Goal: Task Accomplishment & Management: Manage account settings

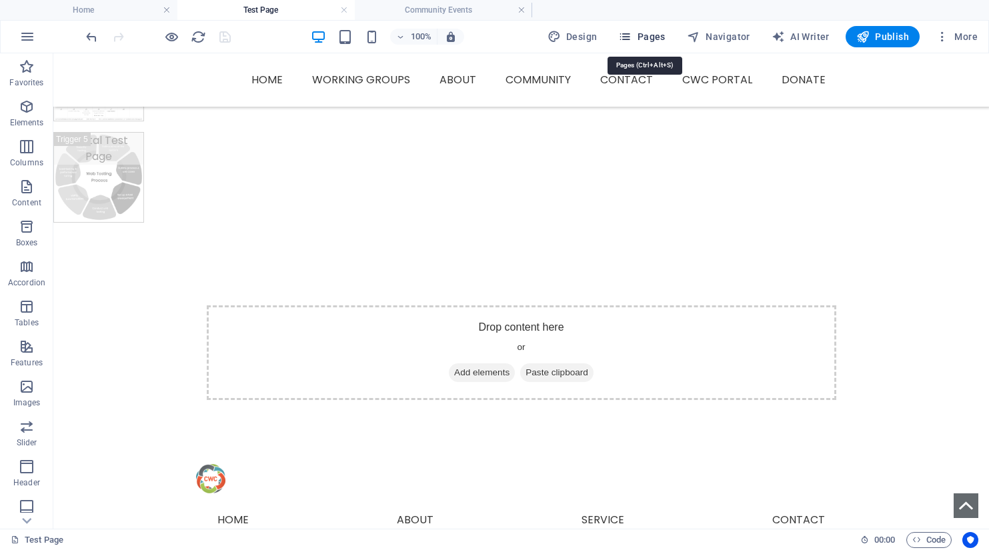
click at [653, 36] on span "Pages" at bounding box center [641, 36] width 47 height 13
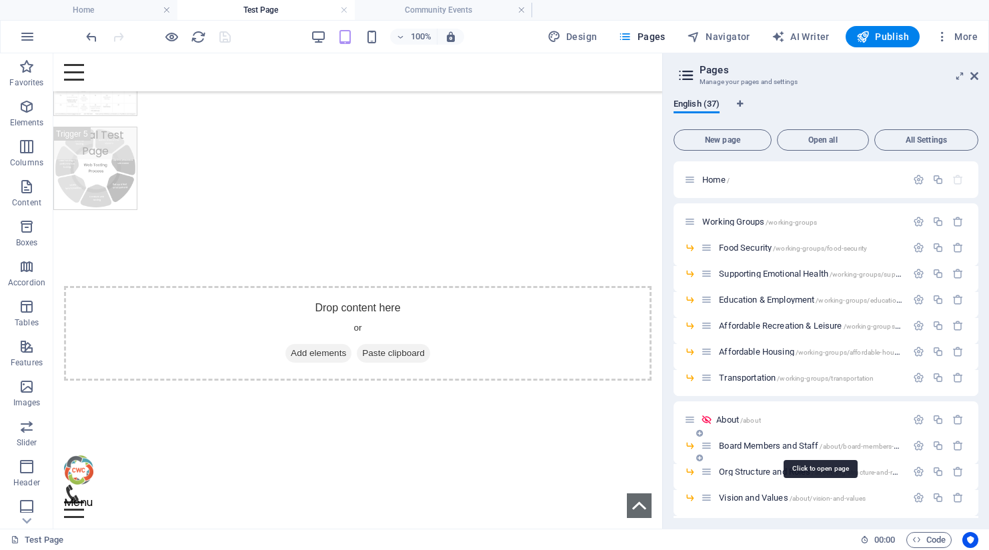
click at [791, 443] on span "Board Members and Staff /about/board-members-and-staff" at bounding box center [819, 446] width 201 height 10
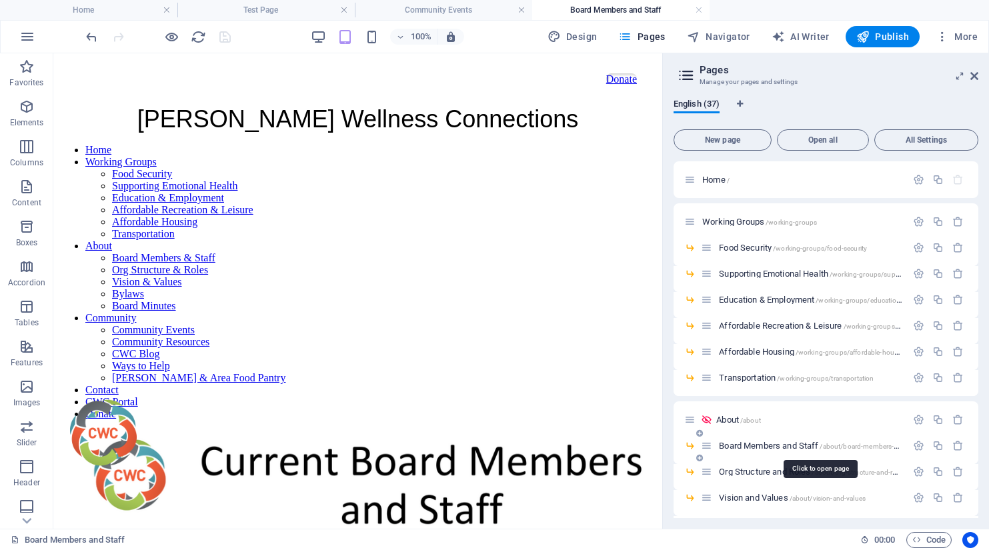
scroll to position [0, 0]
click at [975, 75] on icon at bounding box center [974, 76] width 8 height 11
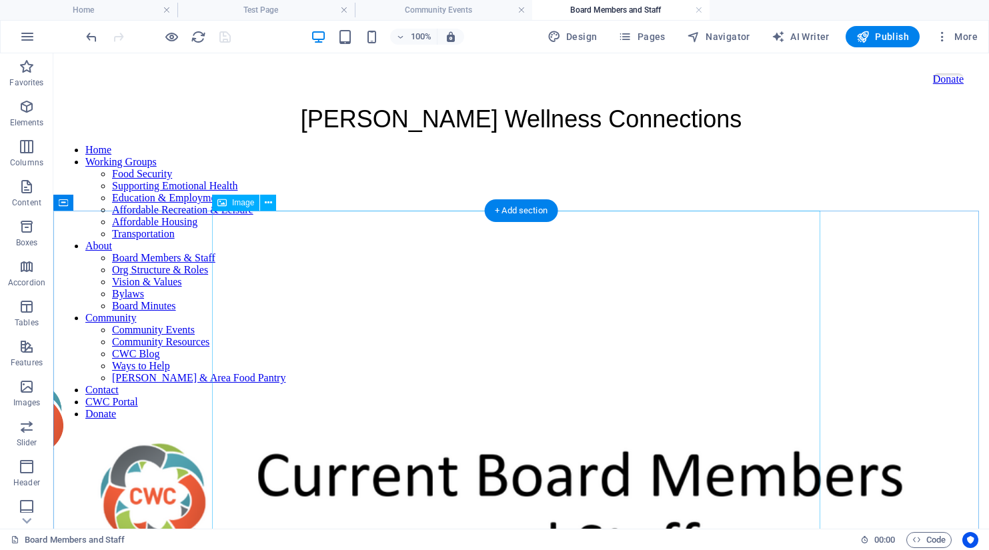
scroll to position [533, 0]
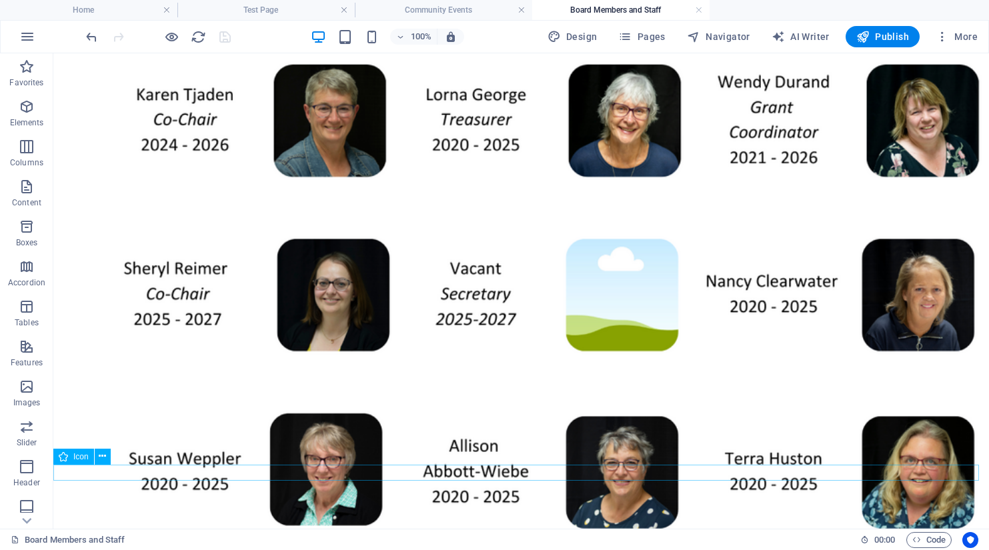
click at [85, 459] on span "Icon" at bounding box center [80, 457] width 15 height 8
select select "xMidYMid"
select select "px"
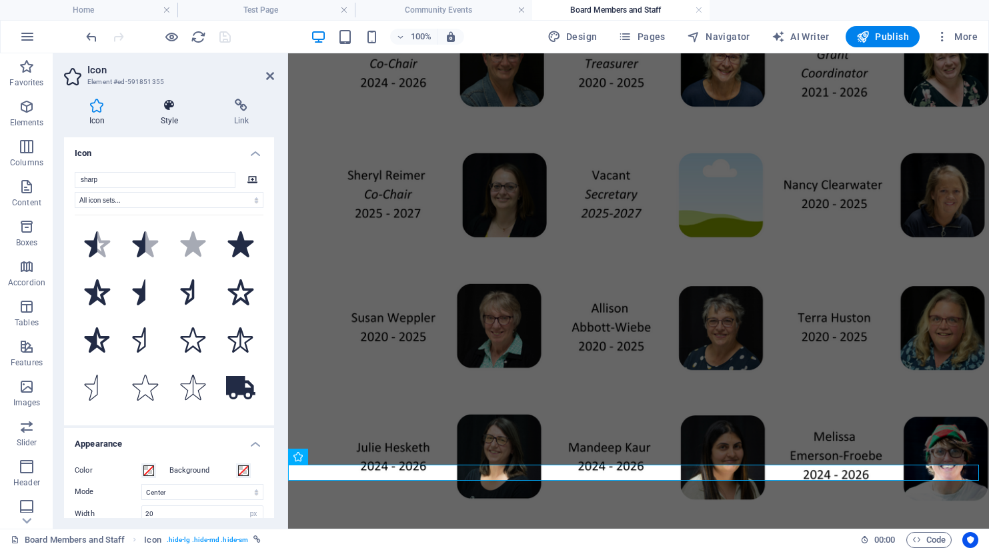
click at [168, 101] on icon at bounding box center [169, 105] width 68 height 13
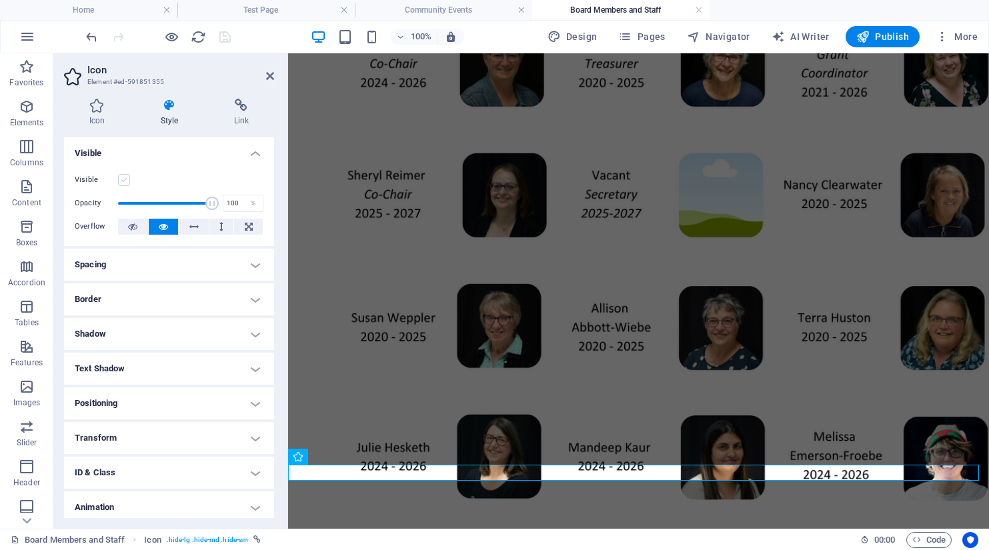
click at [121, 183] on label at bounding box center [124, 180] width 12 height 12
click at [0, 0] on input "Visible" at bounding box center [0, 0] width 0 height 0
click at [225, 35] on icon "save" at bounding box center [224, 36] width 15 height 15
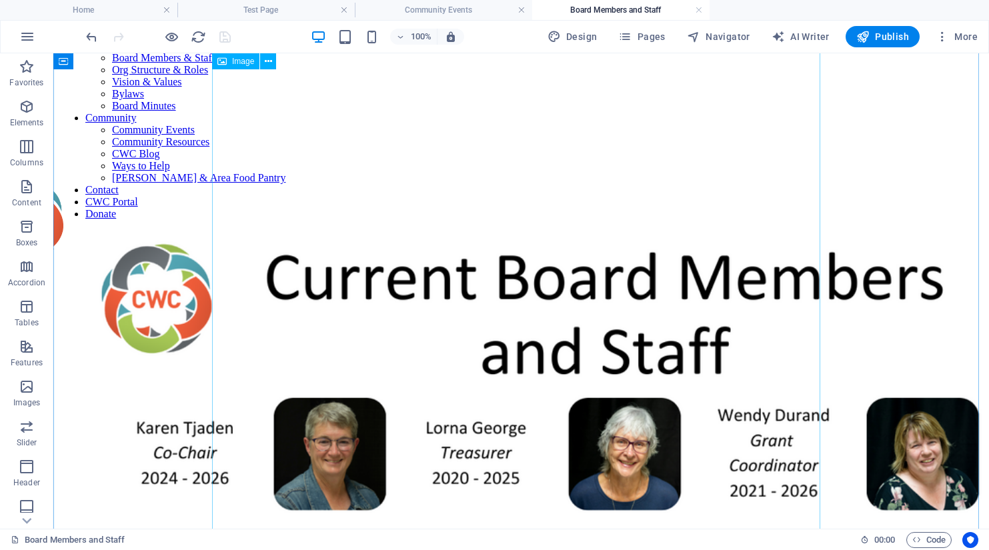
scroll to position [0, 0]
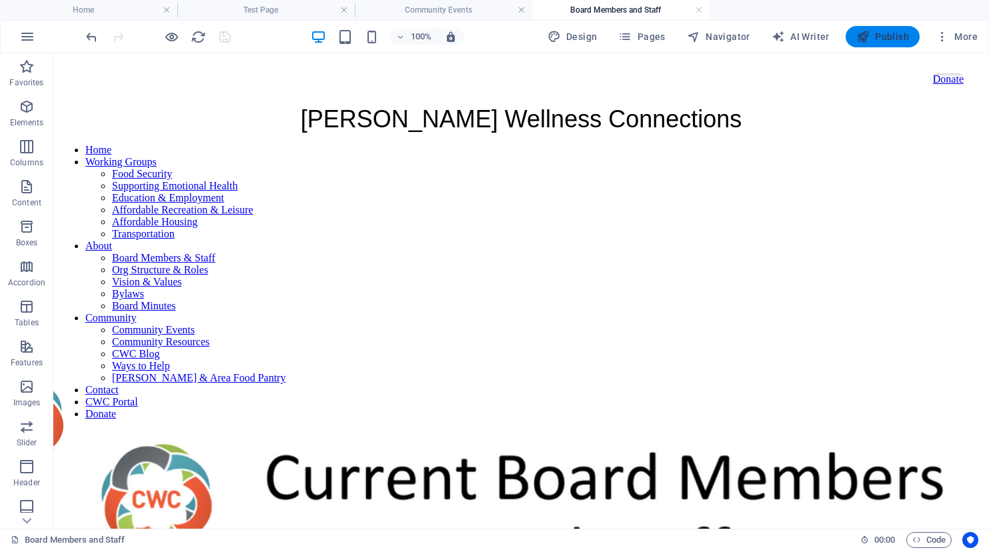
click at [885, 37] on span "Publish" at bounding box center [882, 36] width 53 height 13
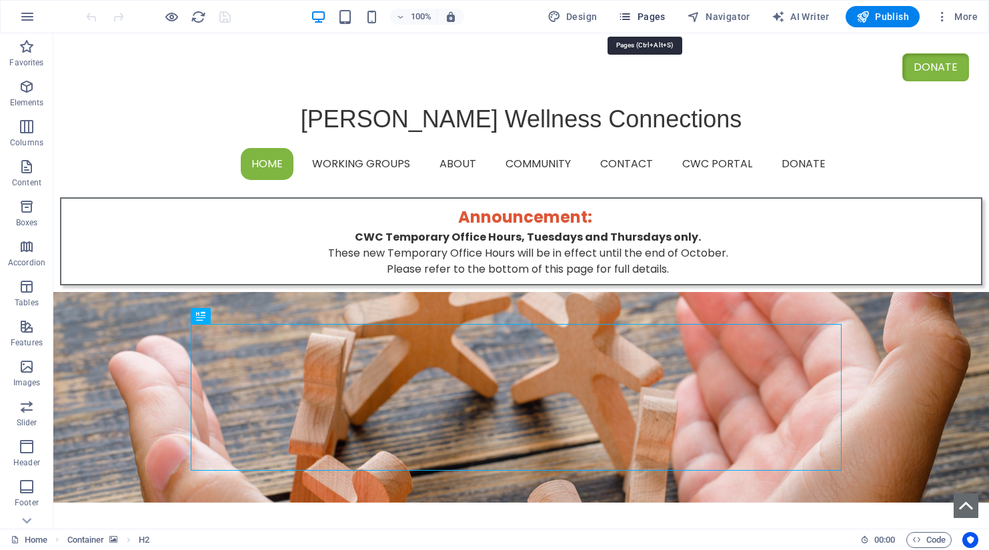
click at [631, 16] on icon "button" at bounding box center [624, 16] width 13 height 13
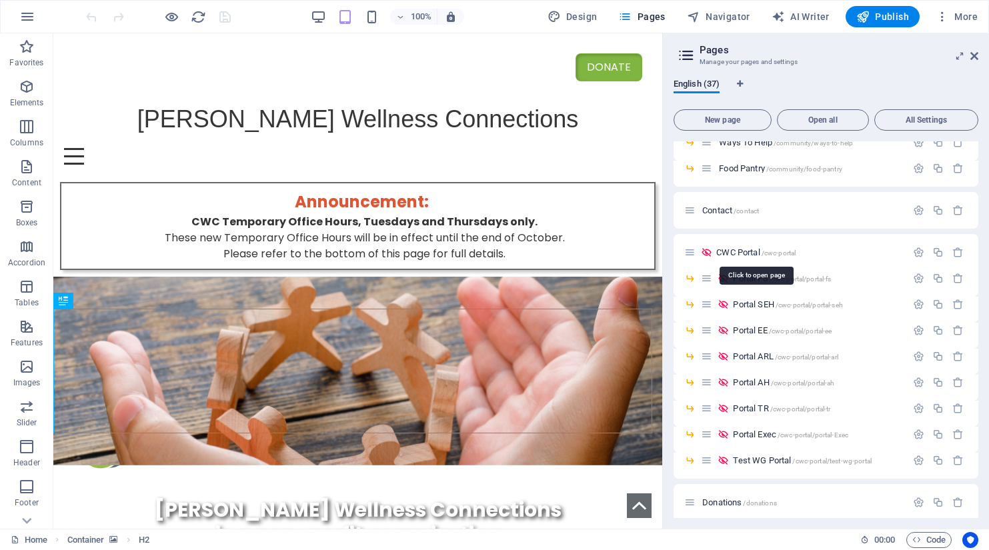
scroll to position [793, 0]
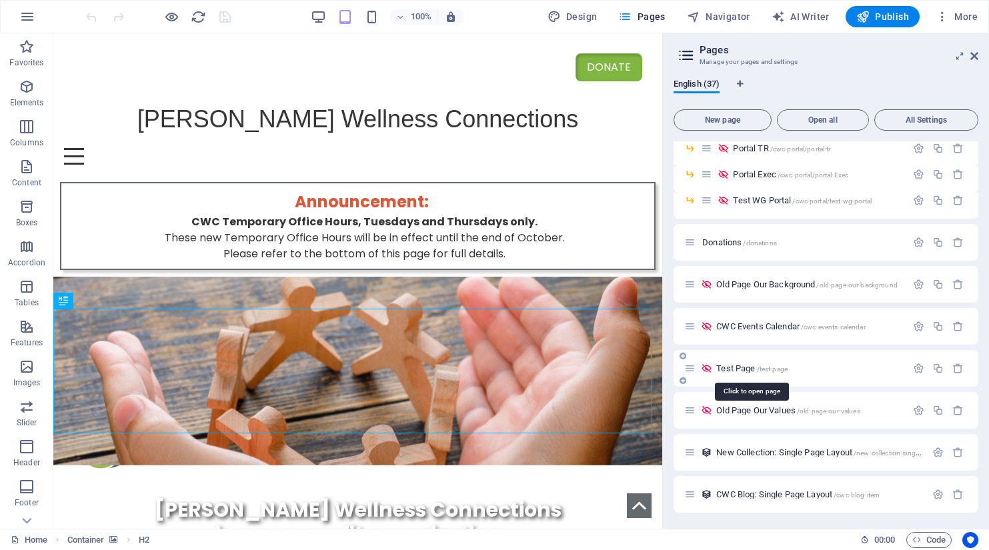
click at [734, 371] on span "Test Page /test-page" at bounding box center [751, 368] width 71 height 10
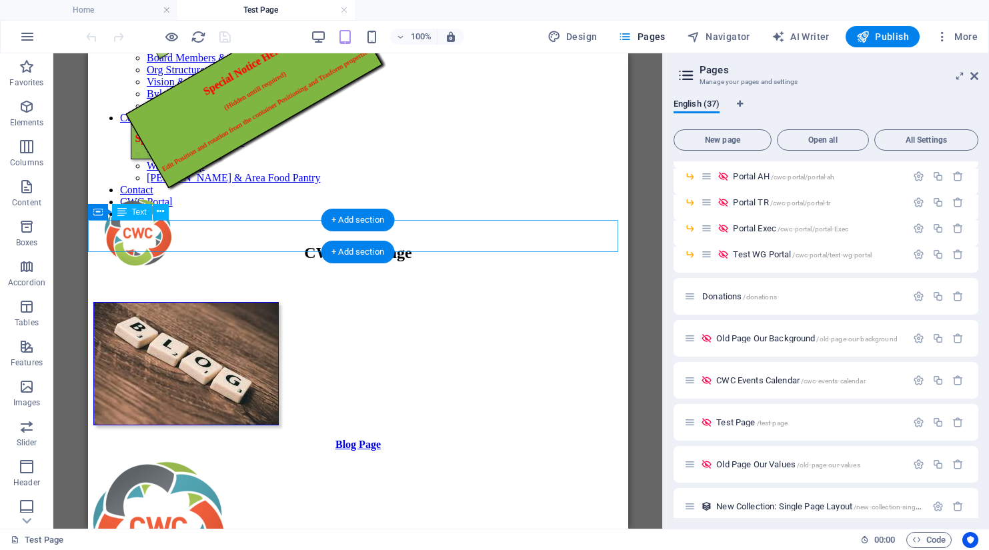
scroll to position [467, 0]
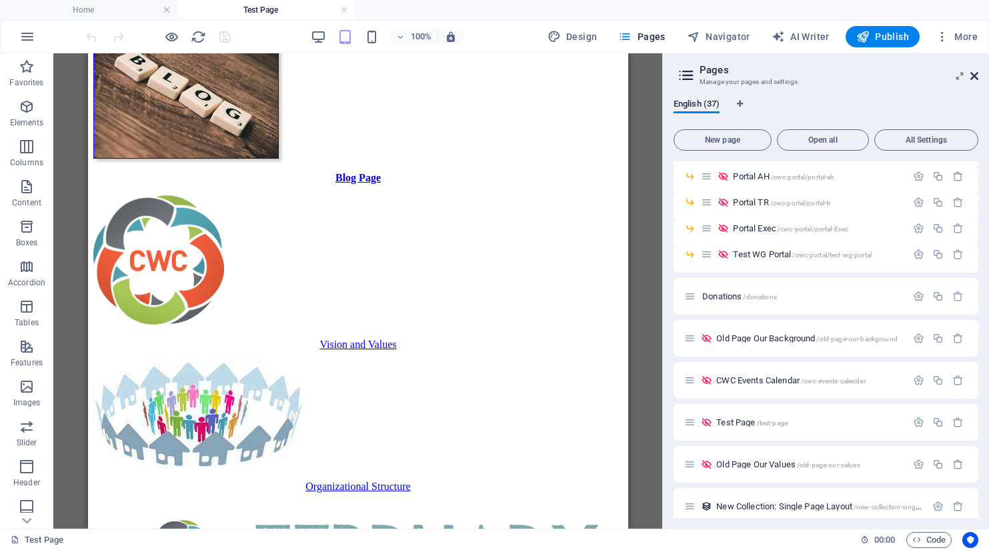
click at [973, 74] on icon at bounding box center [974, 76] width 8 height 11
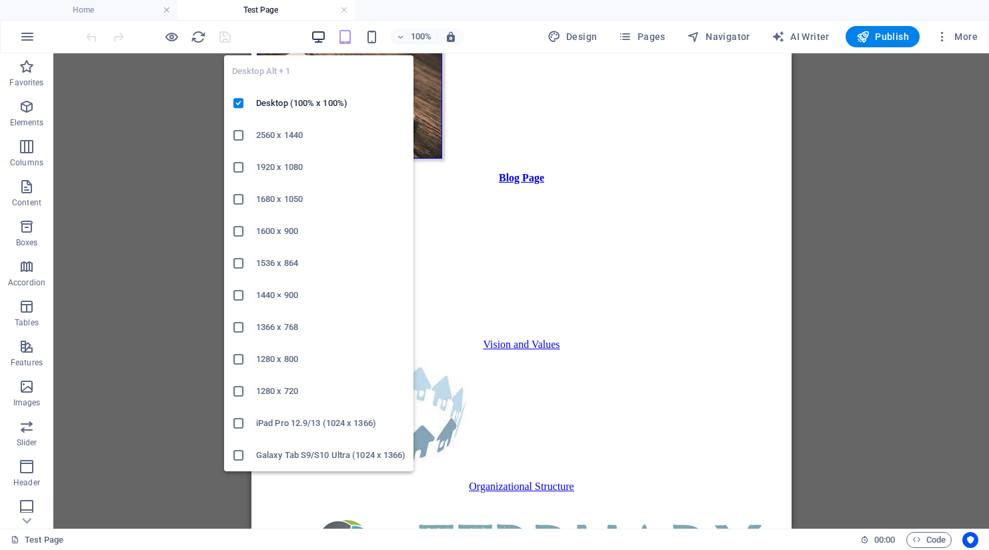
click at [320, 39] on icon "button" at bounding box center [318, 36] width 15 height 15
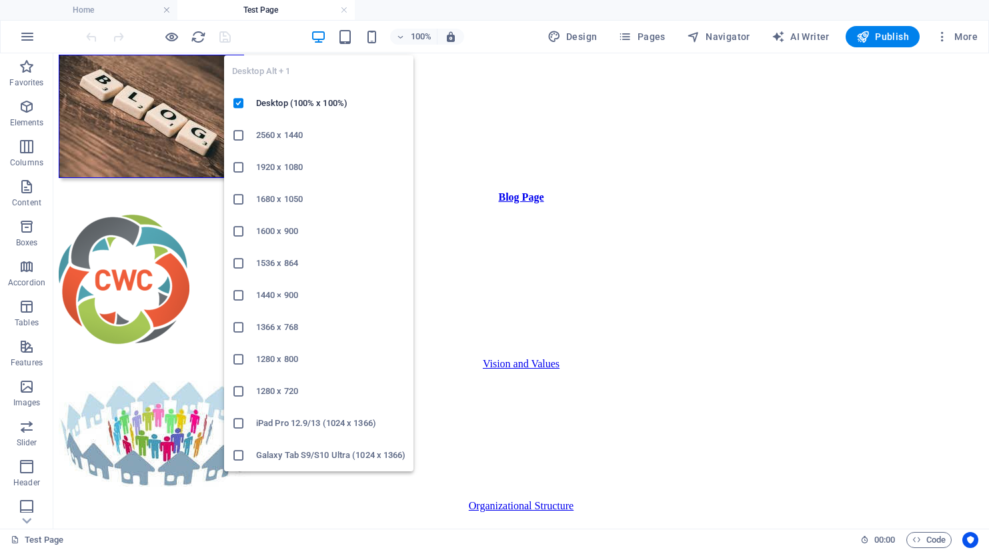
scroll to position [519, 0]
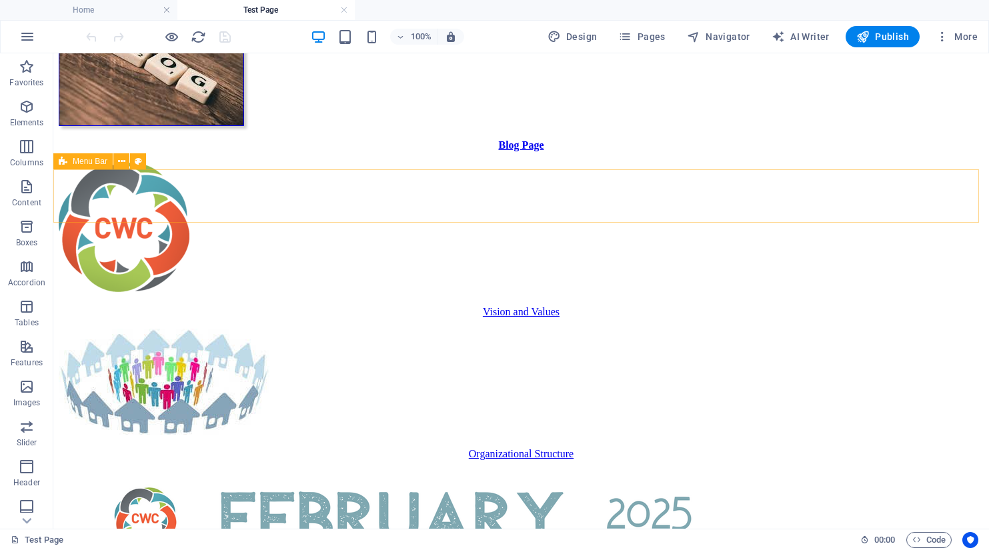
click at [95, 160] on span "Menu Bar" at bounding box center [90, 161] width 35 height 8
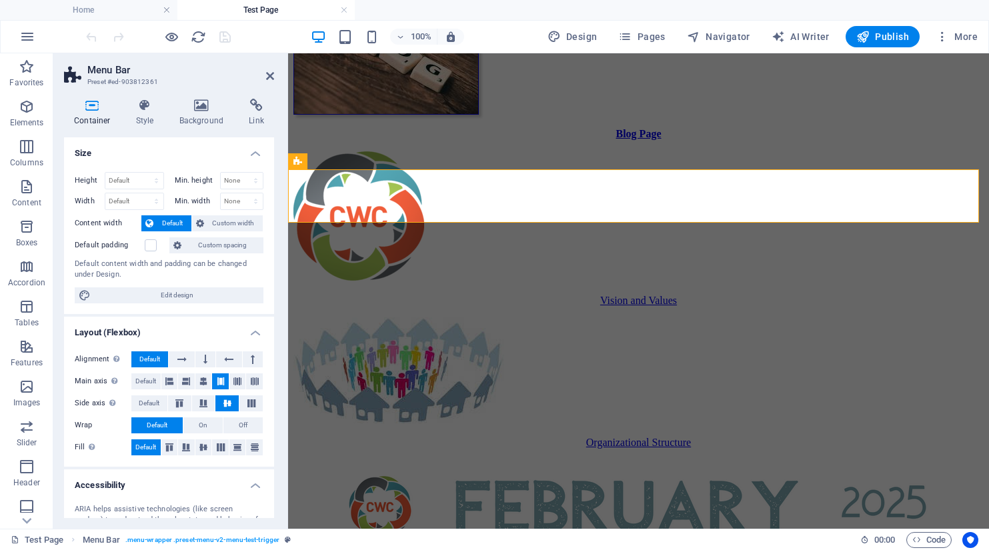
select select "rem"
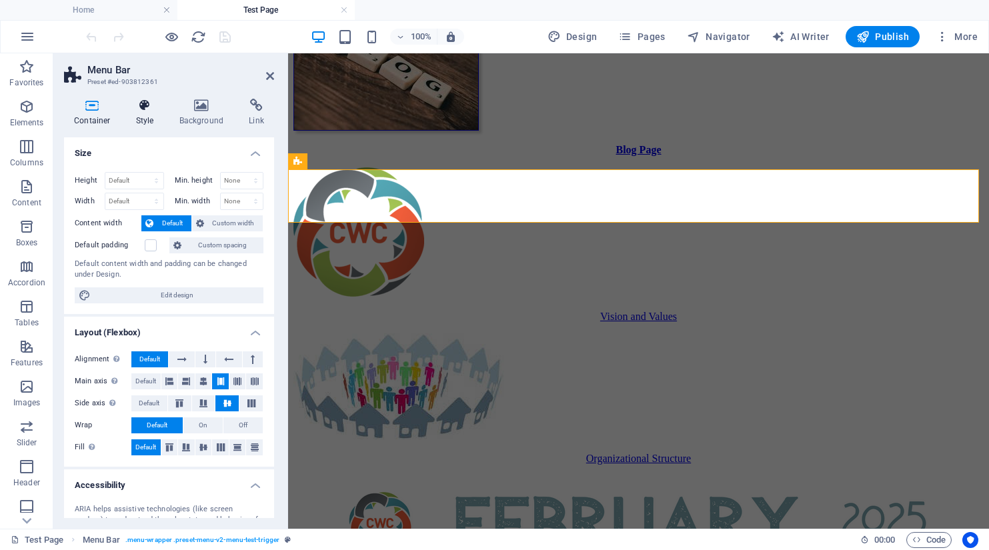
scroll to position [136, 0]
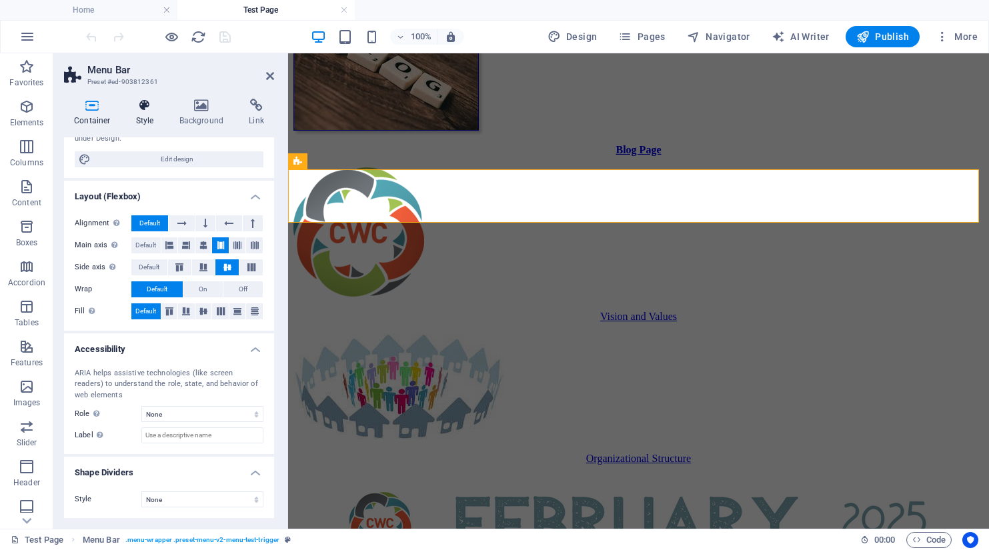
click at [143, 111] on icon at bounding box center [145, 105] width 38 height 13
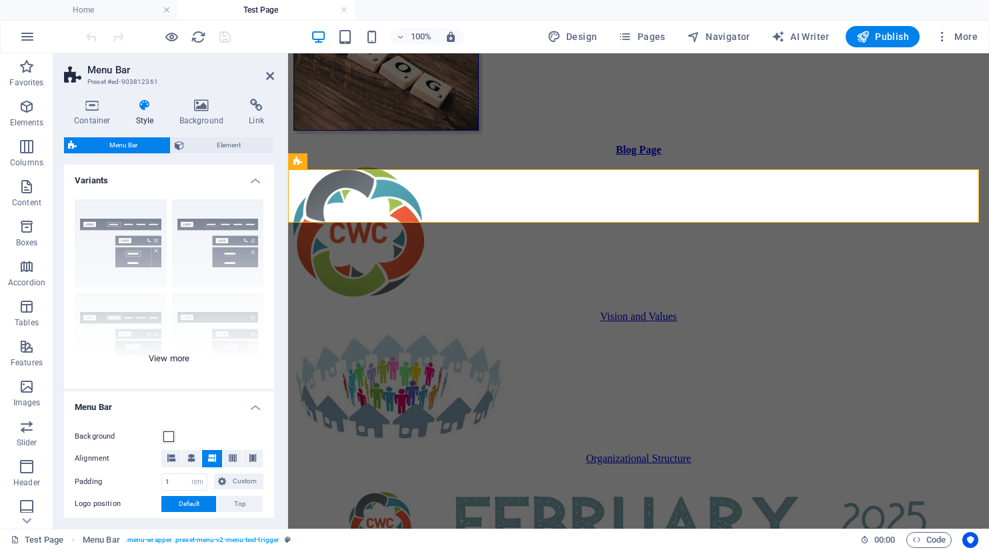
scroll to position [235, 0]
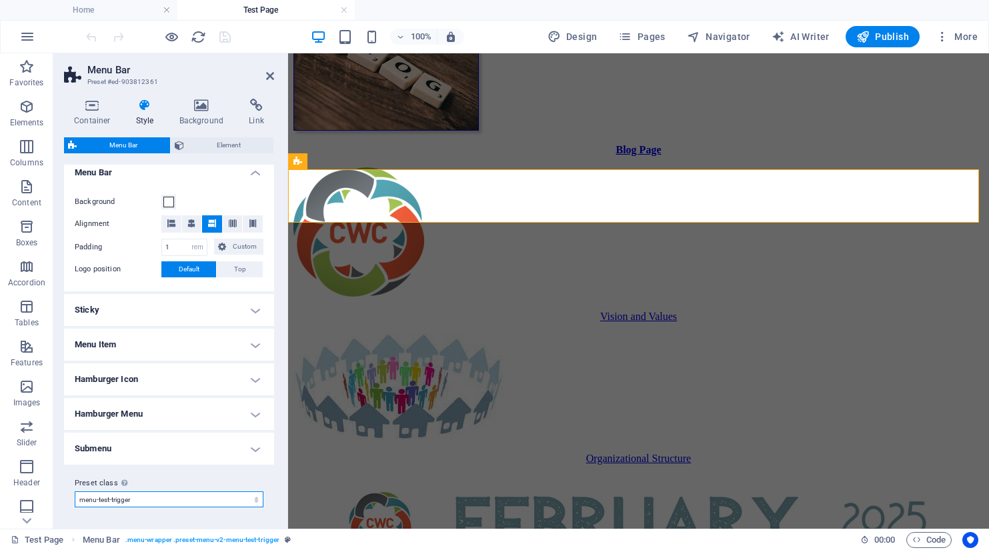
click at [177, 497] on select "default fixed menu-home border menu-test-bordered centered menu-test-centered m…" at bounding box center [169, 499] width 189 height 16
click at [75, 491] on select "default fixed menu-home border menu-test-bordered centered menu-test-centered m…" at bounding box center [169, 499] width 189 height 16
select select "preset-menu-v2-menu-test-changable"
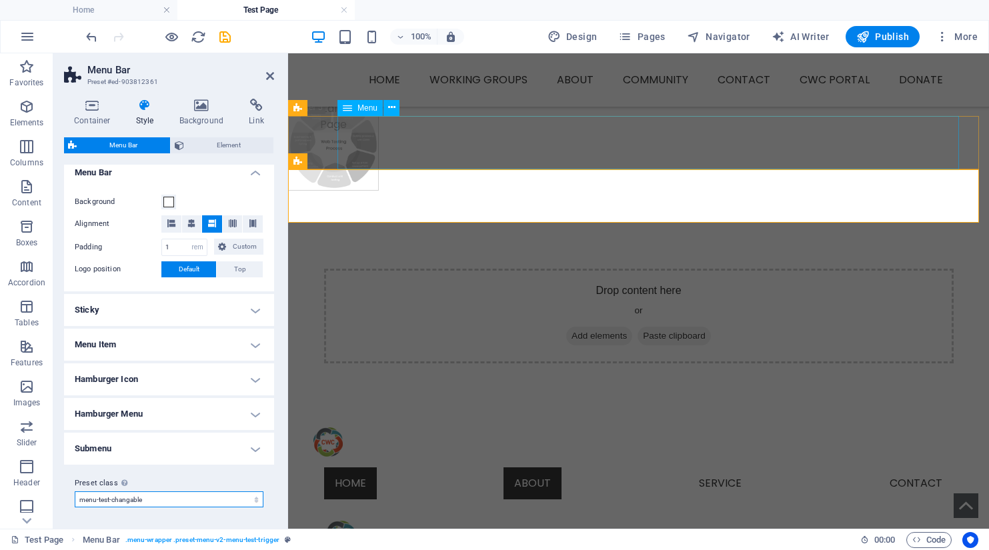
click at [366, 112] on span "Menu" at bounding box center [367, 108] width 20 height 8
select select "33"
select select
select select "33"
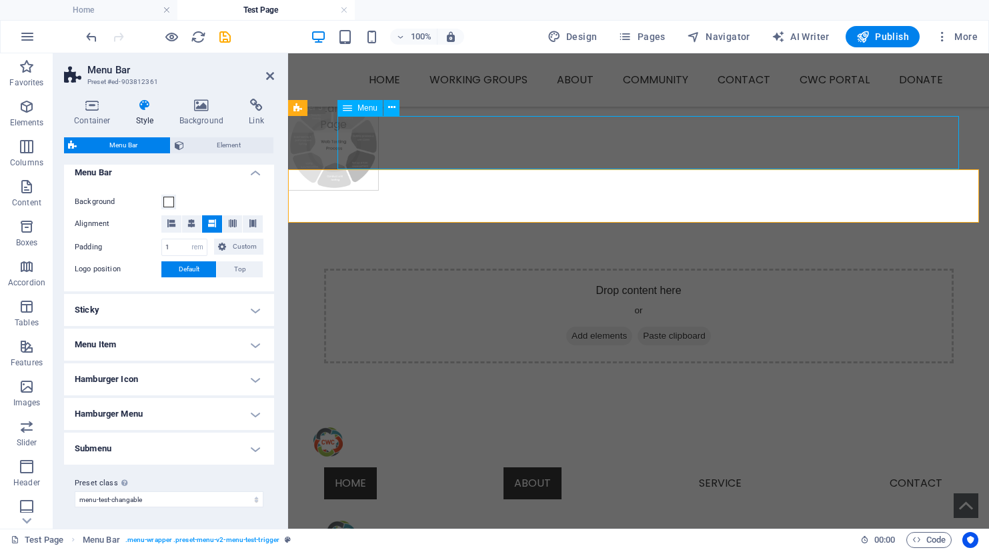
select select
select select "33"
select select
select select "33"
select select
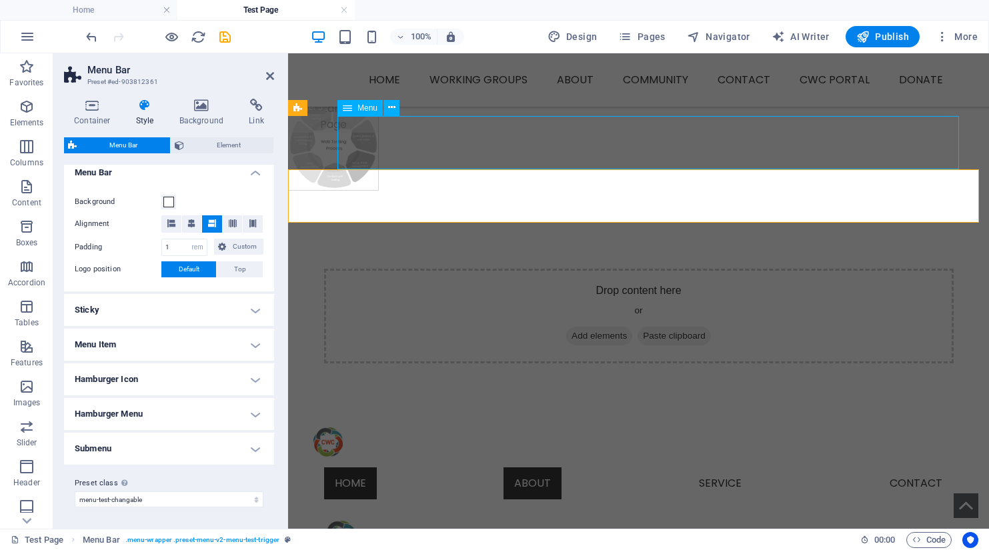
select select "33"
select select
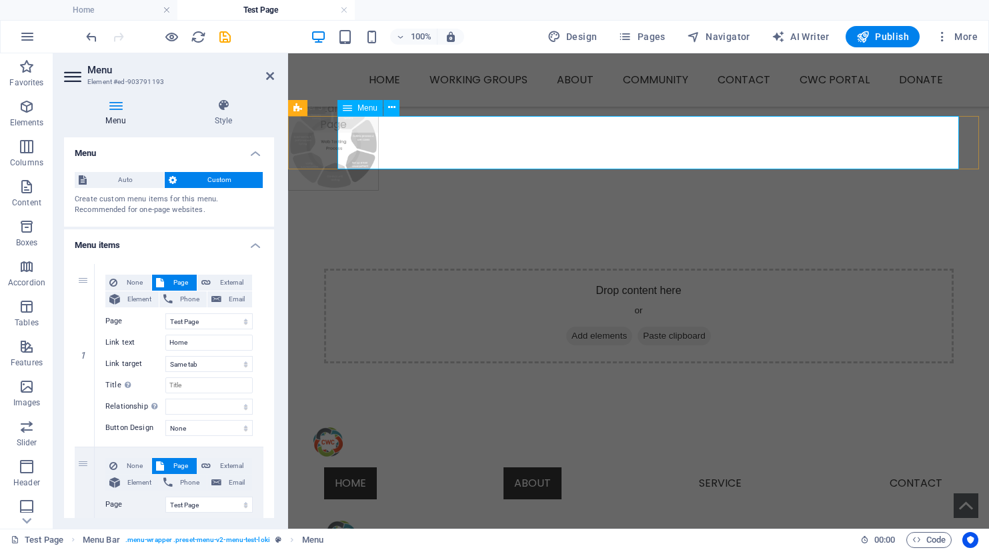
click at [548, 457] on nav "Home About Members Groups History Service Contact" at bounding box center [638, 483] width 651 height 53
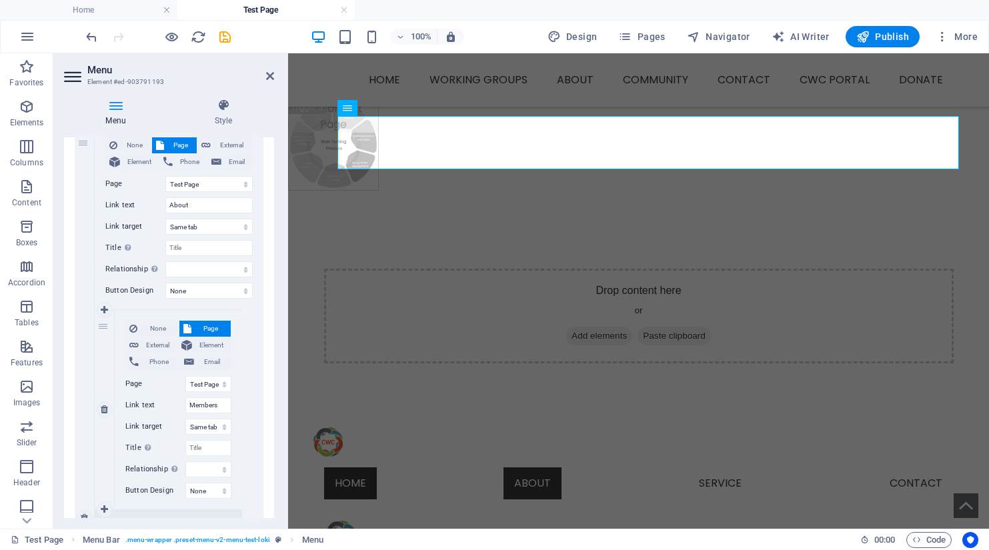
scroll to position [333, 0]
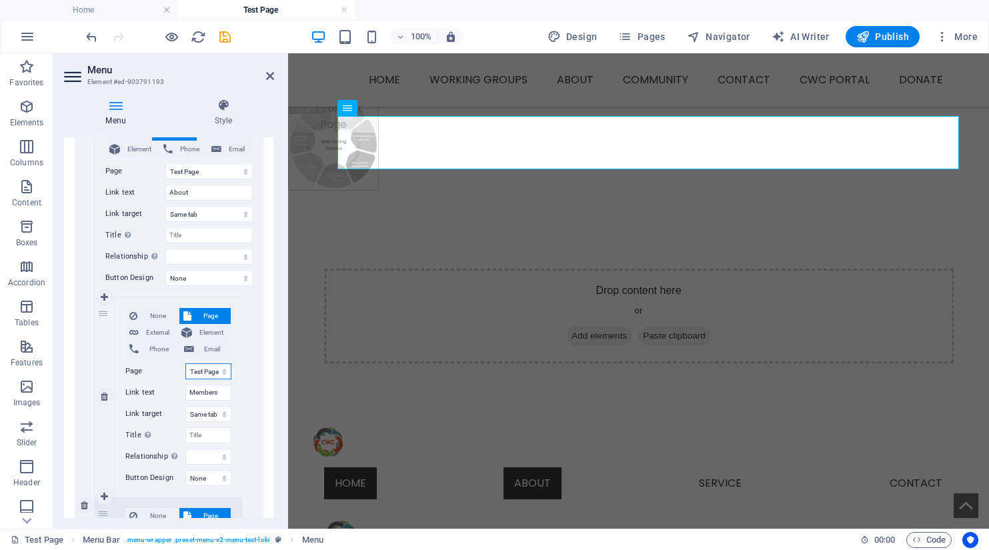
click at [209, 372] on select "Home Working Groups -- Food Security -- Supporting Emotional Health -- Educatio…" at bounding box center [208, 371] width 46 height 16
click at [185, 363] on select "Home Working Groups -- Food Security -- Supporting Emotional Health -- Educatio…" at bounding box center [208, 371] width 46 height 16
click at [223, 108] on icon at bounding box center [223, 105] width 101 height 13
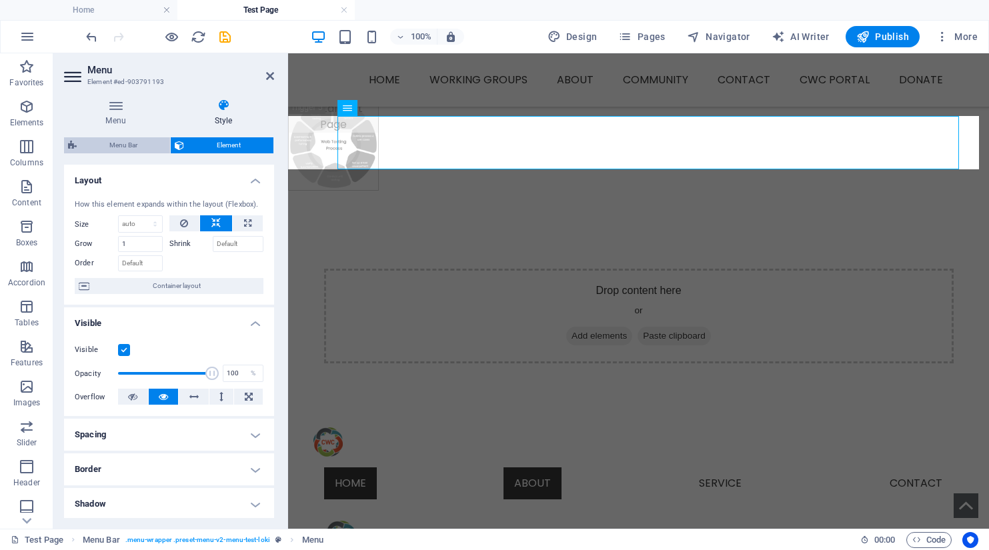
click at [137, 148] on span "Menu Bar" at bounding box center [123, 145] width 85 height 16
select select "rem"
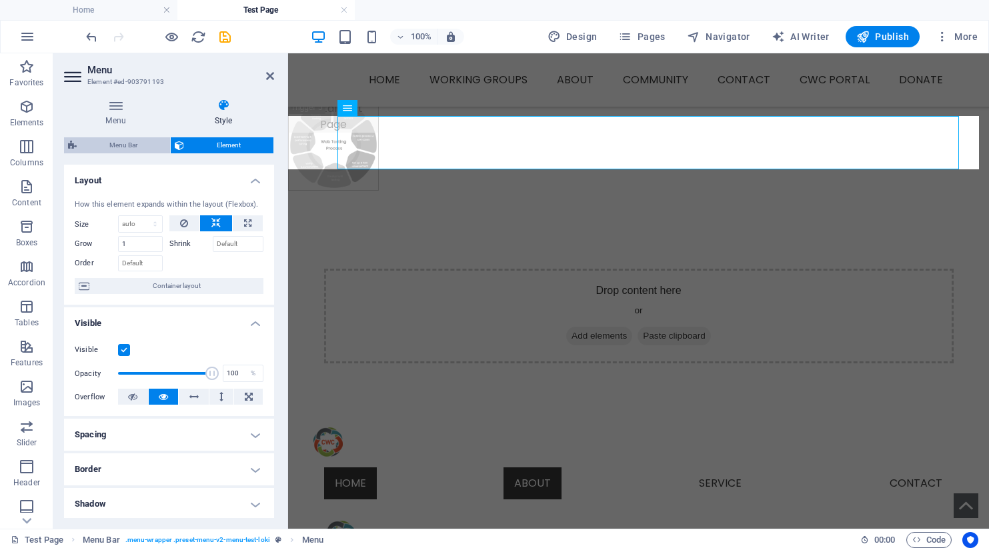
select select "rem"
select select "preset-menu-v2-menu-test-loki"
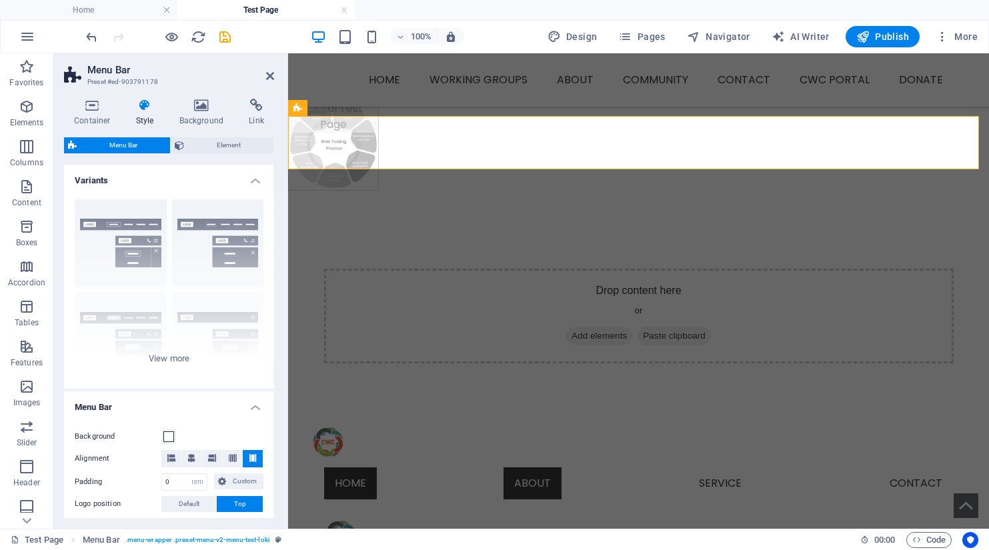
scroll to position [200, 0]
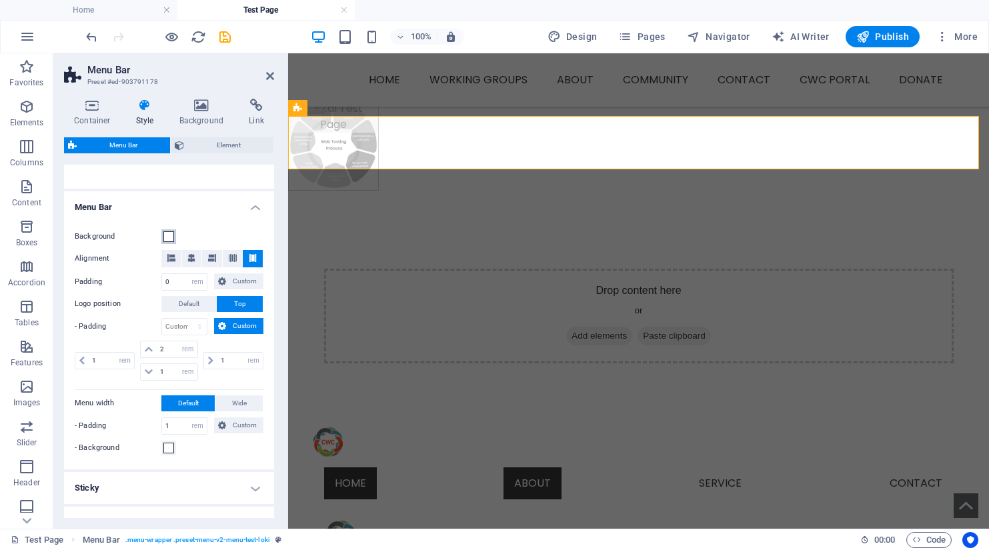
click at [168, 237] on span at bounding box center [168, 236] width 11 height 11
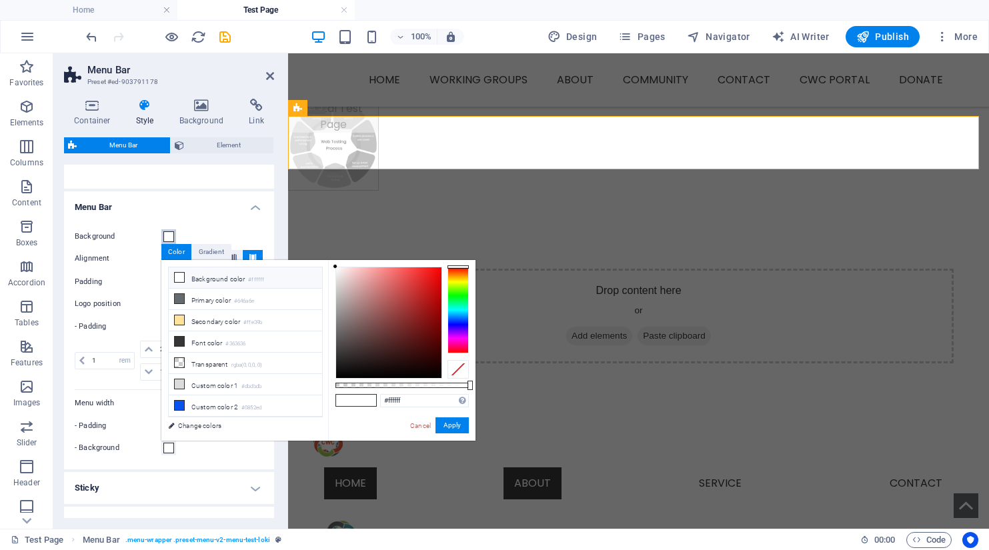
type input "#f5f5f5"
click at [335, 271] on div at bounding box center [388, 323] width 107 height 112
click at [456, 429] on button "Apply" at bounding box center [451, 425] width 33 height 16
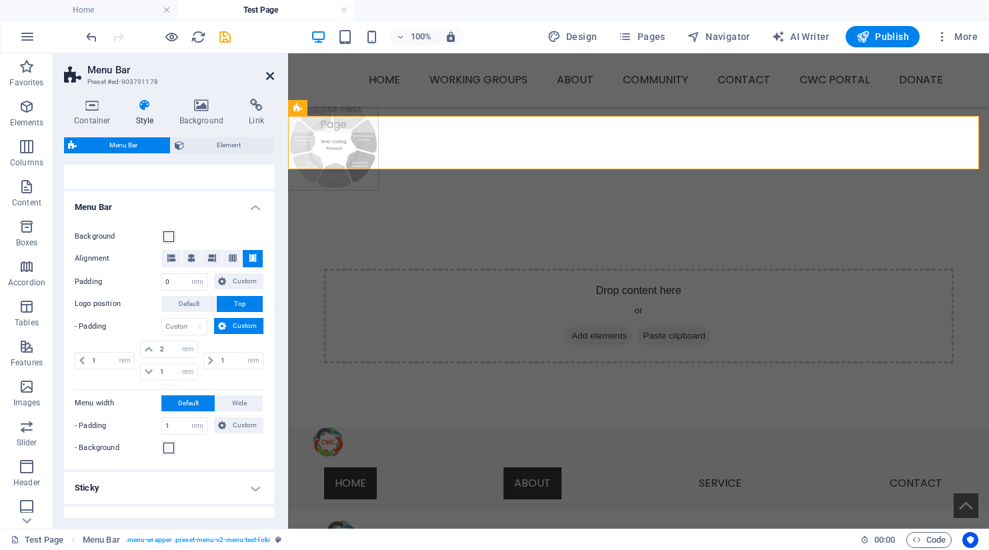
click at [267, 77] on icon at bounding box center [270, 76] width 8 height 11
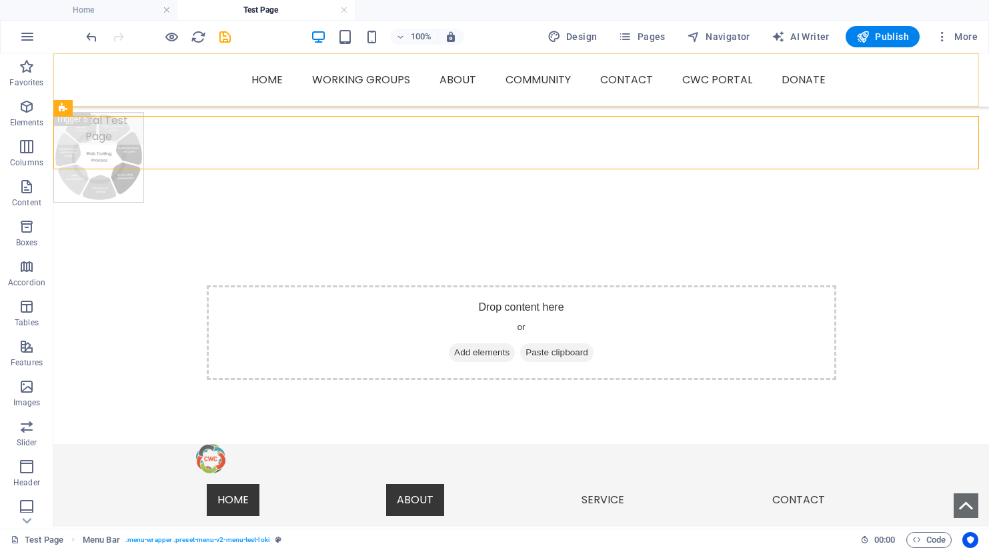
scroll to position [519, 0]
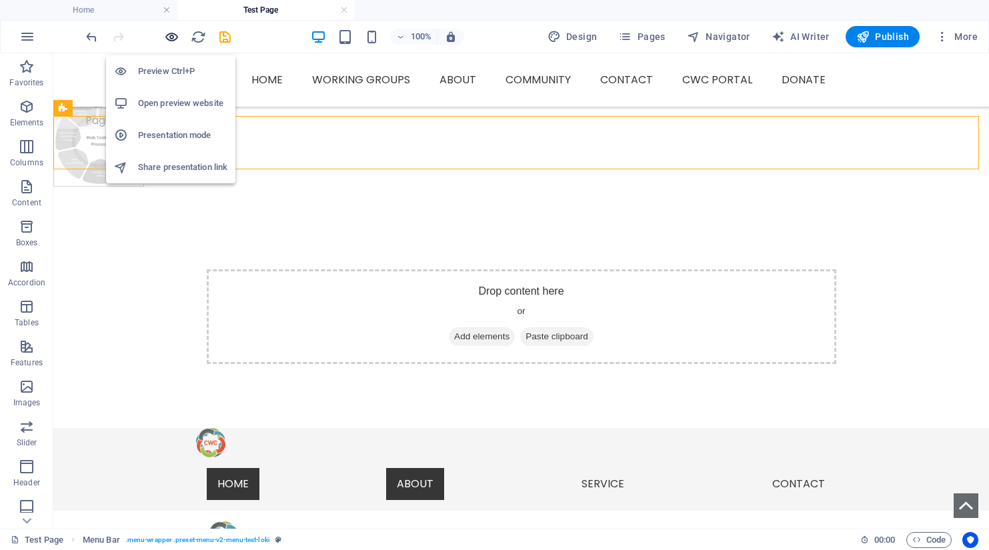
click at [171, 37] on icon "button" at bounding box center [171, 36] width 15 height 15
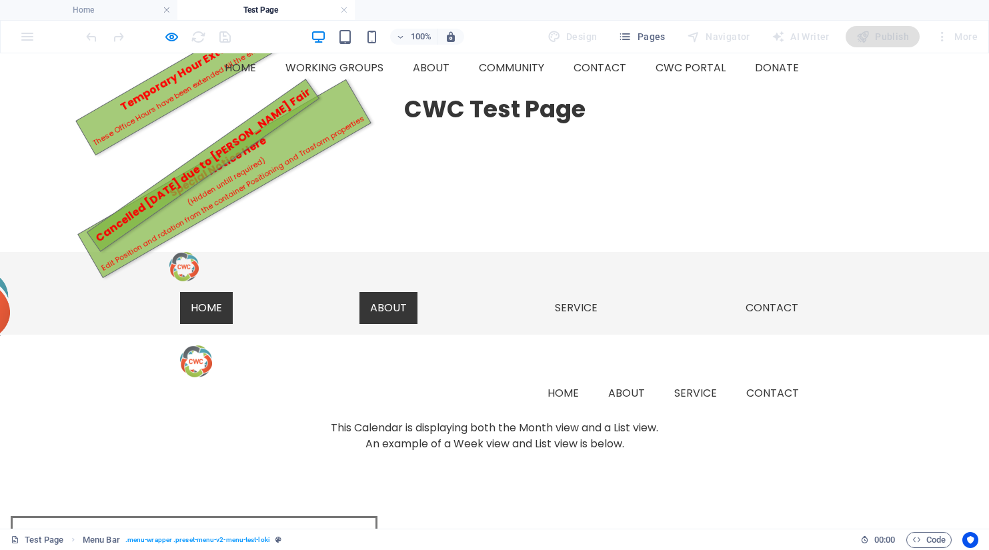
scroll to position [97, 0]
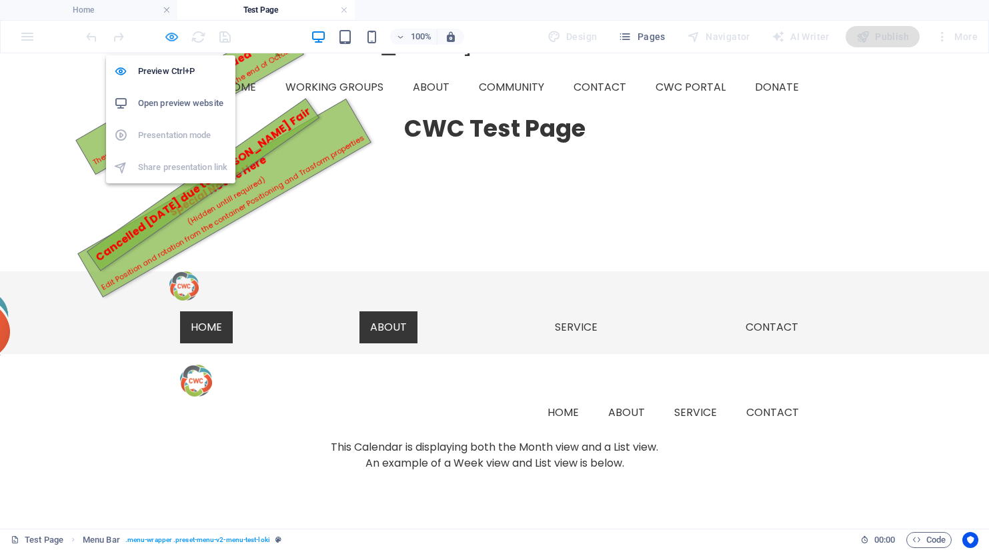
click at [171, 36] on icon "button" at bounding box center [171, 36] width 15 height 15
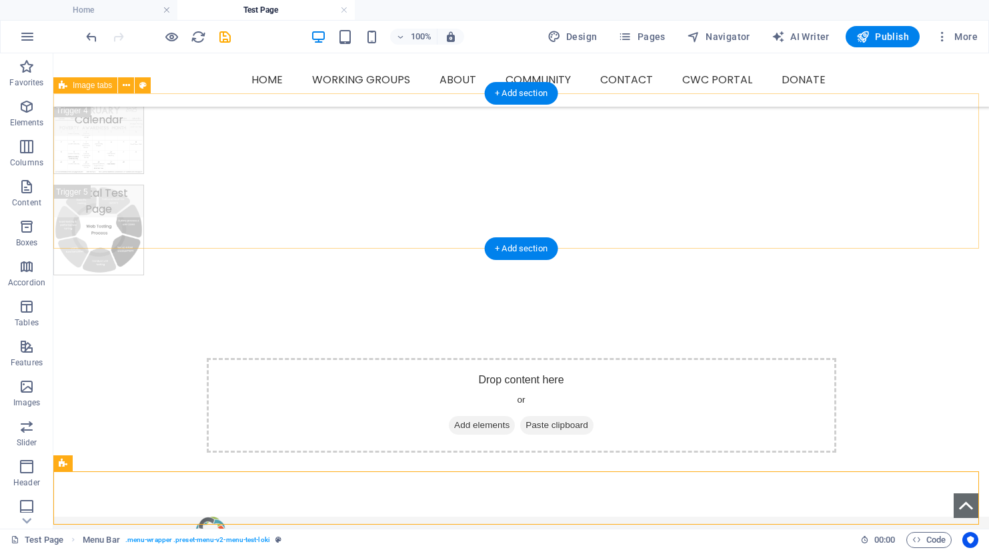
scroll to position [163, 0]
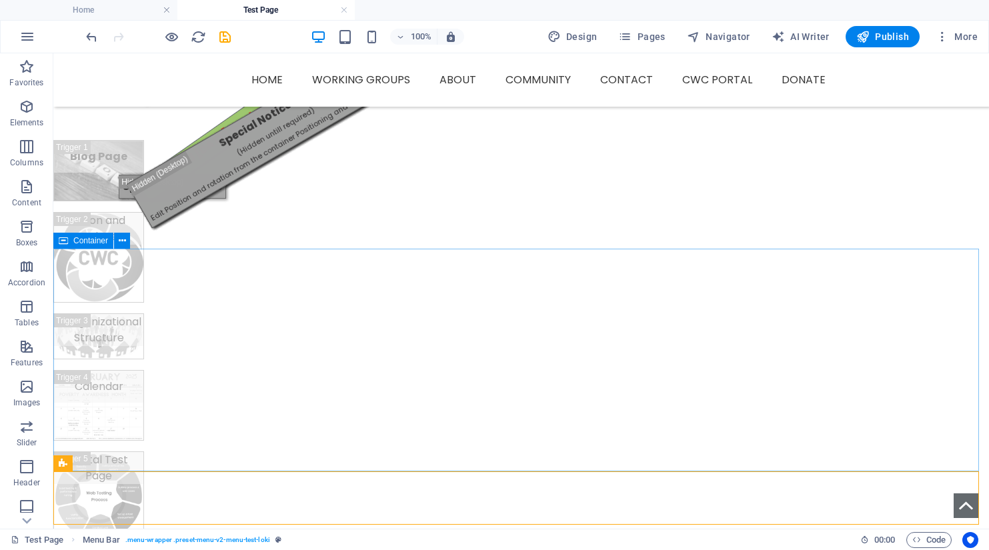
click at [91, 241] on span "Container" at bounding box center [90, 241] width 35 height 8
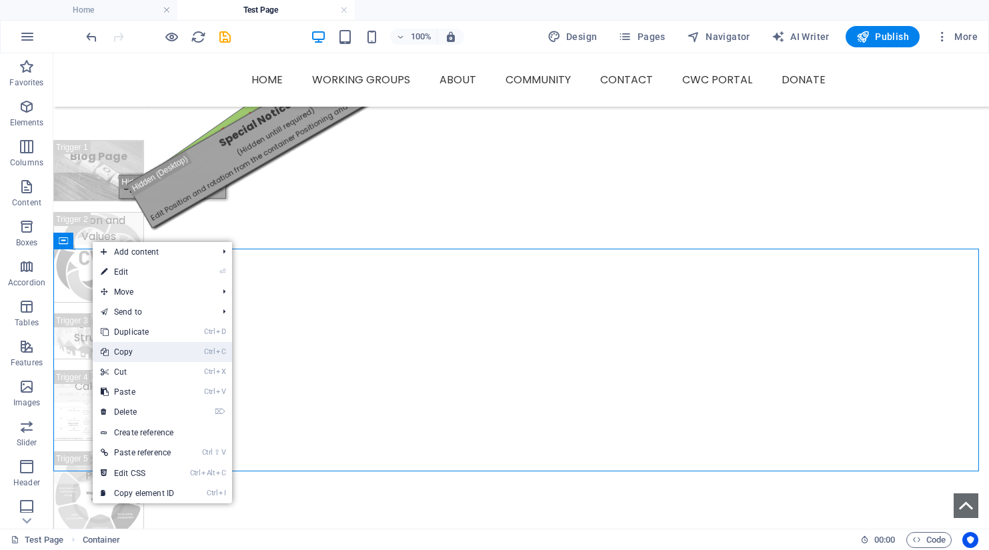
click at [118, 353] on link "Ctrl C Copy" at bounding box center [137, 352] width 89 height 20
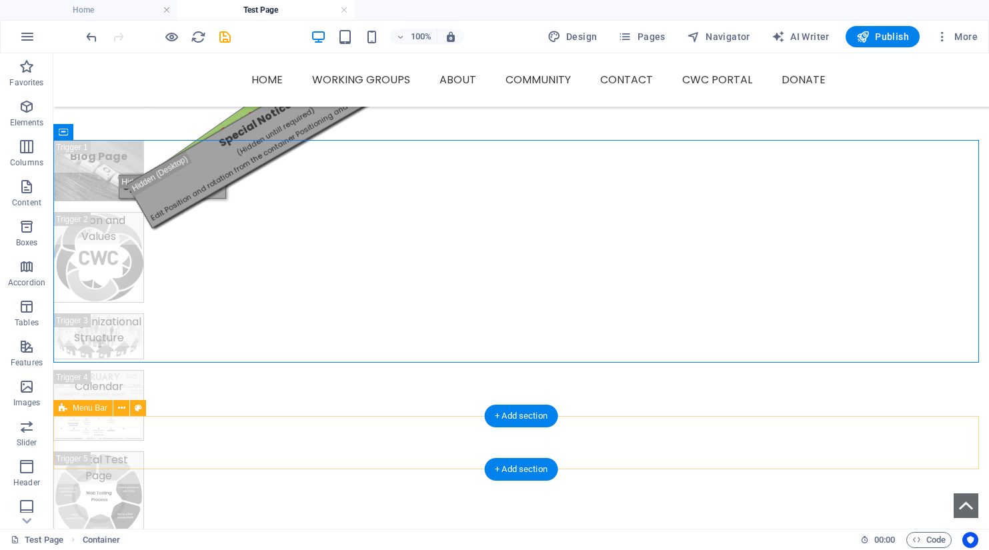
scroll to position [297, 0]
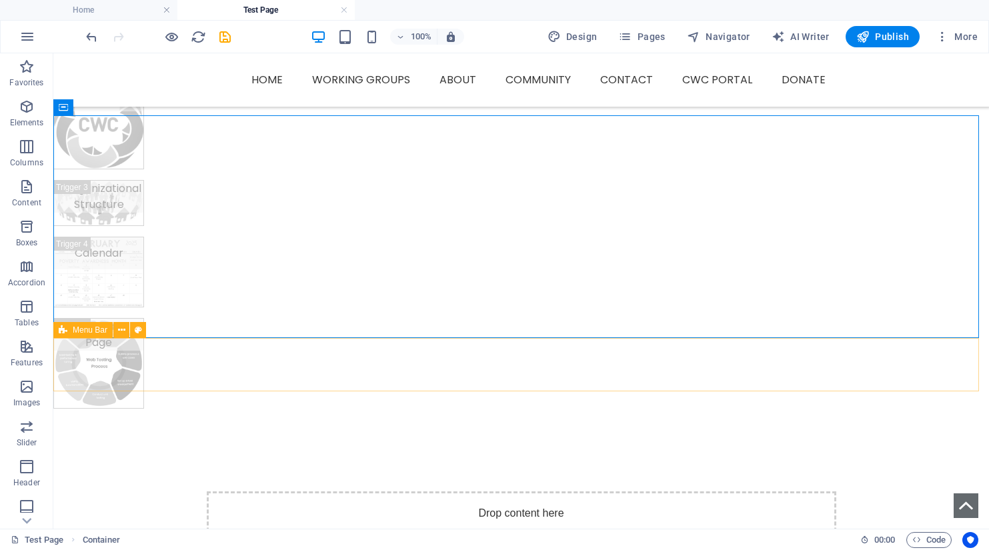
click at [89, 332] on span "Menu Bar" at bounding box center [90, 330] width 35 height 8
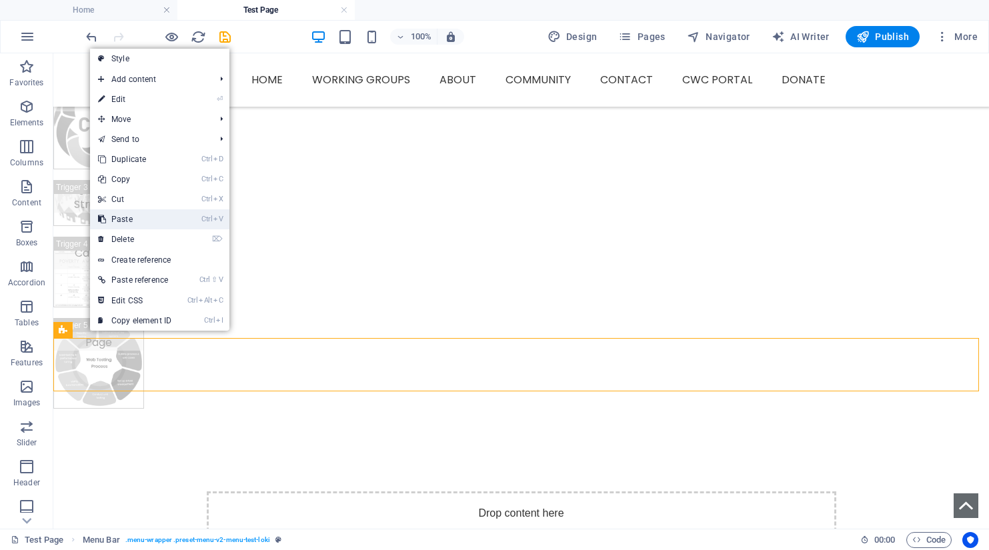
click at [124, 219] on link "Ctrl V Paste" at bounding box center [134, 219] width 89 height 20
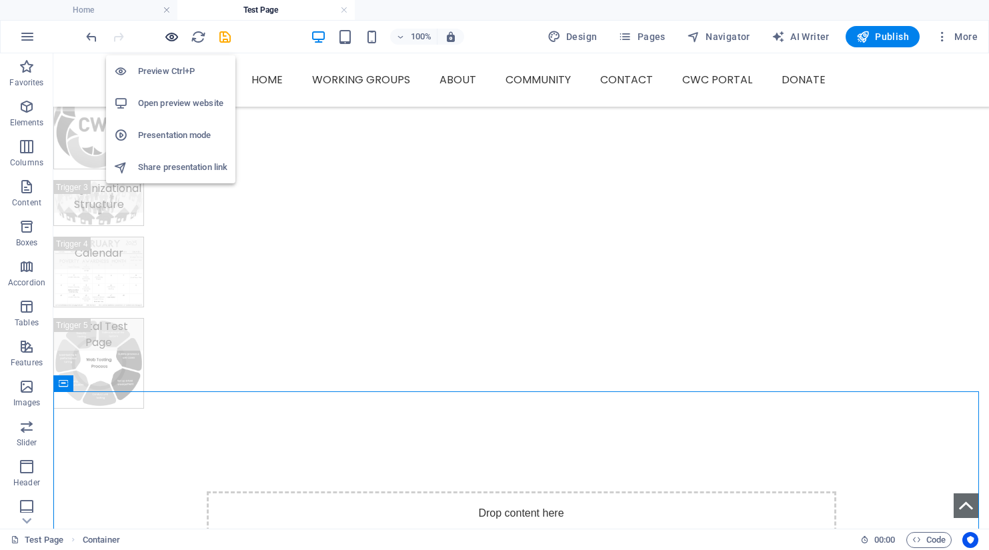
click at [173, 40] on icon "button" at bounding box center [171, 36] width 15 height 15
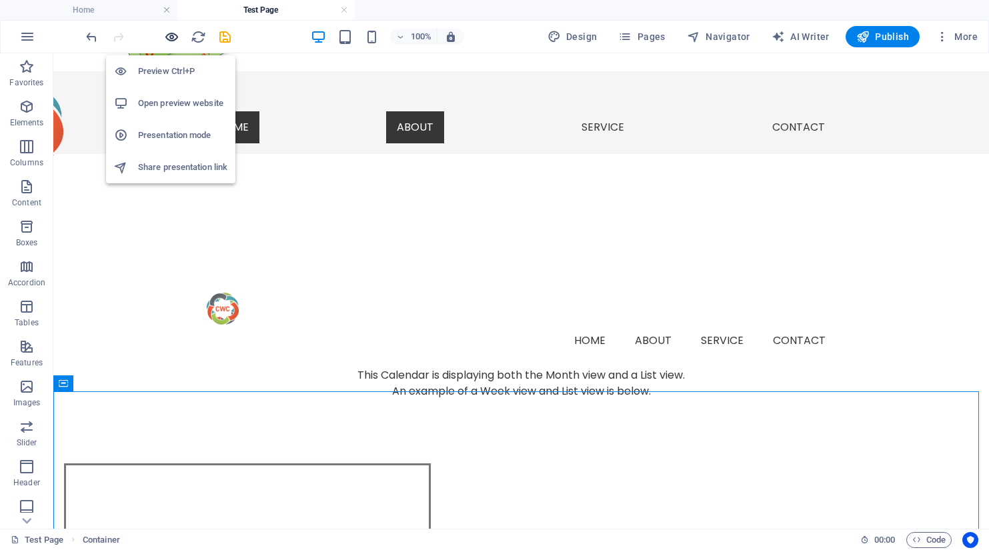
scroll to position [141, 0]
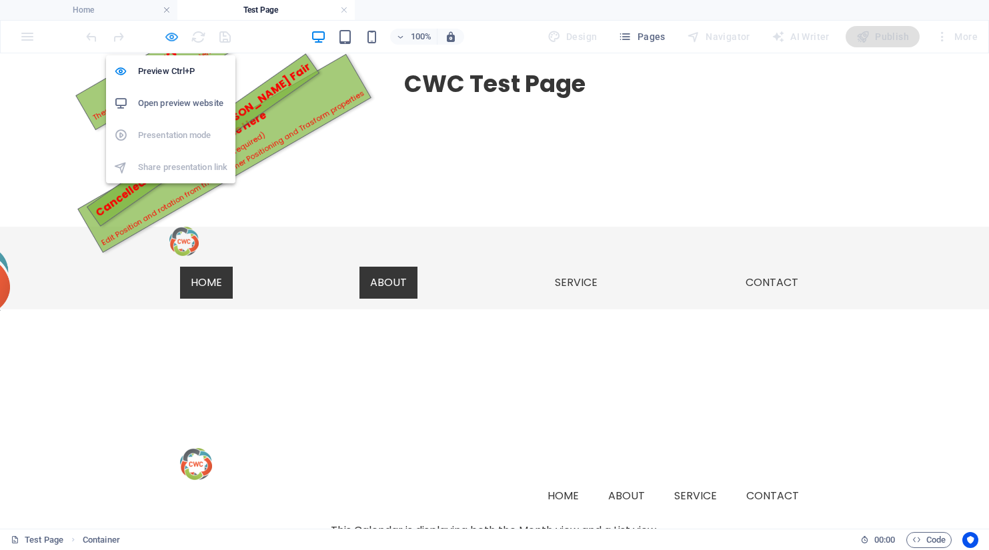
click at [173, 39] on icon "button" at bounding box center [171, 36] width 15 height 15
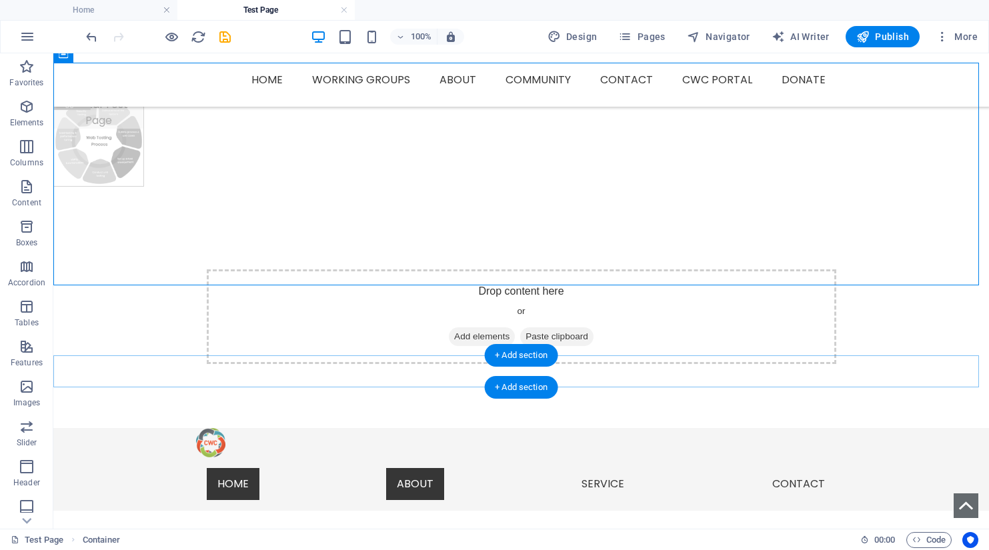
scroll to position [625, 0]
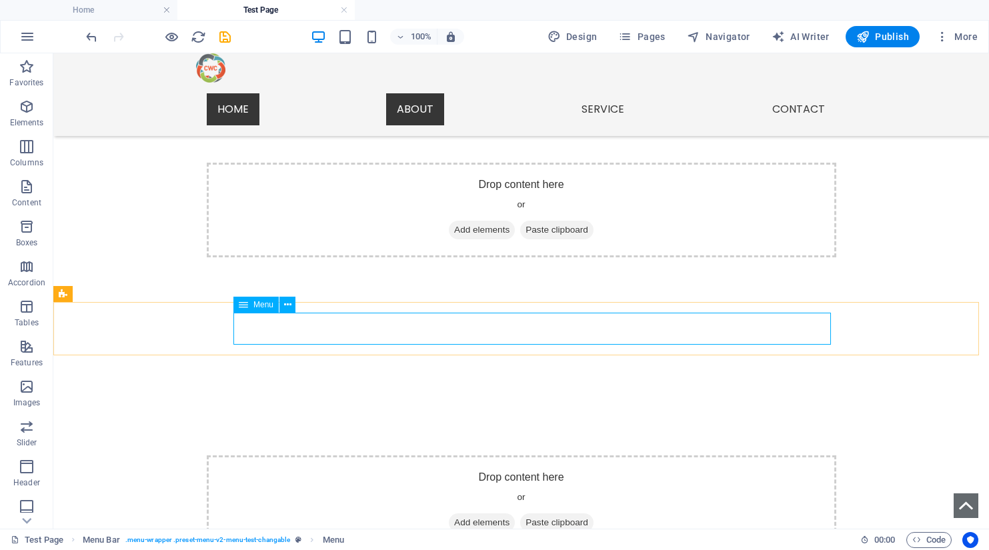
click at [262, 305] on span "Menu" at bounding box center [263, 305] width 20 height 8
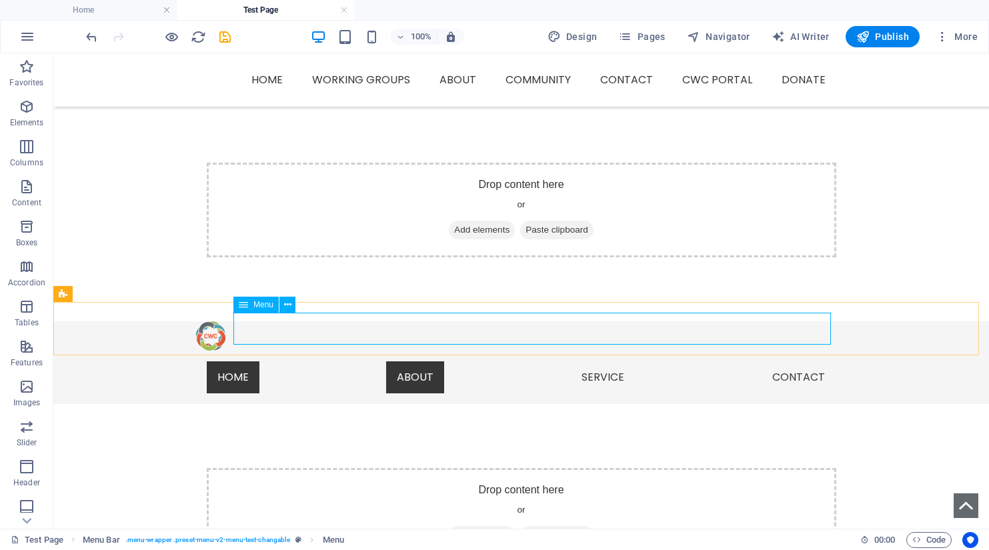
select select
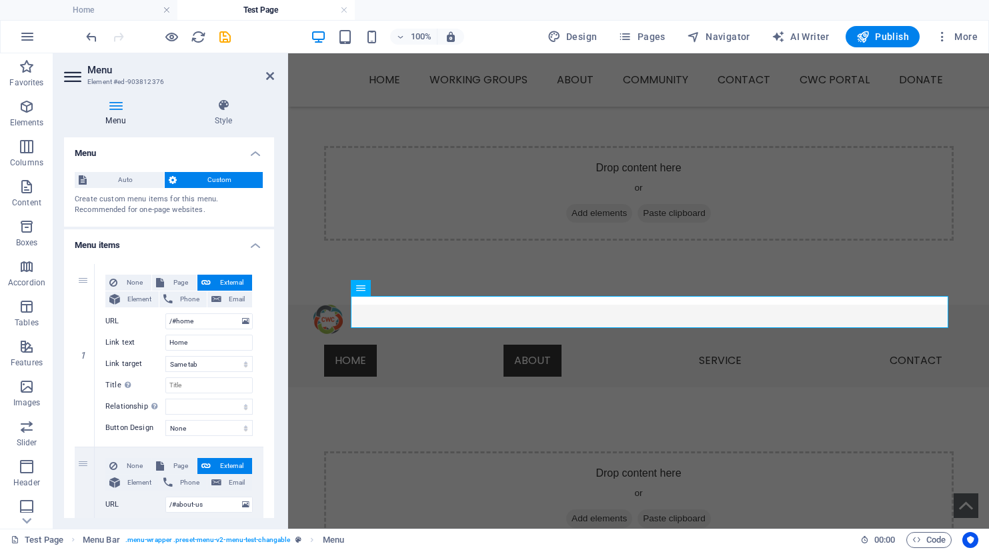
scroll to position [609, 0]
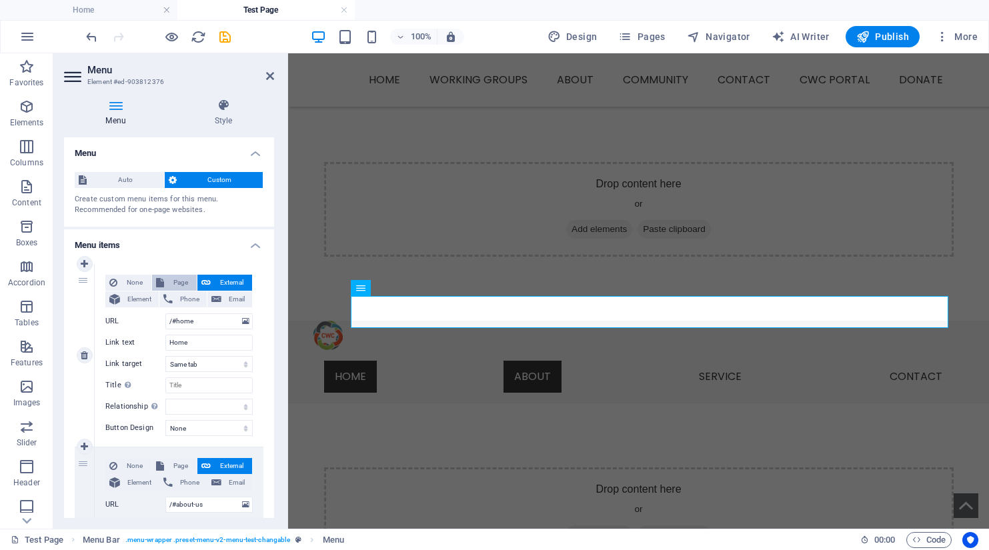
click at [183, 281] on span "Page" at bounding box center [180, 283] width 25 height 16
select select
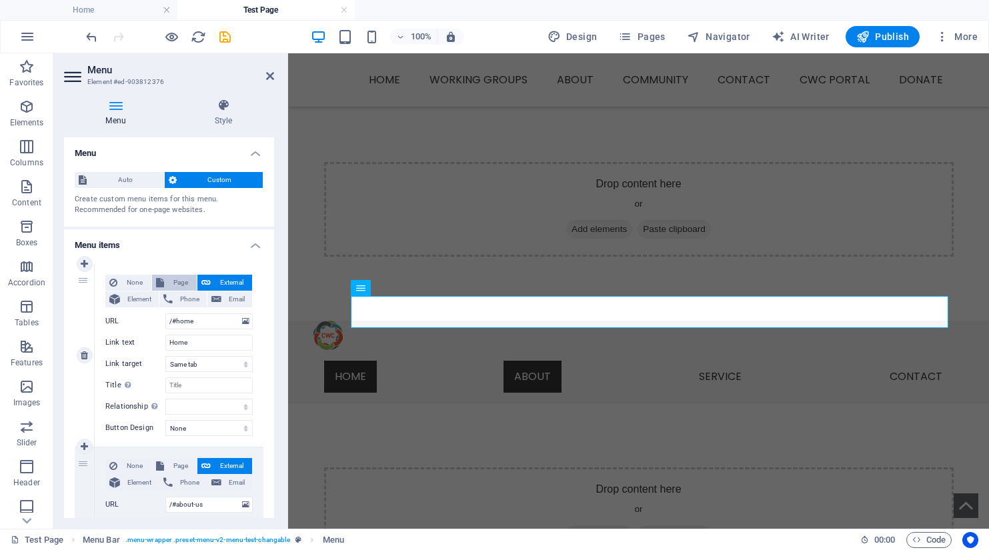
select select
click at [218, 319] on select "Home Working Groups -- Food Security -- Supporting Emotional Health -- Educatio…" at bounding box center [208, 321] width 87 height 16
select select "33"
click at [165, 313] on select "Home Working Groups -- Food Security -- Supporting Emotional Health -- Educatio…" at bounding box center [208, 321] width 87 height 16
select select
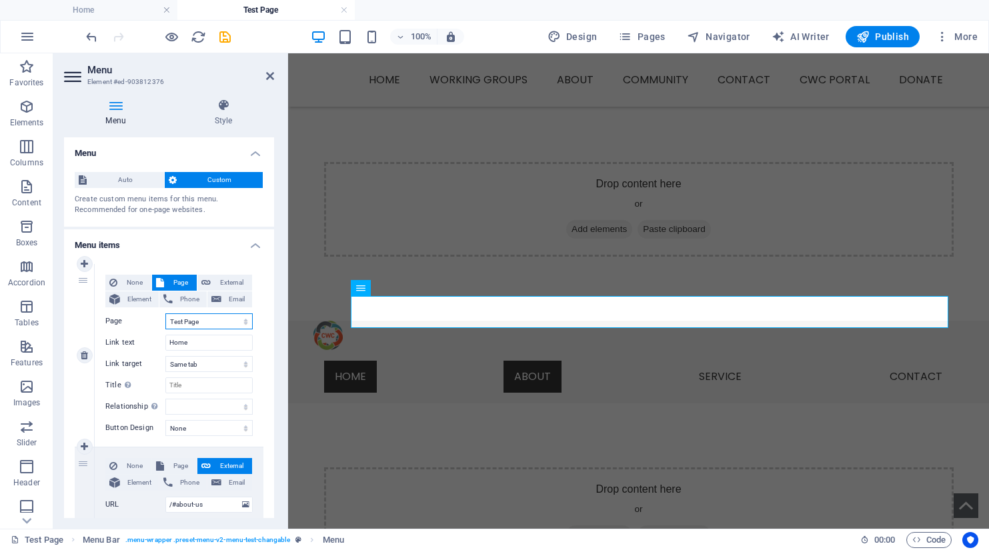
select select
click at [210, 508] on input "/#about-us" at bounding box center [208, 505] width 87 height 16
click at [171, 469] on span "Page" at bounding box center [180, 466] width 25 height 16
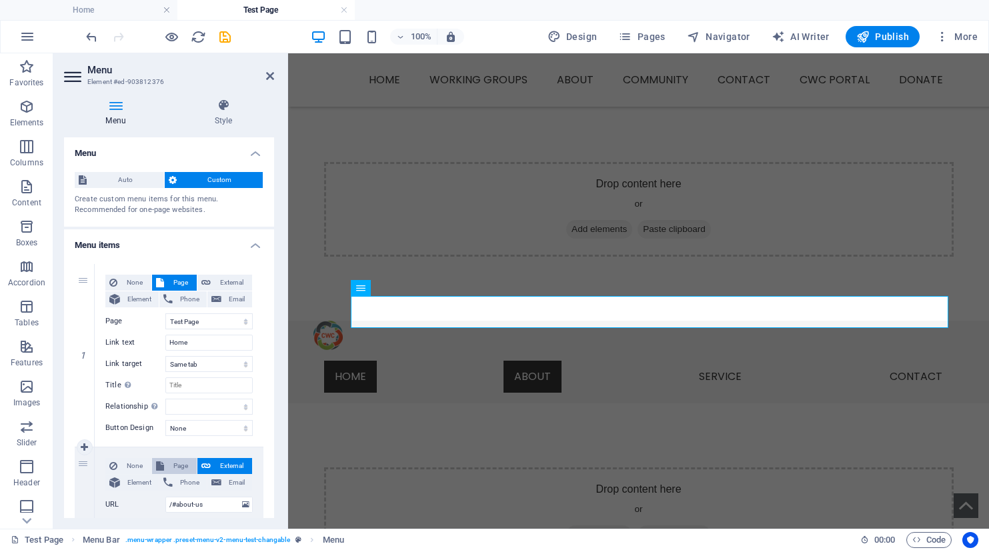
select select
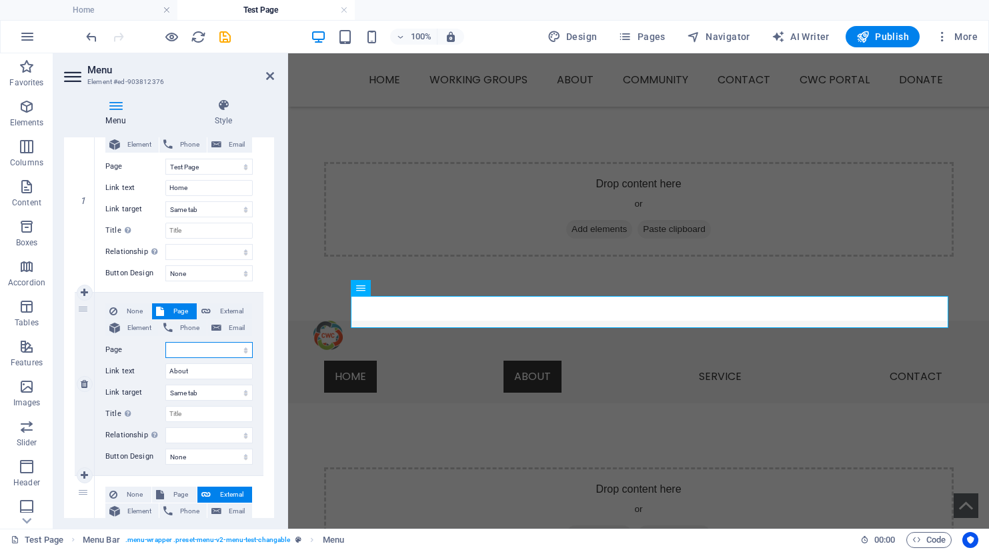
scroll to position [267, 0]
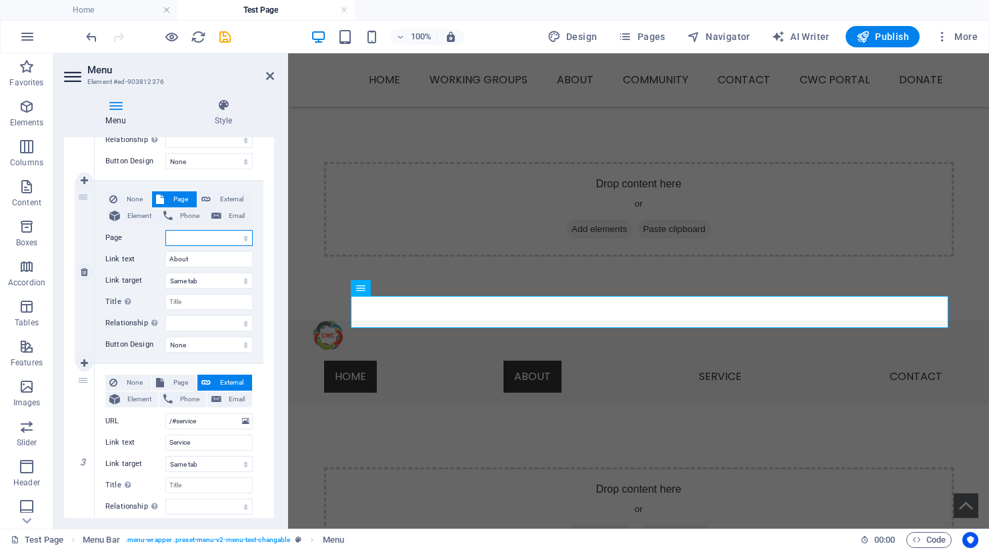
click at [197, 243] on select "Home Working Groups -- Food Security -- Supporting Emotional Health -- Educatio…" at bounding box center [208, 238] width 87 height 16
select select "33"
click at [165, 230] on select "Home Working Groups -- Food Security -- Supporting Emotional Health -- Educatio…" at bounding box center [208, 238] width 87 height 16
select select
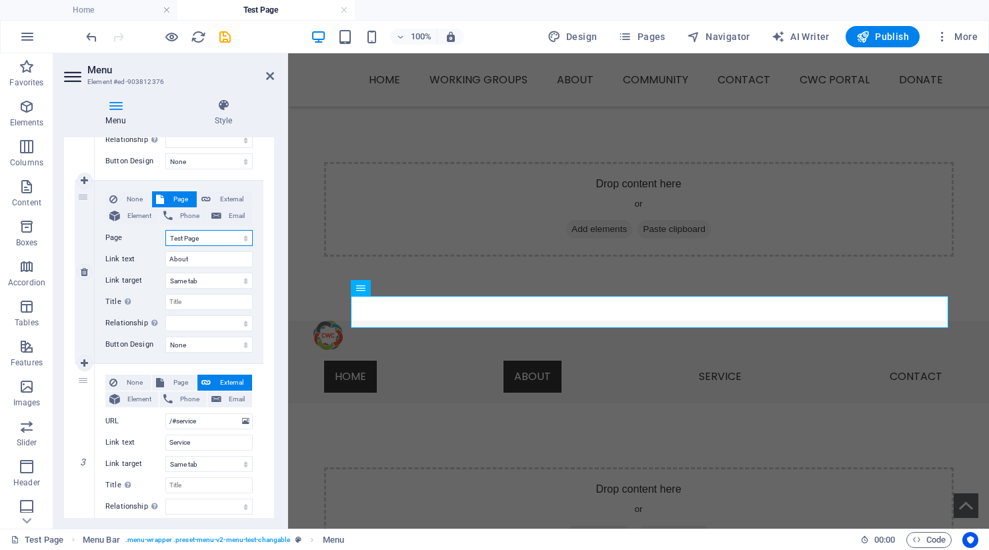
select select
click at [210, 442] on input "Service" at bounding box center [208, 443] width 87 height 16
click at [175, 379] on span "Page" at bounding box center [180, 383] width 25 height 16
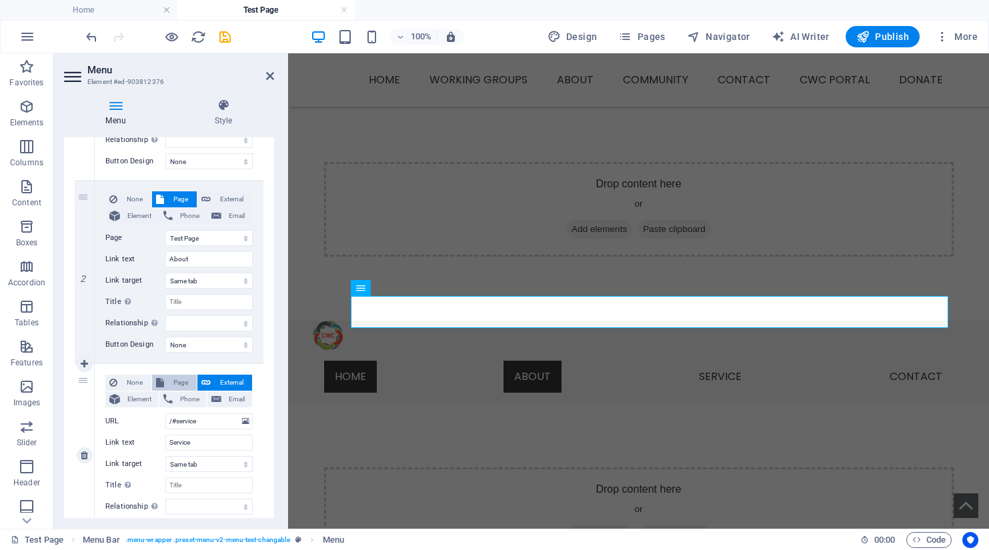
select select
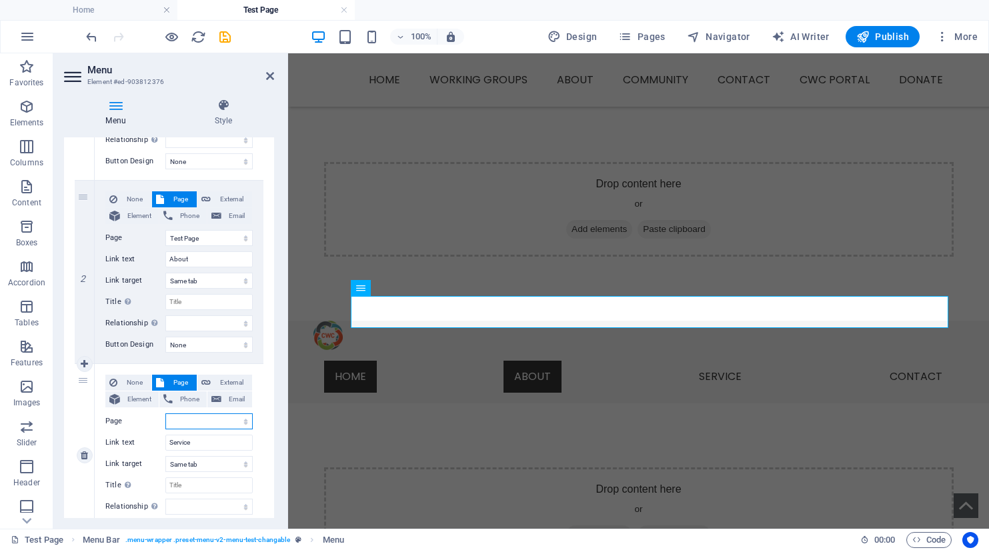
click at [191, 427] on select "Home Working Groups -- Food Security -- Supporting Emotional Health -- Educatio…" at bounding box center [208, 421] width 87 height 16
select select "33"
click at [165, 413] on select "Home Working Groups -- Food Security -- Supporting Emotional Health -- Educatio…" at bounding box center [208, 421] width 87 height 16
select select
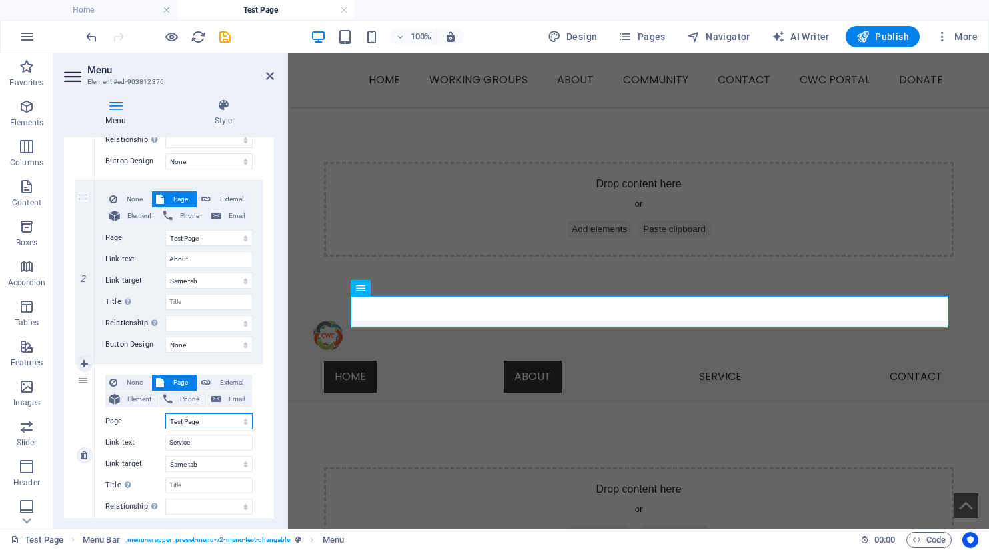
select select
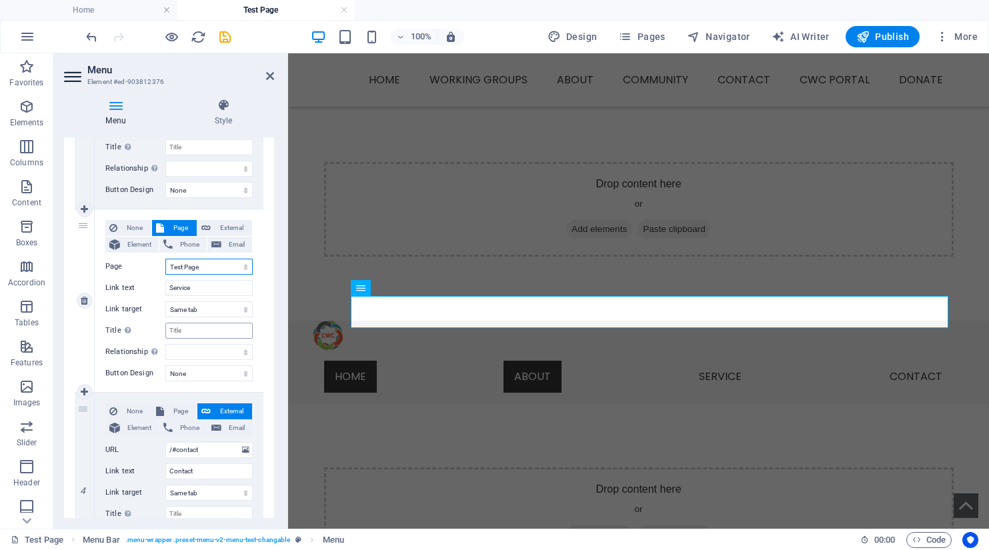
scroll to position [516, 0]
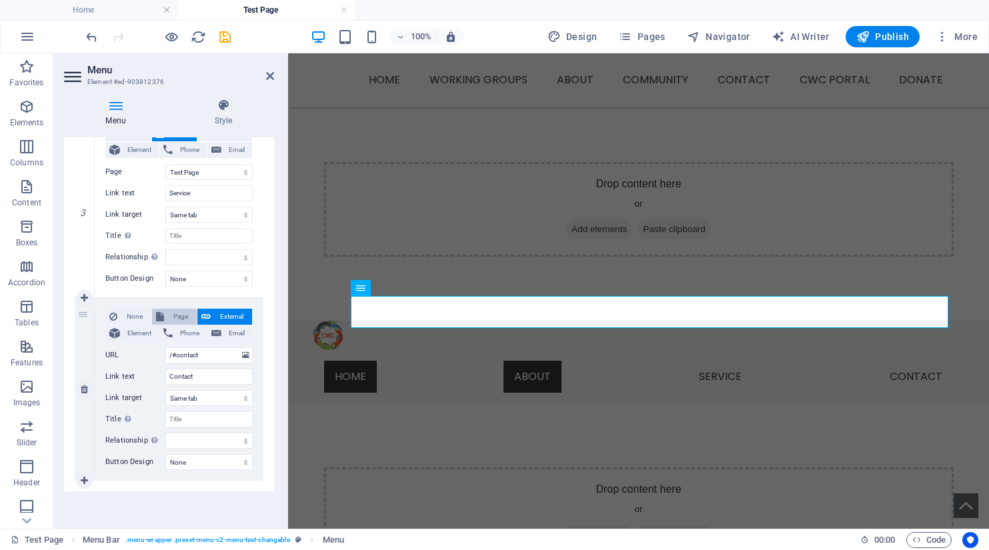
click at [170, 316] on span "Page" at bounding box center [180, 317] width 25 height 16
select select
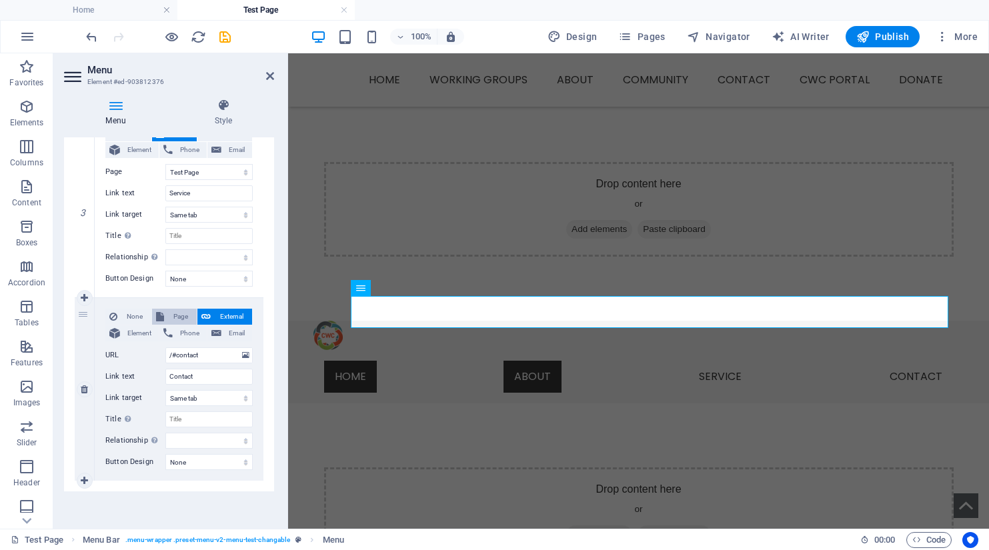
select select
click at [186, 358] on select "Home Working Groups -- Food Security -- Supporting Emotional Health -- Educatio…" at bounding box center [208, 355] width 87 height 16
select select "33"
click at [165, 347] on select "Home Working Groups -- Food Security -- Supporting Emotional Health -- Educatio…" at bounding box center [208, 355] width 87 height 16
select select
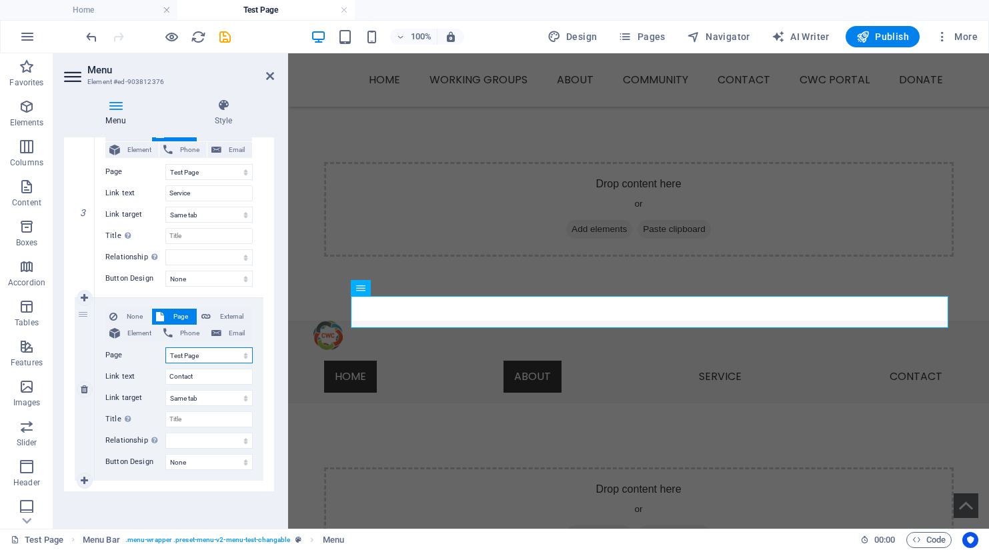
select select
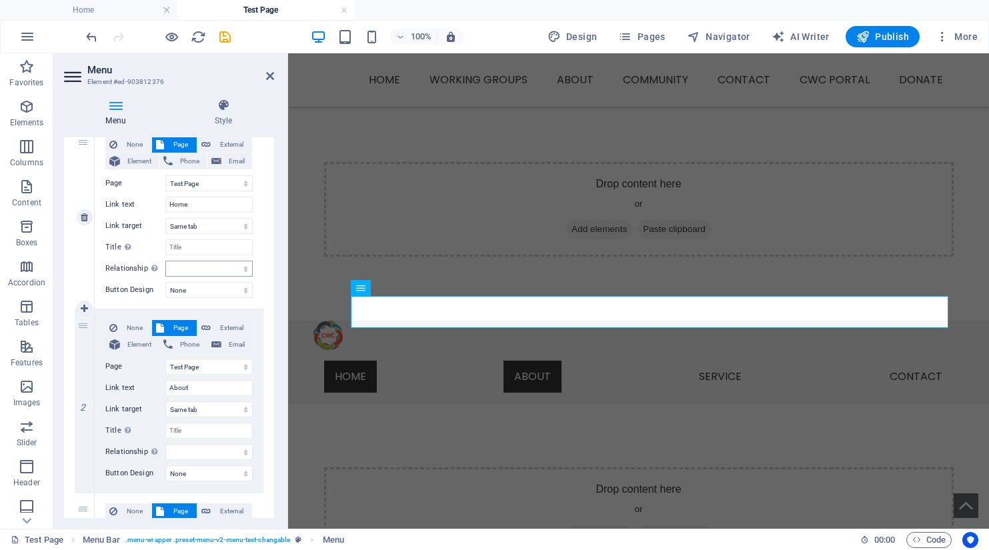
scroll to position [200, 0]
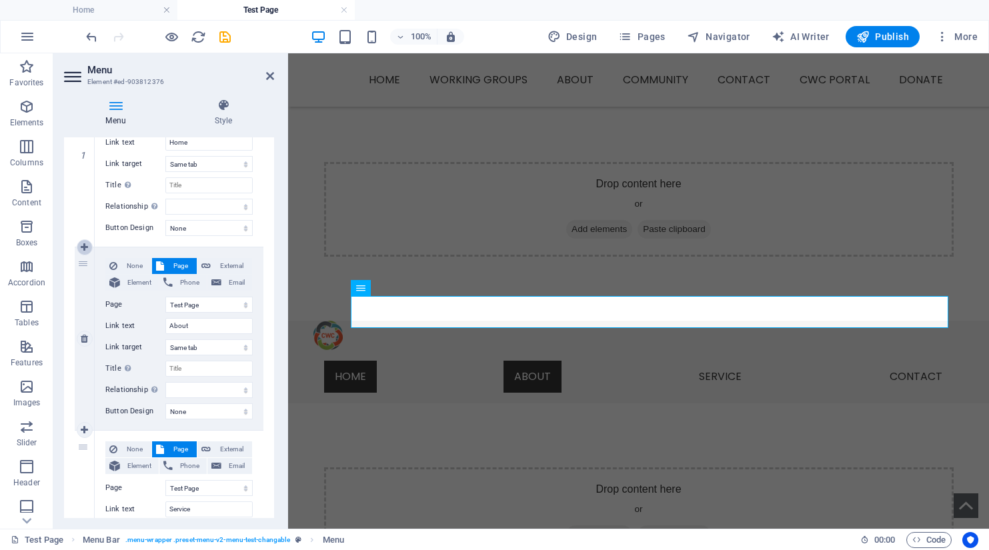
click at [84, 247] on icon at bounding box center [84, 247] width 7 height 9
select select
type input "About"
select select
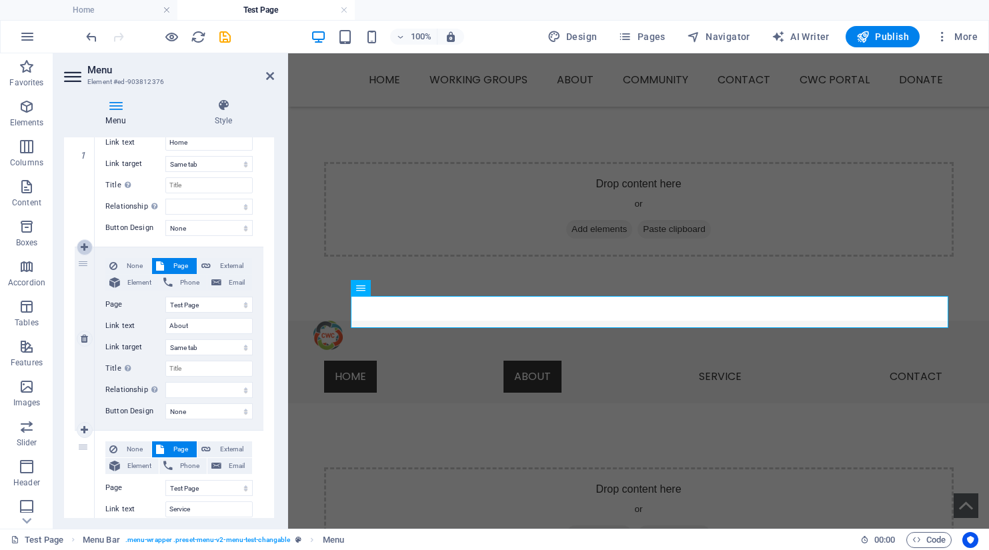
type input "Service"
select select
select select "33"
select select
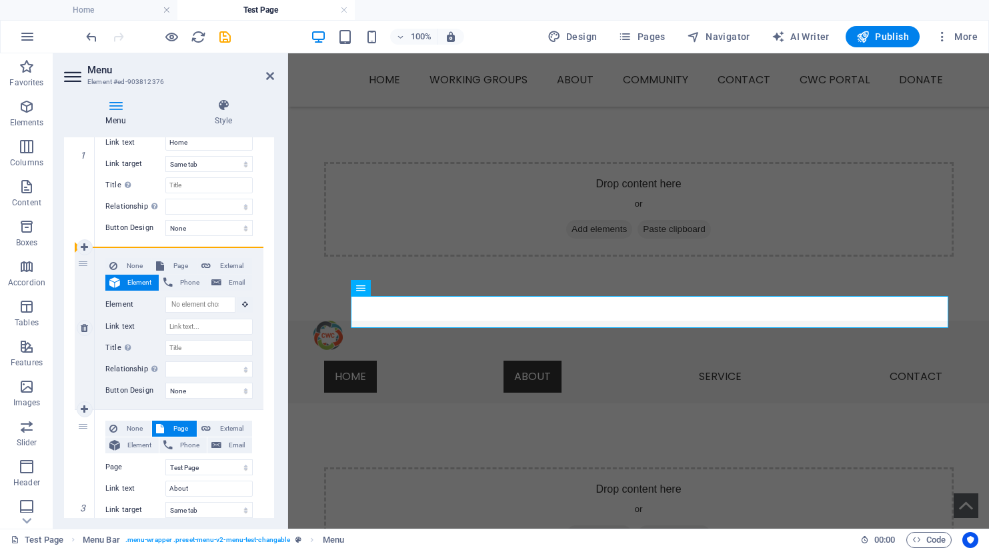
drag, startPoint x: 85, startPoint y: 429, endPoint x: 92, endPoint y: 291, distance: 138.9
click at [92, 291] on div "1 None Page External Element Phone Email Page Home Working Groups -- Food Secur…" at bounding box center [169, 512] width 189 height 896
select select
select select "33"
type input "About"
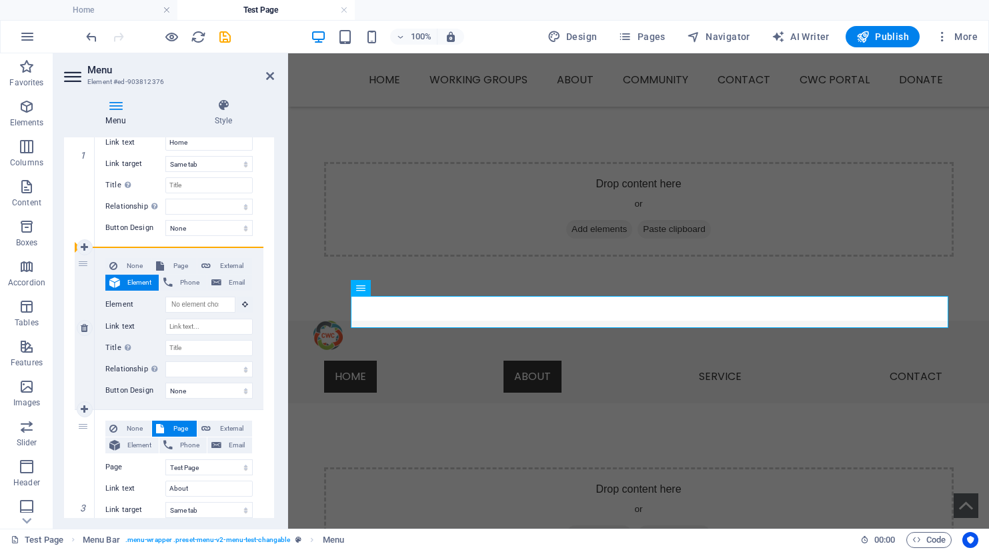
select select
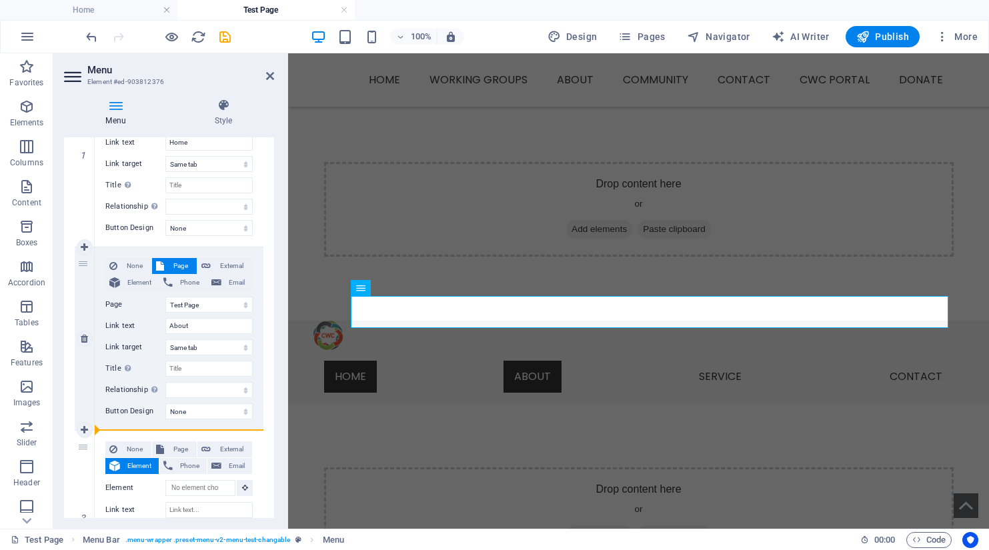
drag, startPoint x: 86, startPoint y: 445, endPoint x: 237, endPoint y: 419, distance: 152.9
click at [237, 419] on div "1 None Page External Element Phone Email Page Home Working Groups -- Food Secur…" at bounding box center [169, 512] width 189 height 896
select select
select select "33"
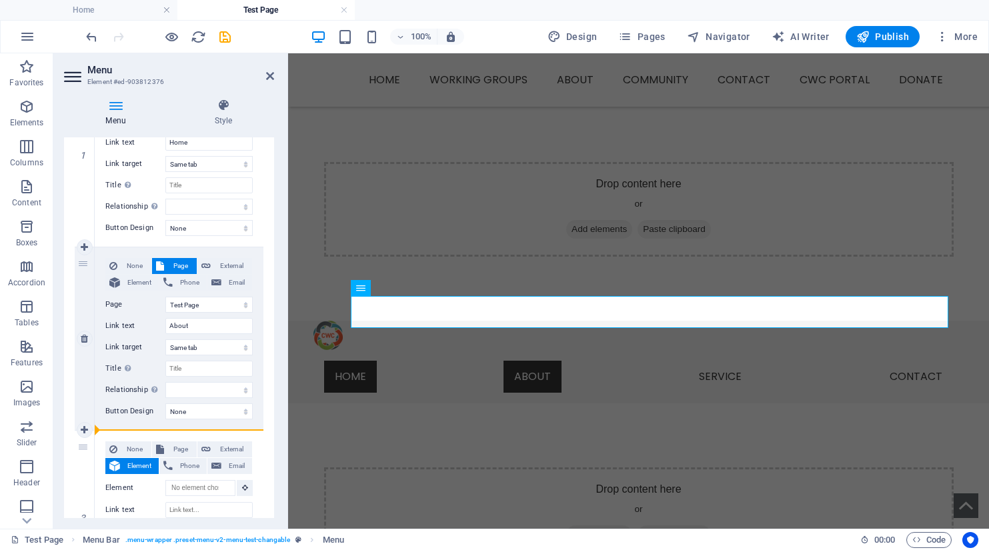
type input "Service"
select select
type input "Contact"
select select
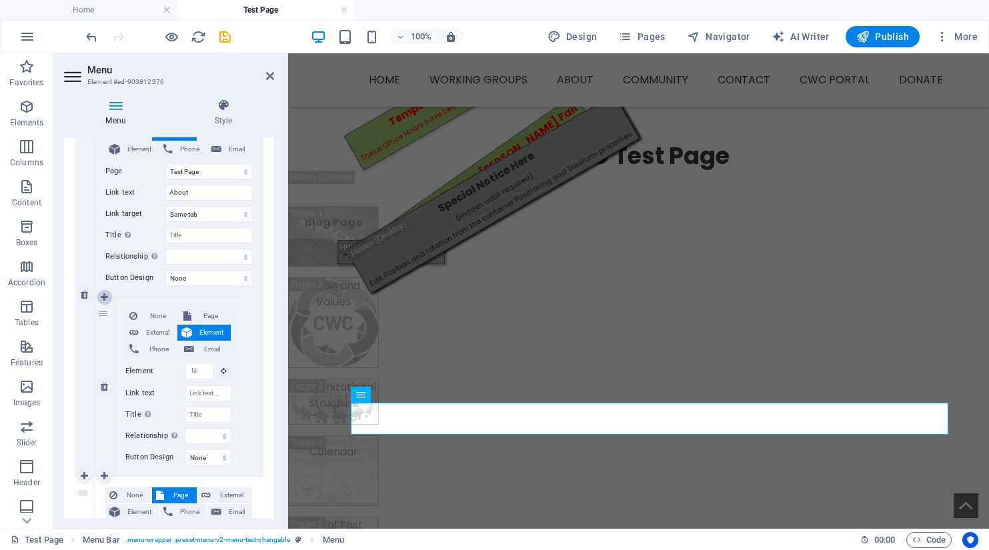
scroll to position [503, 0]
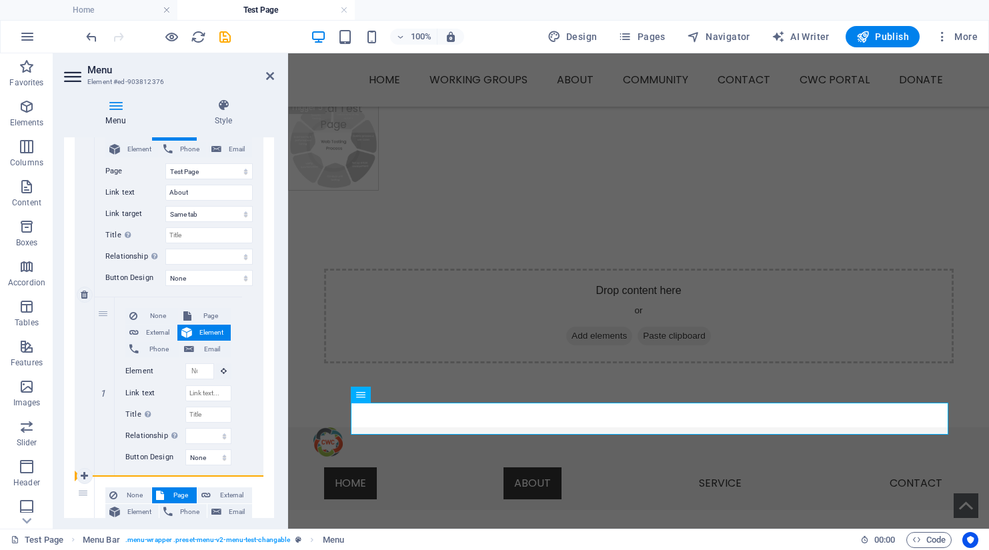
drag, startPoint x: 102, startPoint y: 314, endPoint x: 79, endPoint y: 317, distance: 23.5
select select
type input "Service"
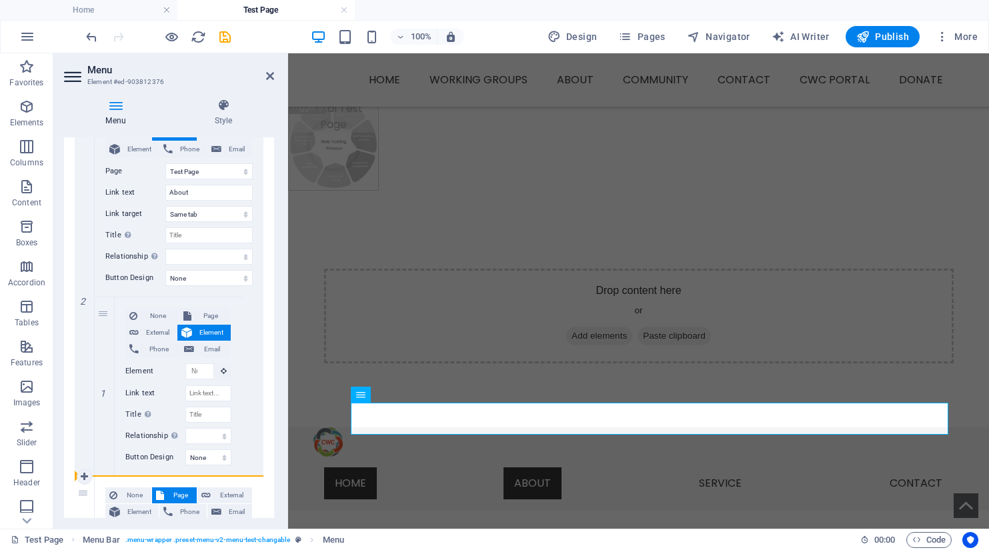
select select
select select "33"
select select
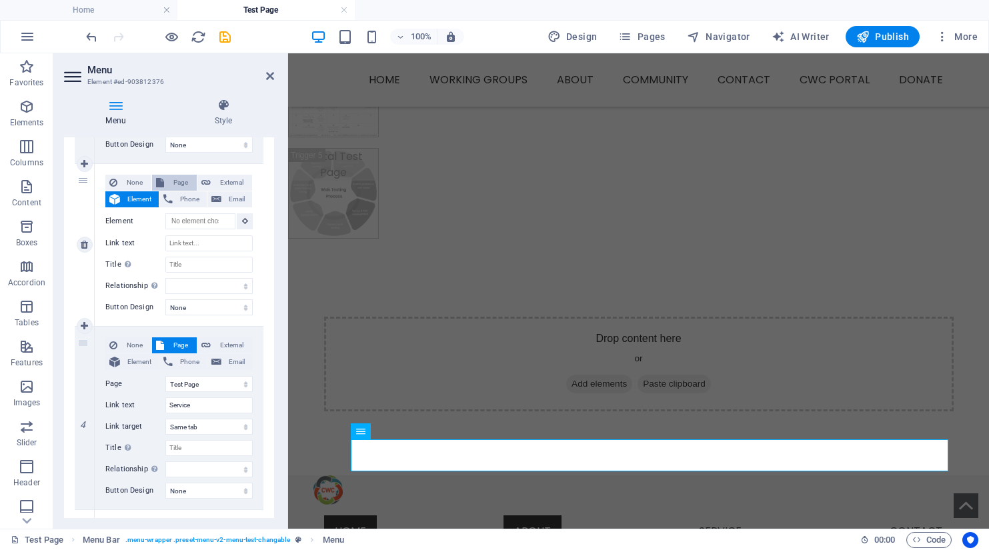
scroll to position [449, 0]
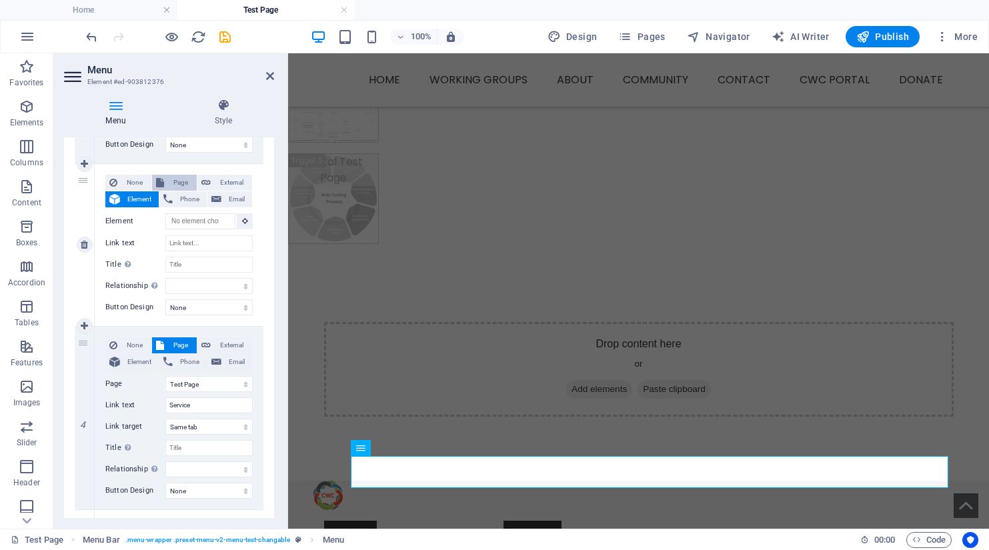
click at [181, 178] on span "Page" at bounding box center [180, 183] width 25 height 16
select select
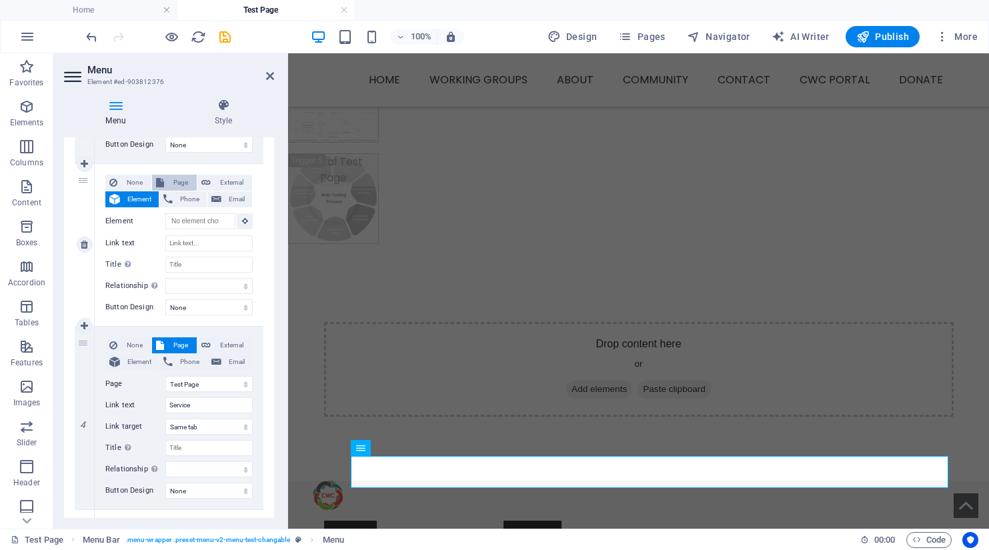
select select
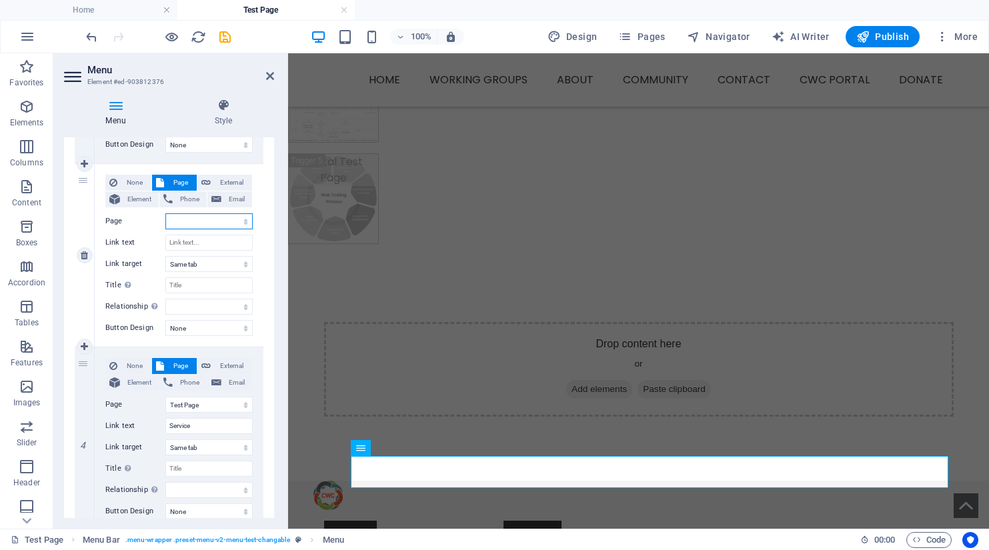
click at [209, 228] on select "Home Working Groups -- Food Security -- Supporting Emotional Health -- Educatio…" at bounding box center [208, 221] width 87 height 16
select select "33"
click at [165, 213] on select "Home Working Groups -- Food Security -- Supporting Emotional Health -- Educatio…" at bounding box center [208, 221] width 87 height 16
select select
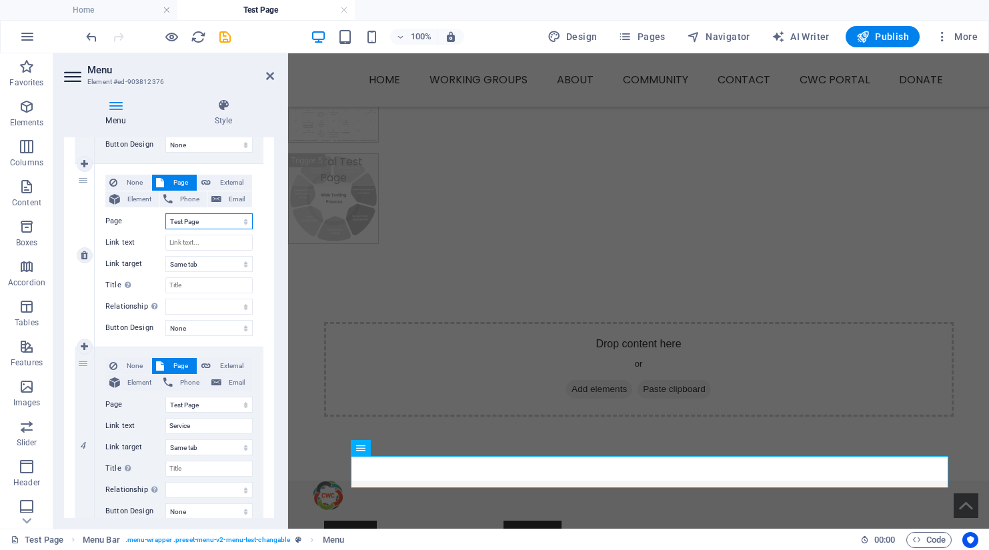
select select
click at [185, 241] on input "Link text" at bounding box center [208, 243] width 87 height 16
type input "Historyt"
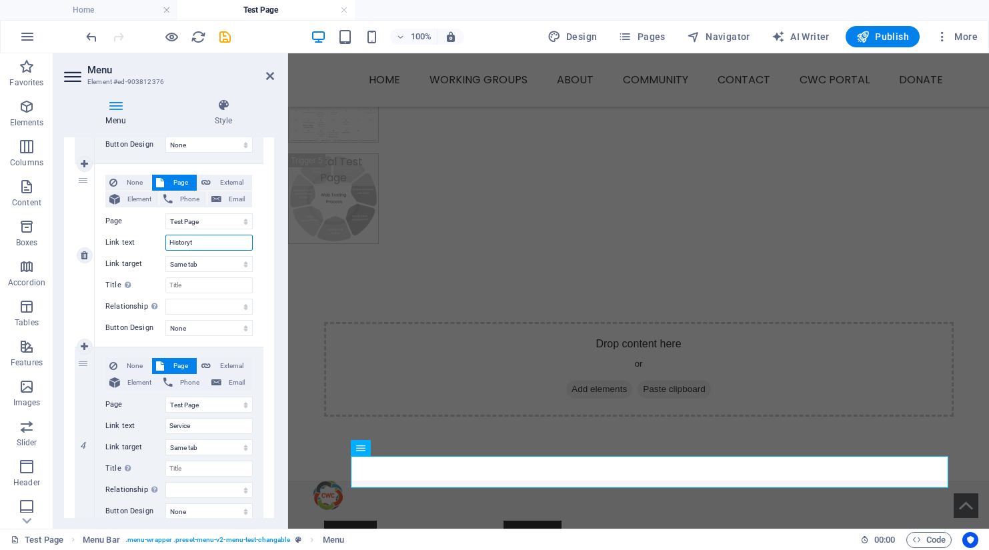
select select
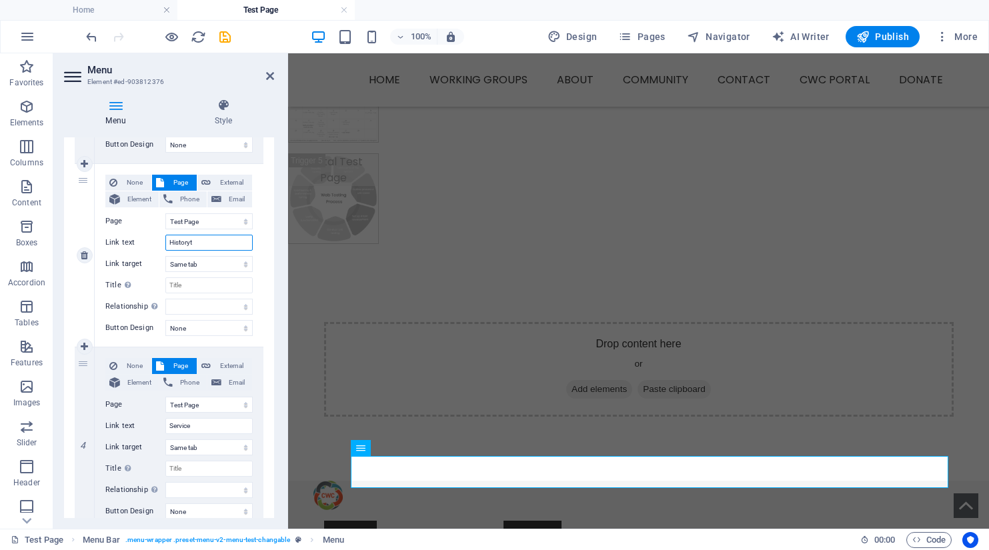
type input "History"
select select
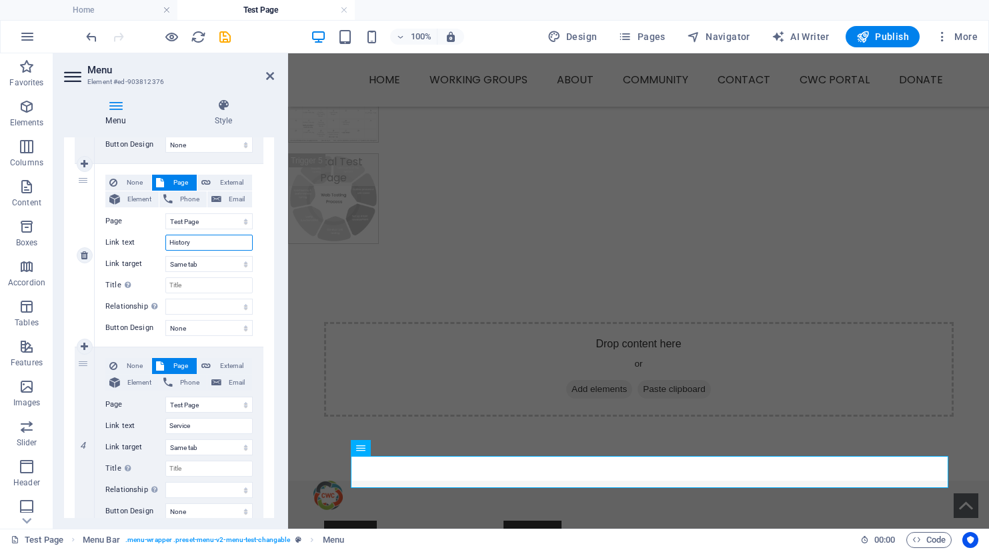
select select
type input "History"
click at [87, 181] on div "3" at bounding box center [85, 255] width 20 height 183
select select
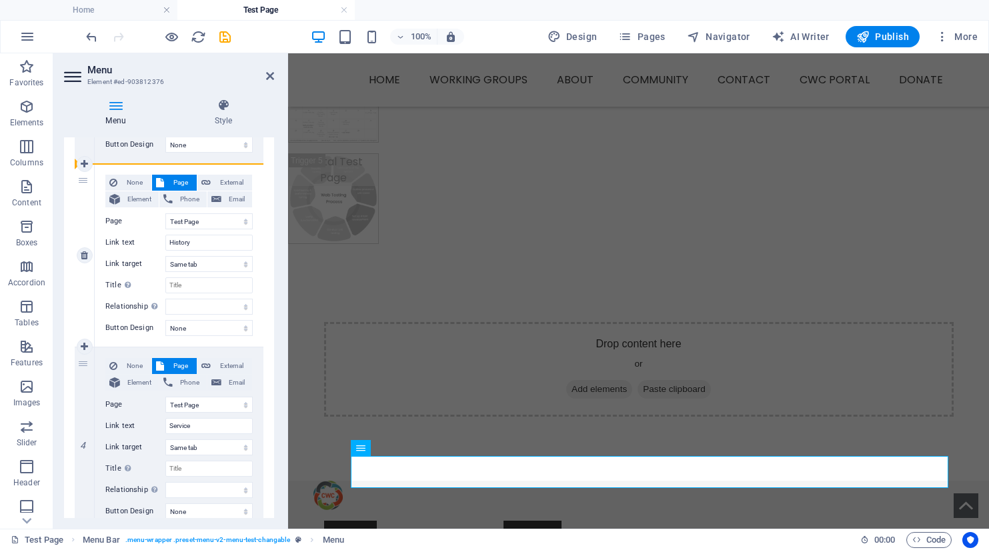
select select
click at [85, 163] on icon at bounding box center [84, 163] width 7 height 9
select select
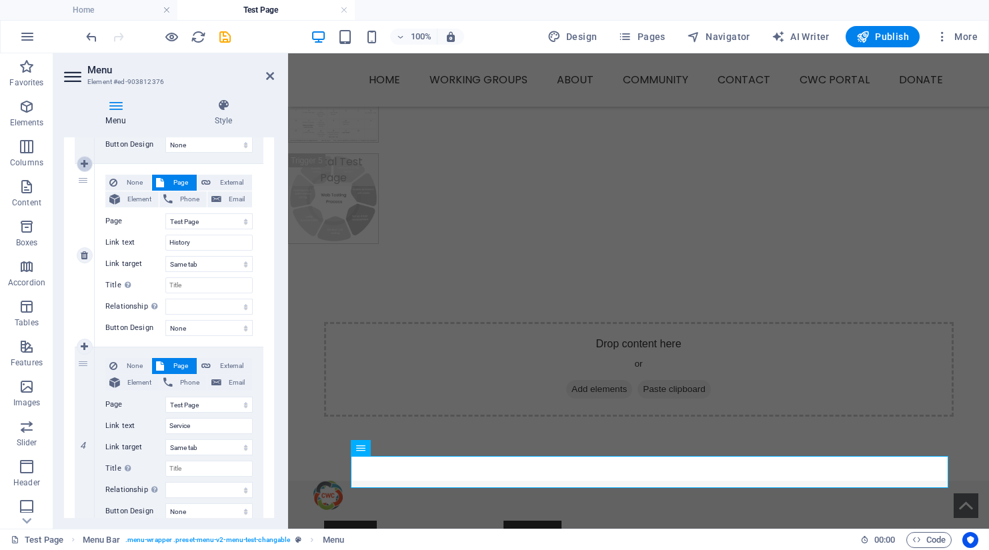
select select
type input "History"
select select
type input "Service"
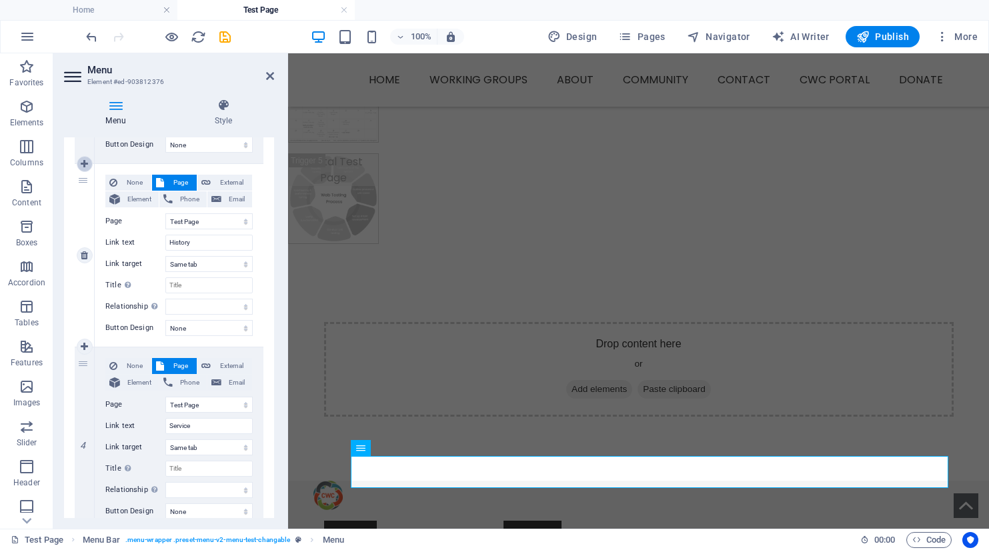
select select
select select "33"
select select
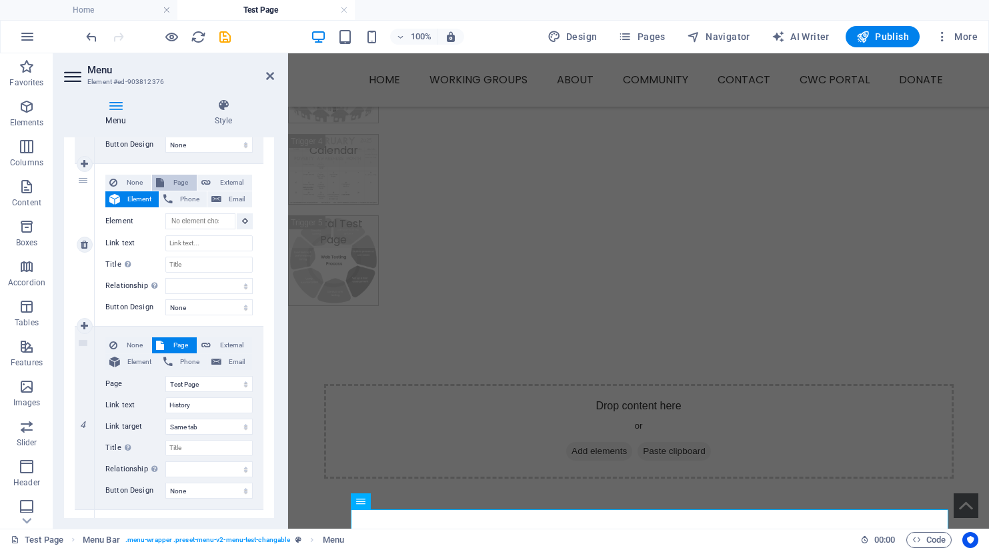
scroll to position [396, 0]
click at [181, 188] on span "Page" at bounding box center [180, 183] width 25 height 16
select select
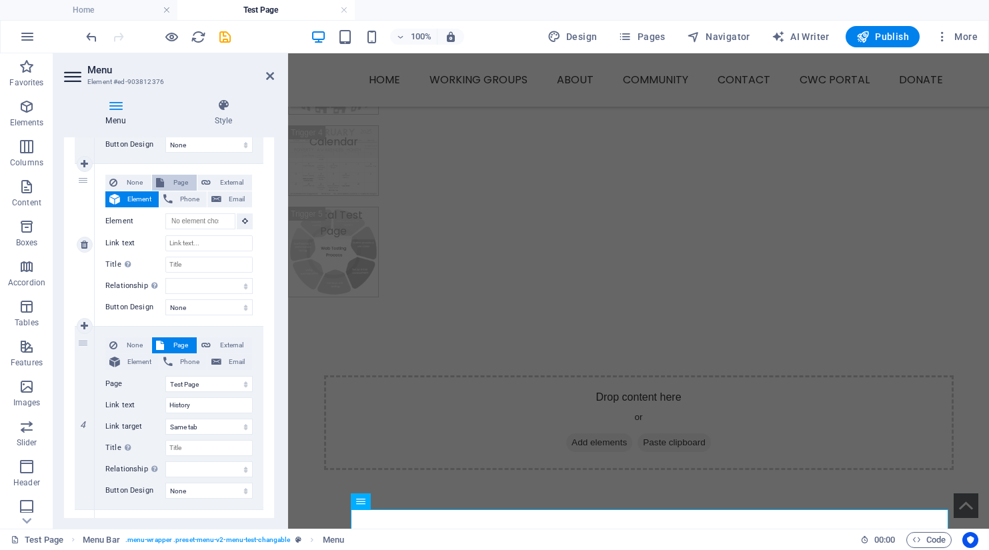
select select
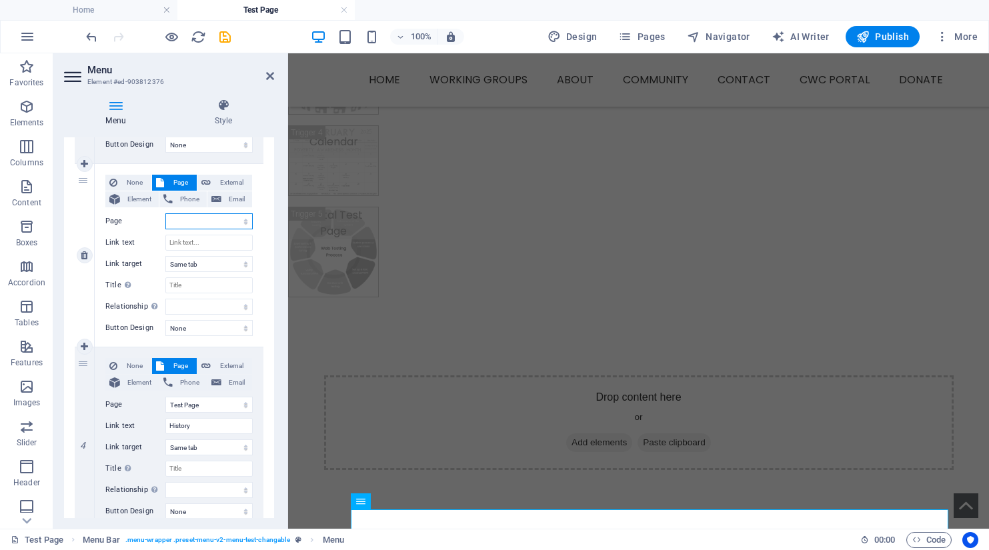
click at [186, 218] on select "Home Working Groups -- Food Security -- Supporting Emotional Health -- Educatio…" at bounding box center [208, 221] width 87 height 16
select select "33"
click at [165, 213] on select "Home Working Groups -- Food Security -- Supporting Emotional Health -- Educatio…" at bounding box center [208, 221] width 87 height 16
select select
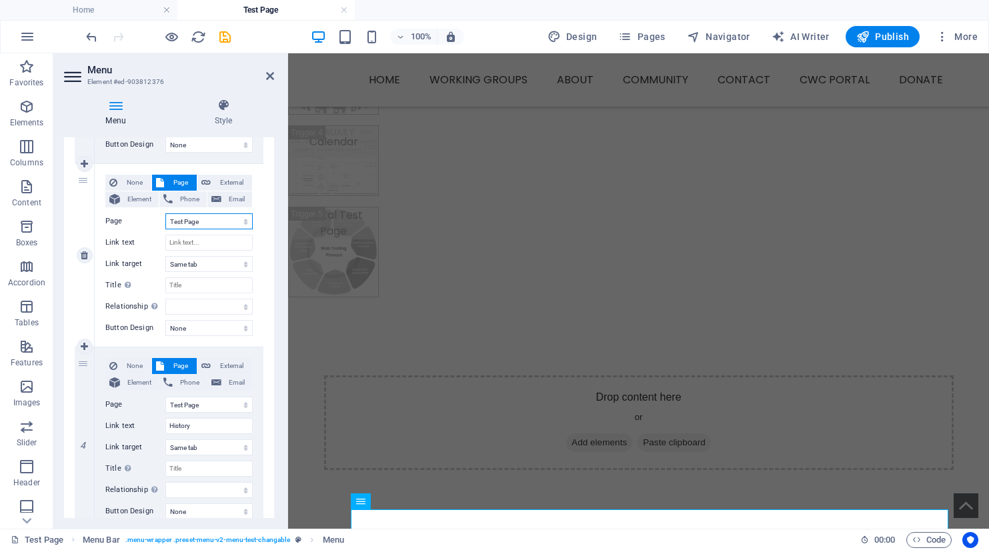
select select
click at [183, 235] on input "Link text" at bounding box center [208, 243] width 87 height 16
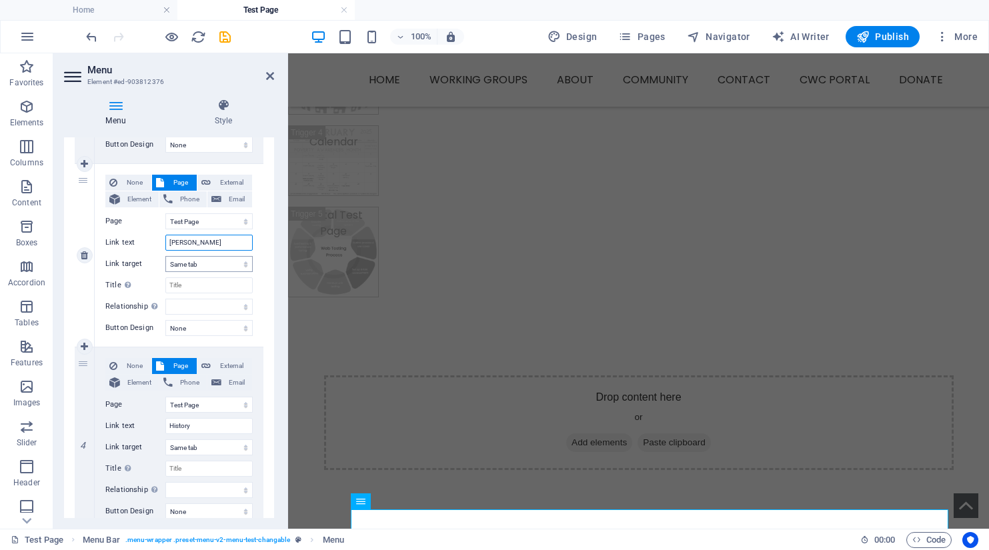
type input "Hostor"
select select
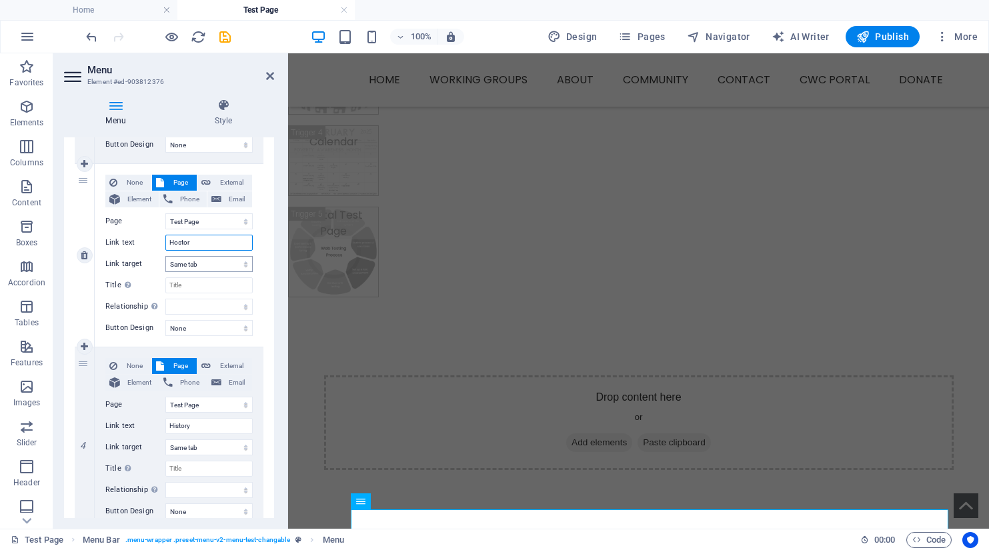
select select
type input "Hostory"
select select
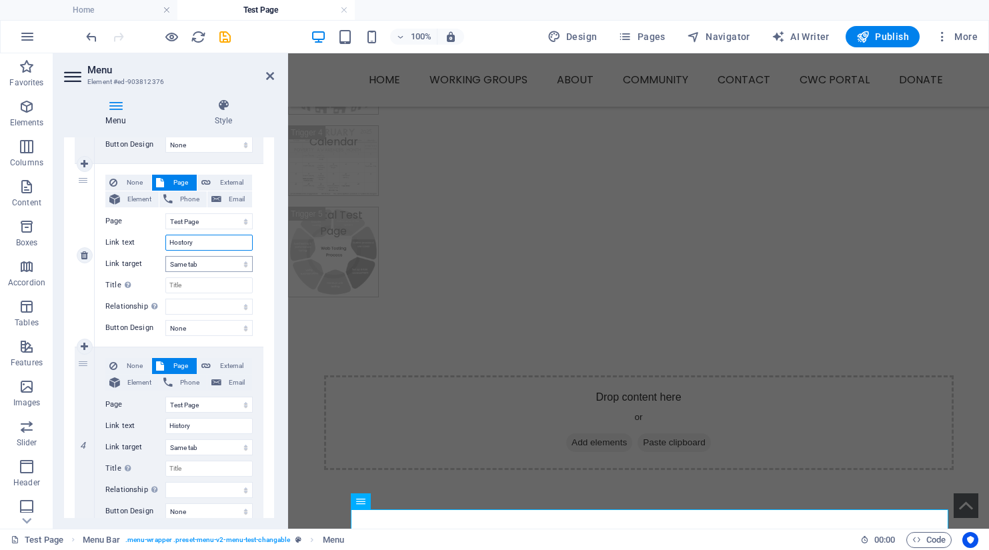
select select
type input "H"
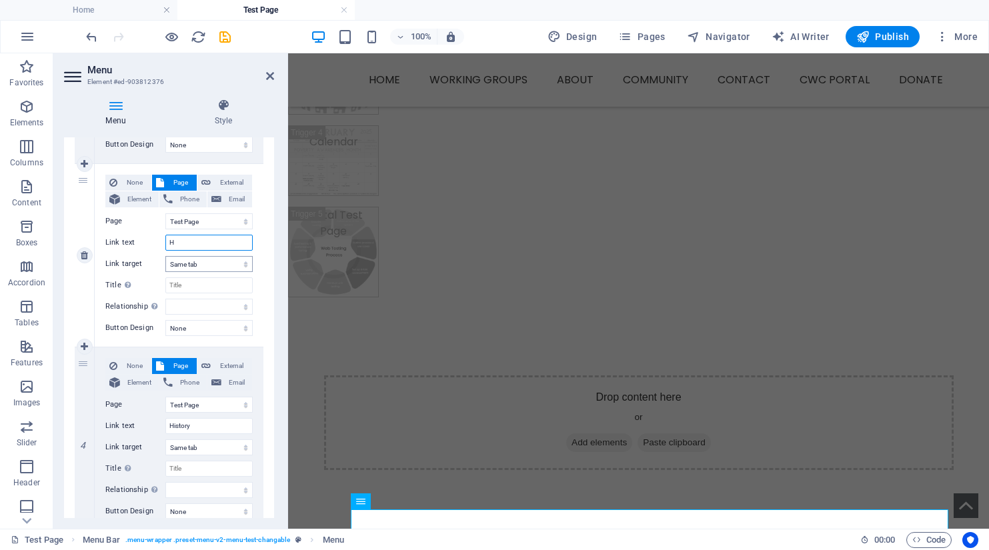
select select
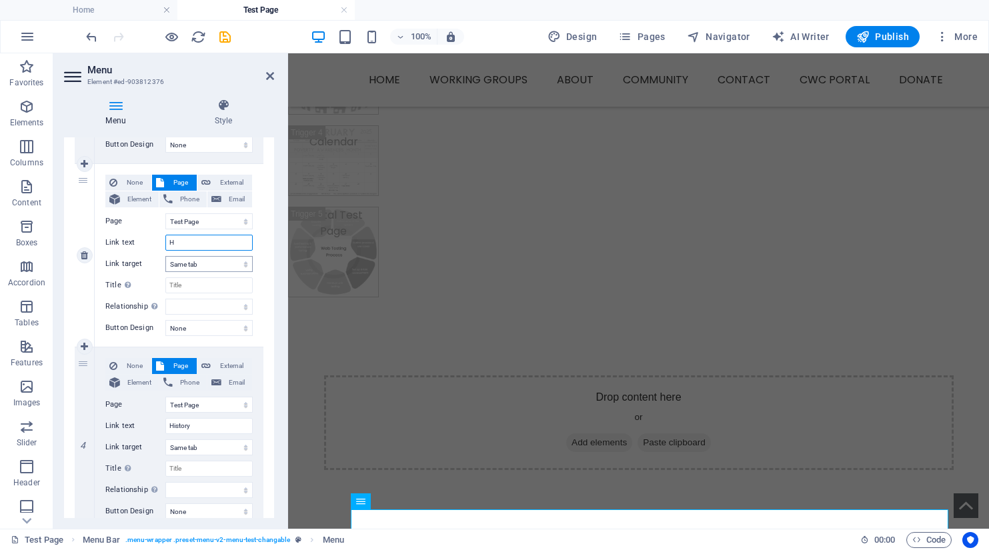
select select
type input "Hi"
select select
type input "His"
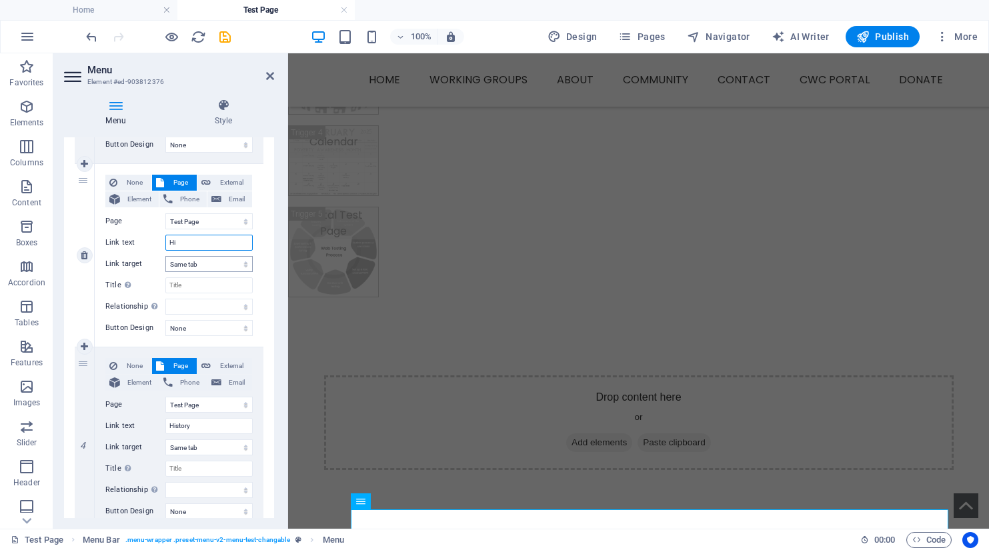
select select
type input "History"
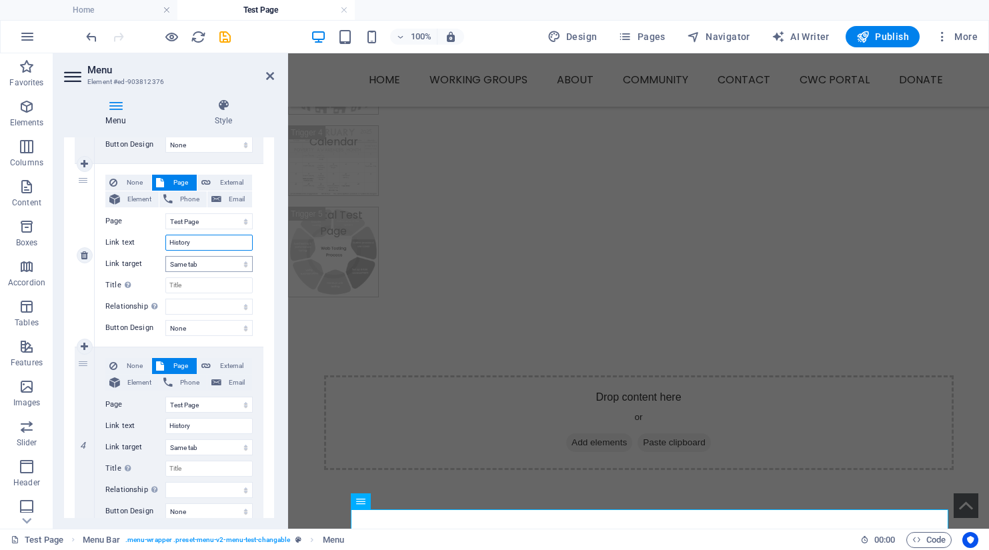
select select
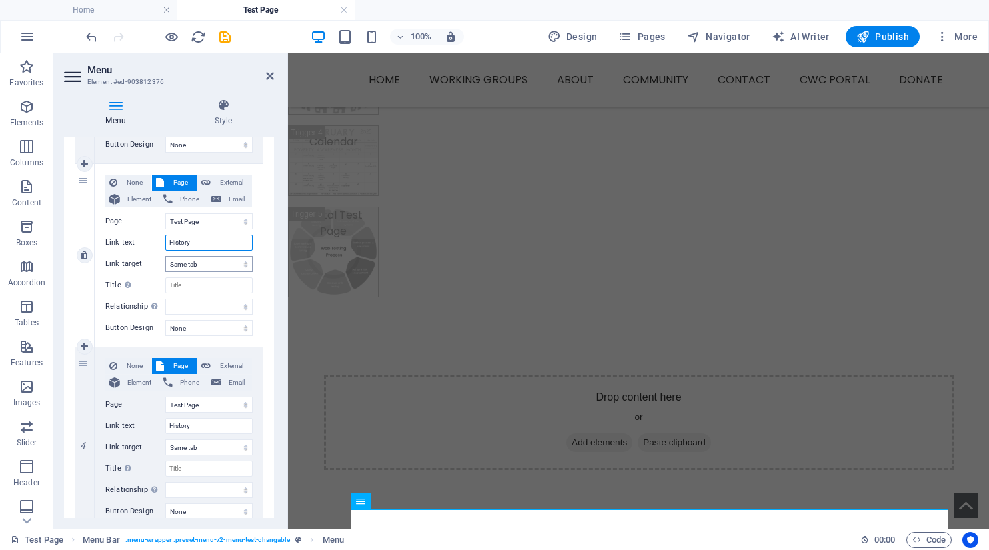
select select
drag, startPoint x: 198, startPoint y: 241, endPoint x: 157, endPoint y: 241, distance: 41.3
click at [157, 241] on div "Link text History" at bounding box center [178, 243] width 147 height 16
type input "Mem"
select select
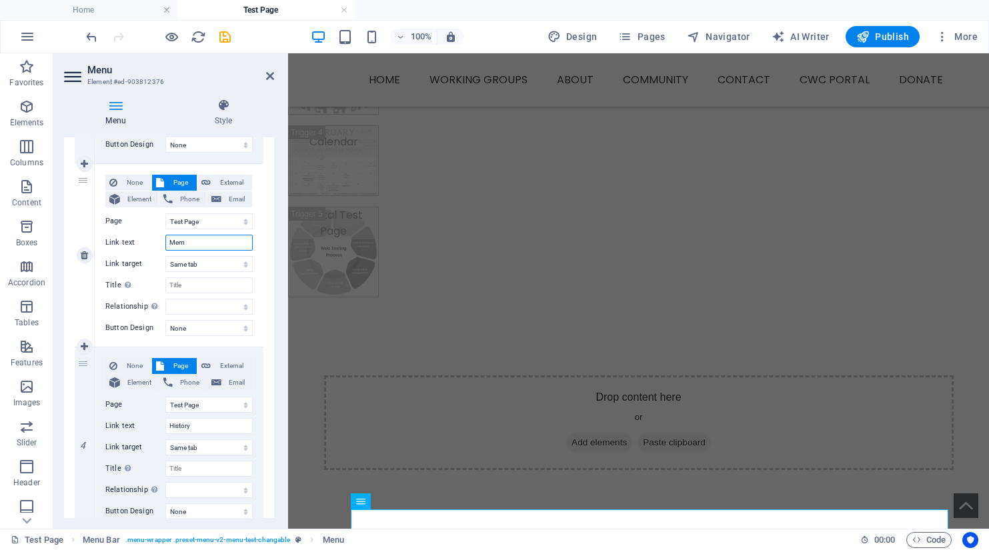
select select
type input "Memb"
select select
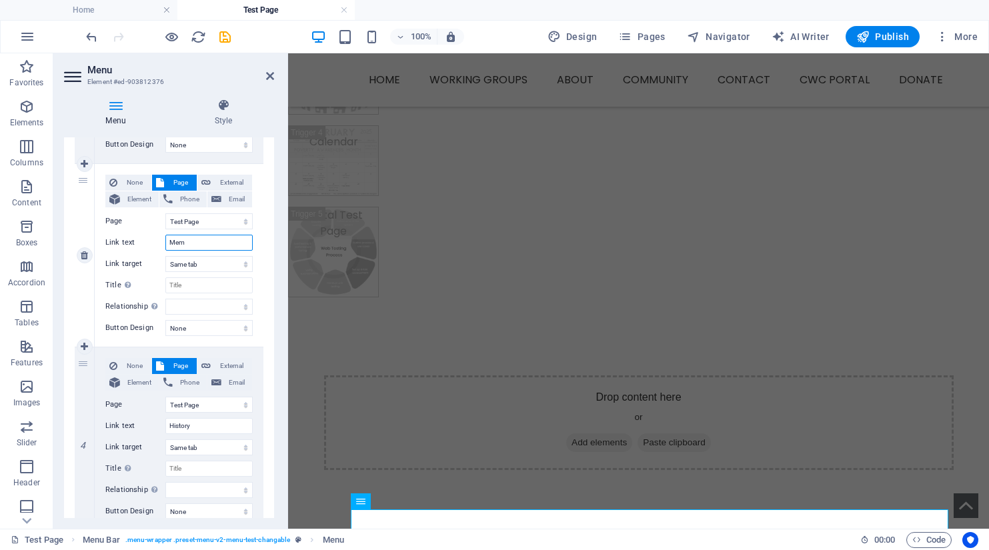
select select
type input "Members"
click at [83, 348] on icon at bounding box center [84, 346] width 7 height 9
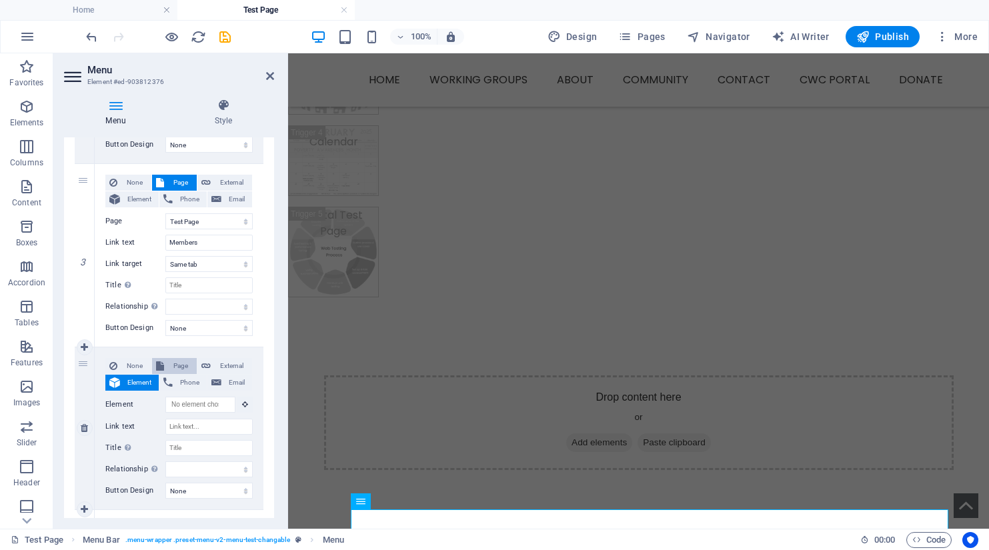
click at [183, 363] on span "Page" at bounding box center [180, 366] width 25 height 16
click at [195, 403] on select "Home Working Groups -- Food Security -- Supporting Emotional Health -- Educatio…" at bounding box center [208, 405] width 87 height 16
click at [165, 397] on select "Home Working Groups -- Food Security -- Supporting Emotional Health -- Educatio…" at bounding box center [208, 405] width 87 height 16
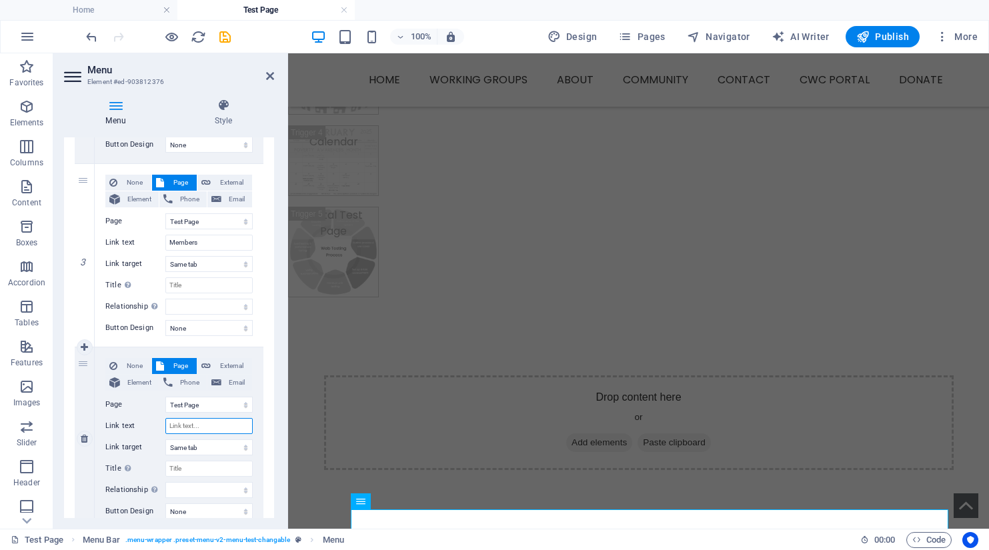
click at [204, 422] on input "Link text" at bounding box center [208, 426] width 87 height 16
click at [226, 34] on icon "save" at bounding box center [224, 36] width 15 height 15
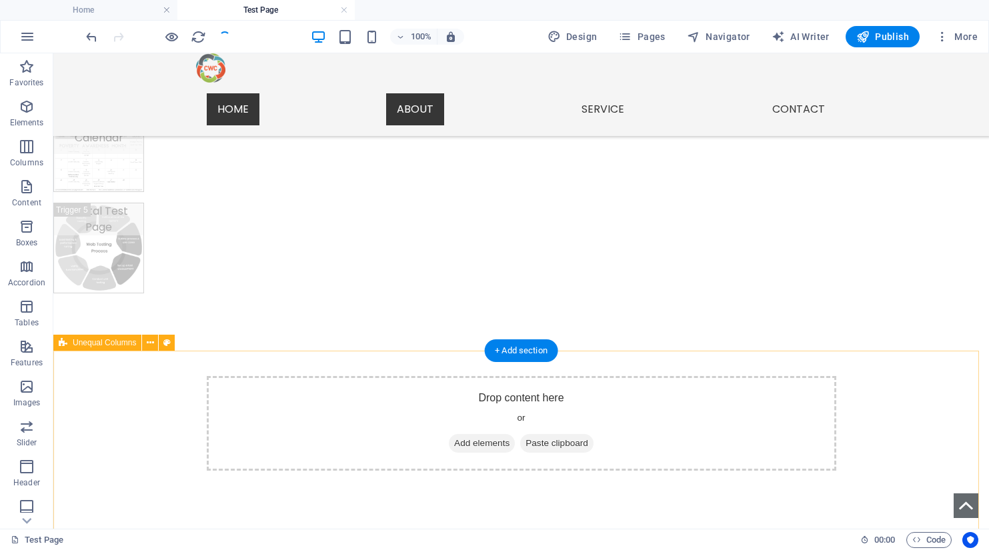
scroll to position [662, 0]
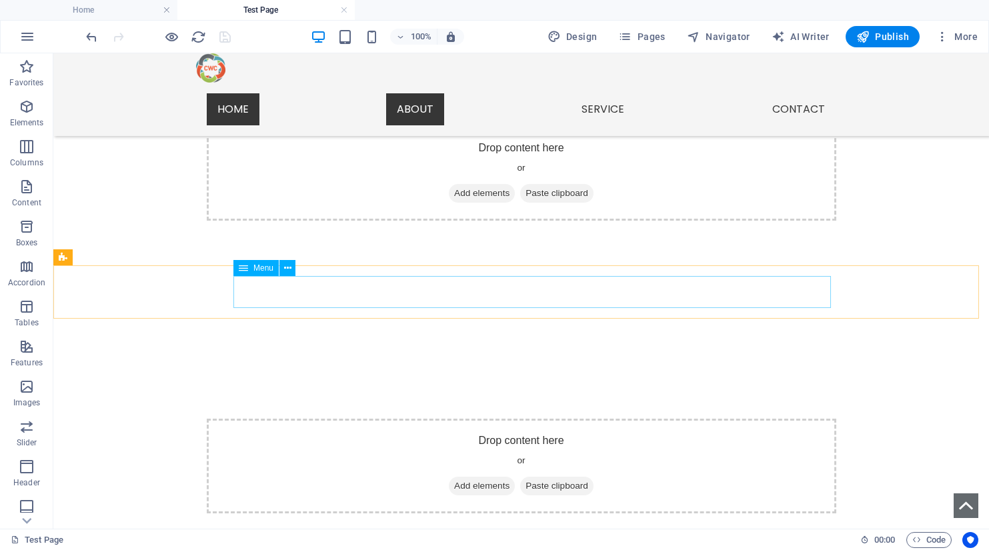
click at [255, 267] on span "Menu" at bounding box center [263, 268] width 20 height 8
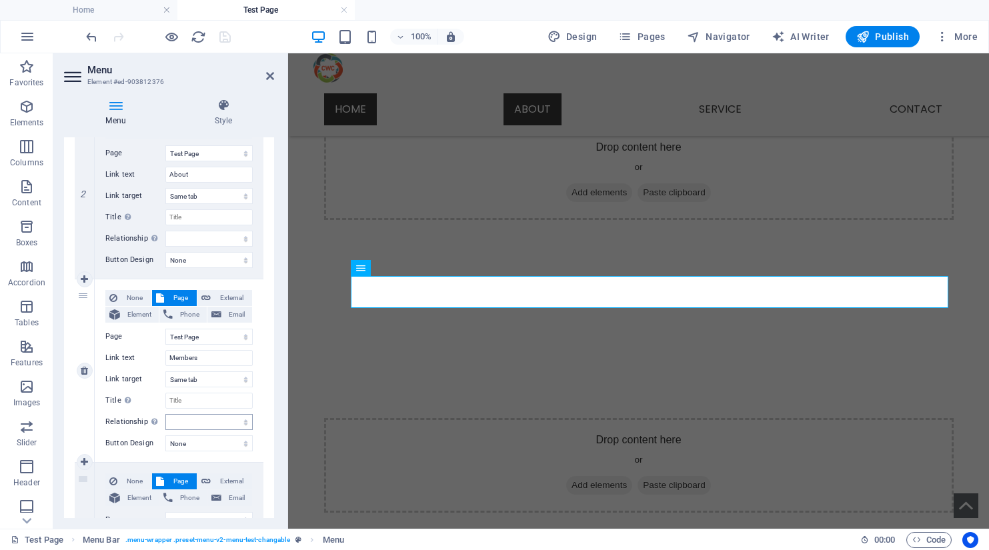
scroll to position [333, 0]
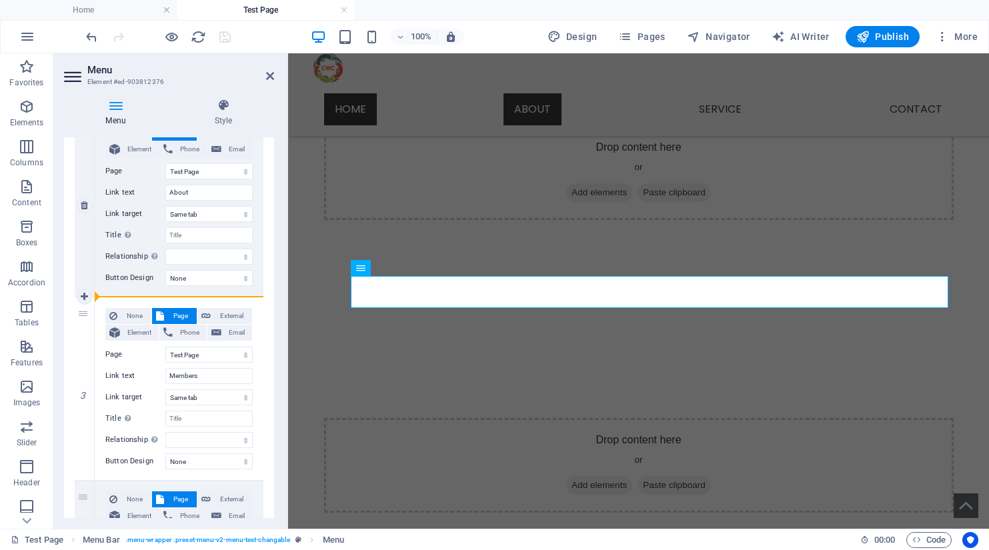
drag, startPoint x: 85, startPoint y: 315, endPoint x: 177, endPoint y: 294, distance: 94.5
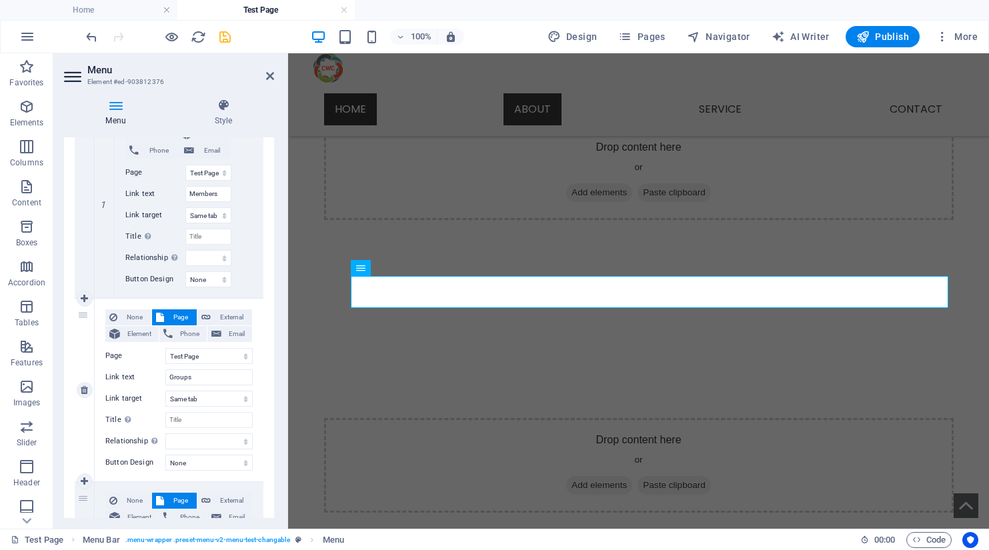
scroll to position [533, 0]
drag, startPoint x: 85, startPoint y: 313, endPoint x: 138, endPoint y: 289, distance: 57.9
click at [138, 289] on div "1 None Page External Element Phone Email Page Home Working Groups -- Food Secur…" at bounding box center [169, 381] width 189 height 1300
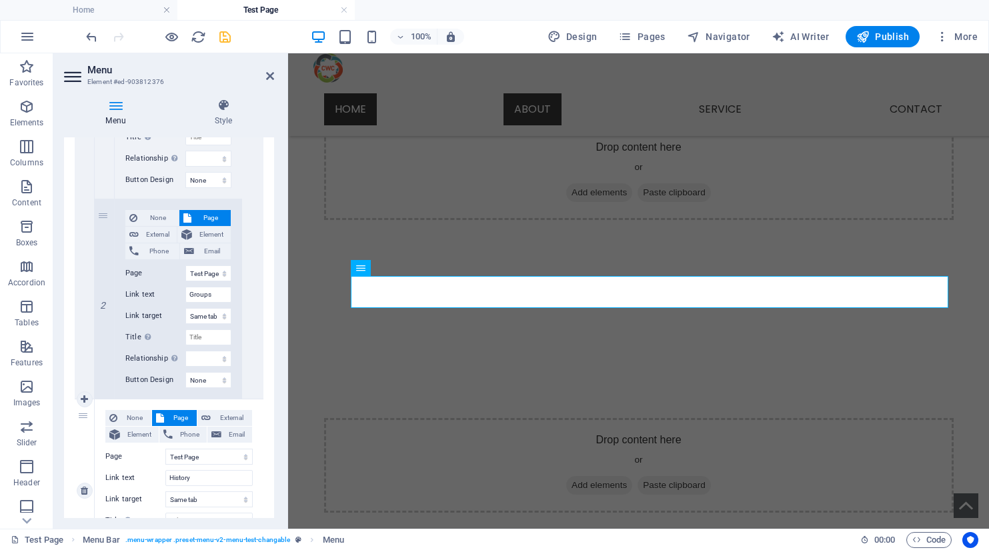
scroll to position [733, 0]
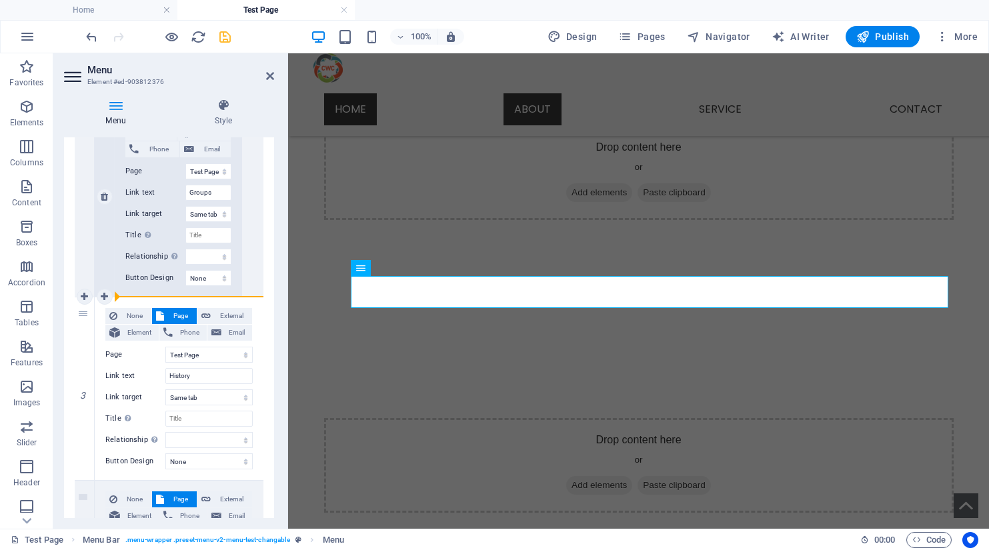
drag, startPoint x: 83, startPoint y: 313, endPoint x: 170, endPoint y: 290, distance: 89.8
click at [170, 290] on div "1 None Page External Element Phone Email Page Home Working Groups -- Food Secur…" at bounding box center [169, 189] width 189 height 1317
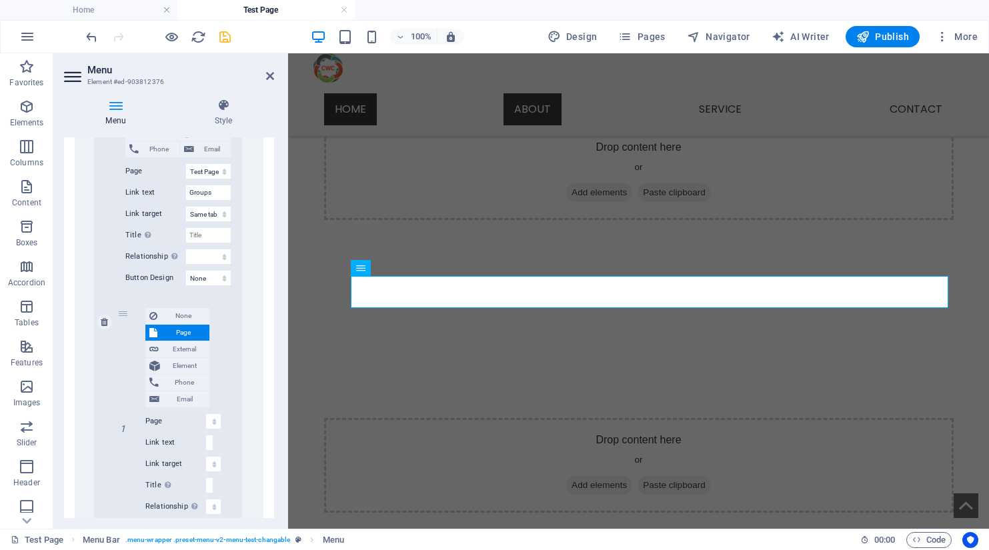
click at [170, 290] on div "None Page External Element Phone Email Page Home Working Groups -- Food Securit…" at bounding box center [178, 321] width 127 height 449
drag, startPoint x: 126, startPoint y: 315, endPoint x: 86, endPoint y: 344, distance: 49.2
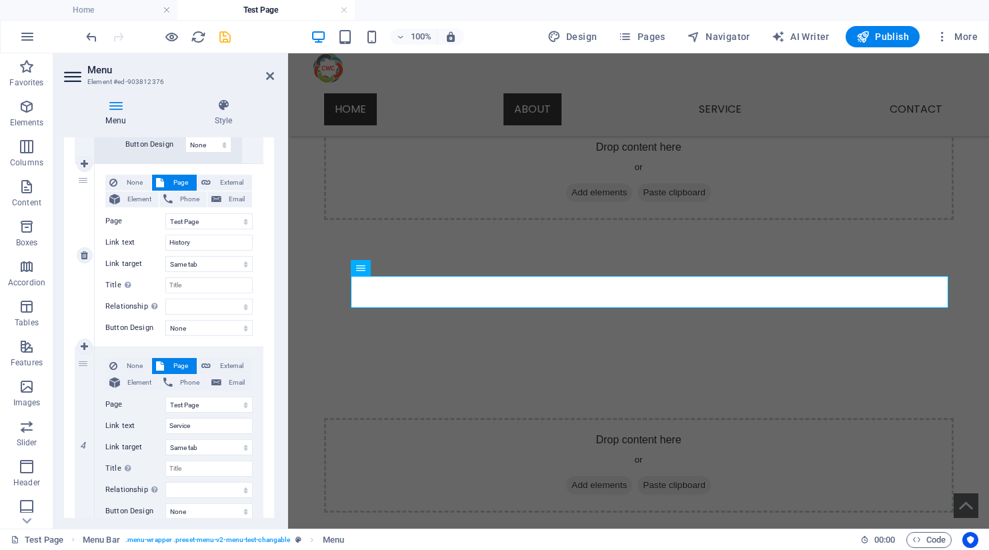
scroll to position [800, 0]
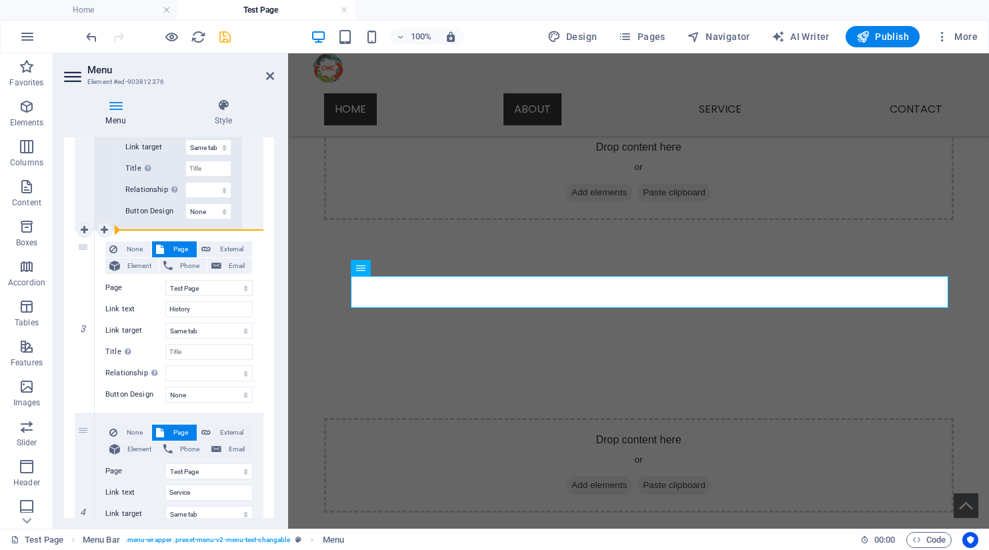
drag, startPoint x: 79, startPoint y: 245, endPoint x: 161, endPoint y: 225, distance: 83.9
click at [161, 225] on div "1 None Page External Element Phone Email Page Home Working Groups -- Food Secur…" at bounding box center [169, 122] width 189 height 1317
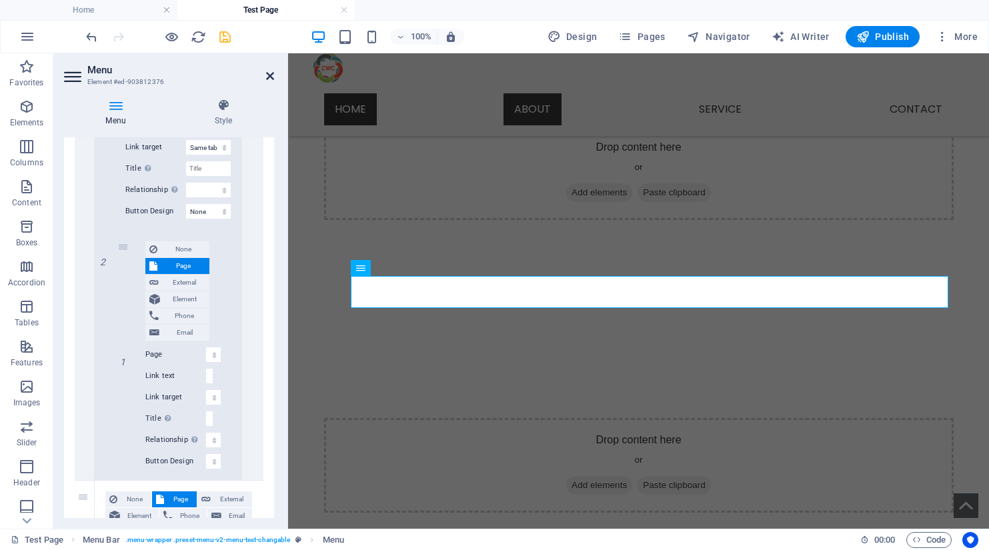
click at [271, 75] on icon at bounding box center [270, 76] width 8 height 11
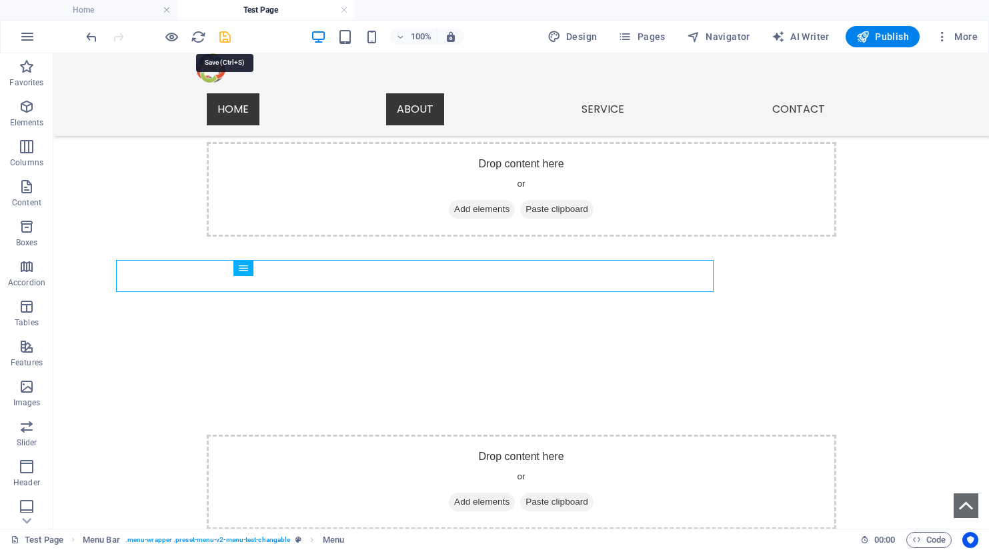
scroll to position [662, 0]
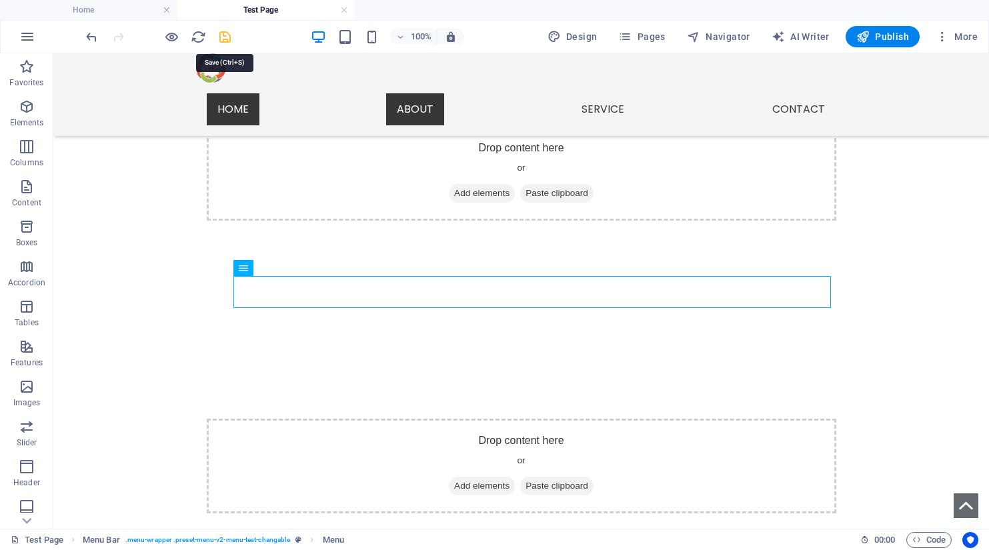
click at [223, 35] on icon "save" at bounding box center [224, 36] width 15 height 15
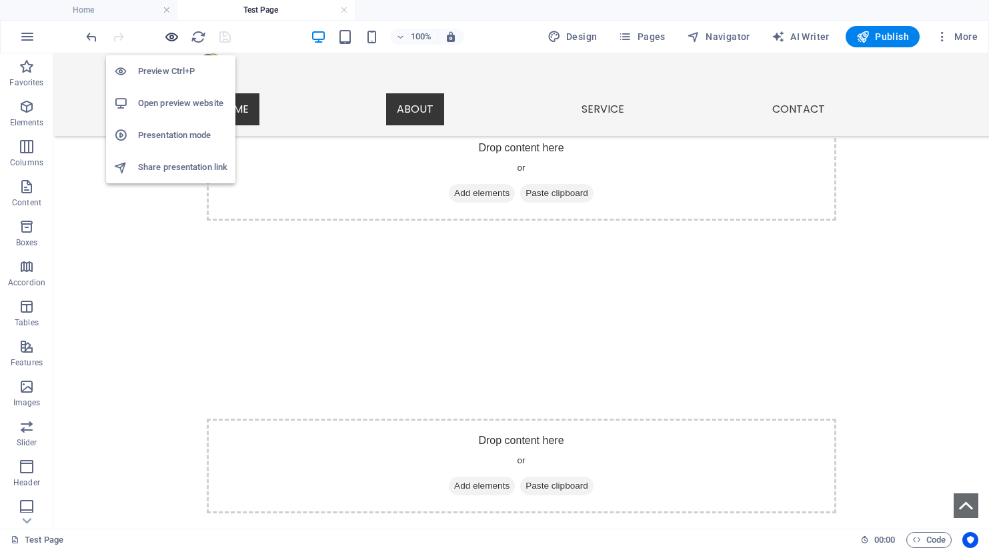
click at [177, 35] on icon "button" at bounding box center [171, 36] width 15 height 15
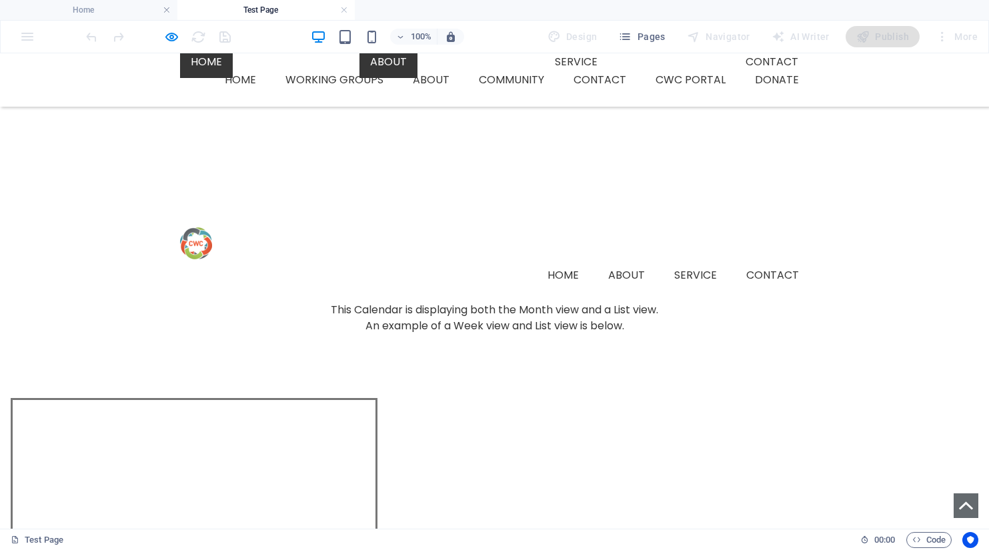
scroll to position [179, 0]
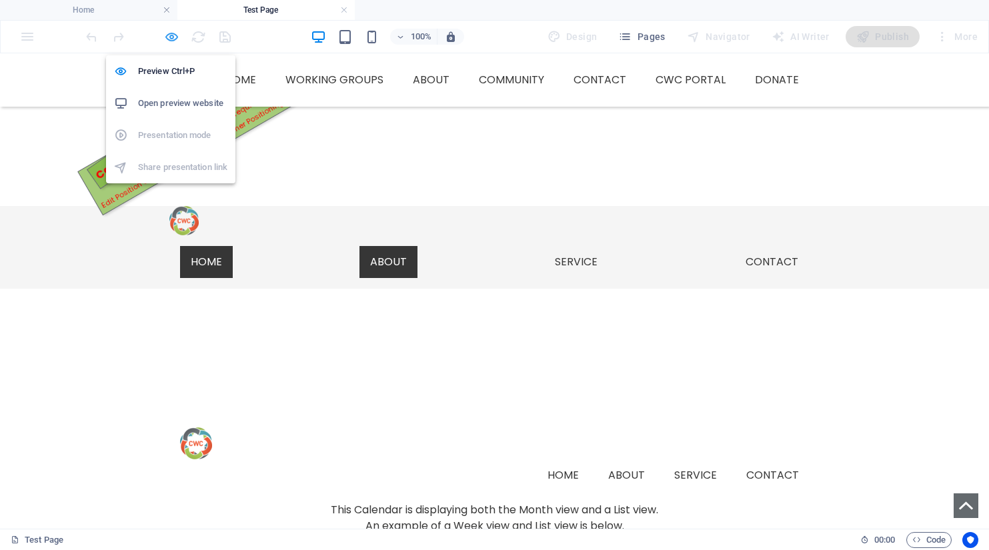
click at [170, 37] on icon "button" at bounding box center [171, 36] width 15 height 15
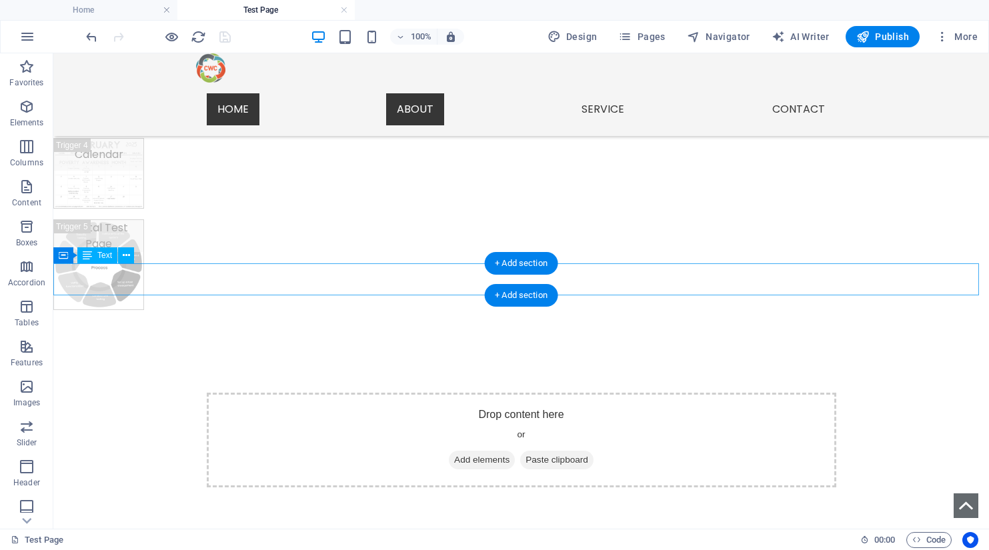
scroll to position [712, 0]
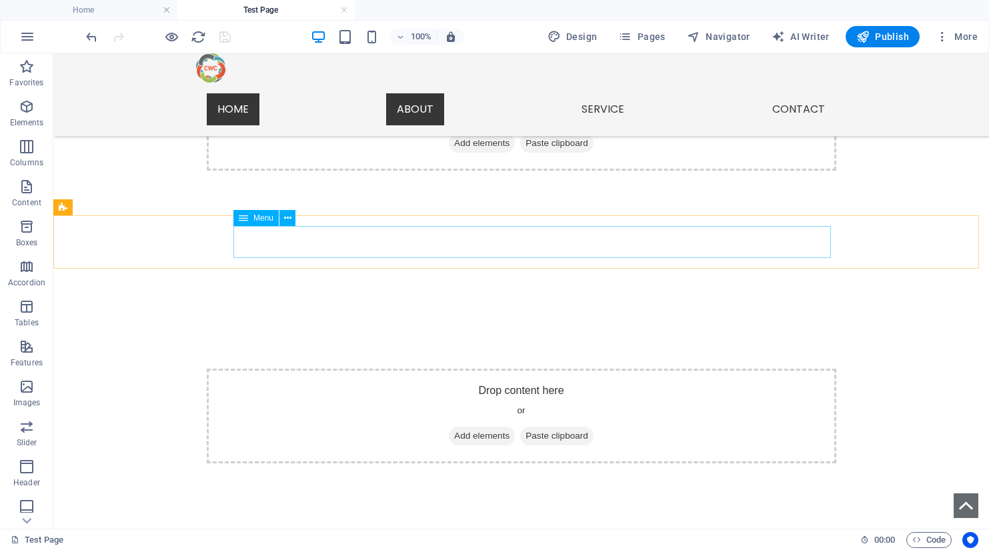
click at [274, 223] on div "Menu" at bounding box center [255, 218] width 45 height 16
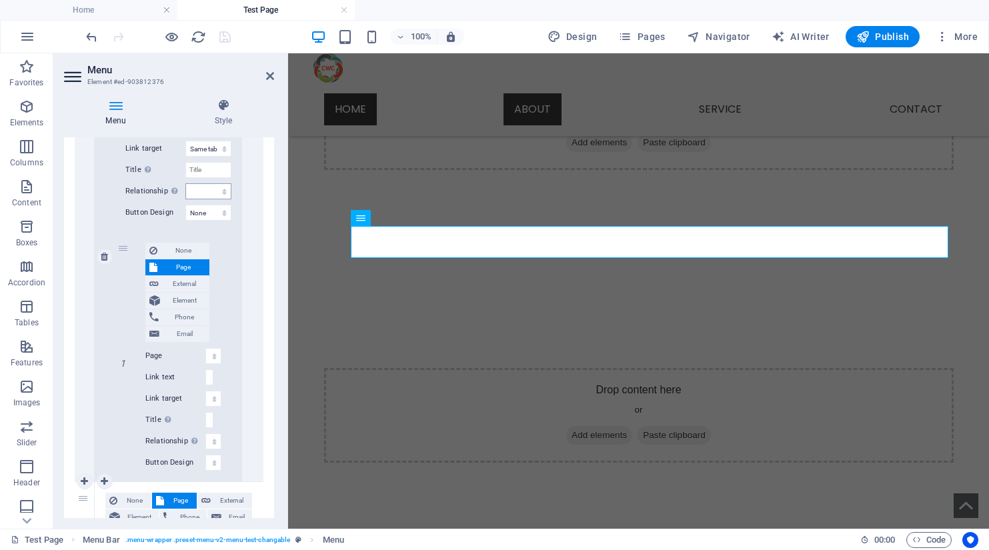
scroll to position [800, 0]
drag, startPoint x: 123, startPoint y: 245, endPoint x: 107, endPoint y: 239, distance: 18.0
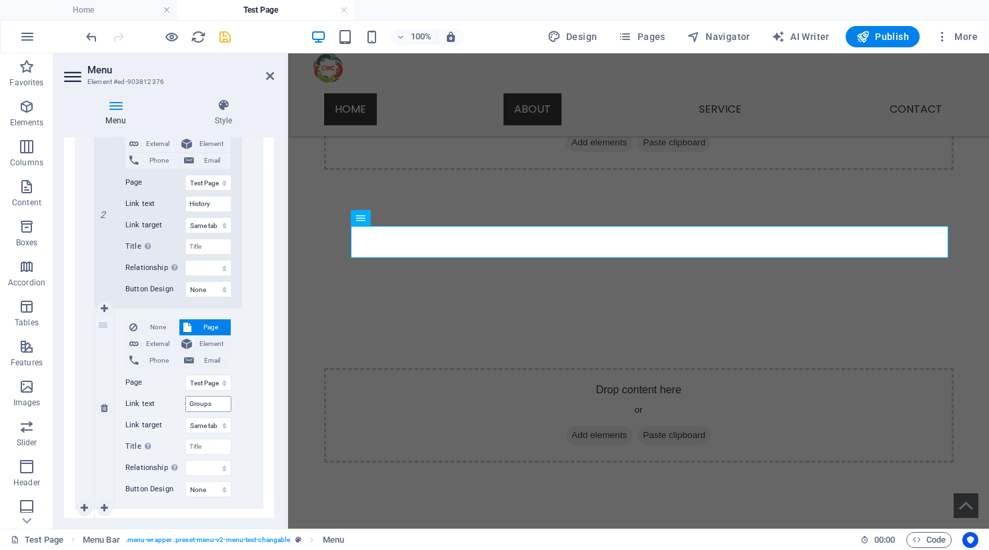
scroll to position [683, 0]
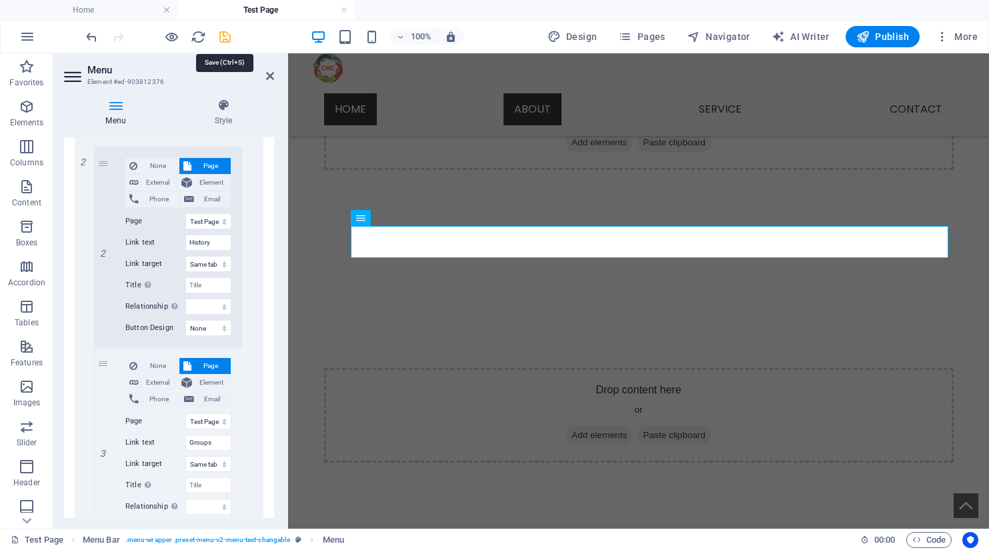
drag, startPoint x: 229, startPoint y: 37, endPoint x: 190, endPoint y: 1, distance: 52.8
click at [229, 37] on icon "save" at bounding box center [224, 36] width 15 height 15
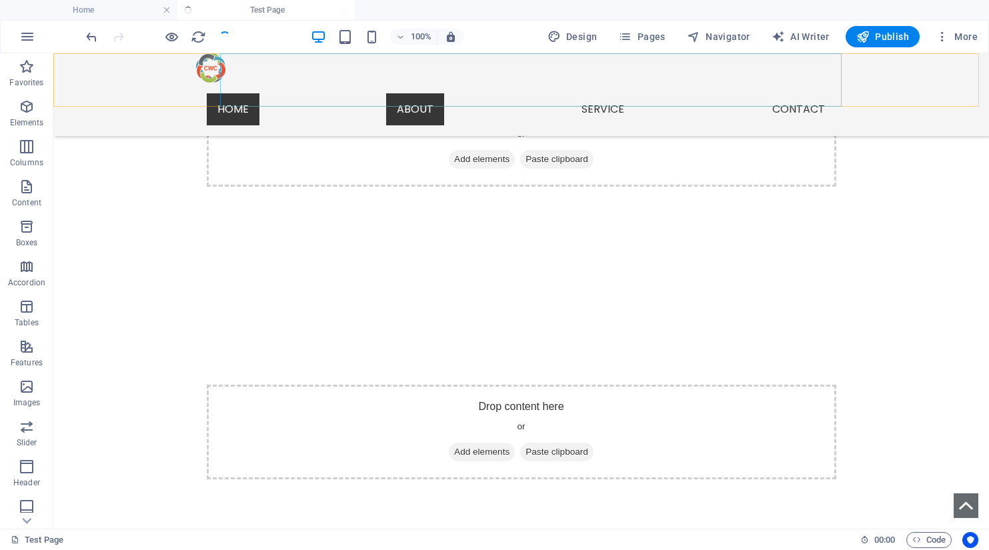
scroll to position [712, 0]
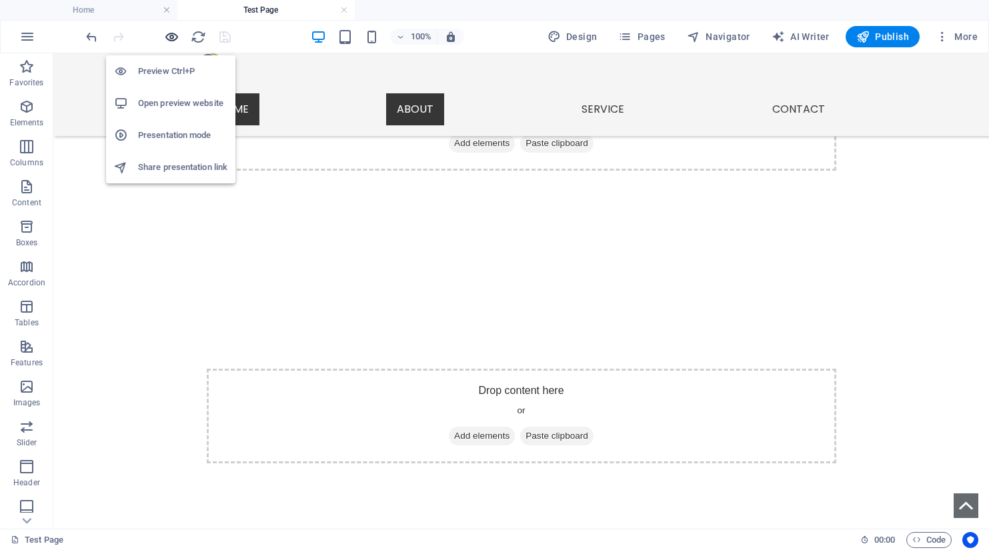
click at [171, 41] on icon "button" at bounding box center [171, 36] width 15 height 15
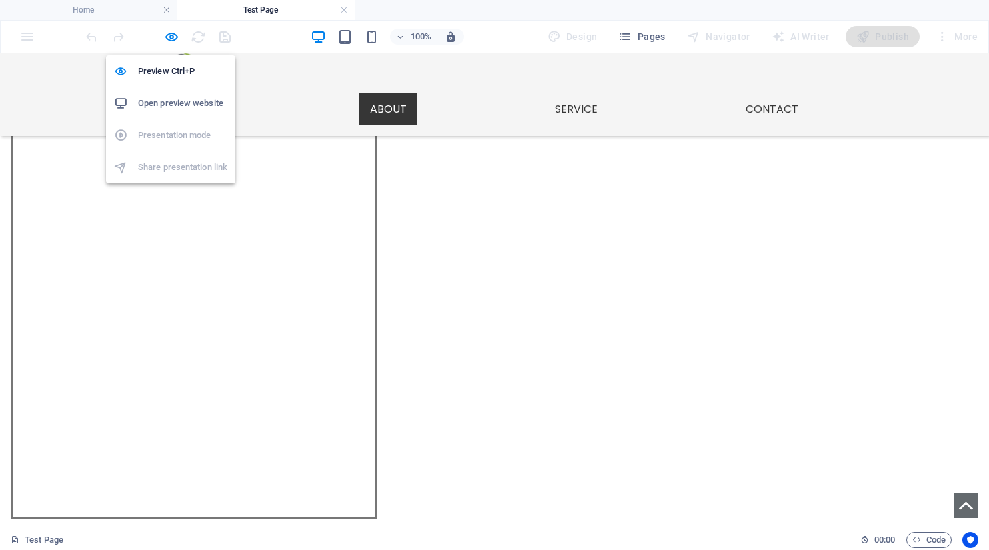
scroll to position [379, 0]
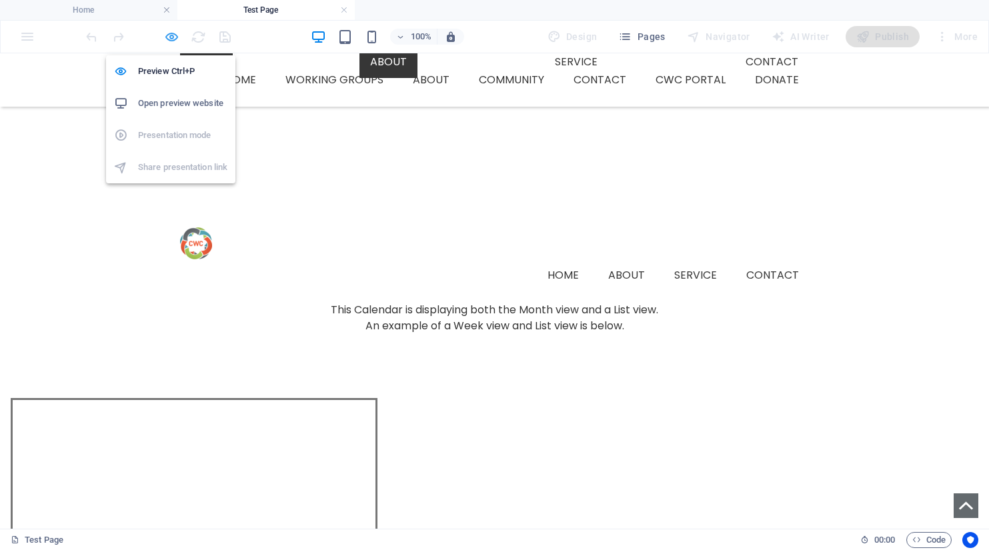
click at [169, 40] on icon "button" at bounding box center [171, 36] width 15 height 15
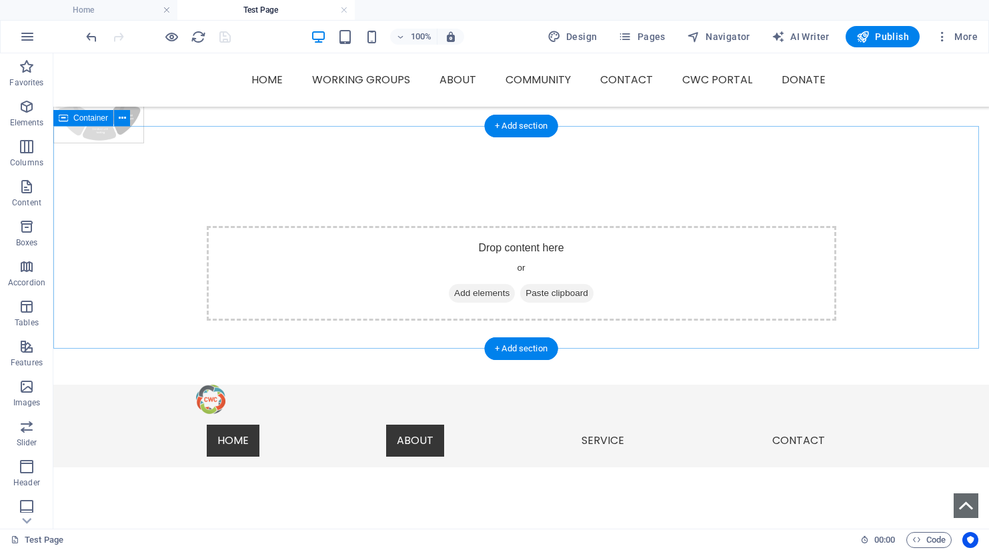
scroll to position [362, 0]
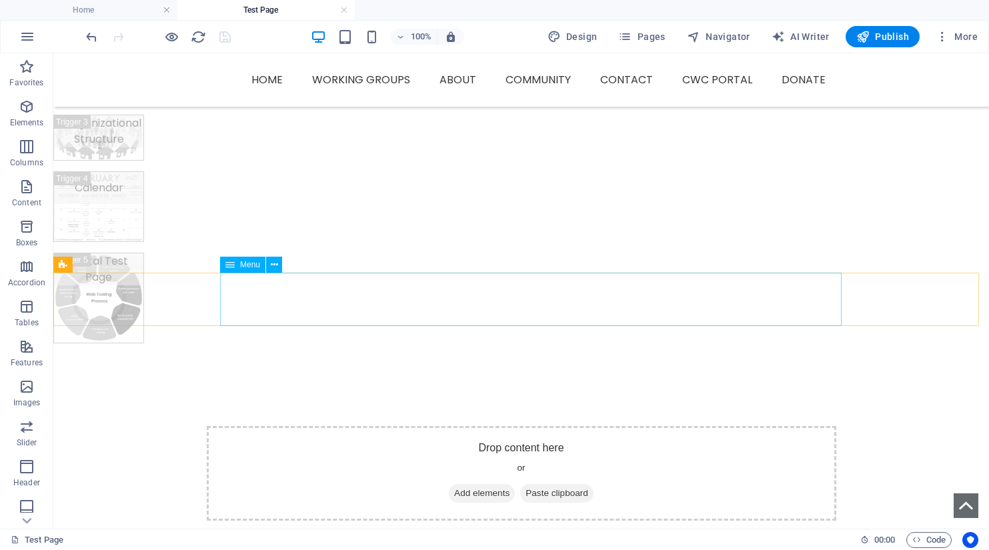
click at [246, 266] on span "Menu" at bounding box center [250, 265] width 20 height 8
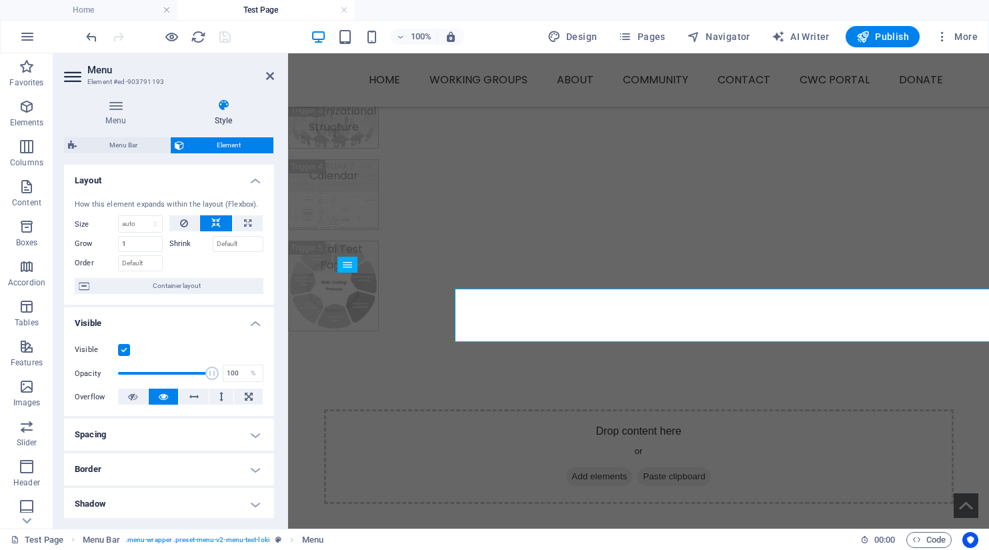
scroll to position [346, 0]
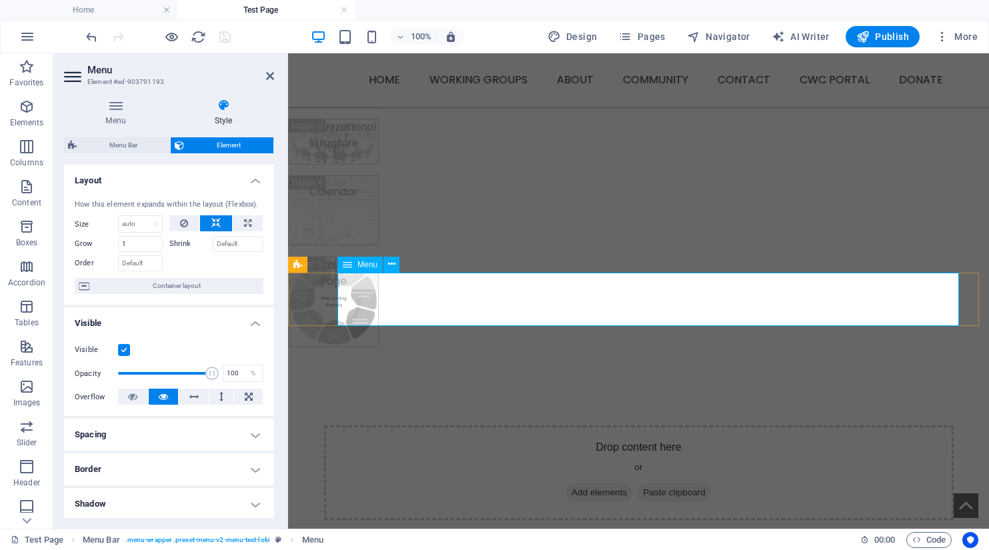
click at [356, 270] on div "Menu" at bounding box center [359, 265] width 45 height 16
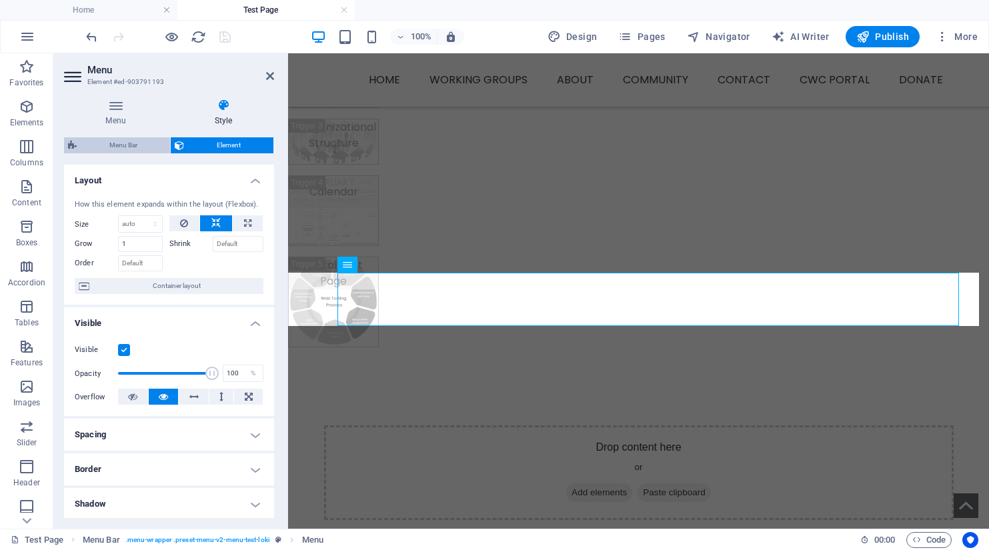
click at [138, 152] on span "Menu Bar" at bounding box center [123, 145] width 85 height 16
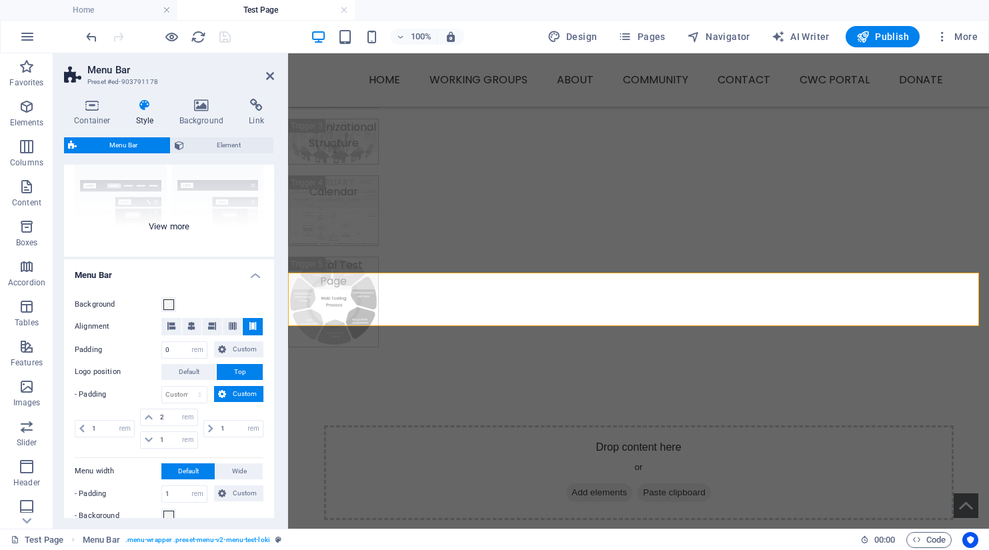
scroll to position [133, 0]
click at [165, 303] on span at bounding box center [168, 303] width 11 height 11
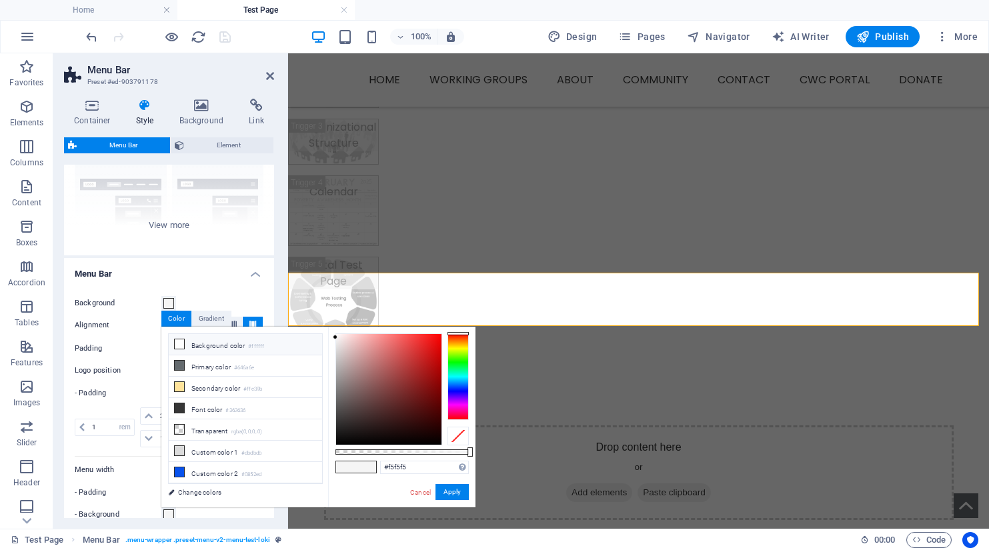
click at [177, 348] on icon at bounding box center [179, 343] width 9 height 9
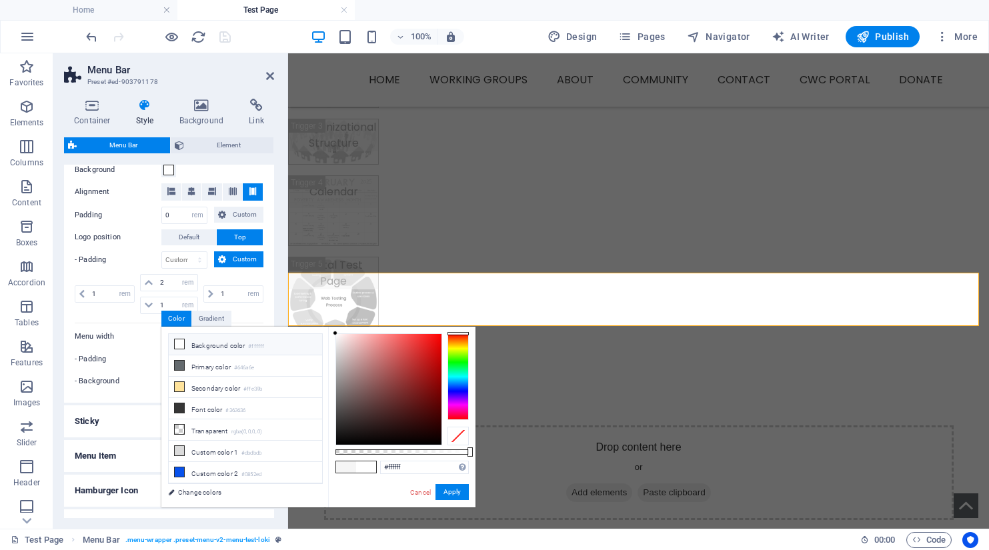
scroll to position [333, 0]
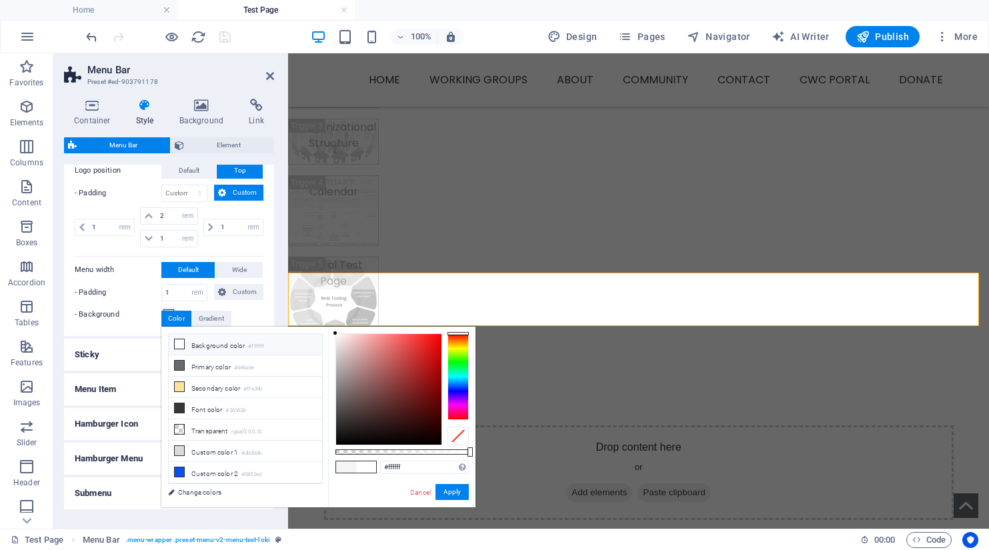
click at [125, 387] on h4 "Menu Item" at bounding box center [169, 389] width 210 height 32
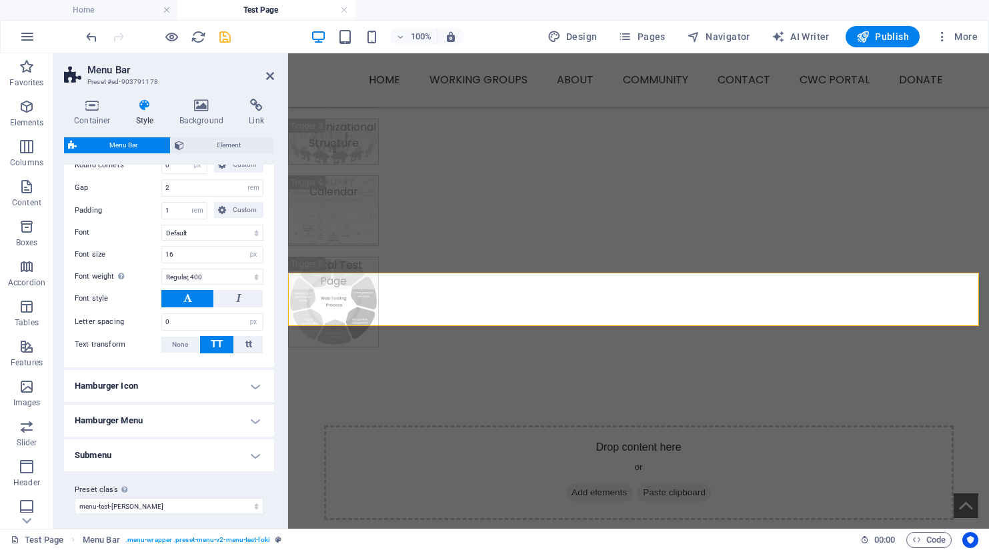
scroll to position [701, 0]
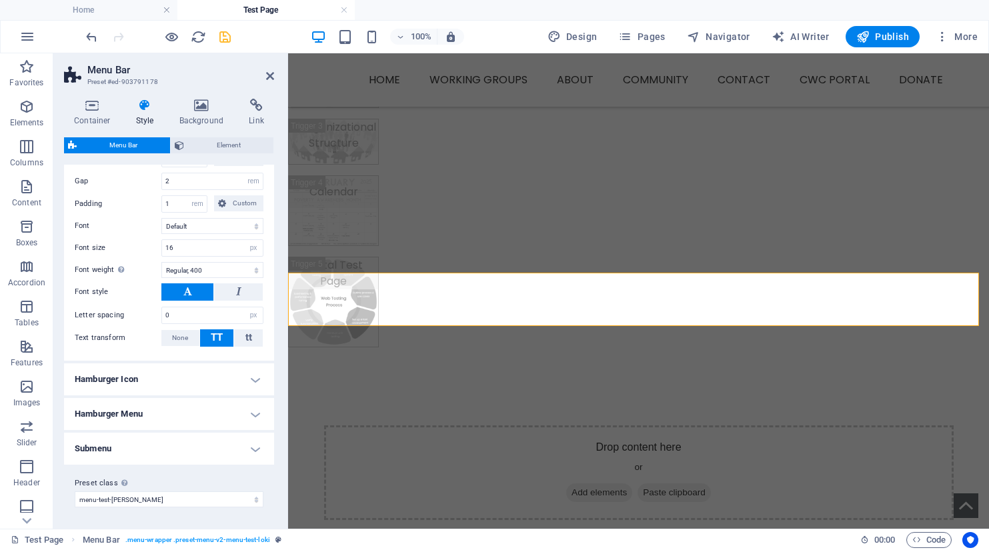
click at [249, 451] on h4 "Submenu" at bounding box center [169, 449] width 210 height 32
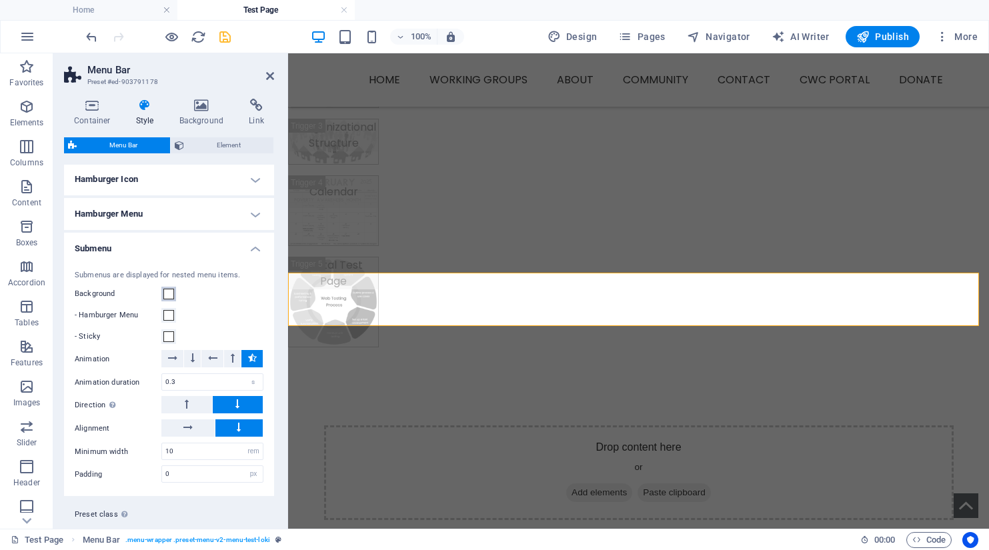
click at [165, 296] on span at bounding box center [168, 294] width 11 height 11
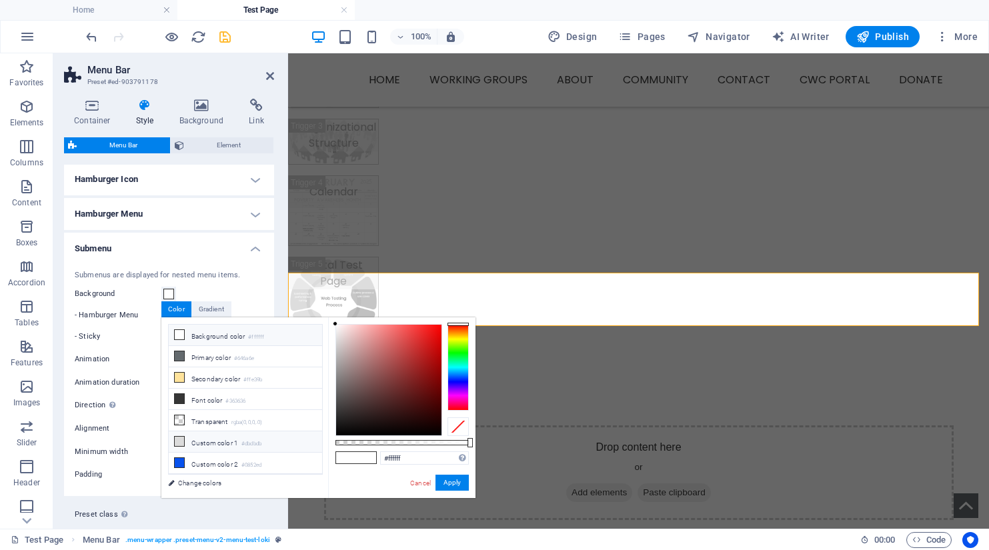
click at [176, 437] on icon at bounding box center [179, 441] width 9 height 9
drag, startPoint x: 336, startPoint y: 339, endPoint x: 331, endPoint y: 332, distance: 8.5
click at [331, 332] on div "#ededed Supported formats #0852ed rgb(8, 82, 237) rgba(8, 82, 237, 90%) hsv(221…" at bounding box center [401, 504] width 147 height 374
click at [455, 483] on button "Apply" at bounding box center [451, 483] width 33 height 16
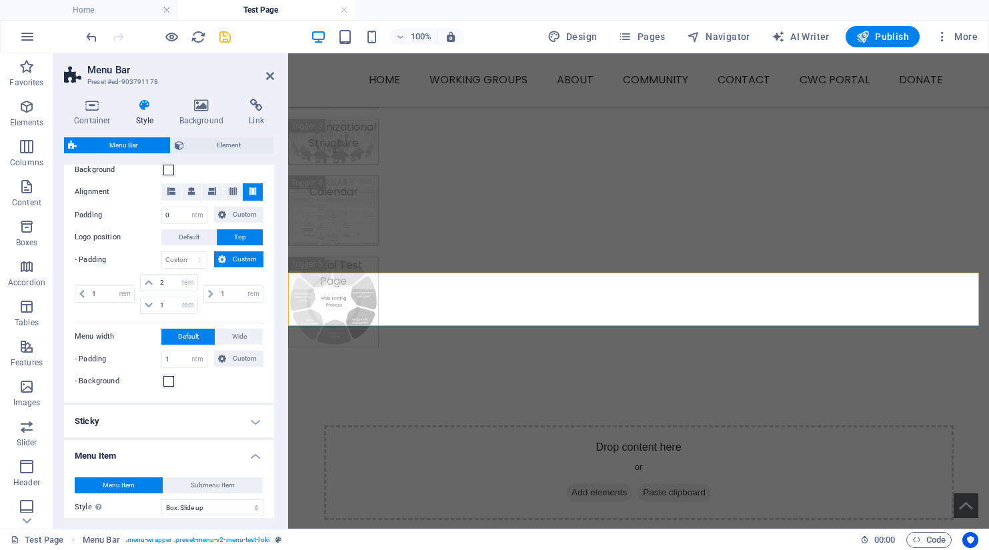
scroll to position [400, 0]
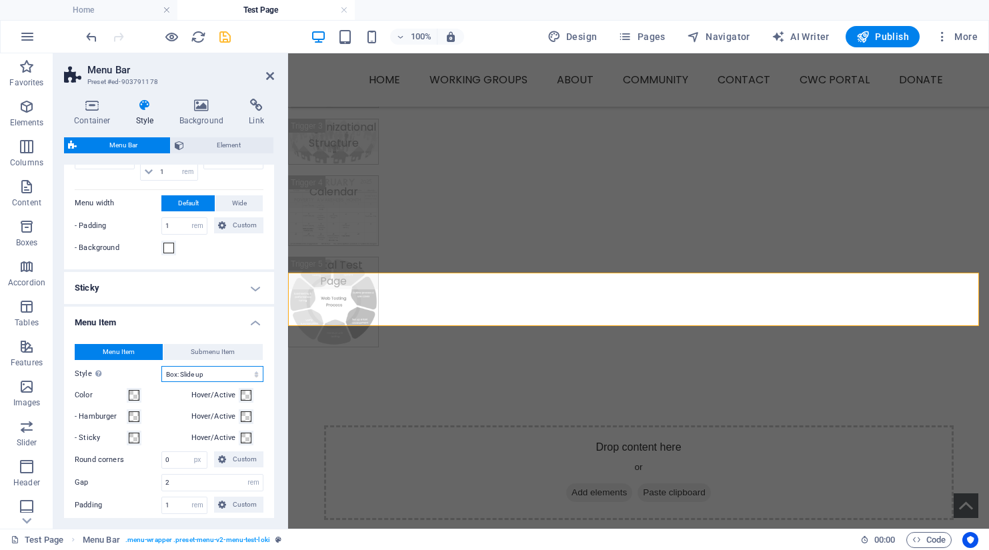
click at [185, 373] on select "Plain Text color Box: Fade Box: Flip vertical Box: Flip horizontal Box: Slide d…" at bounding box center [212, 374] width 102 height 16
click at [170, 392] on div "Color" at bounding box center [130, 395] width 111 height 16
click at [204, 351] on span "Submenu Item" at bounding box center [213, 352] width 44 height 16
click at [136, 354] on button "Menu Item" at bounding box center [119, 352] width 88 height 16
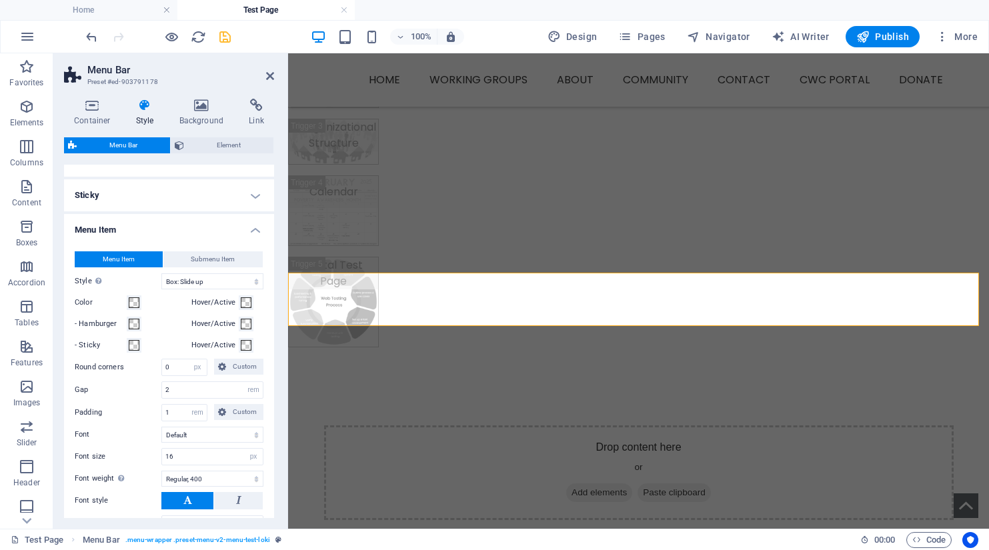
scroll to position [533, 0]
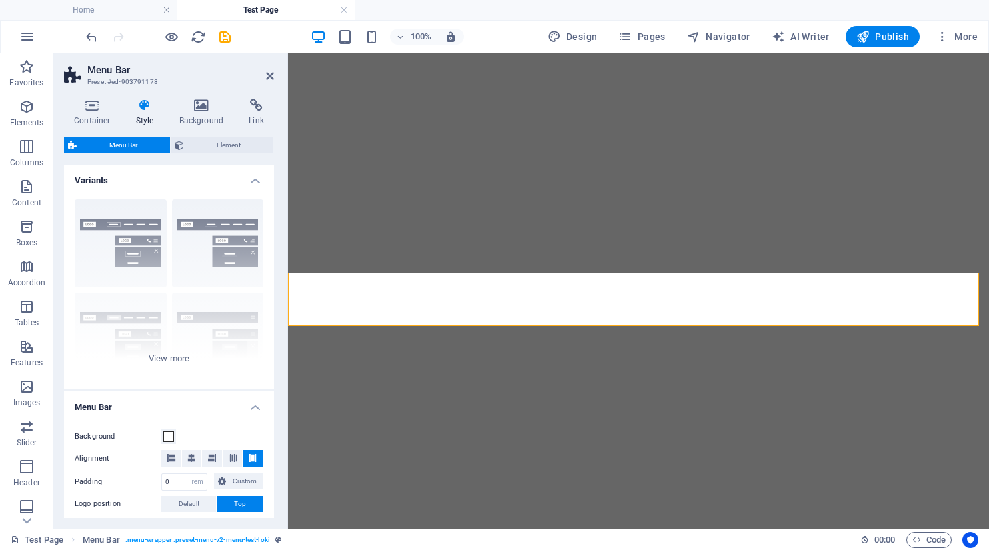
select select "rem"
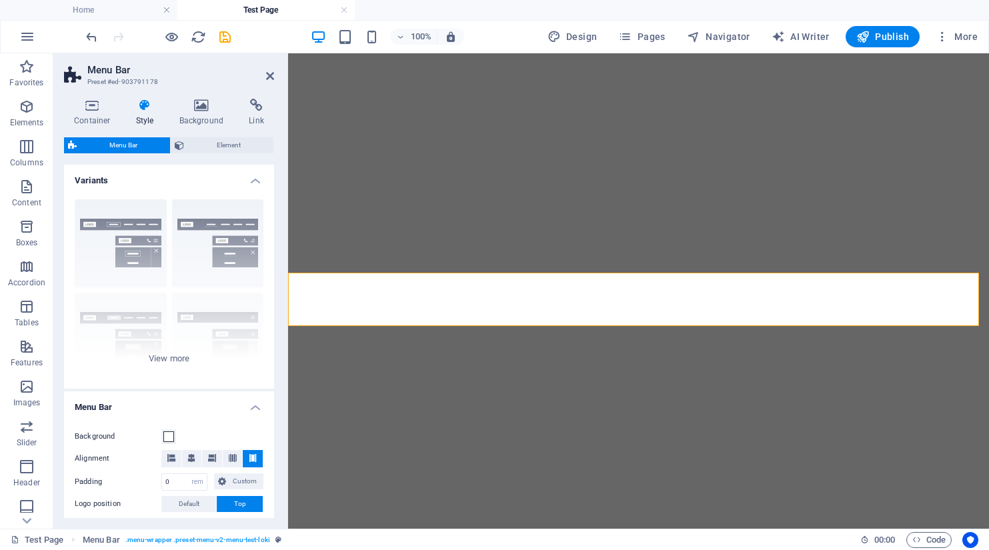
select select "rem"
select select "hover_box_bottom"
select select "px"
select select "rem"
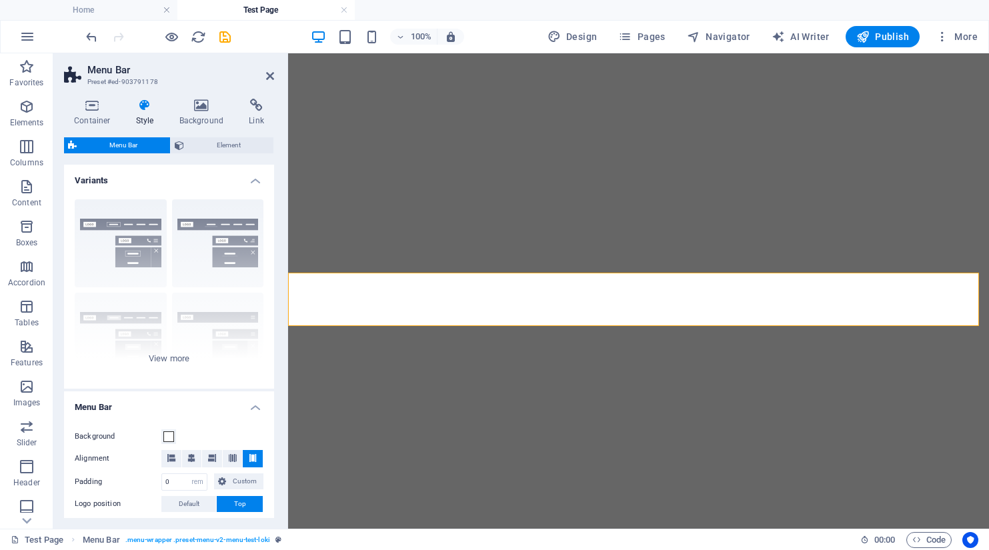
select select "px"
select select "400"
select select "px"
select select "rem"
select select "px"
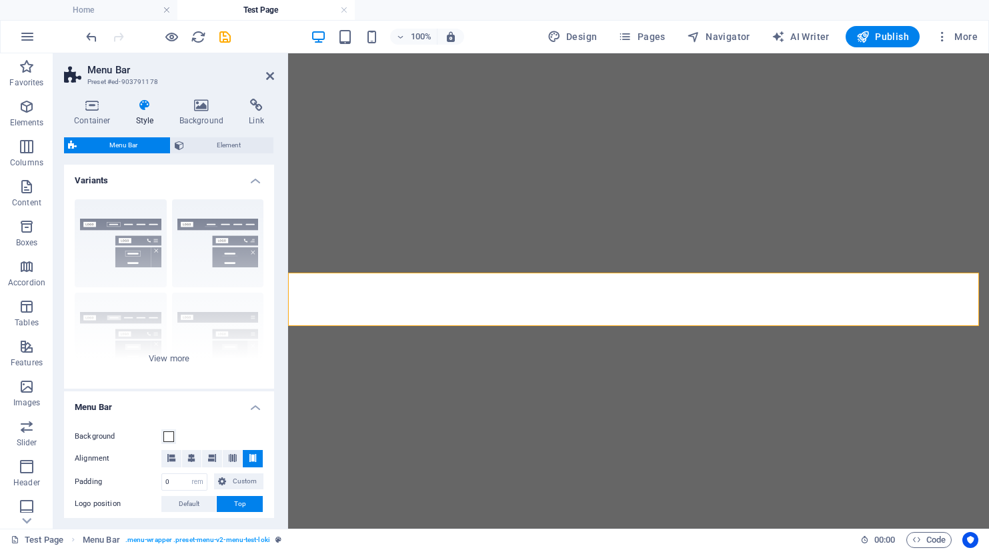
select select "preset-menu-v2-menu-test-loki"
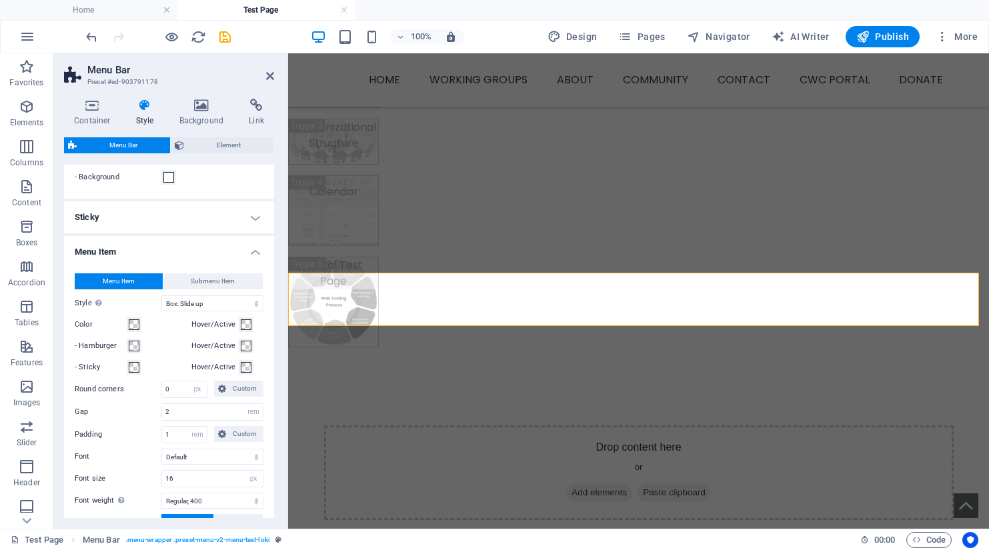
scroll to position [466, 0]
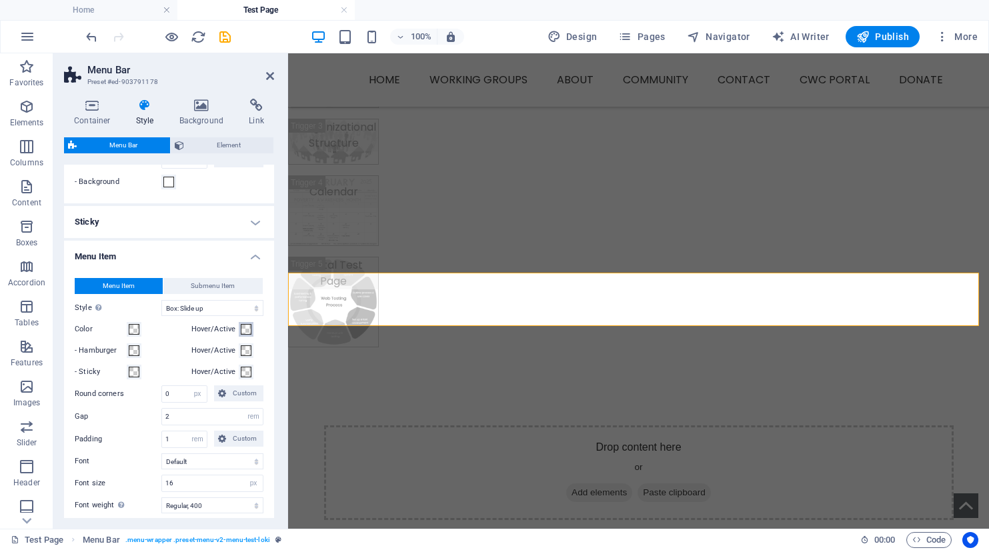
click at [241, 330] on span at bounding box center [246, 329] width 11 height 11
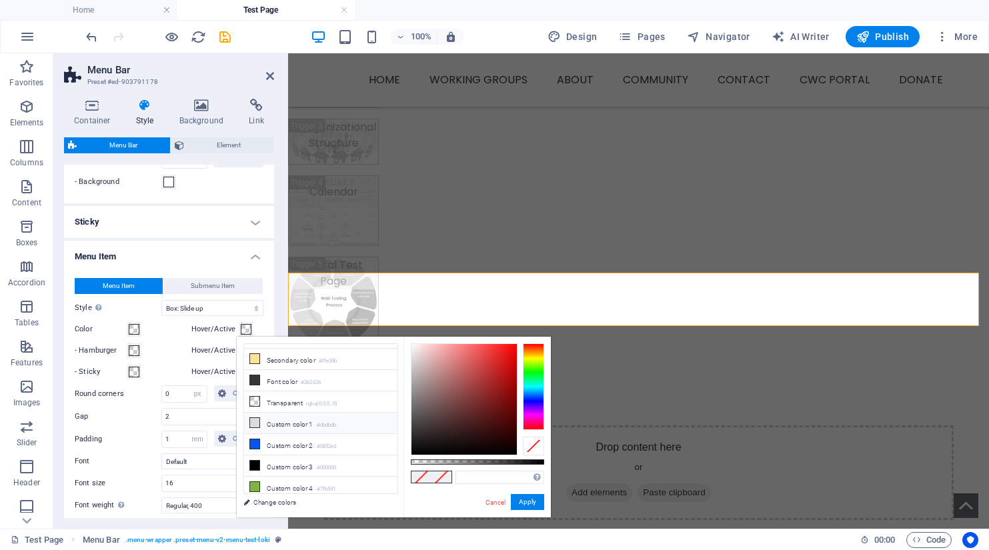
scroll to position [57, 0]
click at [258, 484] on icon at bounding box center [254, 488] width 9 height 9
type input "#53a5b3"
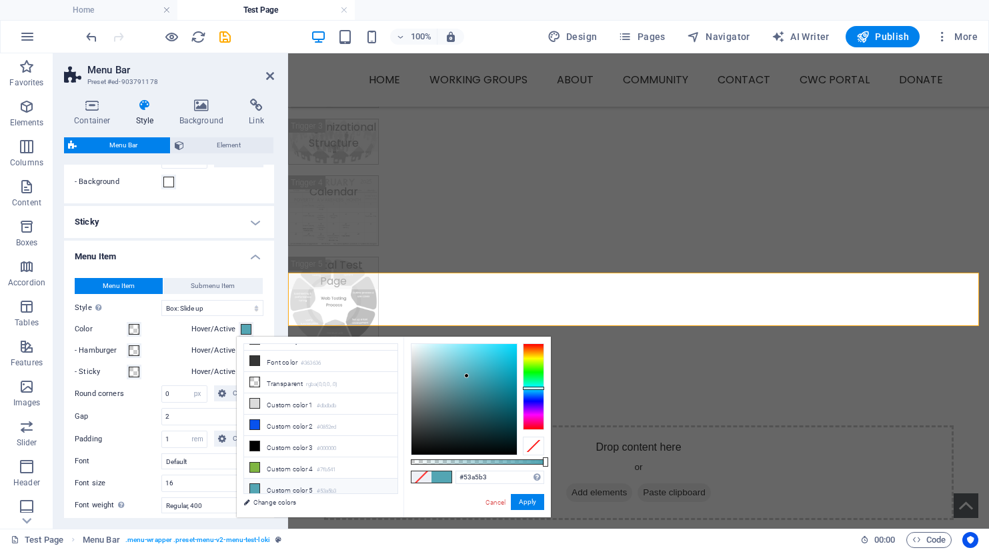
click at [205, 353] on label "Hover/Active" at bounding box center [215, 351] width 48 height 16
click at [239, 353] on button "Hover/Active" at bounding box center [246, 350] width 15 height 15
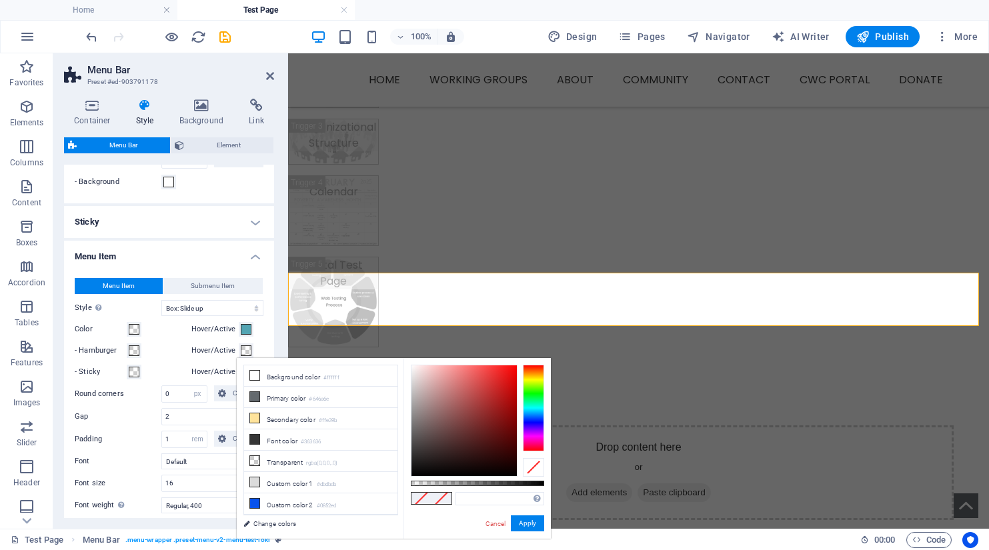
click at [243, 349] on span at bounding box center [246, 350] width 11 height 11
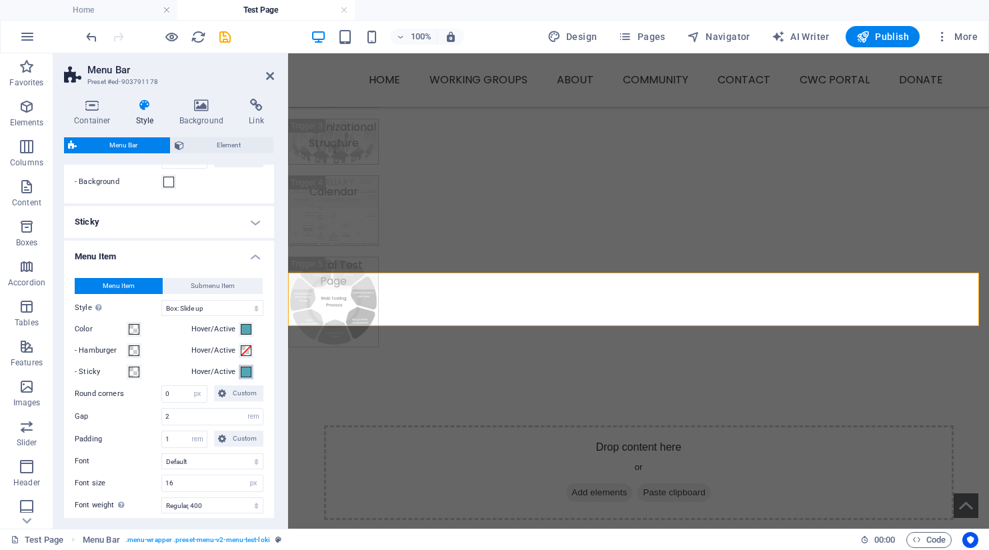
click at [244, 373] on span at bounding box center [246, 372] width 11 height 11
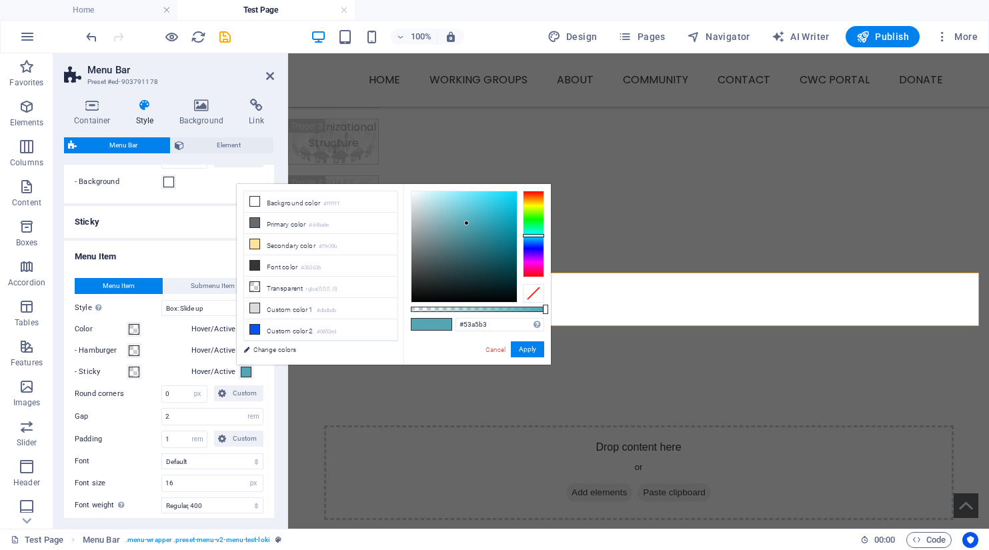
click at [156, 356] on div "- Hamburger" at bounding box center [130, 351] width 111 height 16
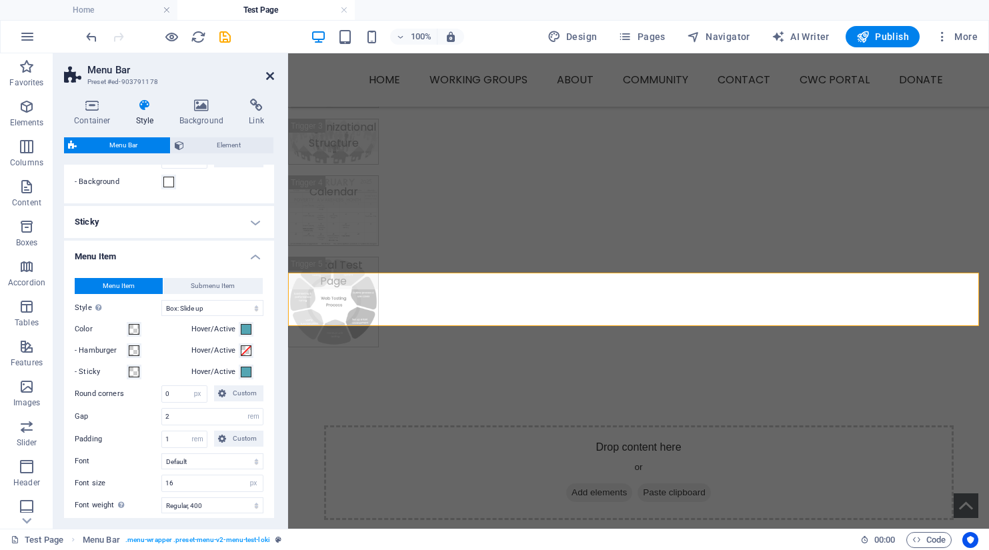
click at [267, 78] on icon at bounding box center [270, 76] width 8 height 11
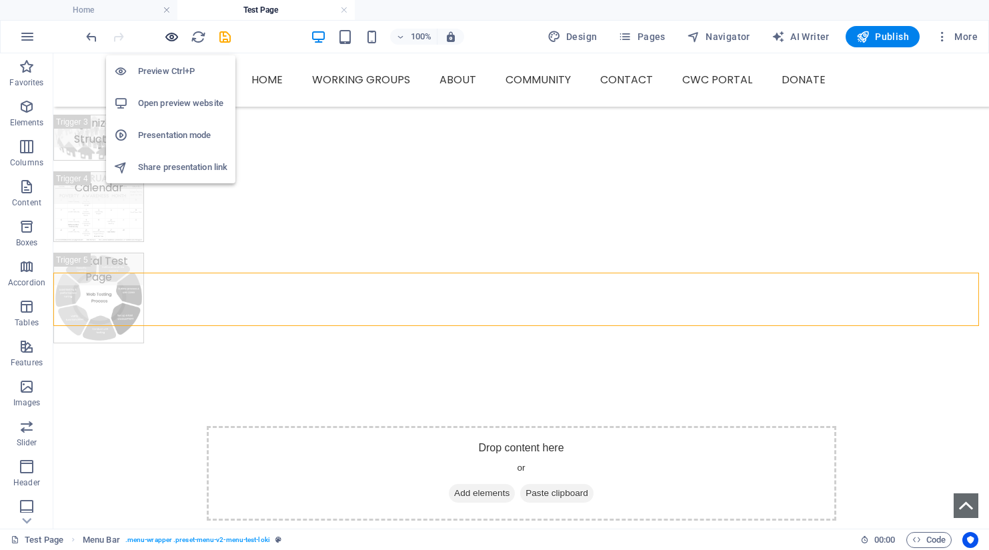
click at [171, 39] on icon "button" at bounding box center [171, 36] width 15 height 15
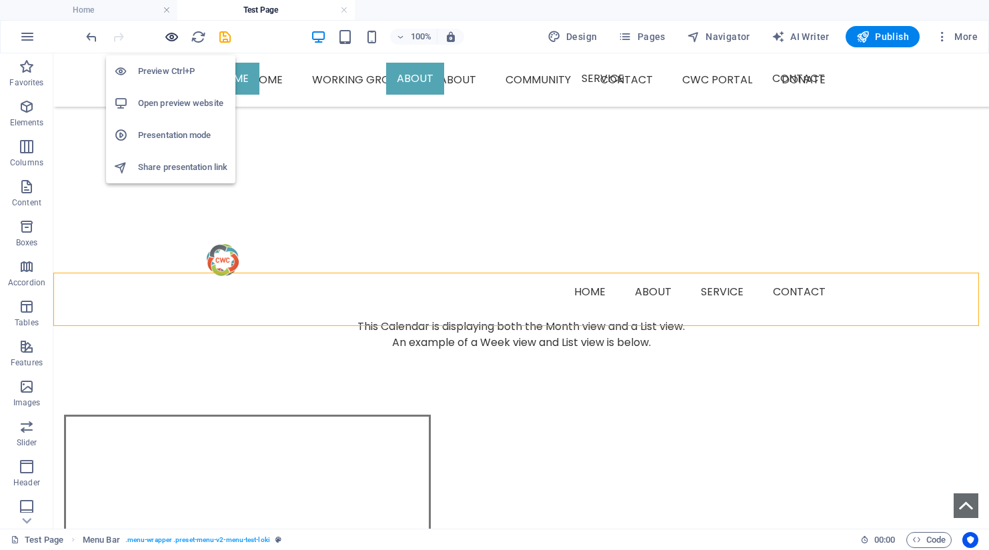
scroll to position [207, 0]
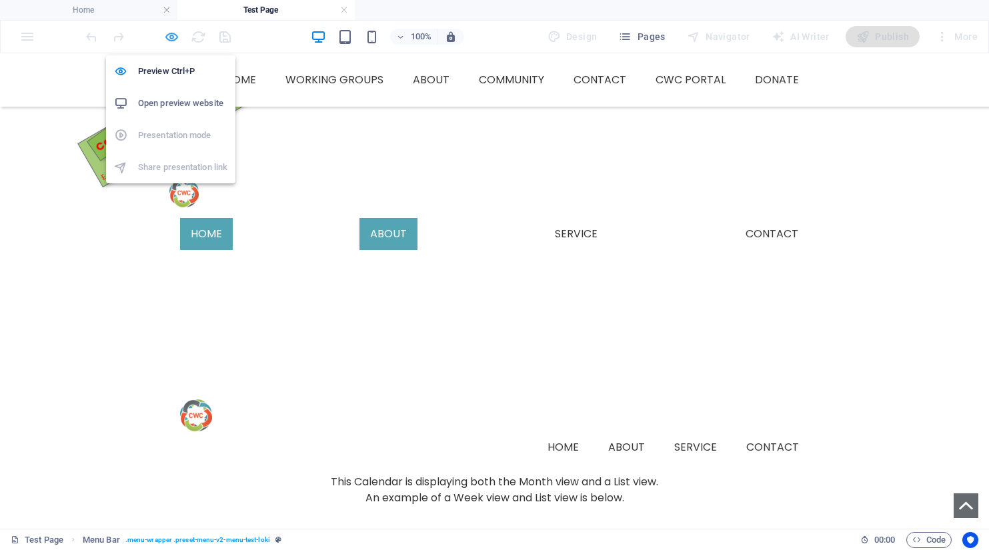
click at [177, 40] on icon "button" at bounding box center [171, 36] width 15 height 15
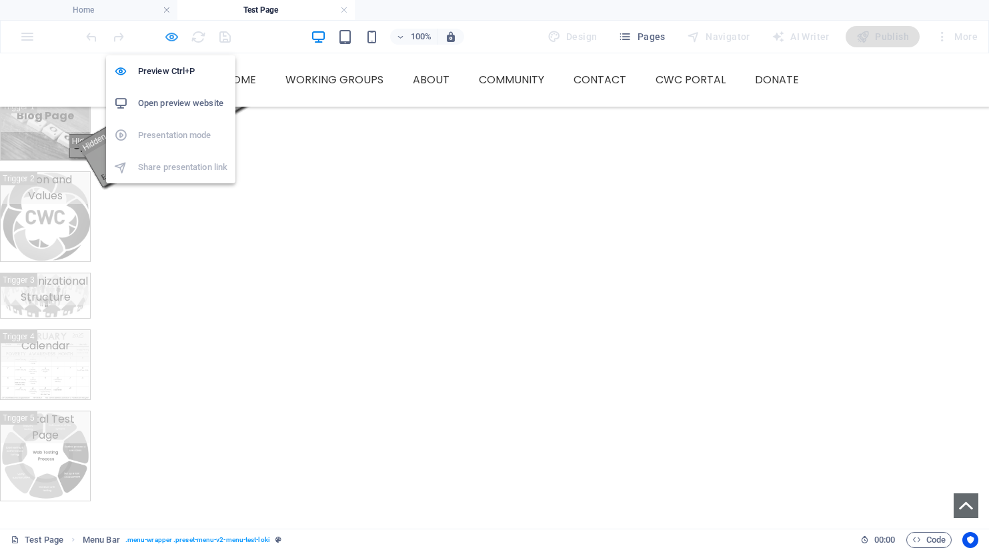
scroll to position [362, 0]
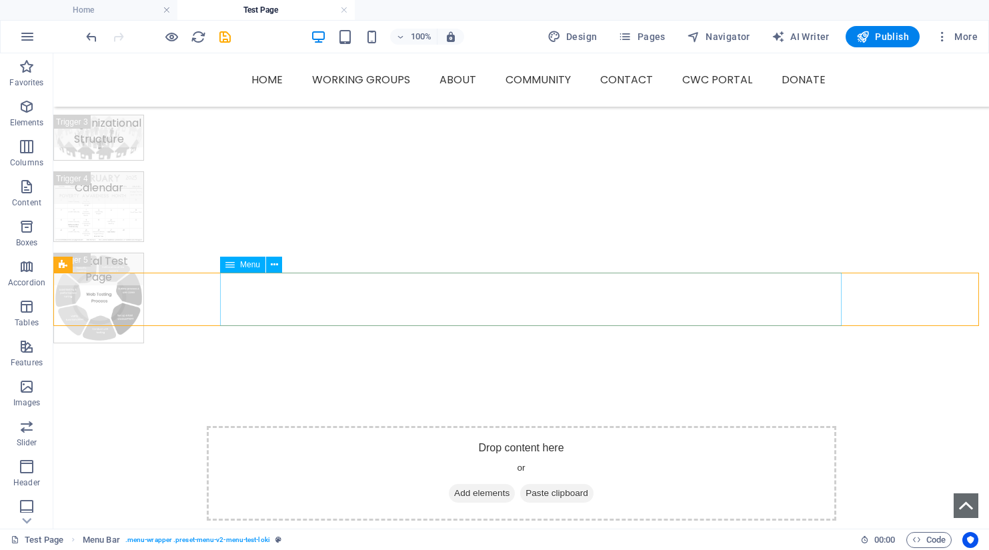
click at [246, 270] on div "Menu" at bounding box center [242, 265] width 45 height 16
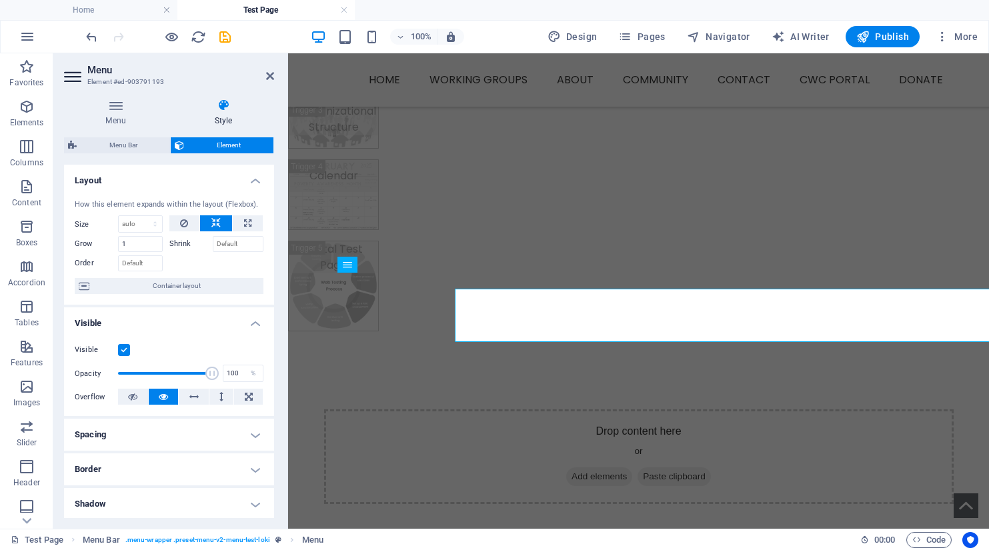
scroll to position [346, 0]
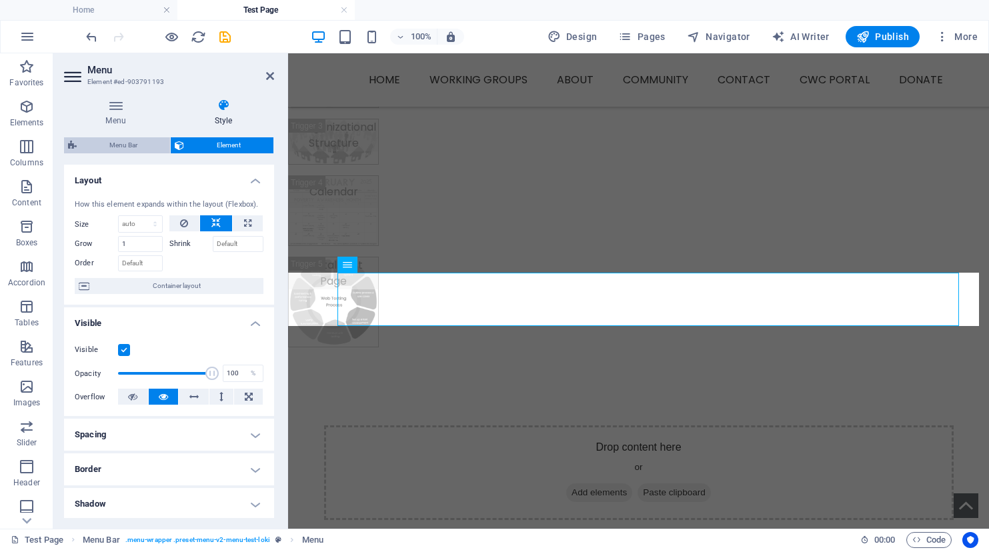
click at [116, 147] on span "Menu Bar" at bounding box center [123, 145] width 85 height 16
select select "rem"
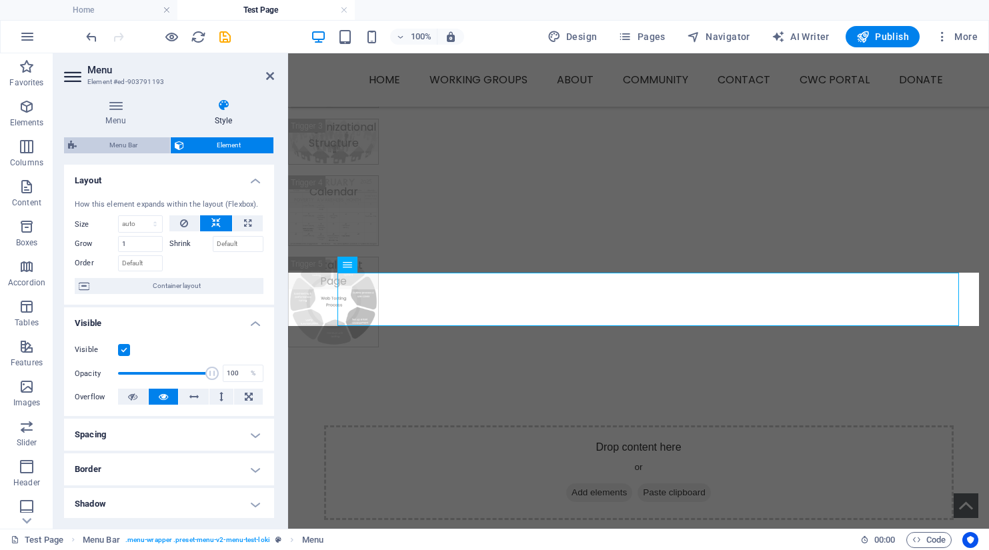
select select "rem"
select select "hover_box_bottom"
select select "px"
select select "rem"
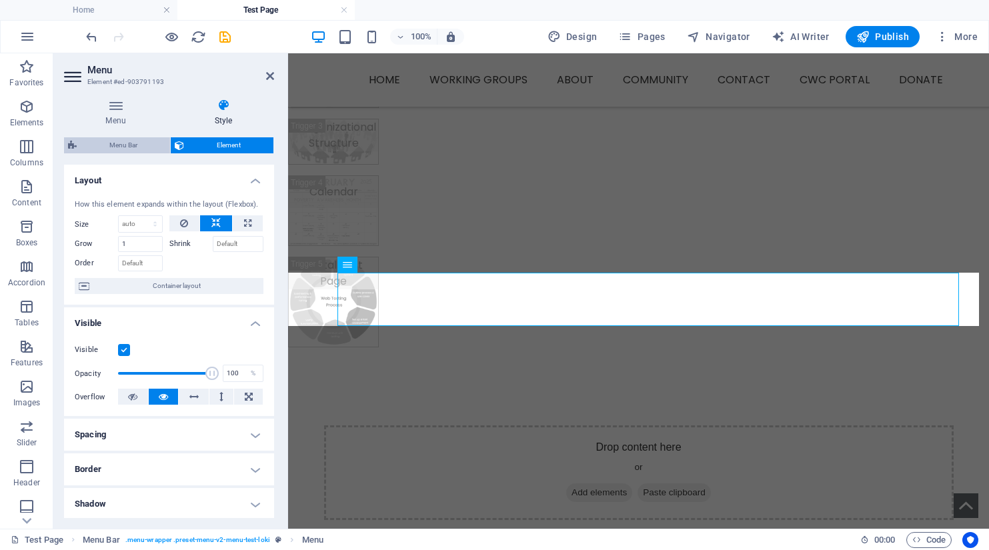
select select "rem"
select select "px"
select select "400"
select select "px"
select select "rem"
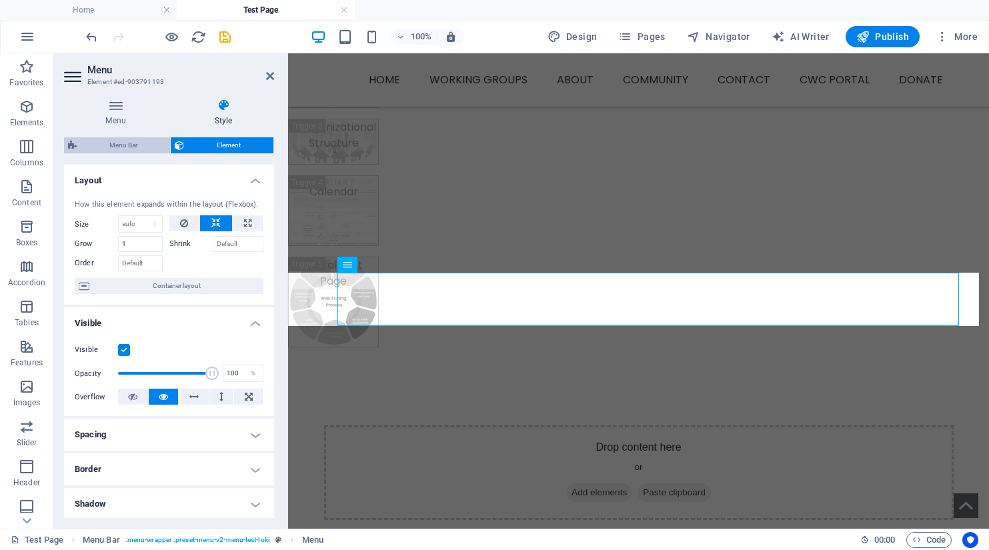
select select "px"
select select "preset-menu-v2-menu-test-loki"
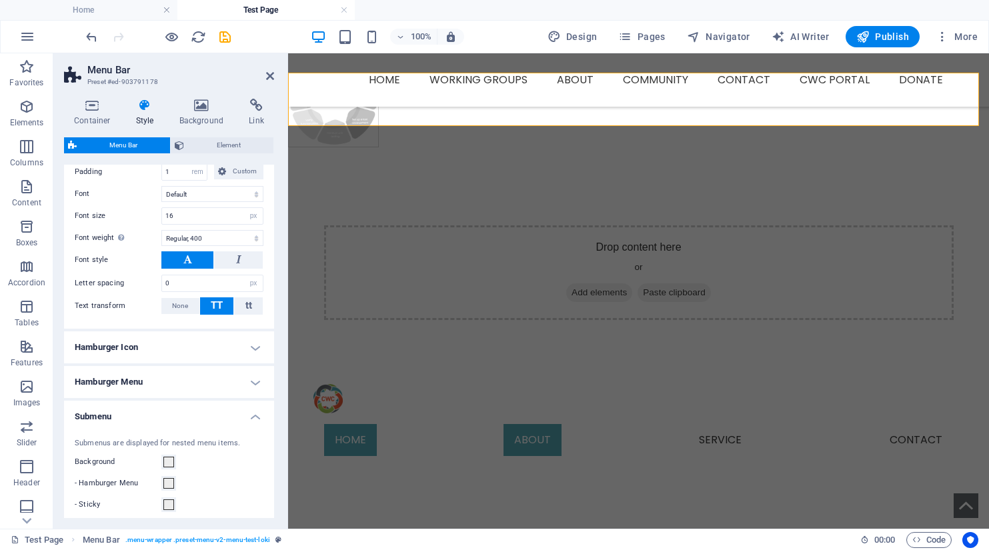
scroll to position [733, 0]
click at [94, 106] on icon at bounding box center [92, 105] width 57 height 13
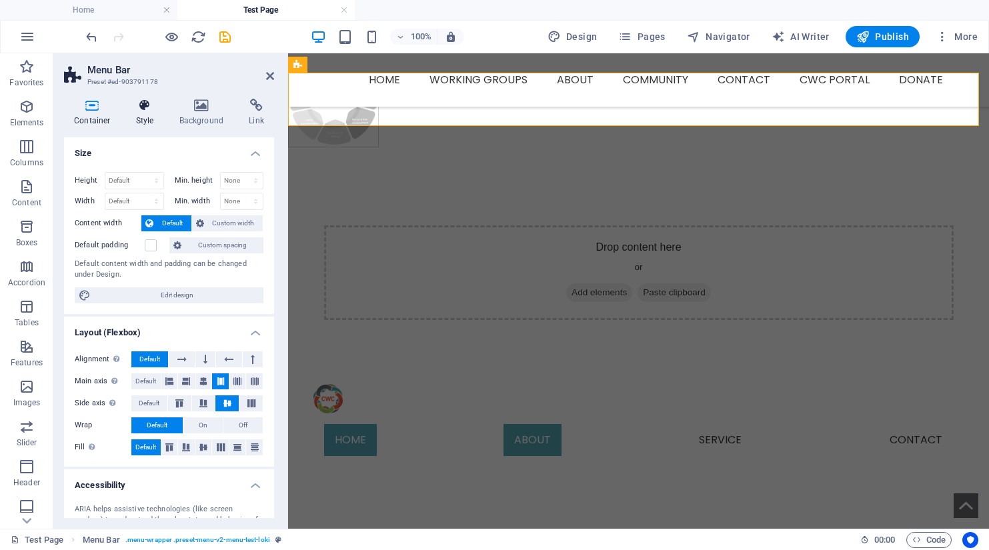
click at [141, 109] on icon at bounding box center [145, 105] width 38 height 13
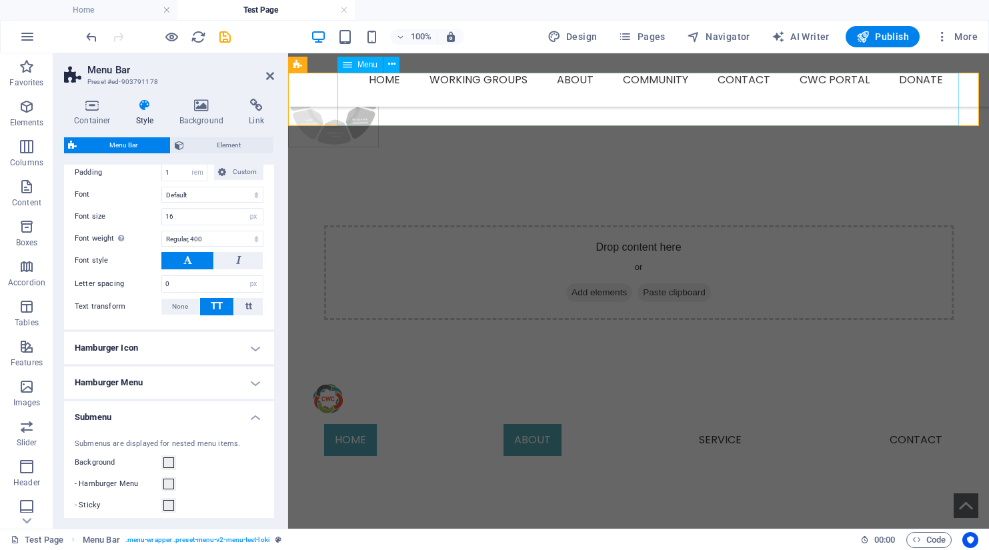
click at [358, 68] on span "Menu" at bounding box center [367, 65] width 20 height 8
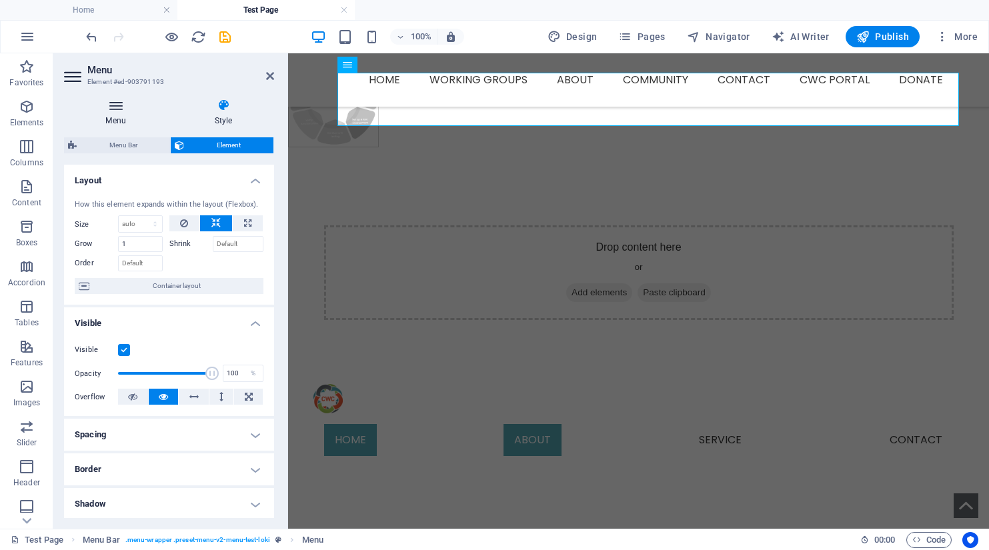
click at [114, 111] on icon at bounding box center [115, 105] width 103 height 13
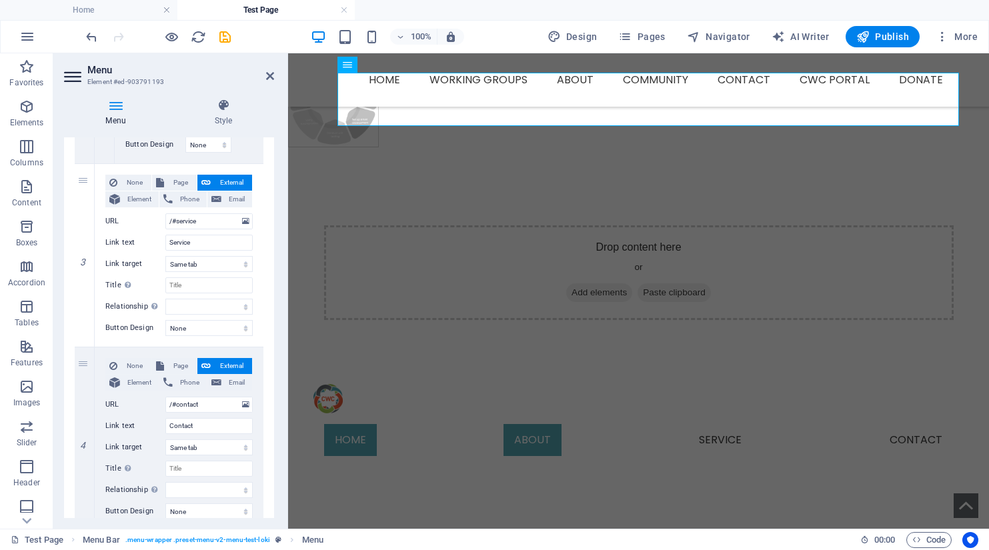
scroll to position [1116, 0]
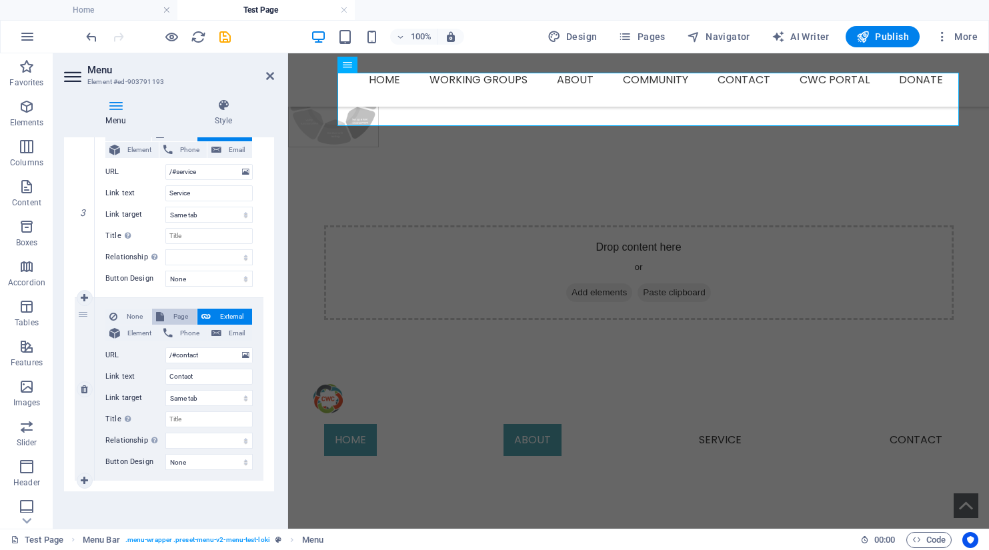
click at [173, 314] on span "Page" at bounding box center [180, 317] width 25 height 16
select select
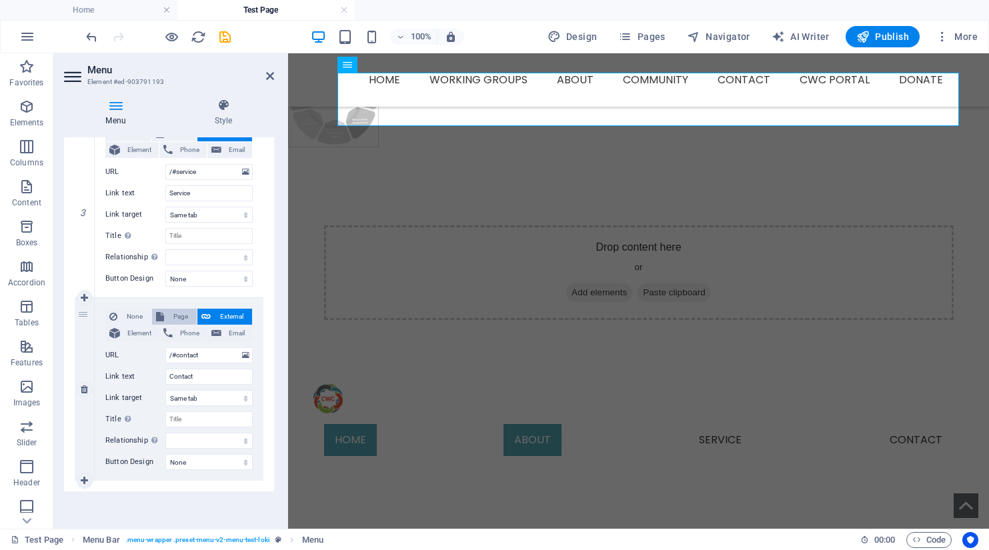
select select
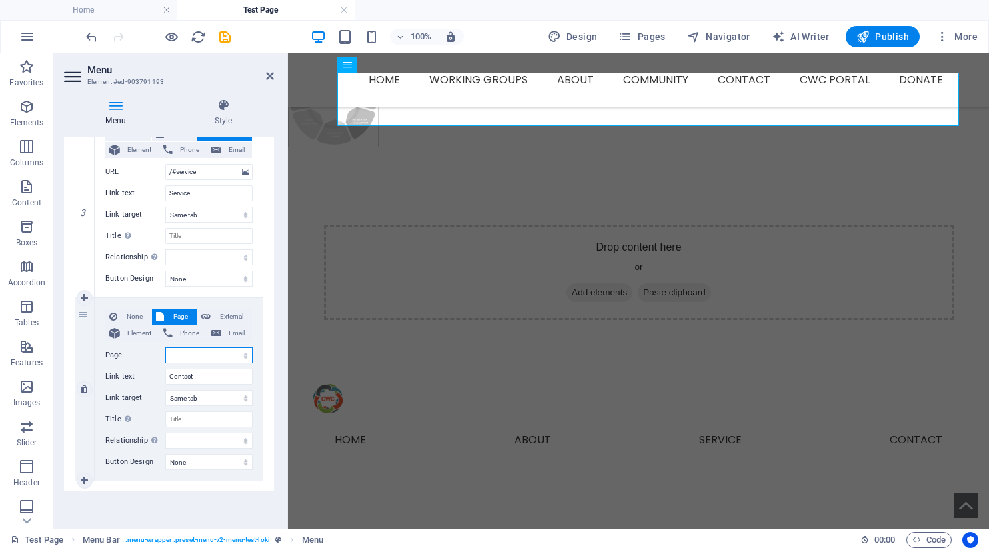
click at [177, 353] on select "Home Working Groups -- Food Security -- Supporting Emotional Health -- Educatio…" at bounding box center [208, 355] width 87 height 16
select select "33"
click at [165, 347] on select "Home Working Groups -- Food Security -- Supporting Emotional Health -- Educatio…" at bounding box center [208, 355] width 87 height 16
select select
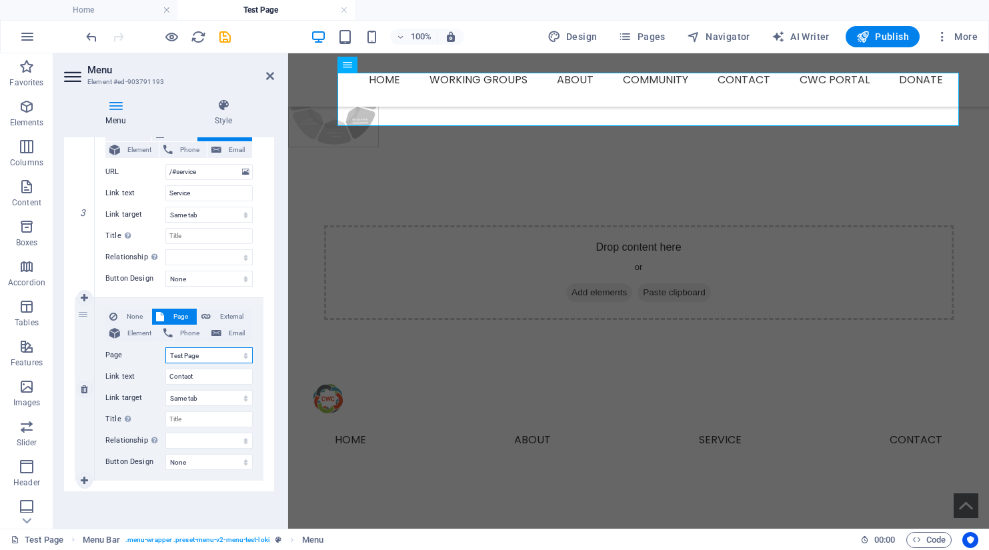
select select
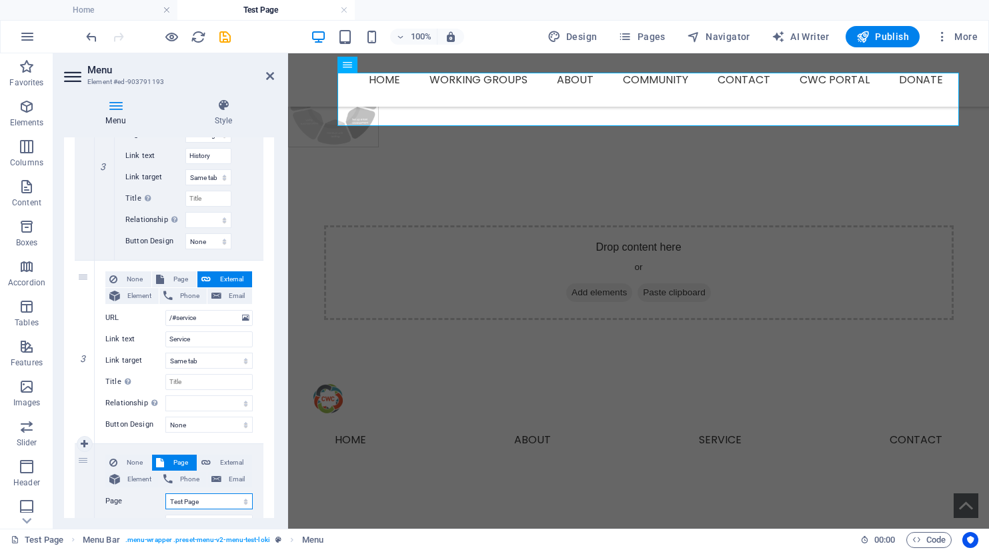
scroll to position [849, 0]
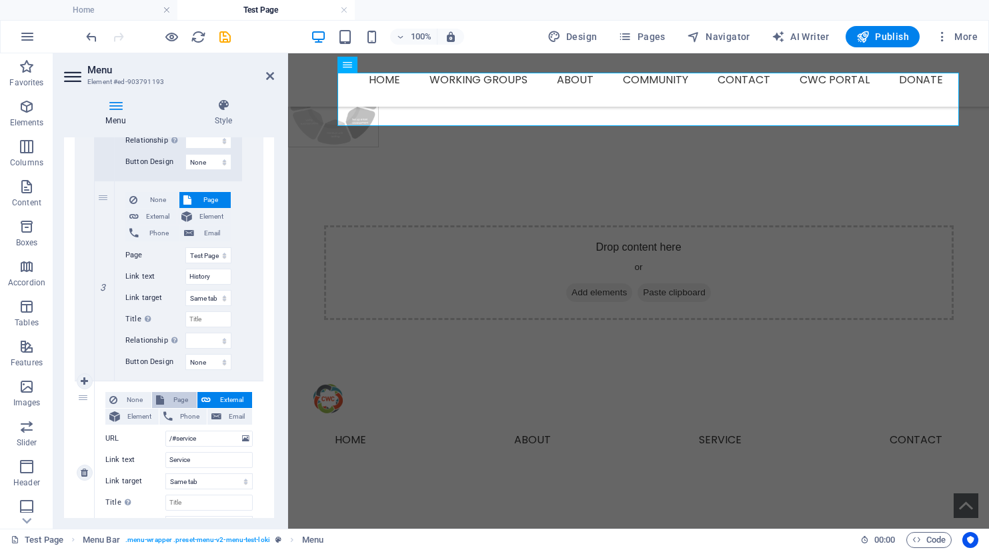
click at [175, 395] on span "Page" at bounding box center [180, 400] width 25 height 16
select select
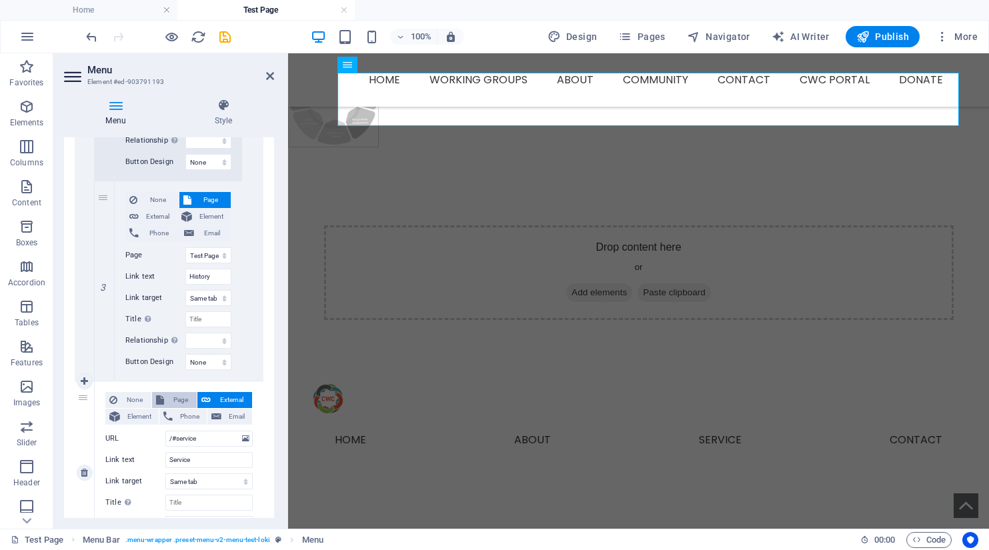
select select
click at [173, 434] on select "Home Working Groups -- Food Security -- Supporting Emotional Health -- Educatio…" at bounding box center [208, 439] width 87 height 16
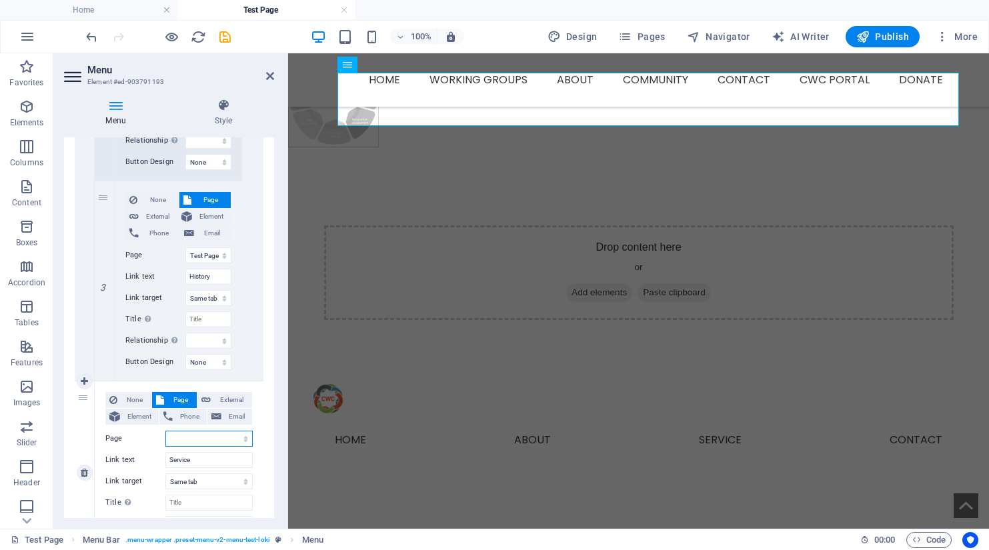
click at [193, 440] on select "Home Working Groups -- Food Security -- Supporting Emotional Health -- Educatio…" at bounding box center [208, 439] width 87 height 16
select select "33"
click at [165, 431] on select "Home Working Groups -- Food Security -- Supporting Emotional Health -- Educatio…" at bounding box center [208, 439] width 87 height 16
select select
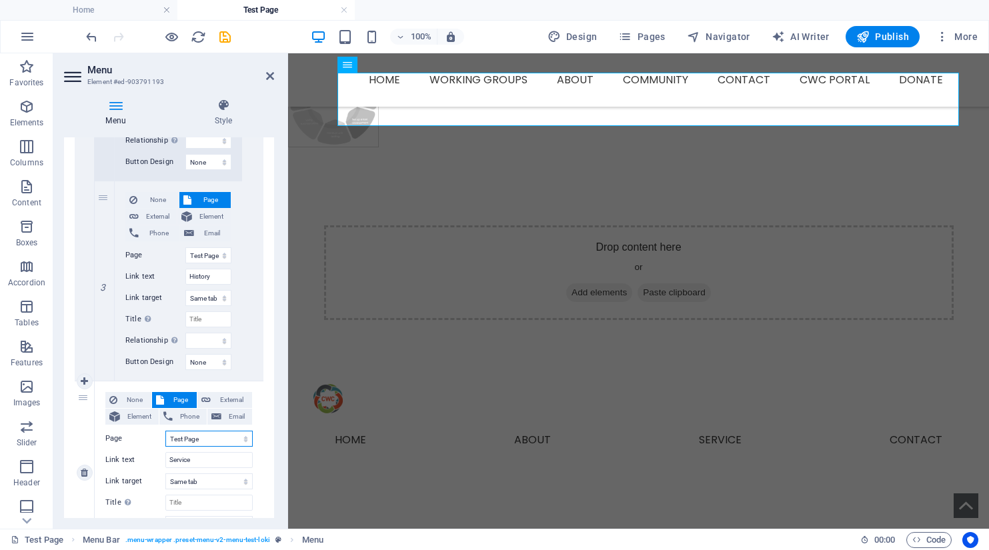
select select
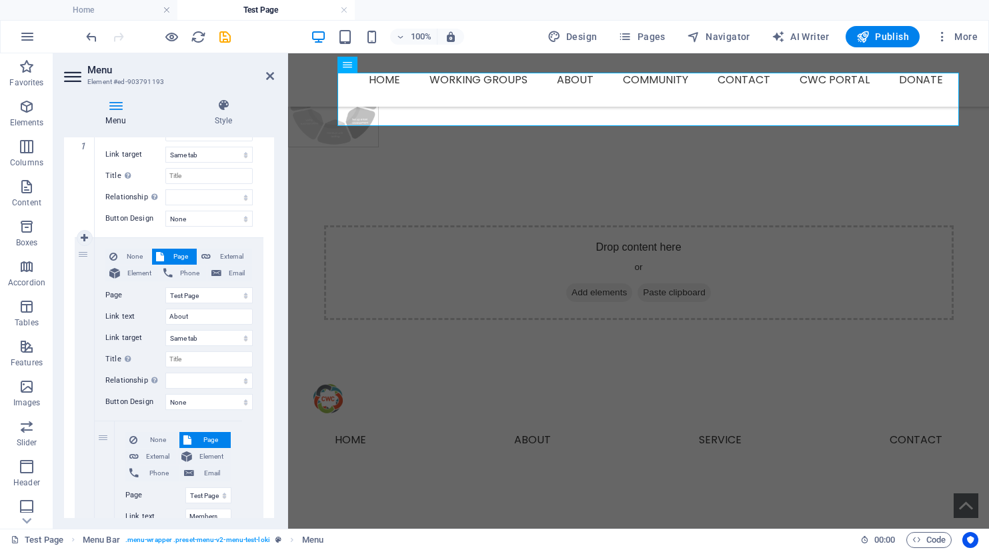
scroll to position [0, 0]
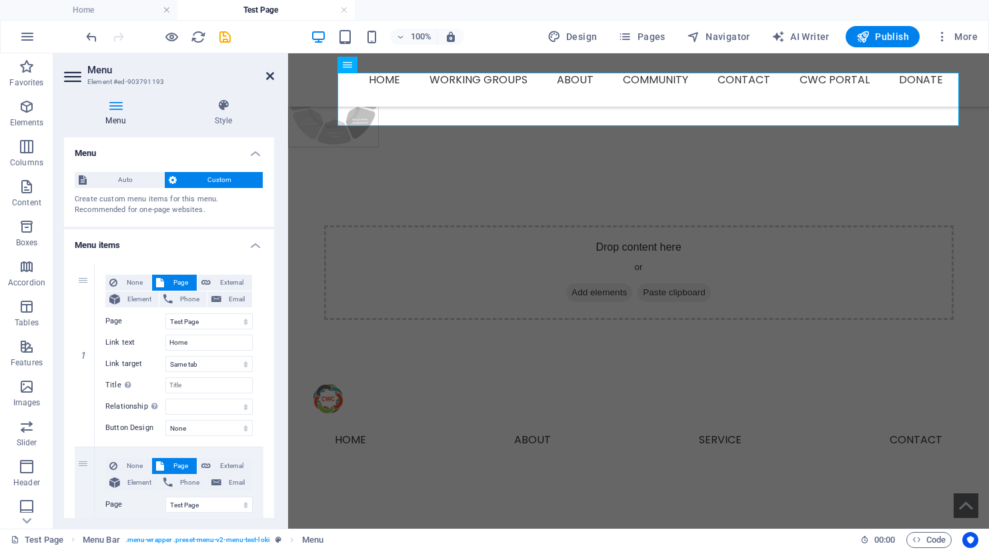
click at [271, 79] on icon at bounding box center [270, 76] width 8 height 11
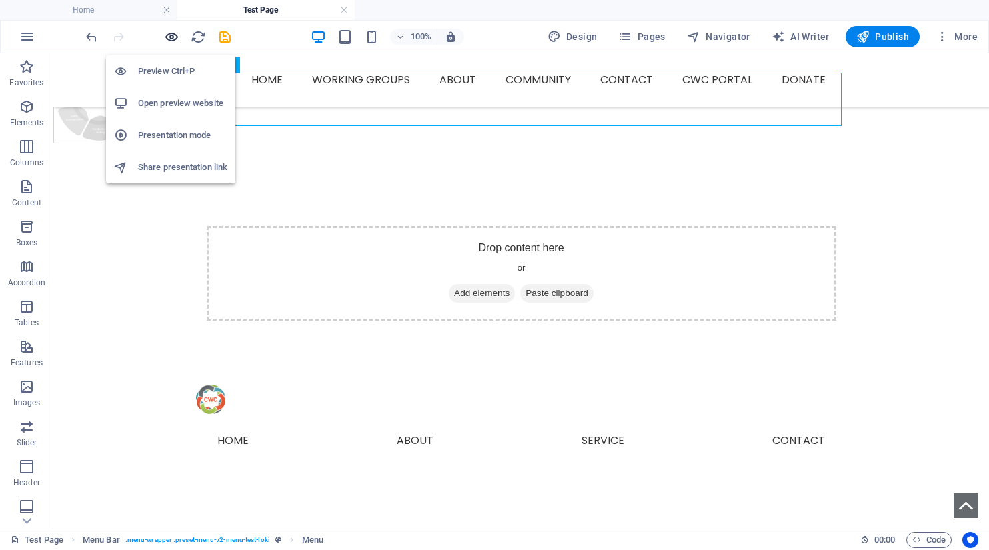
click at [165, 37] on icon "button" at bounding box center [171, 36] width 15 height 15
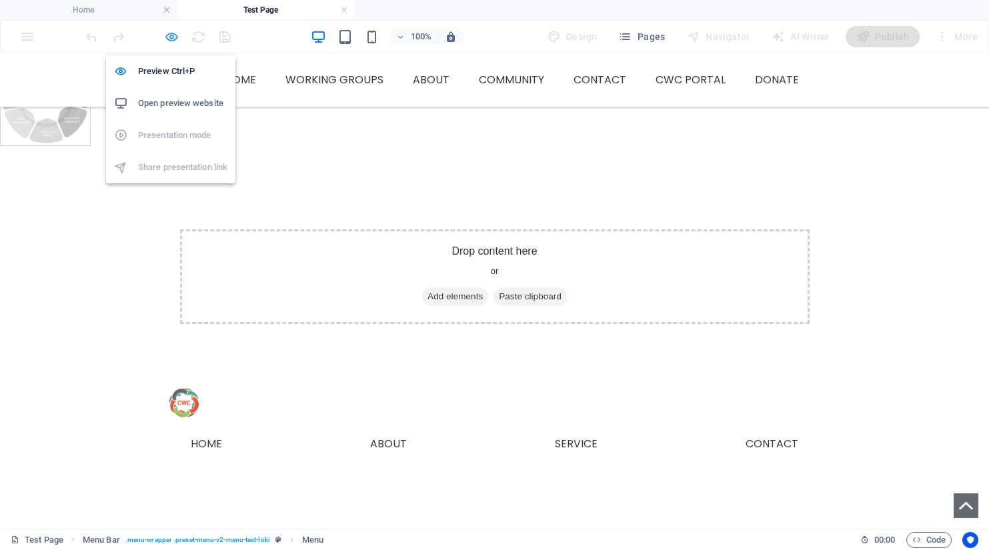
scroll to position [121, 0]
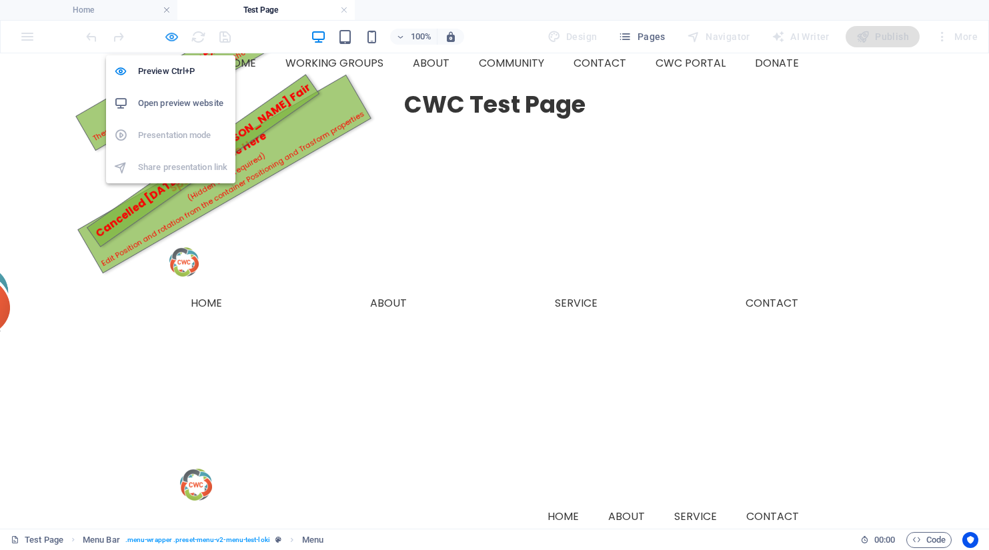
click at [177, 37] on icon "button" at bounding box center [171, 36] width 15 height 15
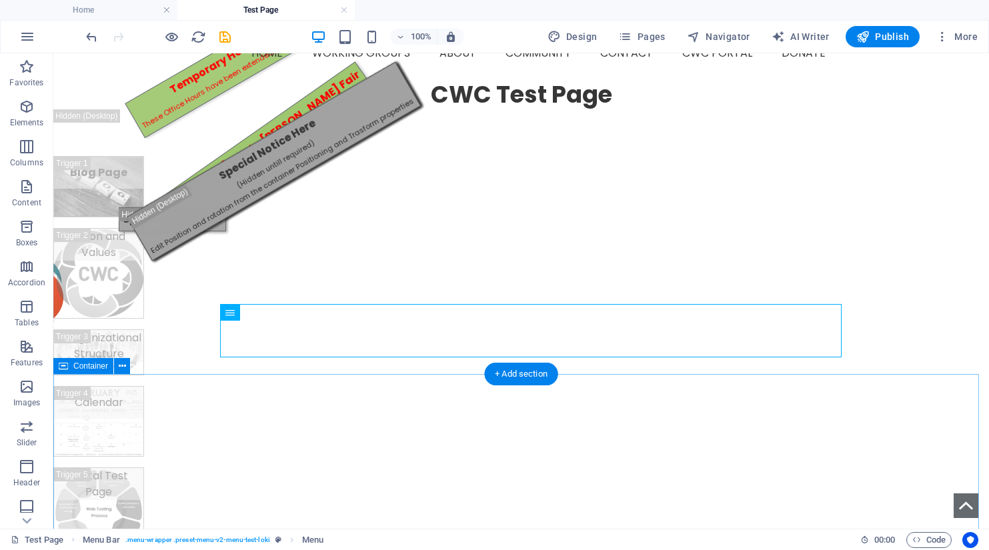
scroll to position [321, 0]
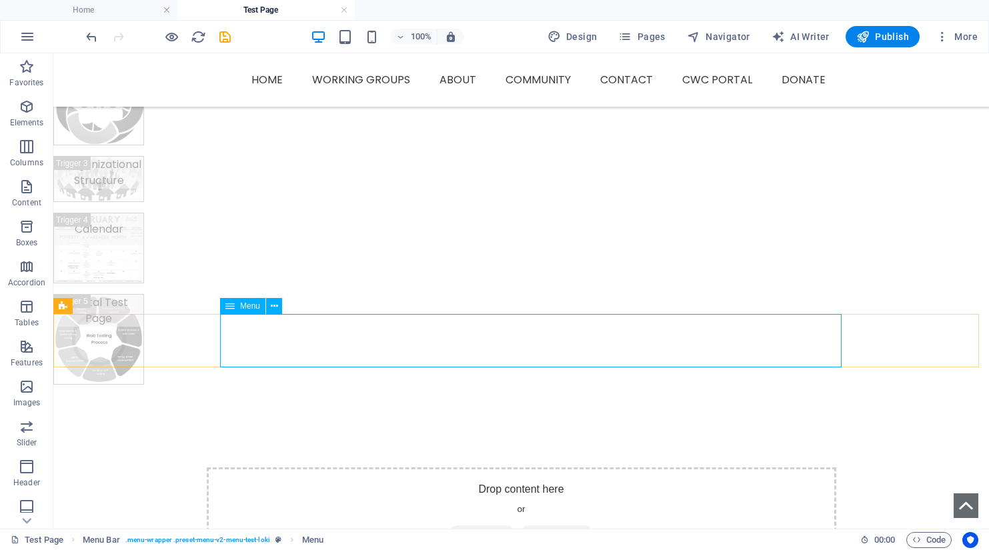
click at [248, 303] on span "Menu" at bounding box center [250, 306] width 20 height 8
select select "33"
select select
select select "33"
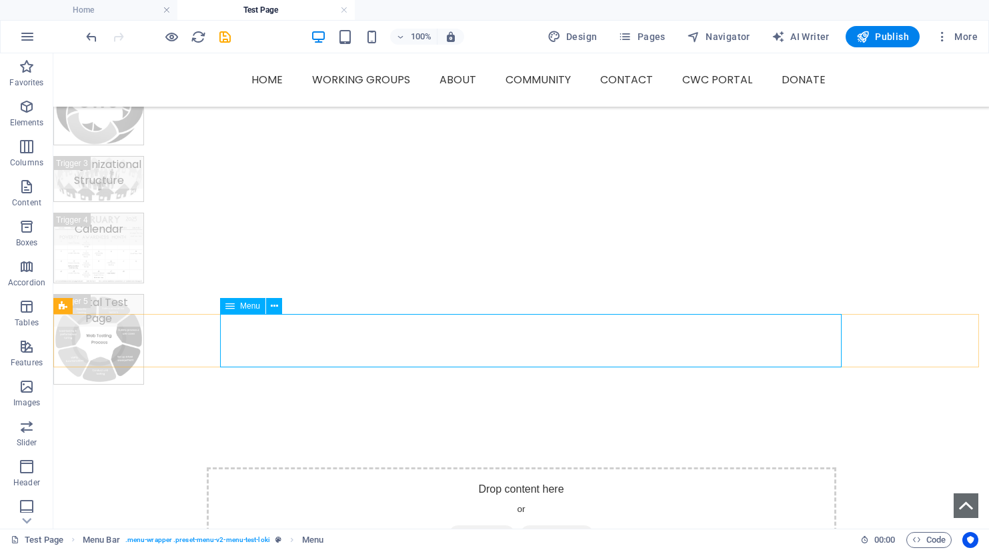
select select
select select "33"
select select
select select "33"
select select
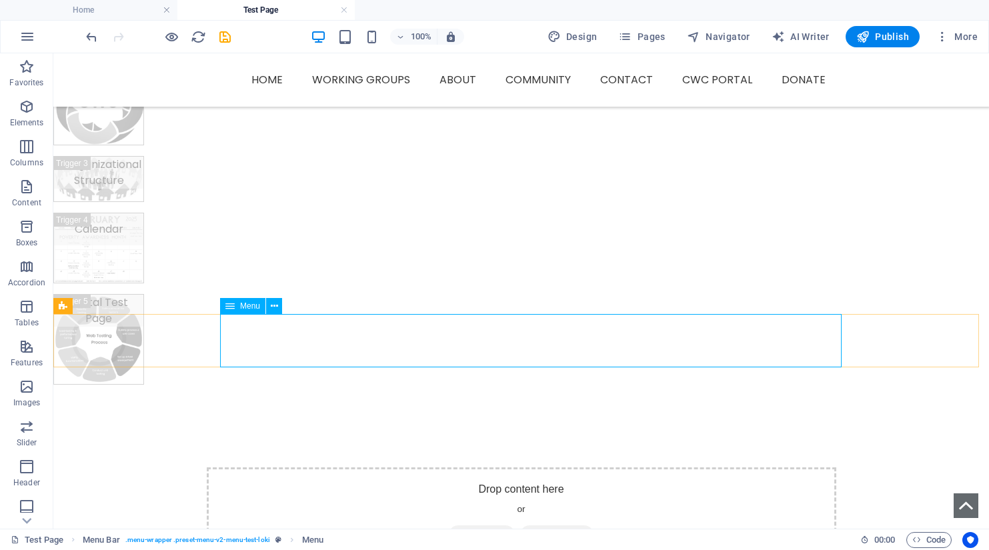
select select "33"
select select
select select "33"
select select
select select "33"
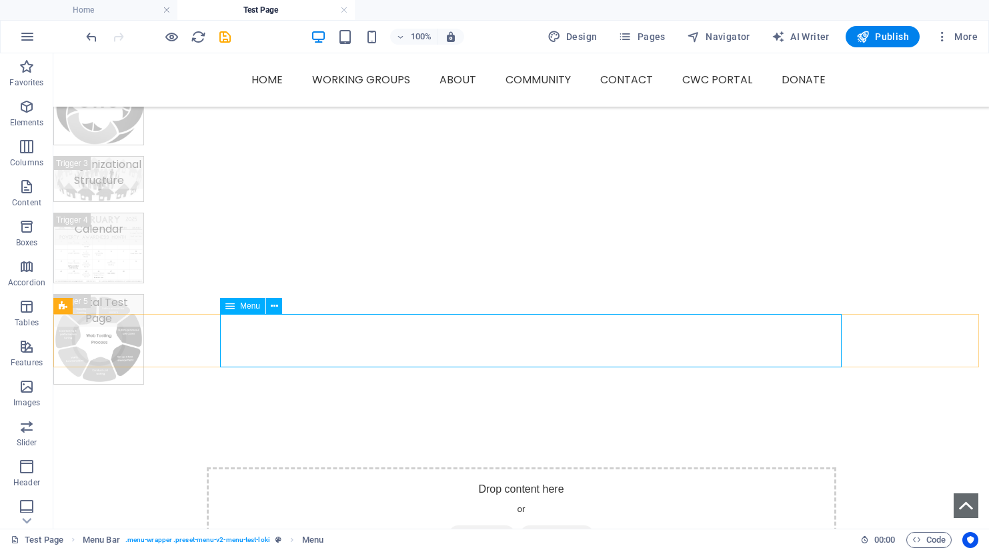
select select
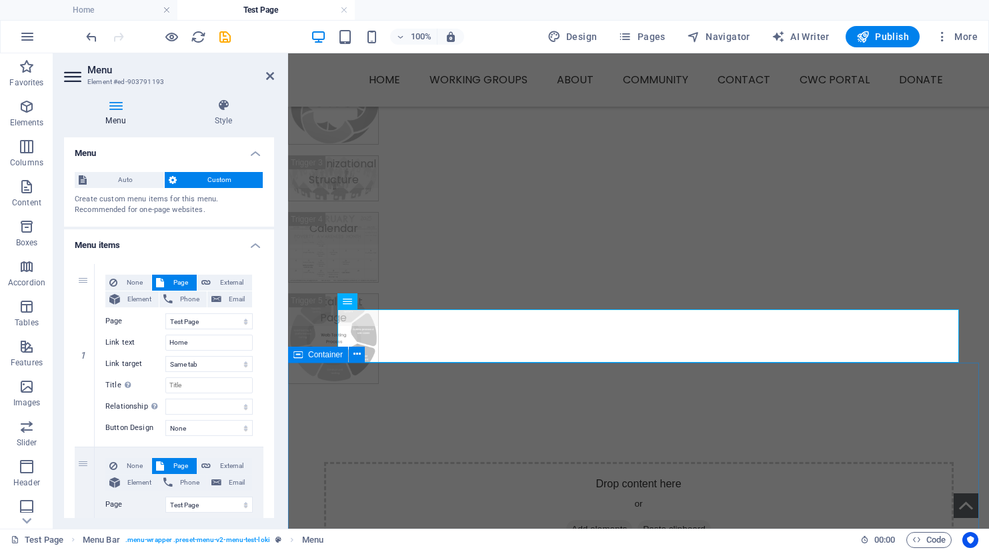
scroll to position [376, 0]
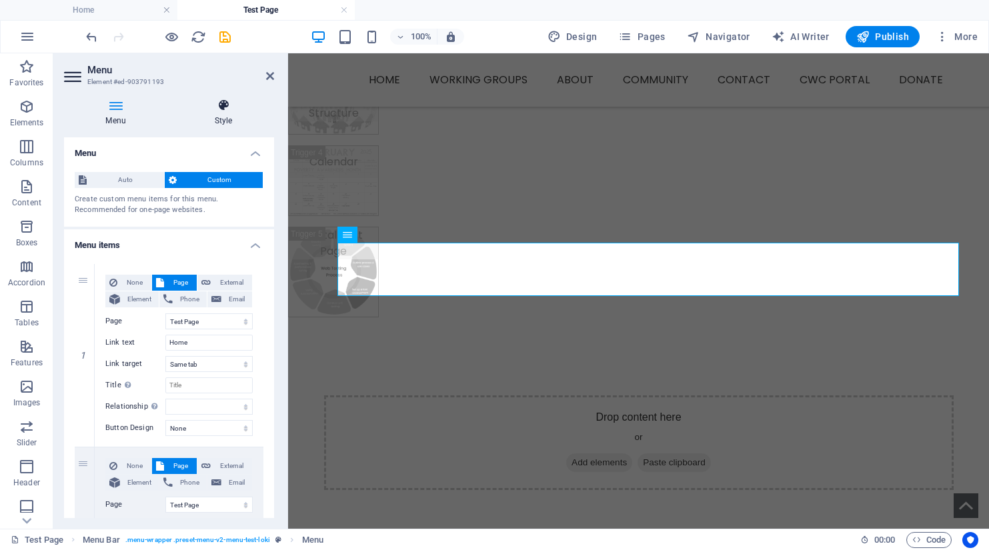
click at [229, 108] on icon at bounding box center [223, 105] width 101 height 13
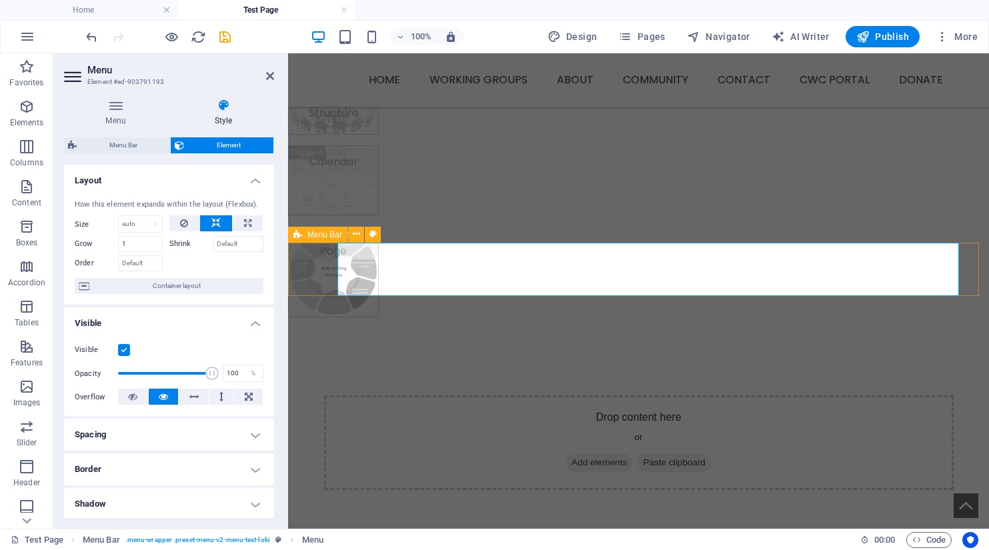
click at [312, 231] on span "Menu Bar" at bounding box center [324, 235] width 35 height 8
select select "rem"
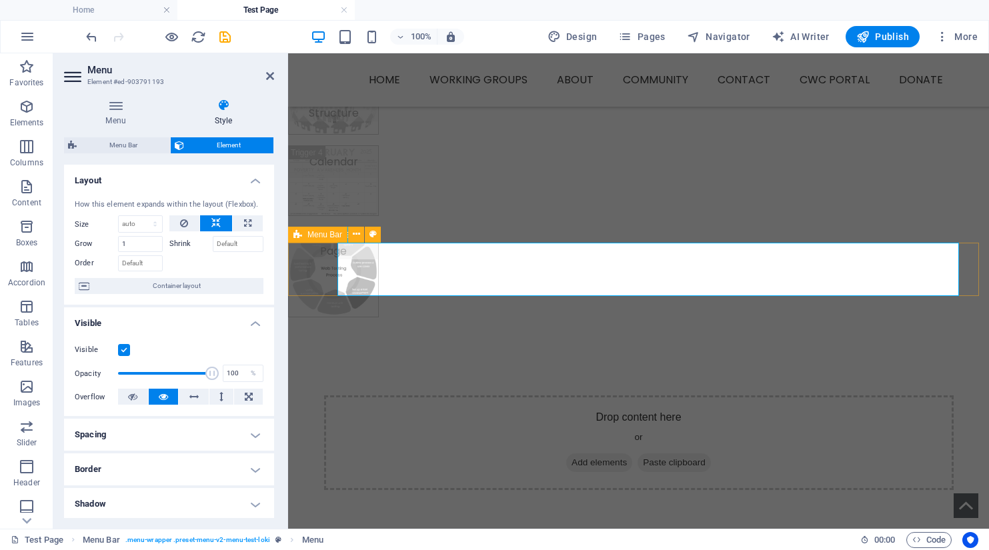
select select "rem"
select select "hover_box_bottom"
select select "px"
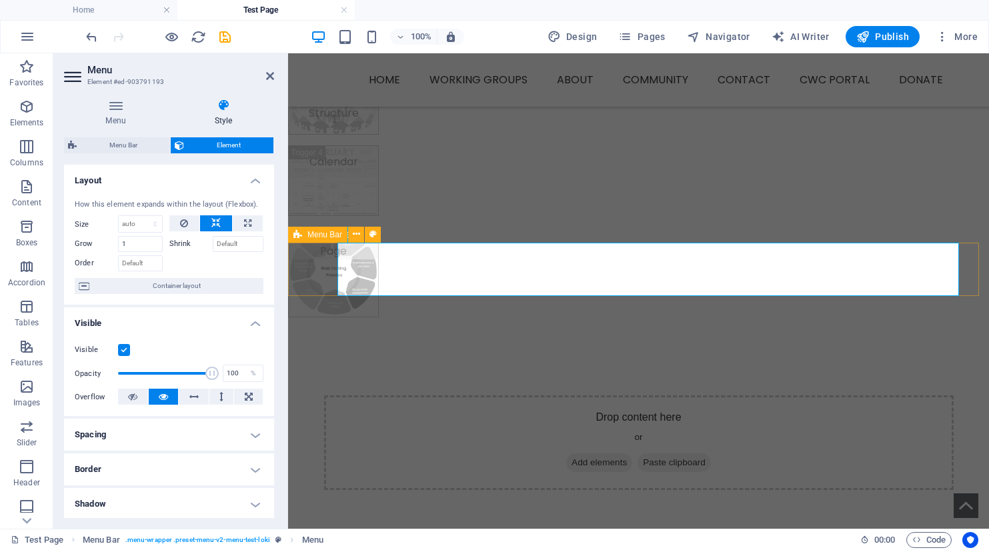
select select "rem"
select select "px"
select select "400"
select select "px"
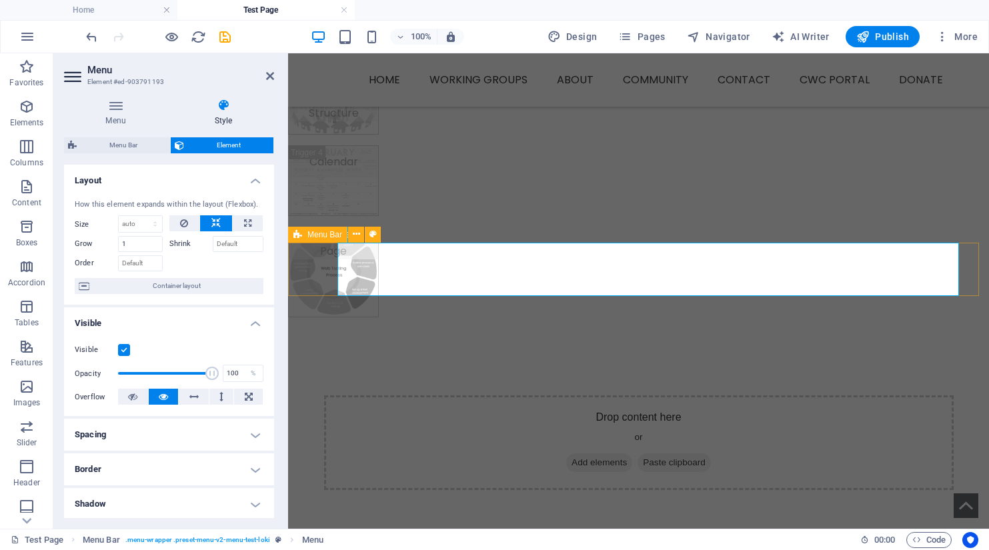
select select "rem"
select select "px"
select select "preset-menu-v2-menu-test-loki"
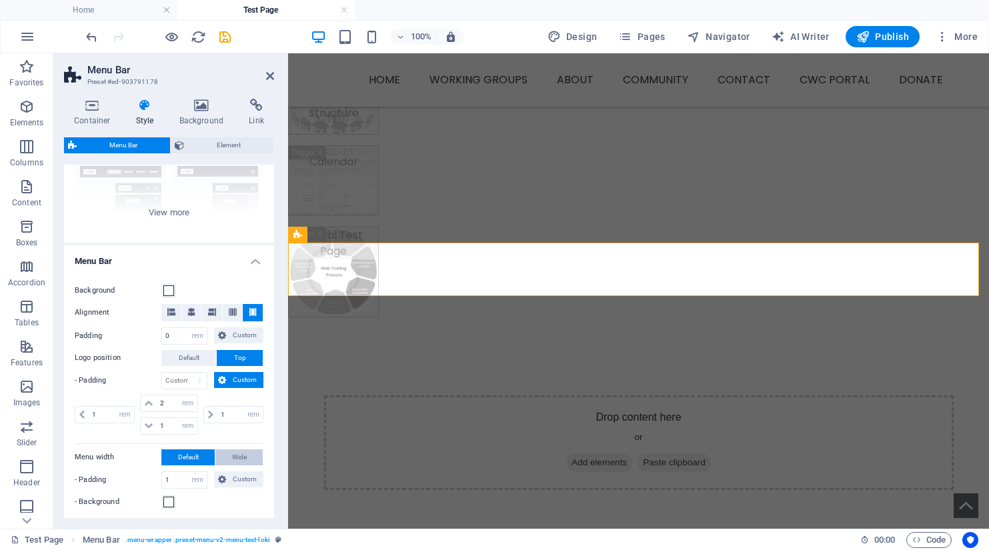
scroll to position [200, 0]
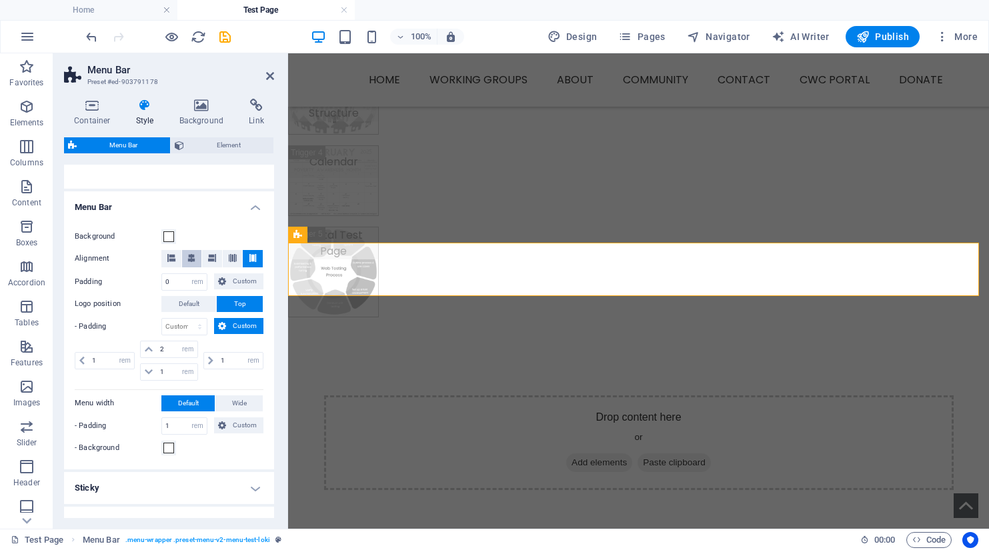
click at [189, 261] on icon at bounding box center [191, 258] width 8 height 8
click at [231, 254] on icon at bounding box center [233, 258] width 8 height 8
click at [255, 254] on button at bounding box center [253, 258] width 20 height 17
click at [189, 259] on icon at bounding box center [191, 258] width 8 height 8
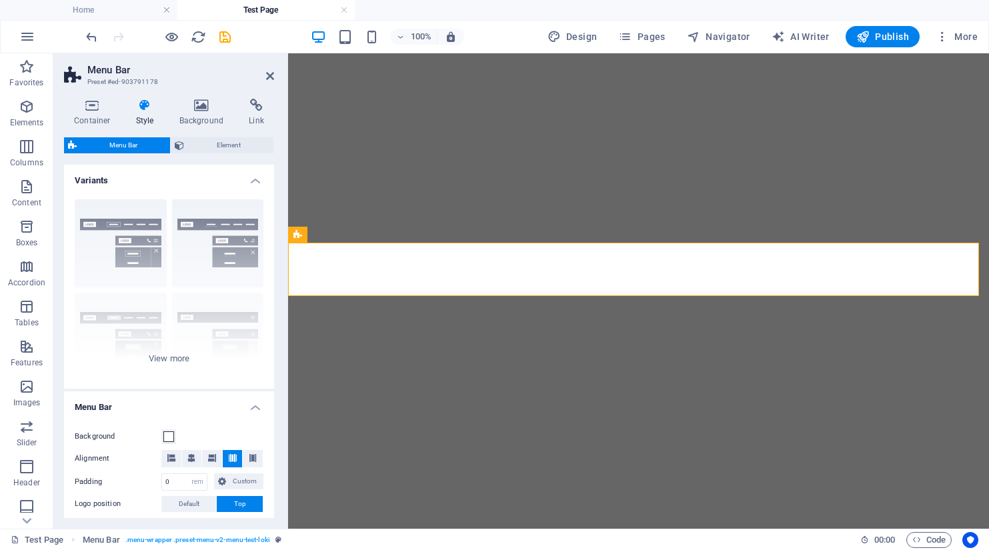
select select "rem"
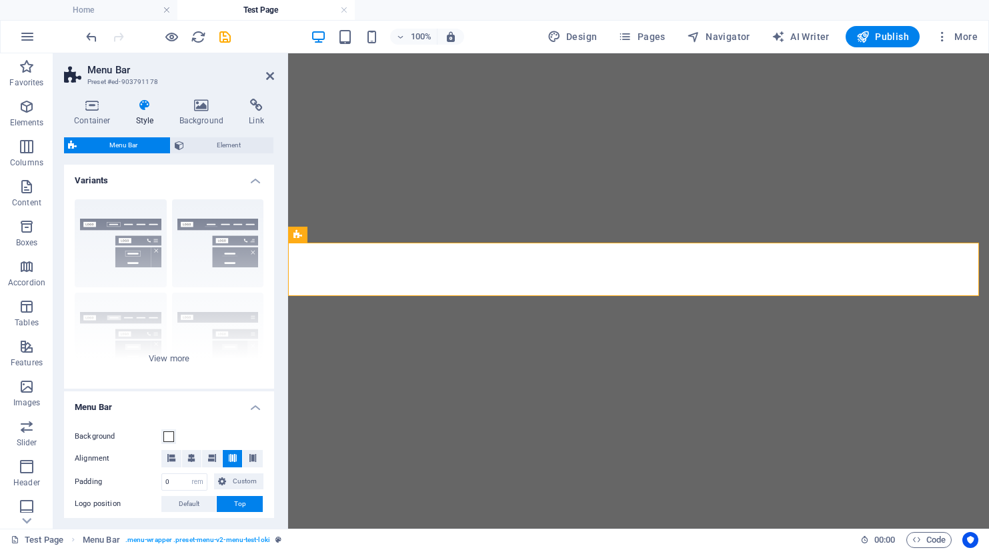
select select "rem"
select select "hover_box_bottom"
select select "px"
select select "rem"
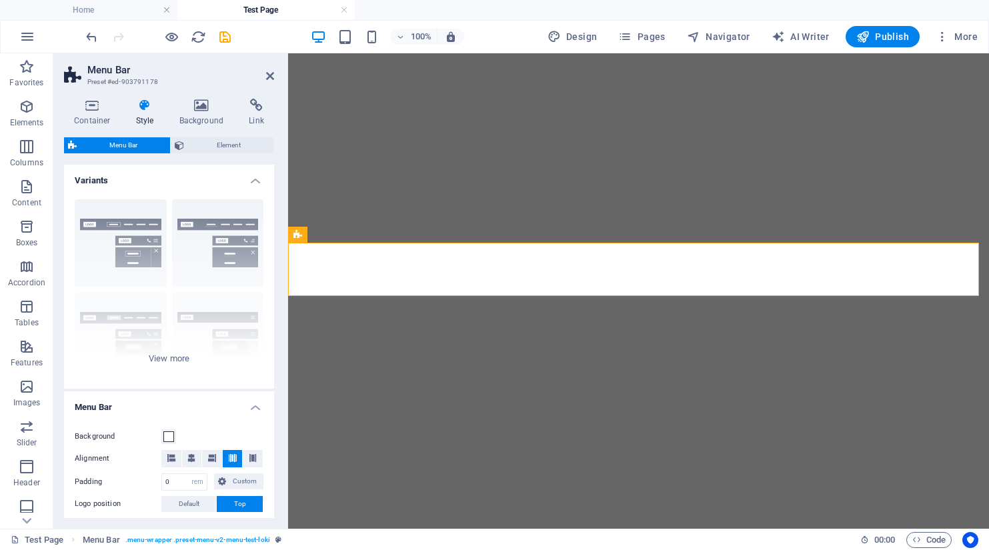
select select "px"
select select "400"
select select "px"
select select "rem"
select select "px"
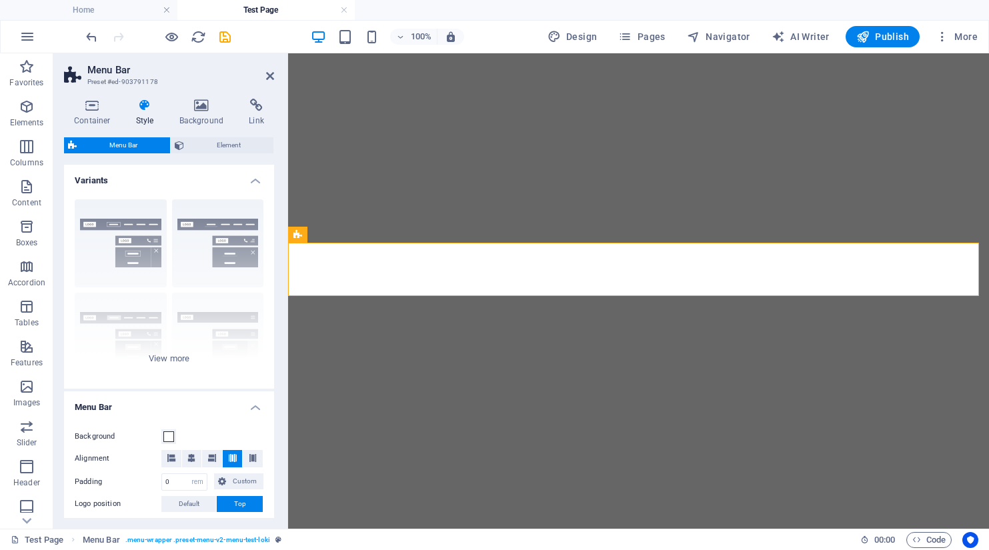
select select "preset-menu-v2-menu-test-loki"
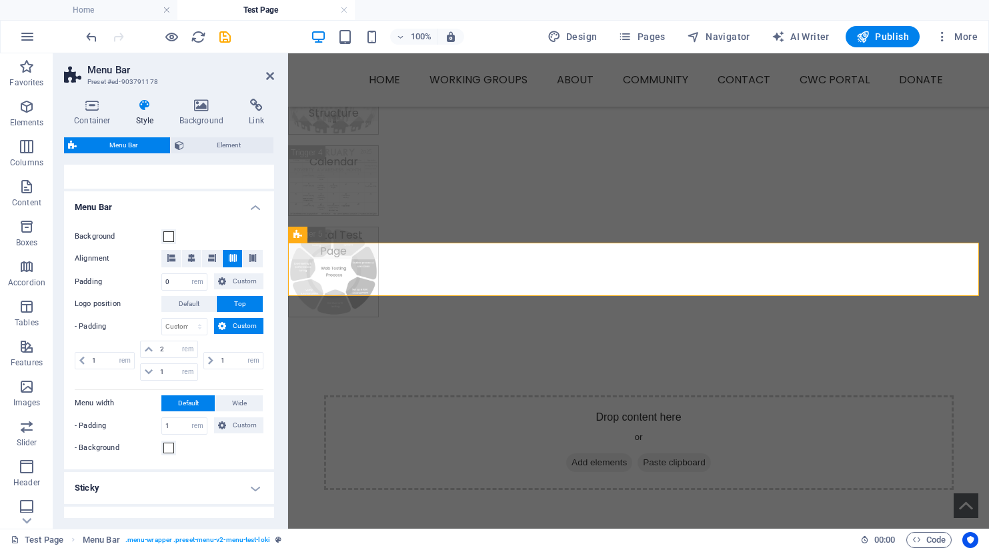
scroll to position [376, 0]
click at [245, 257] on button at bounding box center [253, 258] width 20 height 17
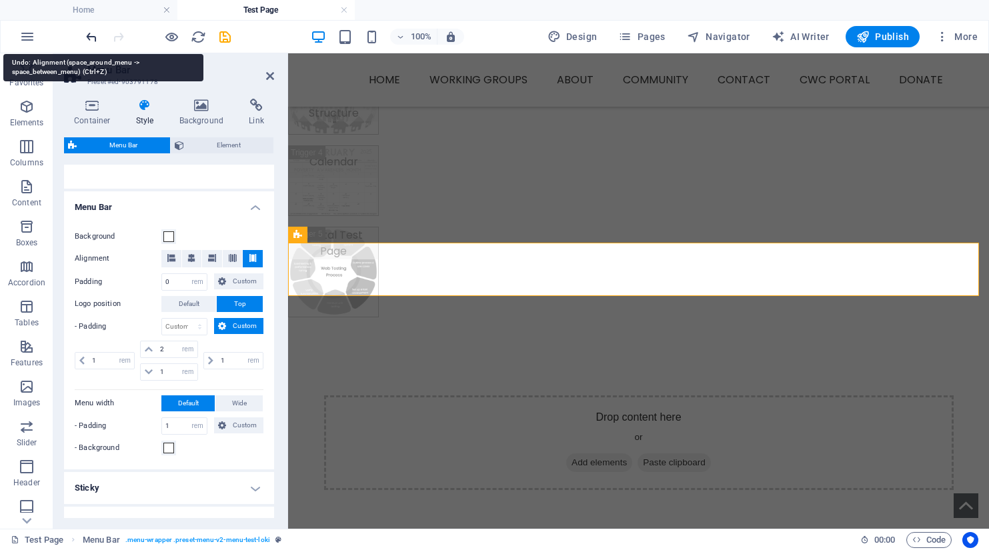
click at [95, 37] on icon "undo" at bounding box center [91, 36] width 15 height 15
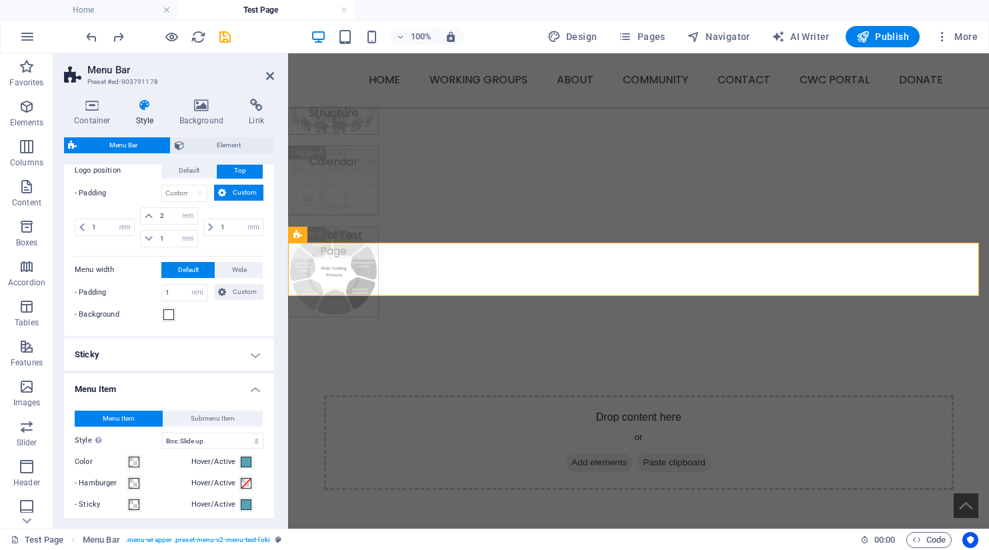
scroll to position [400, 0]
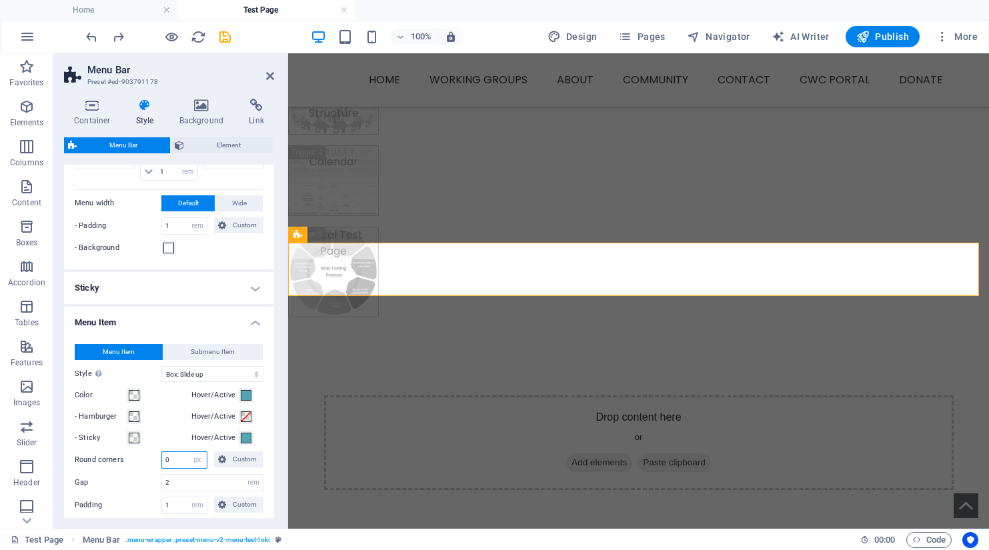
drag, startPoint x: 172, startPoint y: 457, endPoint x: 157, endPoint y: 457, distance: 15.3
click at [157, 457] on div "Round corners 0 px rem % vh vw Custom Custom" at bounding box center [169, 459] width 189 height 17
type input "25"
click at [132, 393] on span at bounding box center [134, 395] width 11 height 11
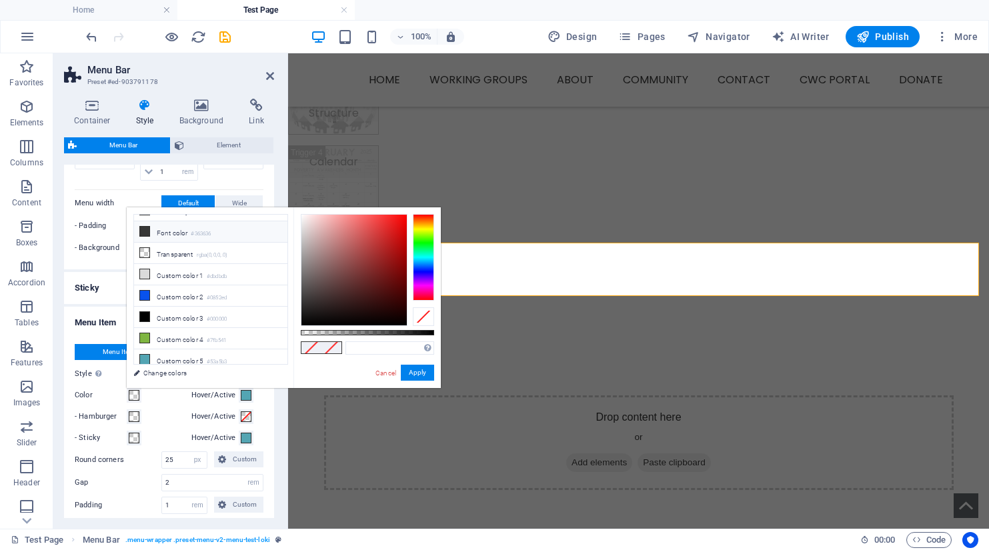
scroll to position [0, 0]
click at [144, 265] on icon at bounding box center [144, 267] width 9 height 9
type input "#ffe39b"
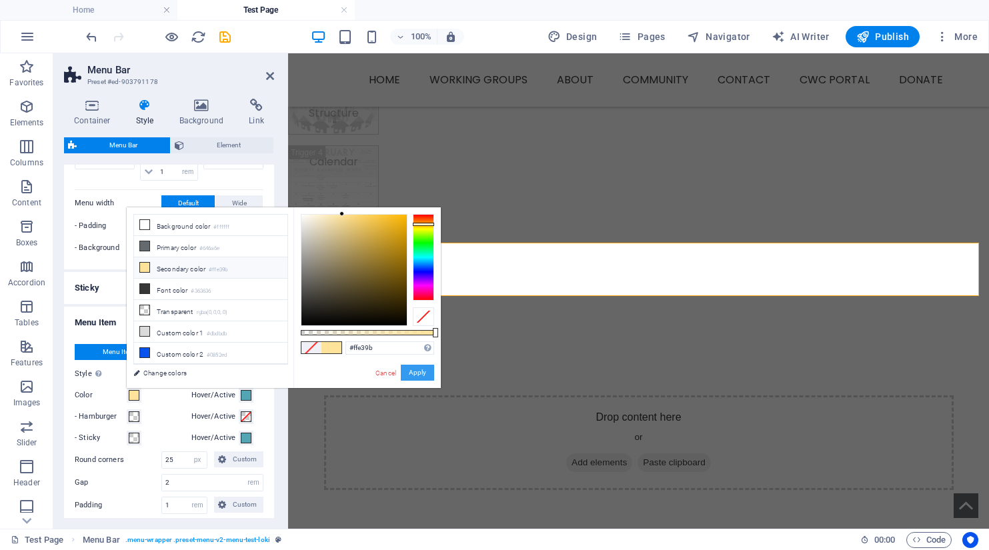
drag, startPoint x: 410, startPoint y: 367, endPoint x: 0, endPoint y: 385, distance: 410.4
click at [410, 367] on button "Apply" at bounding box center [417, 373] width 33 height 16
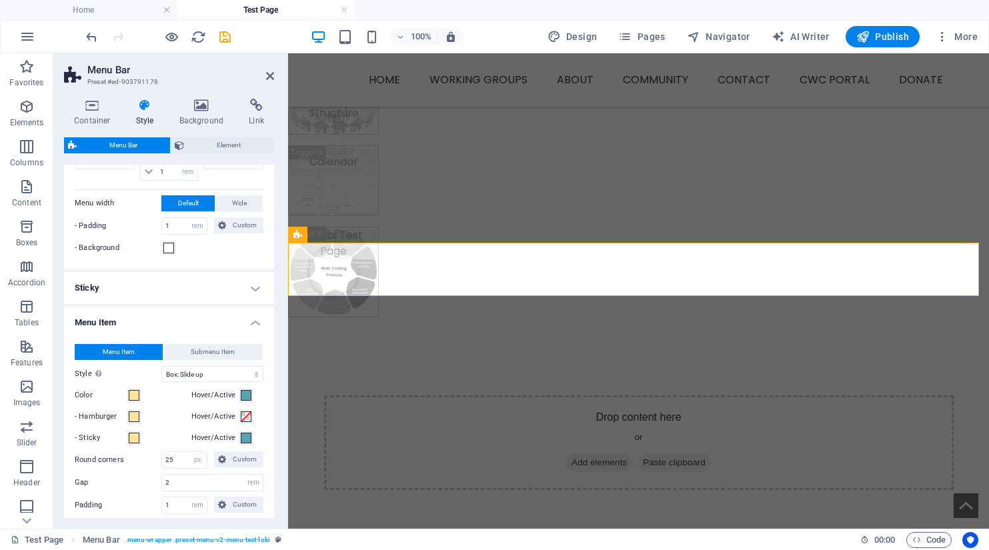
drag, startPoint x: 269, startPoint y: 80, endPoint x: 235, endPoint y: 49, distance: 45.8
click at [269, 79] on icon at bounding box center [270, 76] width 8 height 11
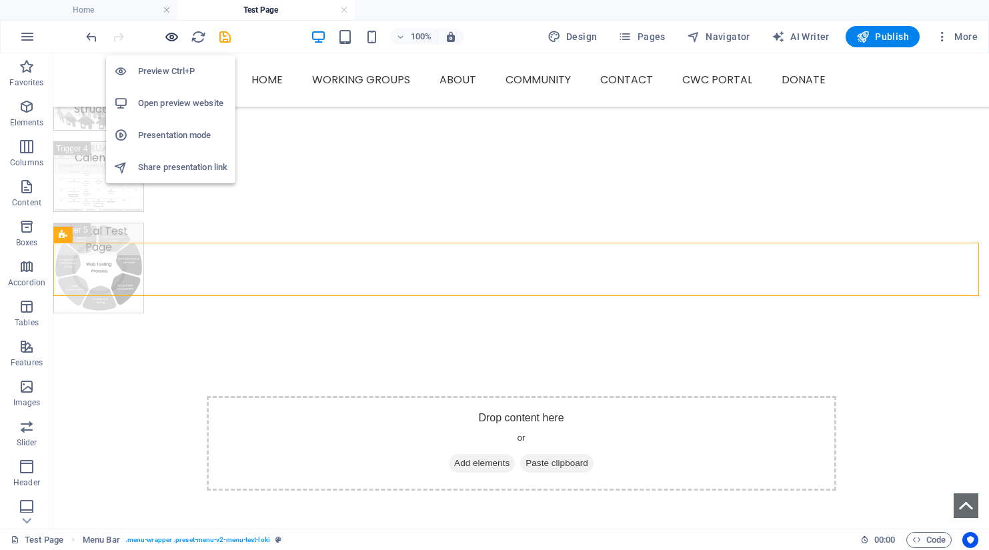
click at [169, 33] on icon "button" at bounding box center [171, 36] width 15 height 15
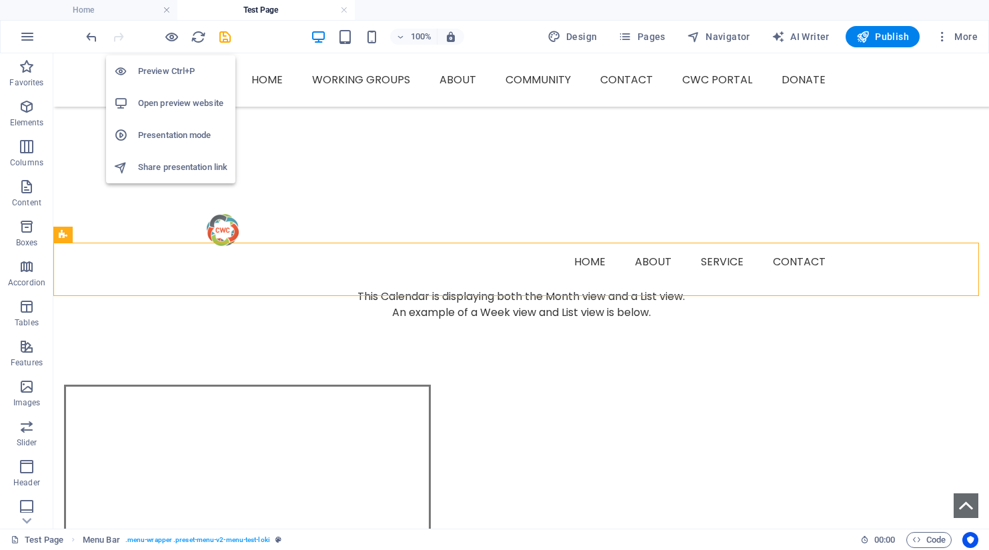
scroll to position [237, 0]
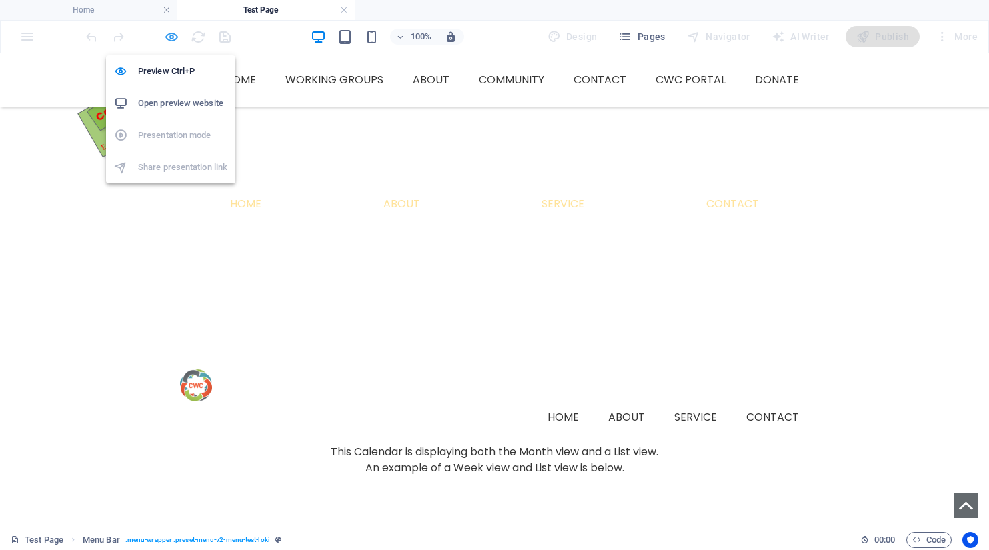
click at [168, 41] on icon "button" at bounding box center [171, 36] width 15 height 15
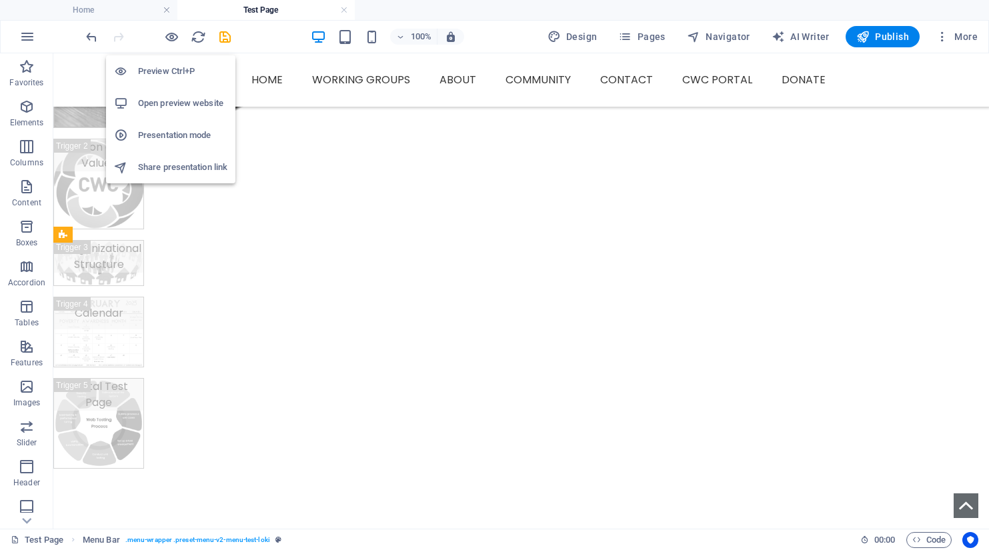
scroll to position [392, 0]
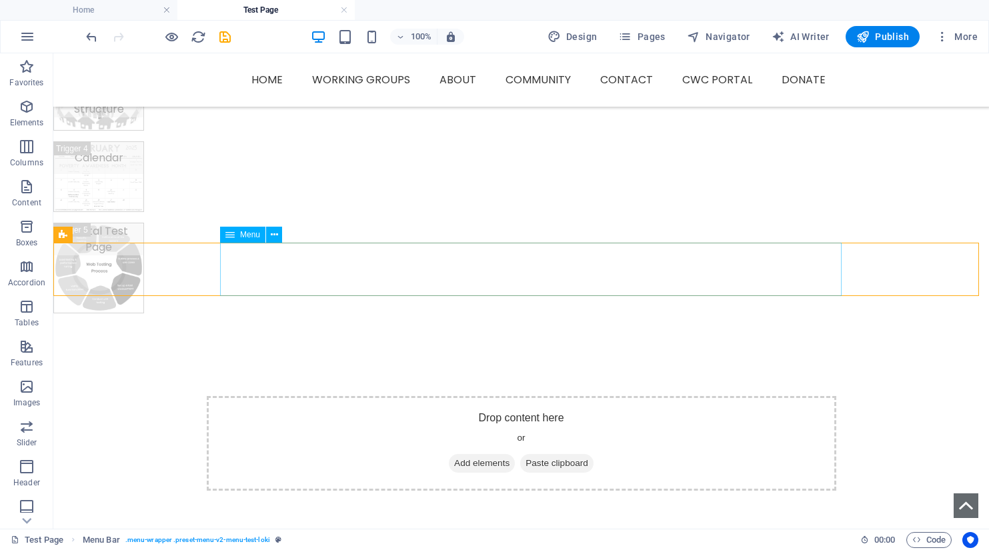
click at [247, 236] on span "Menu" at bounding box center [250, 235] width 20 height 8
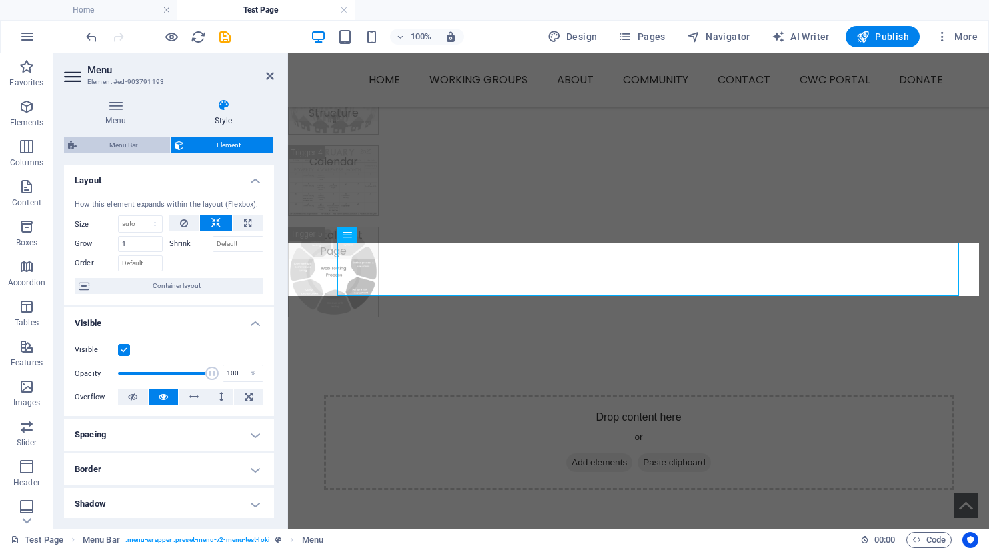
click at [128, 153] on span "Menu Bar" at bounding box center [123, 145] width 85 height 16
select select "rem"
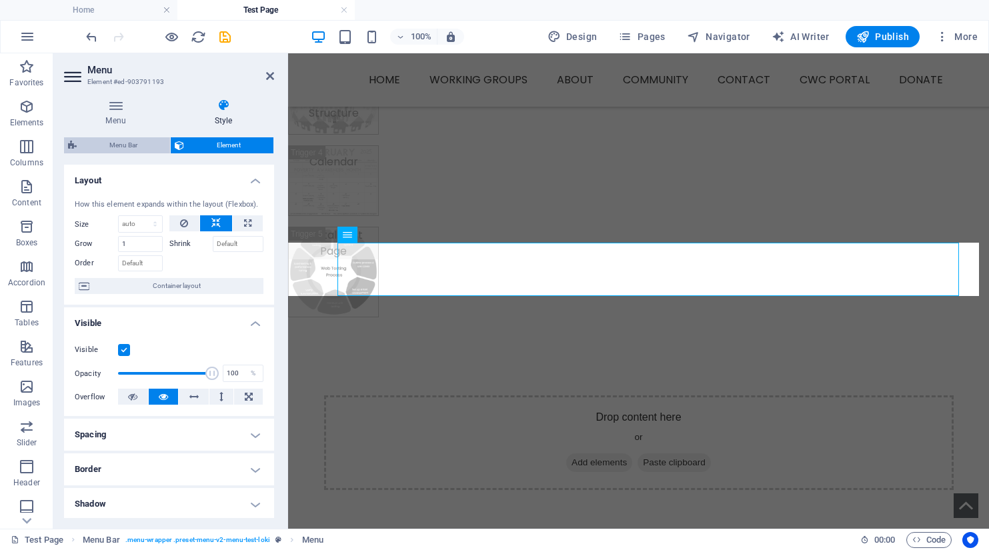
select select "rem"
select select "hover_box_bottom"
select select "px"
select select "rem"
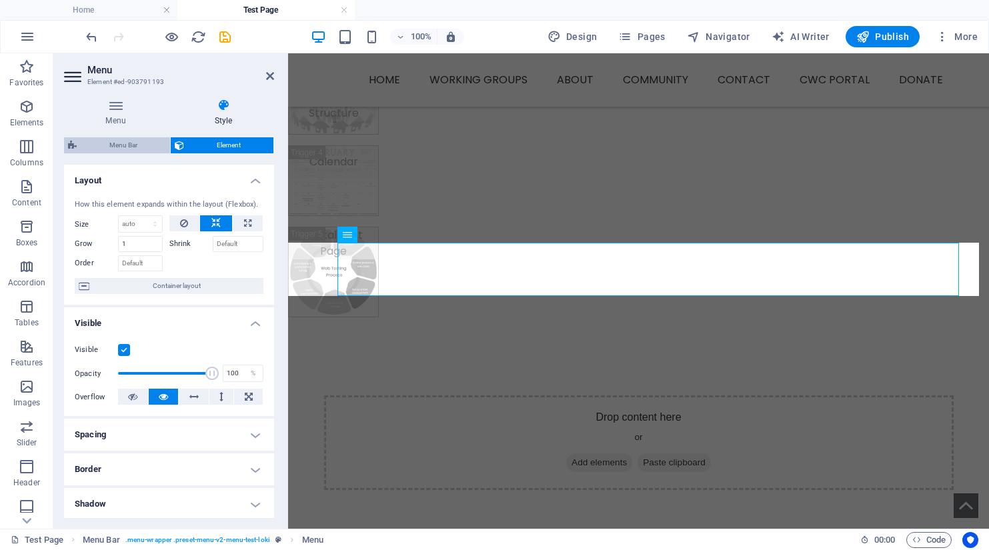
select select "rem"
select select "px"
select select "400"
select select "px"
select select "rem"
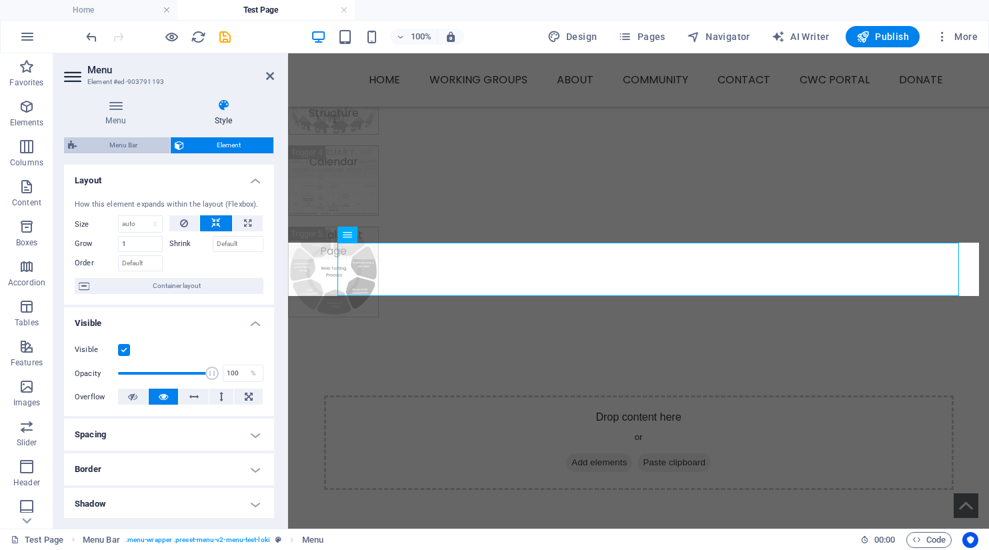
select select "px"
select select "preset-menu-v2-menu-test-loki"
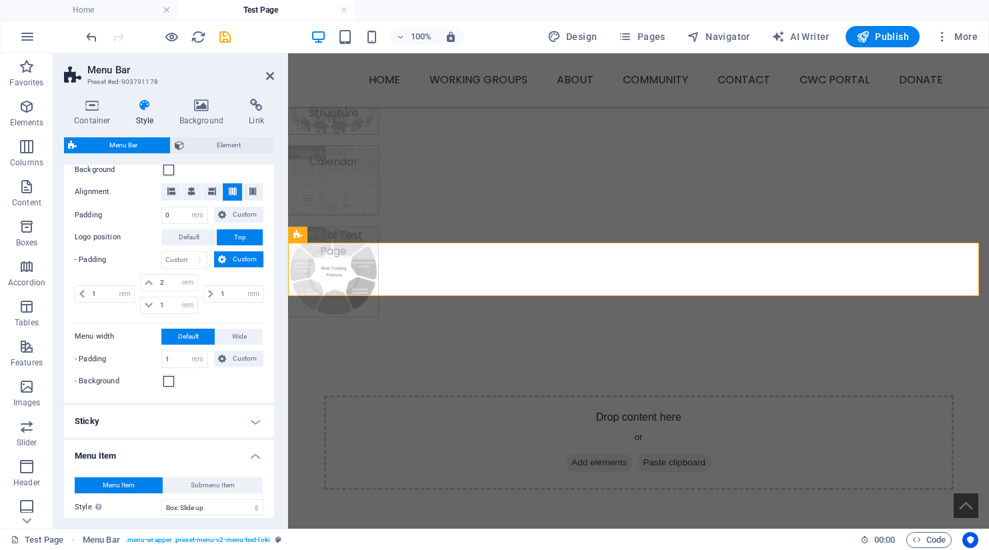
scroll to position [400, 0]
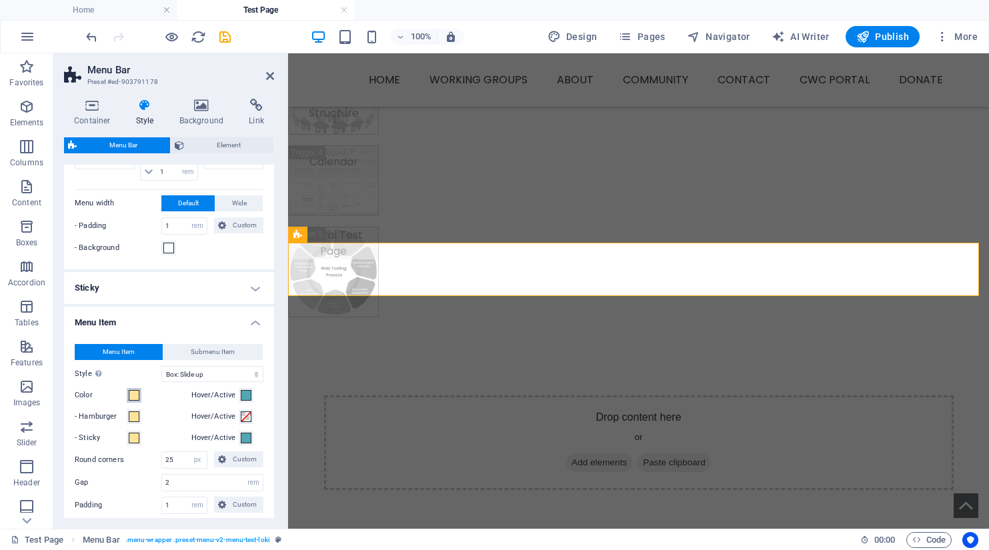
click at [133, 396] on span at bounding box center [134, 395] width 11 height 11
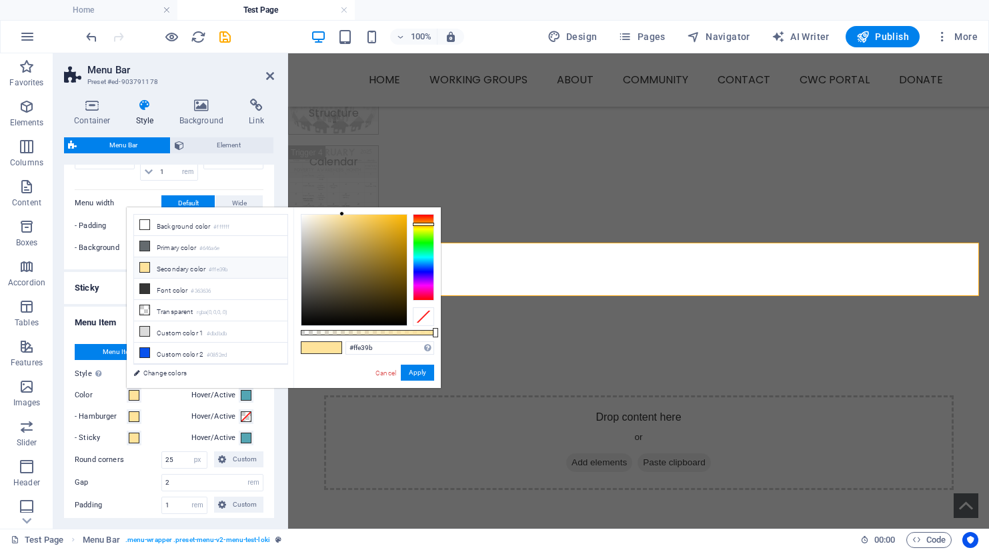
click at [167, 416] on div "- Hamburger" at bounding box center [130, 417] width 111 height 16
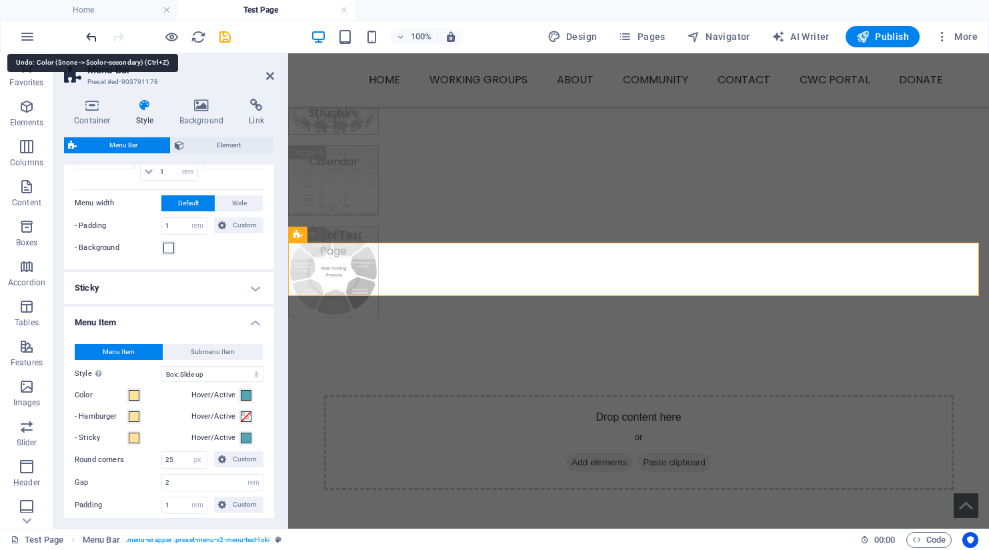
click at [89, 35] on icon "undo" at bounding box center [91, 36] width 15 height 15
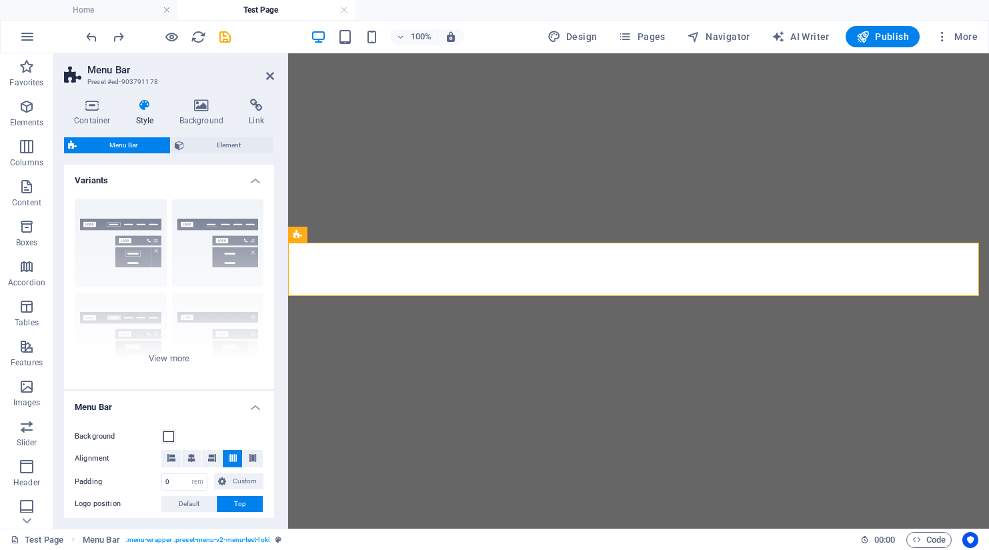
select select "rem"
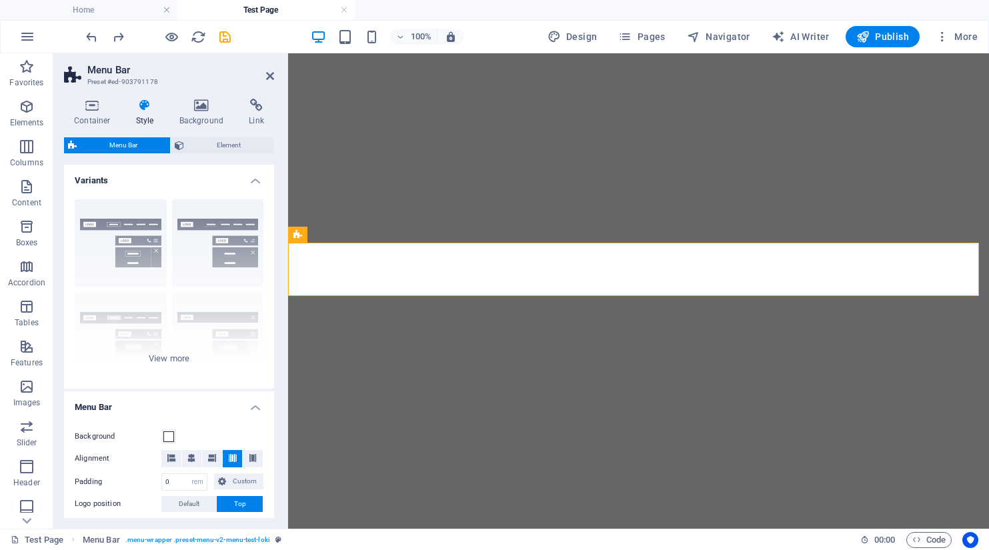
select select "rem"
select select "hover_box_bottom"
select select "px"
select select "rem"
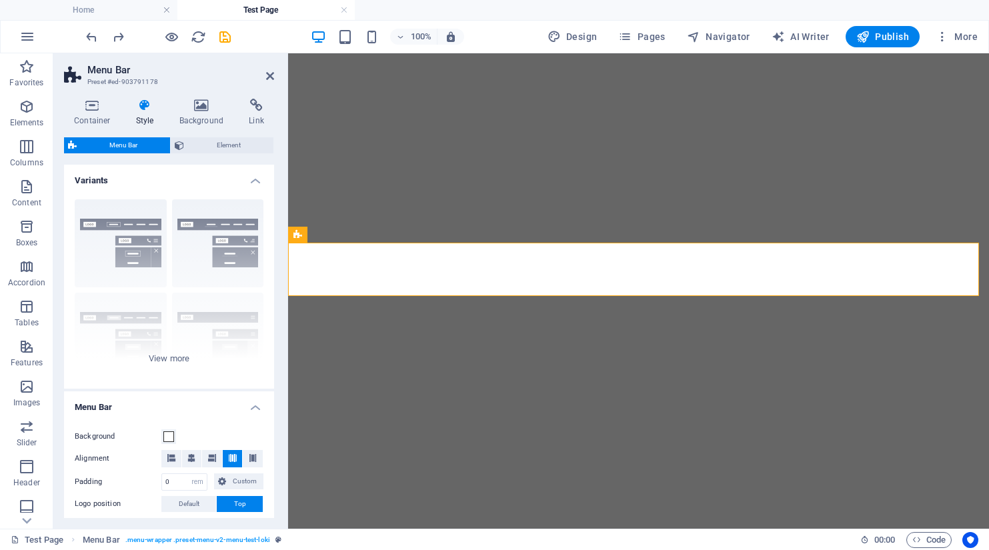
select select "px"
select select "400"
select select "px"
select select "rem"
select select "px"
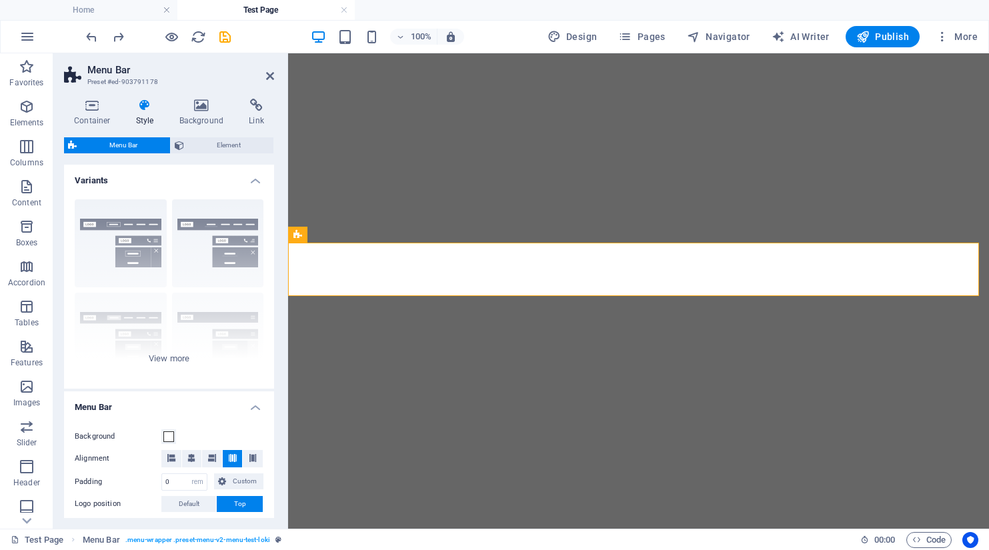
select select "preset-menu-v2-menu-test-loki"
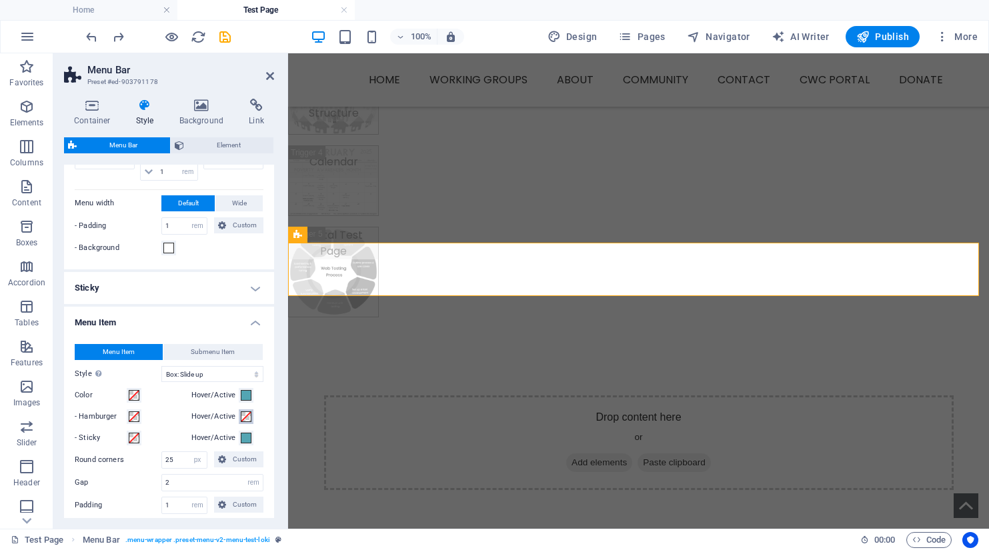
scroll to position [376, 0]
click at [247, 410] on button "Hover/Active" at bounding box center [246, 416] width 15 height 15
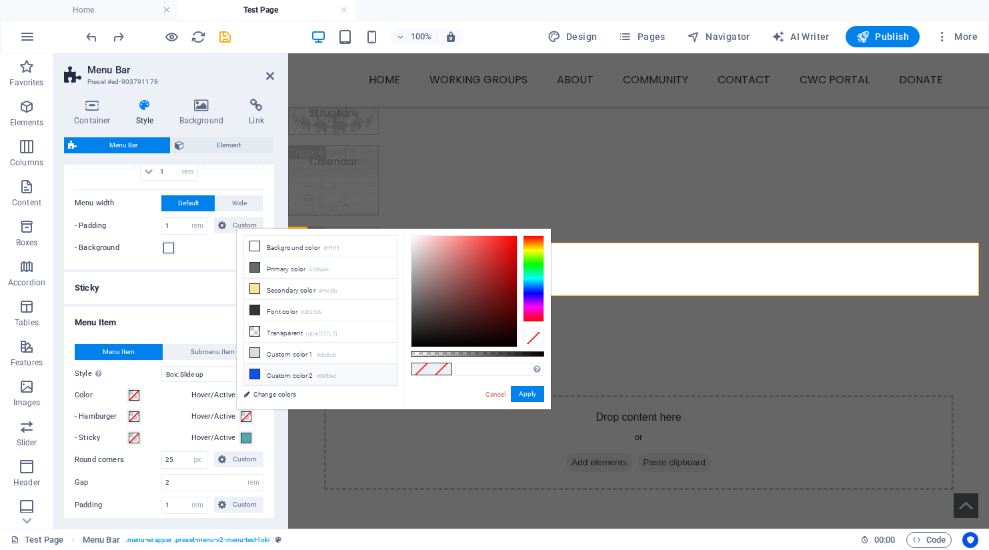
scroll to position [57, 0]
click at [254, 376] on icon at bounding box center [254, 380] width 9 height 9
type input "#53a5b3"
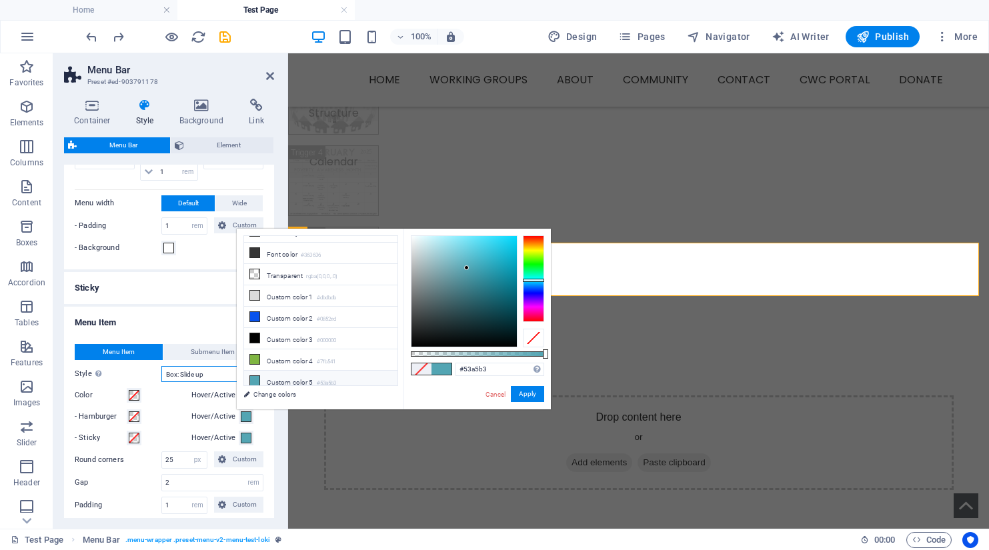
click at [187, 369] on select "Plain Text color Box: Fade Box: Flip vertical Box: Flip horizontal Box: Slide d…" at bounding box center [212, 374] width 102 height 16
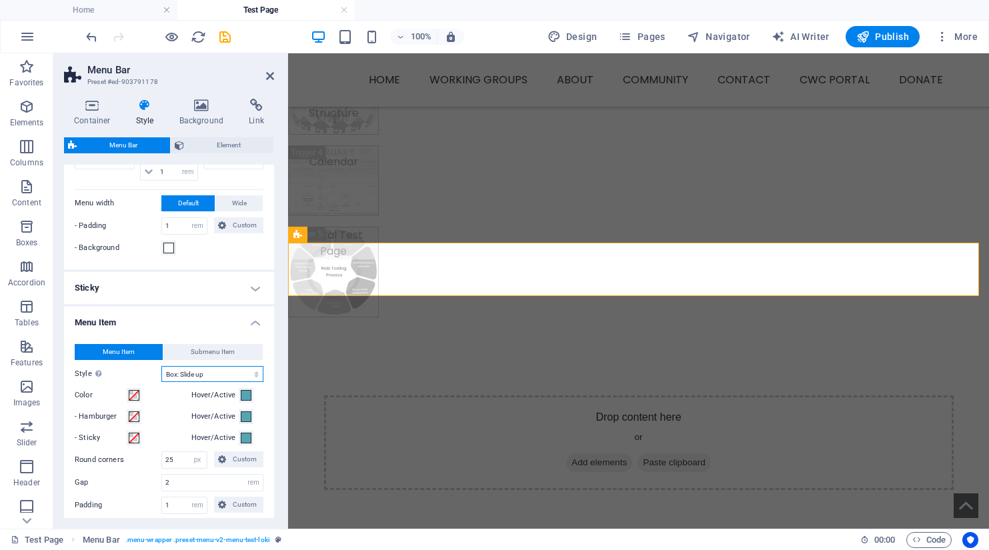
select select
select select "hover_box_zoom"
click at [161, 366] on select "Plain Text color Box: Fade Box: Flip vertical Box: Flip horizontal Box: Slide d…" at bounding box center [212, 374] width 102 height 16
click at [209, 353] on span "Submenu Item" at bounding box center [213, 352] width 44 height 16
click at [189, 371] on select "Plain Text color Box: Fade Box: Flip vertical Box: Flip horizontal Box: Slide d…" at bounding box center [212, 374] width 102 height 16
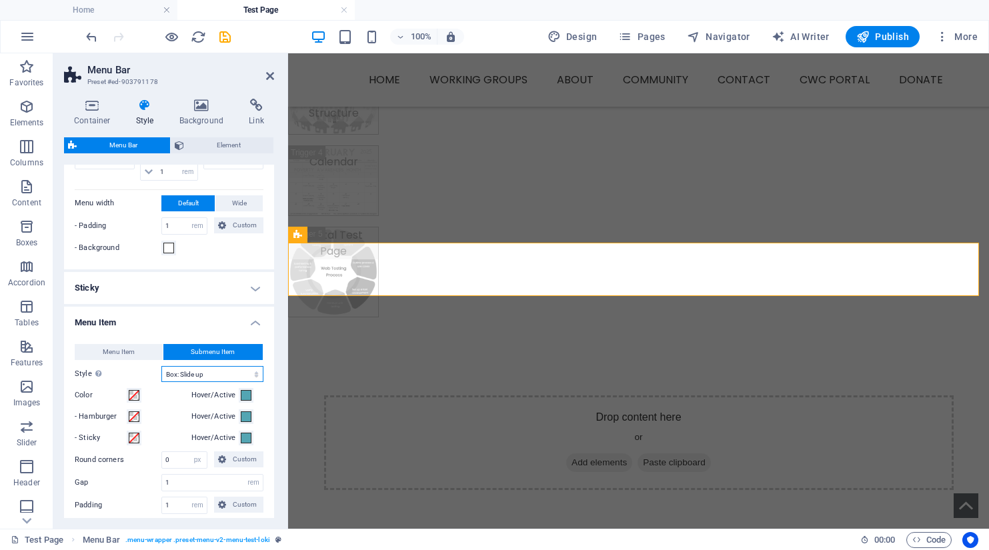
select select
select select "hover_box_vertical"
click at [161, 366] on select "Plain Text color Box: Fade Box: Flip vertical Box: Flip horizontal Box: Slide d…" at bounding box center [212, 374] width 102 height 16
select select
click at [171, 461] on input "0" at bounding box center [184, 460] width 45 height 16
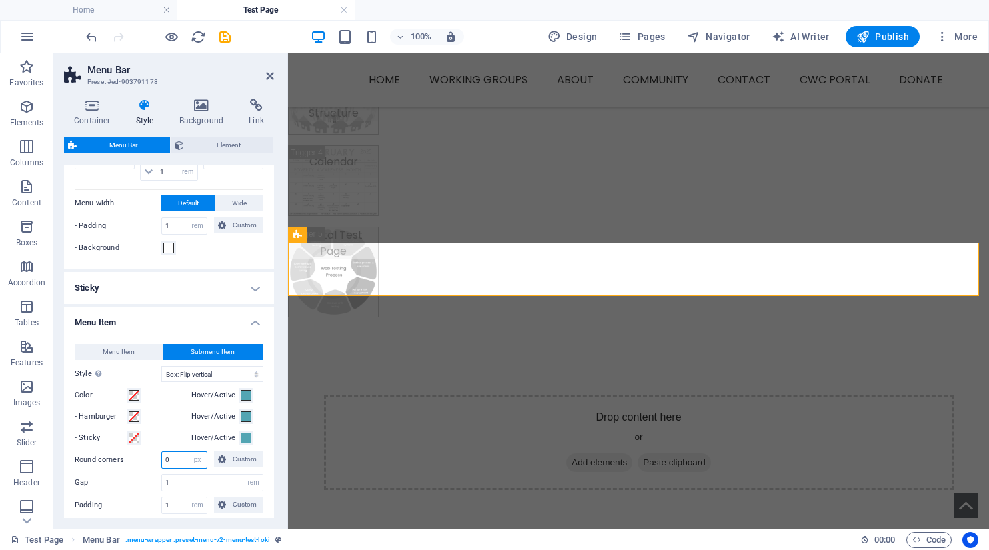
drag, startPoint x: 171, startPoint y: 461, endPoint x: 164, endPoint y: 461, distance: 7.3
click at [164, 461] on input "0" at bounding box center [184, 460] width 45 height 16
type input "1"
select select
type input "10"
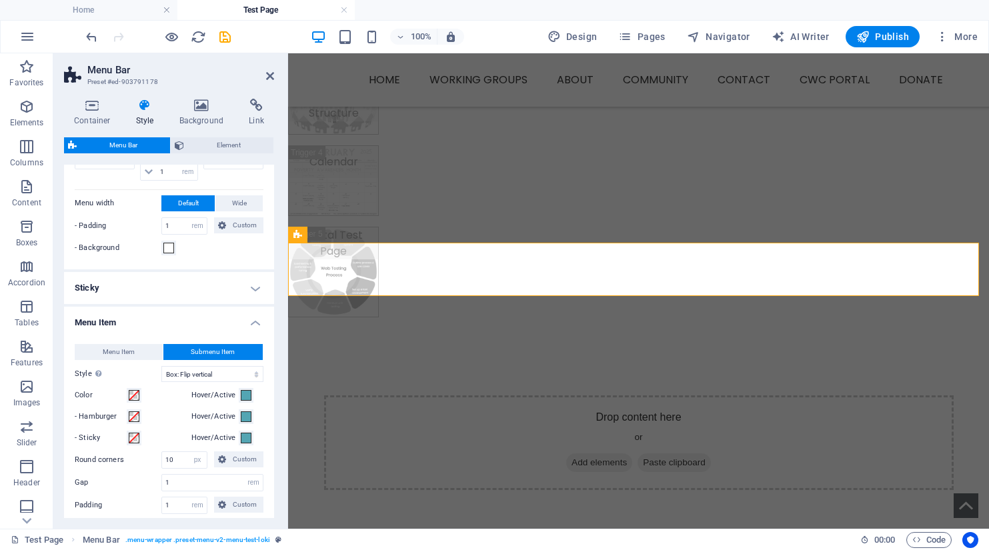
click at [135, 495] on div "Menu Item Submenu Item Style Switch to preview mode and move the mouse over men…" at bounding box center [168, 508] width 215 height 355
select select
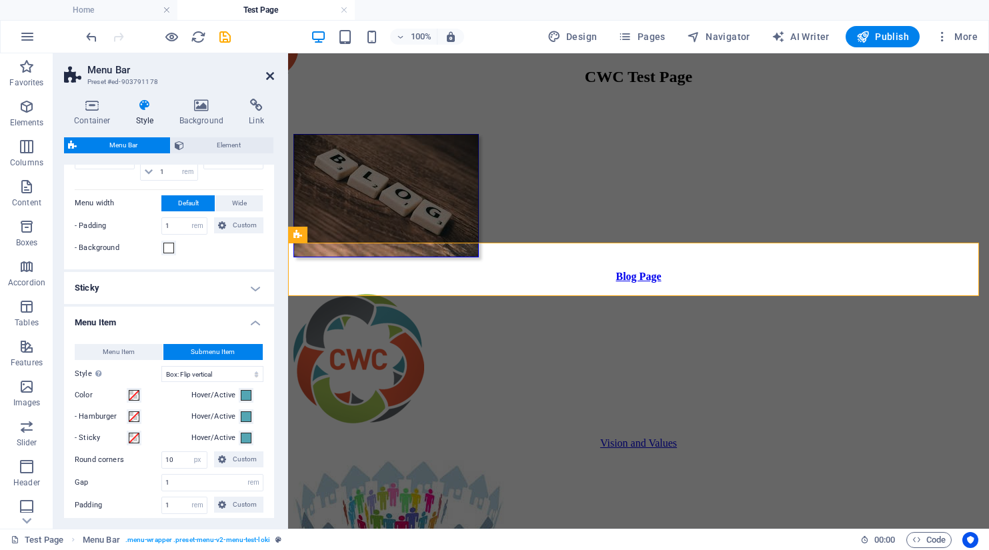
click at [273, 74] on icon at bounding box center [270, 76] width 8 height 11
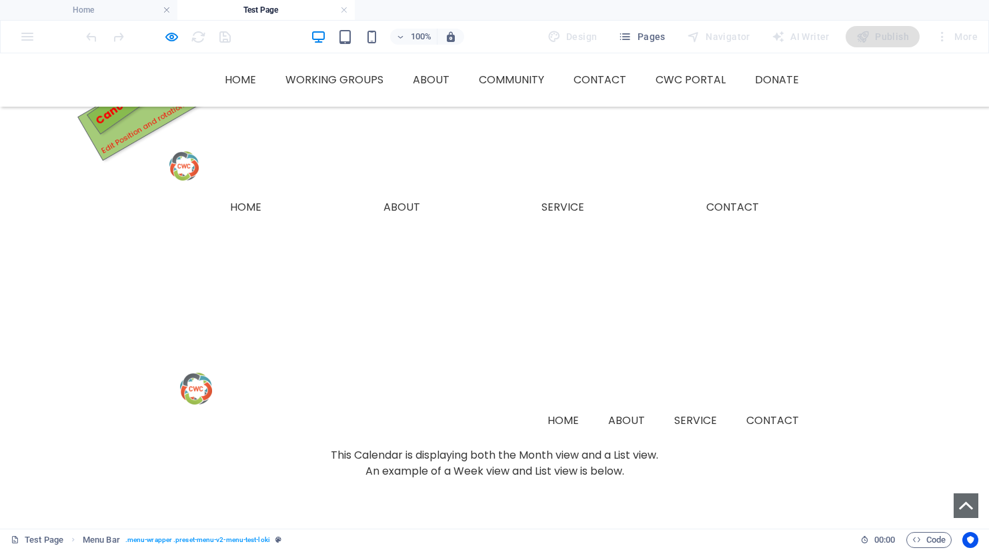
scroll to position [233, 0]
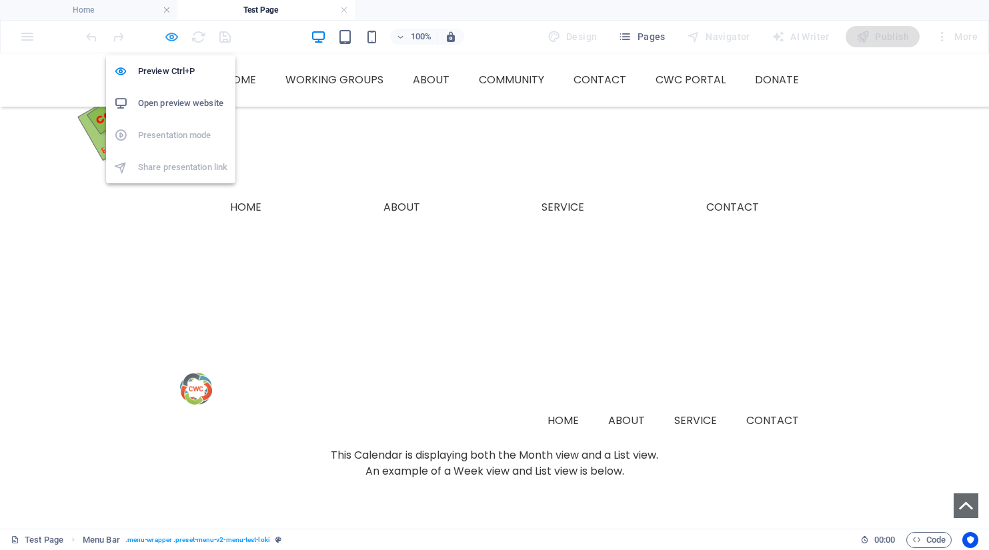
click at [172, 40] on icon "button" at bounding box center [171, 36] width 15 height 15
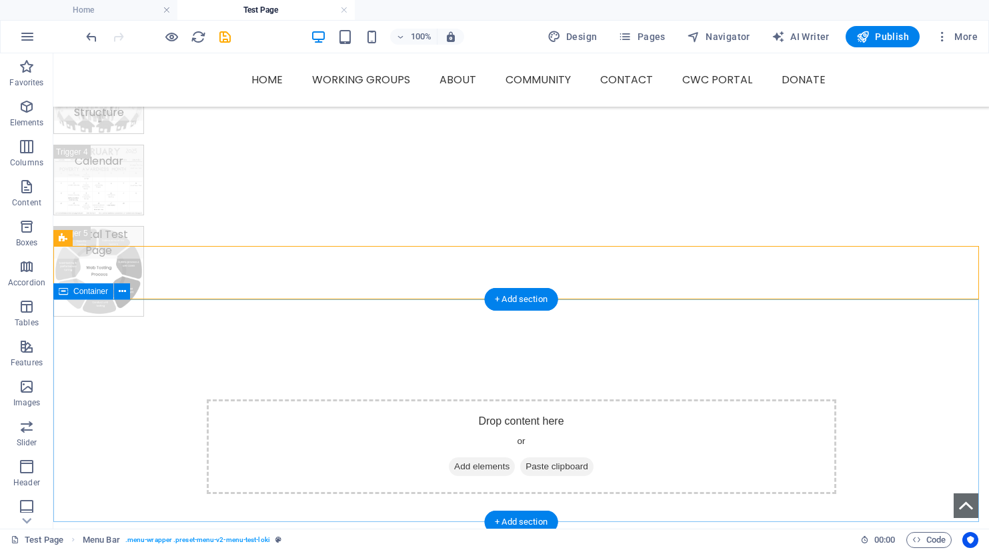
scroll to position [589, 0]
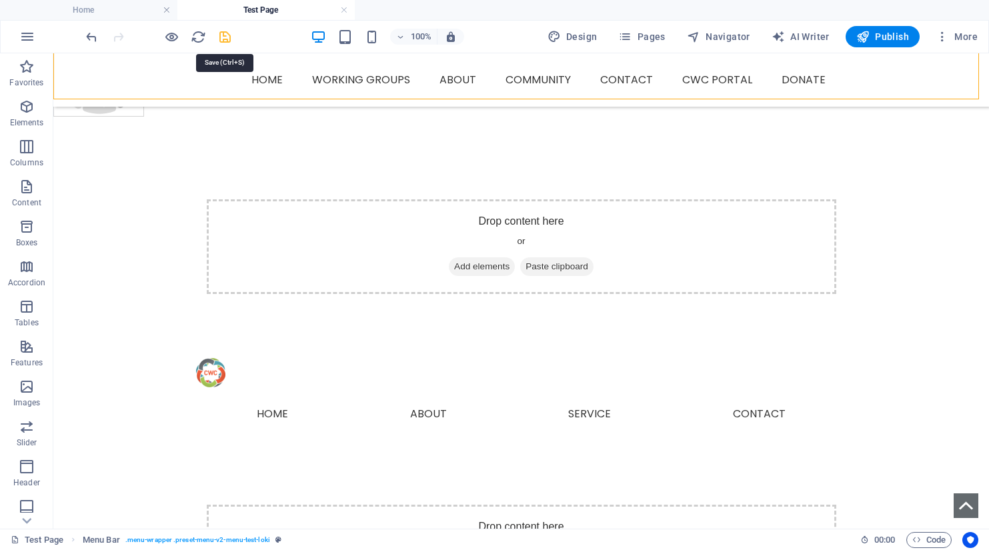
click at [224, 40] on icon "save" at bounding box center [224, 36] width 15 height 15
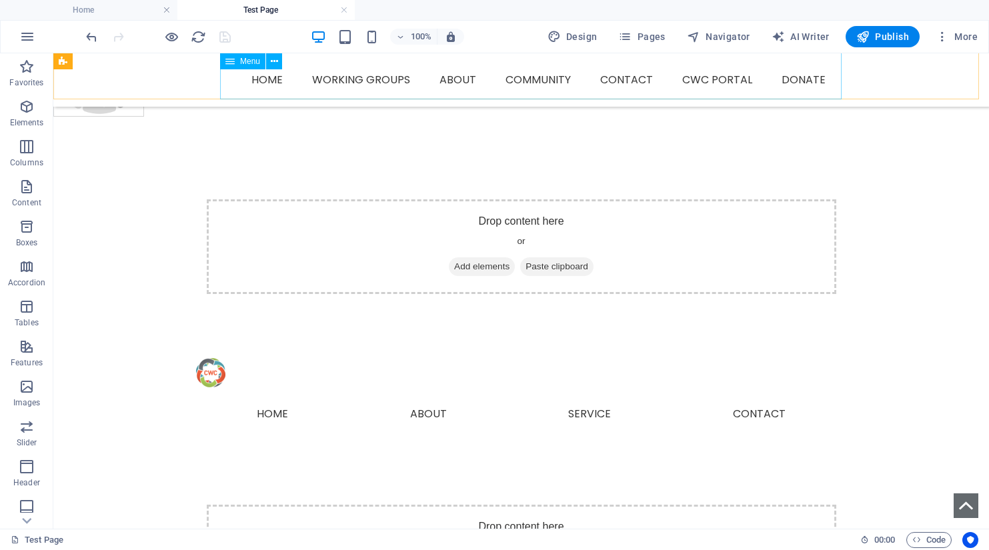
click at [245, 62] on span "Menu" at bounding box center [250, 61] width 20 height 8
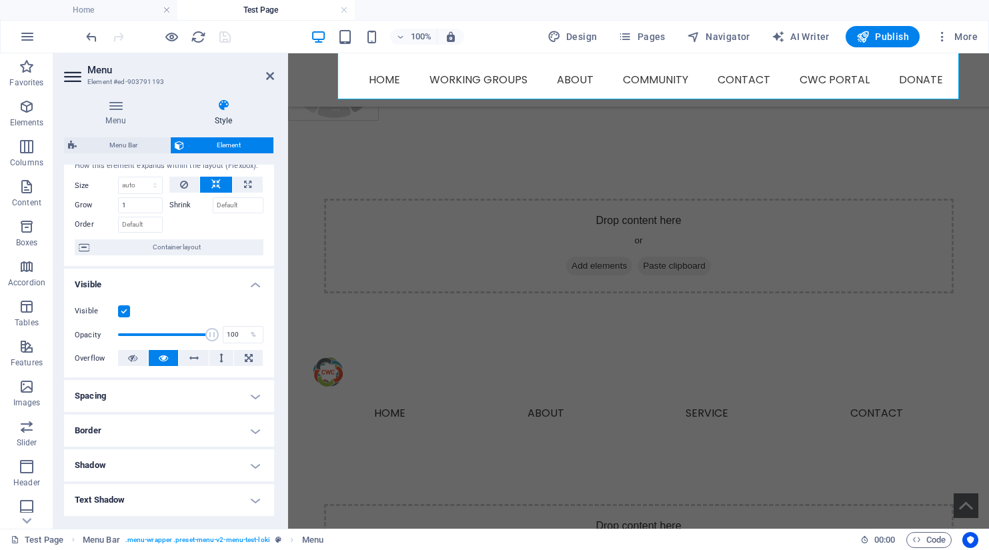
scroll to position [0, 0]
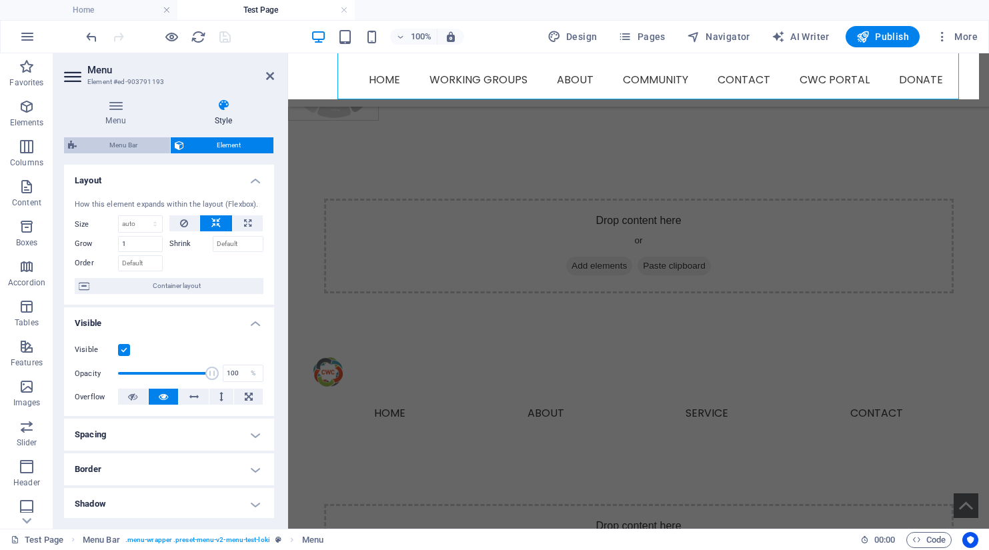
click at [143, 146] on span "Menu Bar" at bounding box center [123, 145] width 85 height 16
select select "rem"
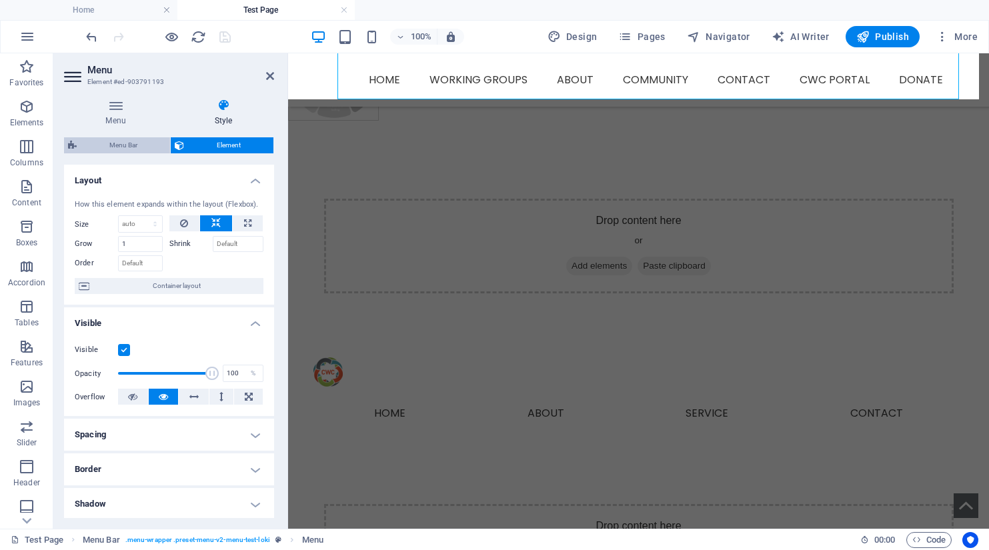
select select "rem"
select select "hover_box_vertical"
select select "px"
select select "rem"
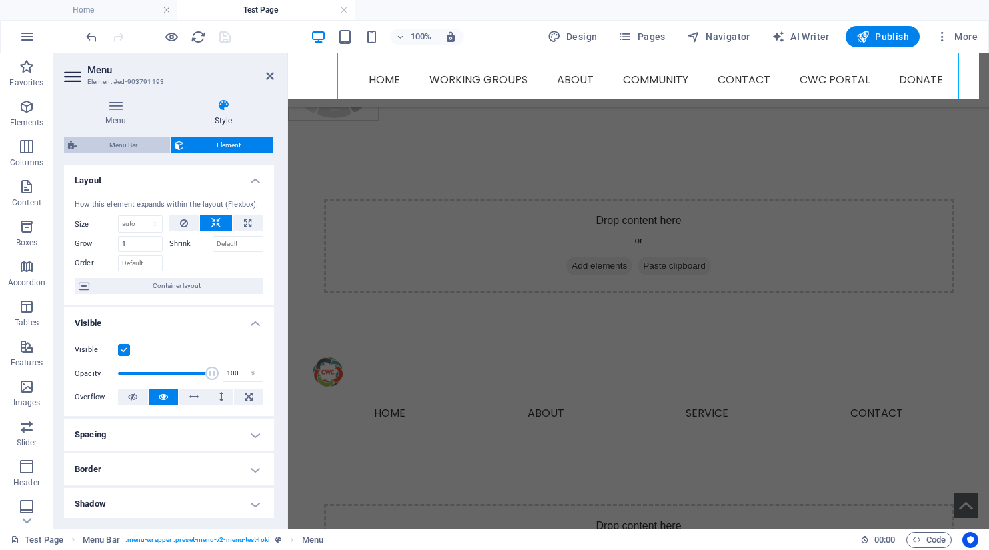
select select "rem"
select select
select select "px"
select select "rem"
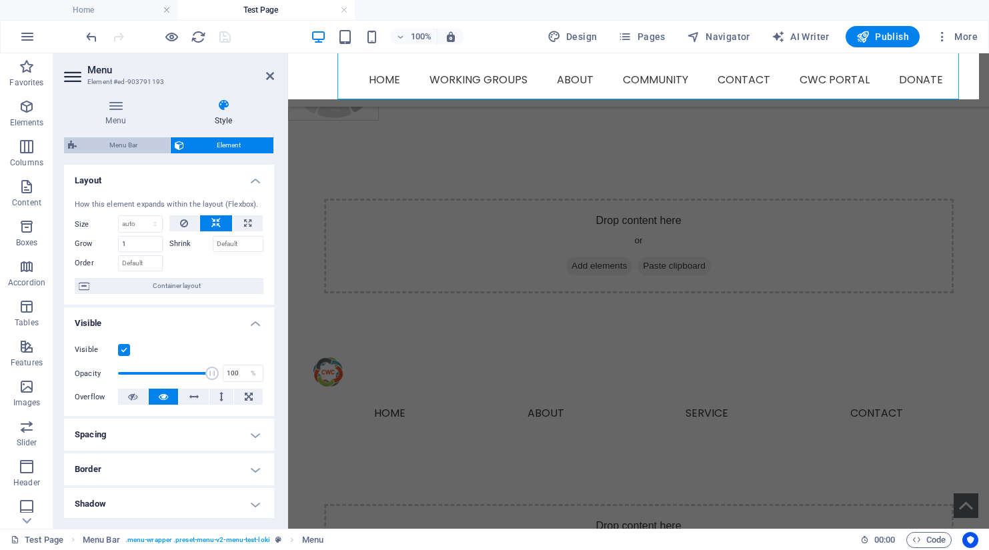
select select "px"
select select "preset-menu-v2-menu-test-loki"
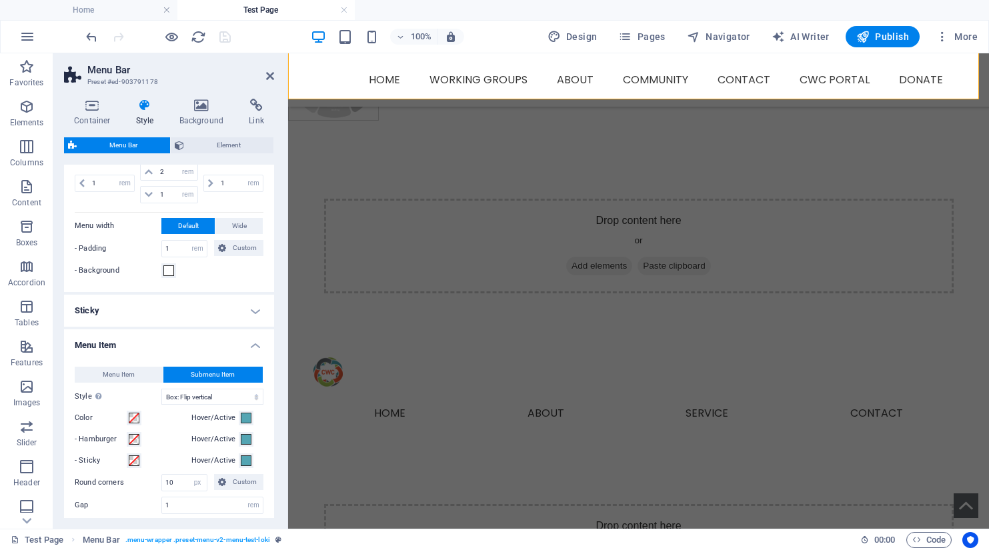
scroll to position [400, 0]
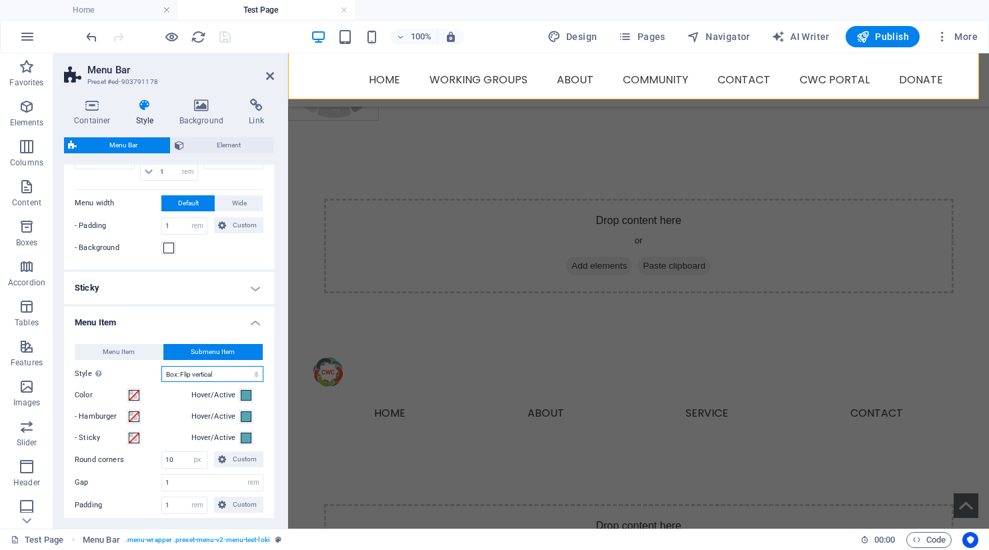
click at [207, 375] on select "Plain Text color Box: Fade Box: Flip vertical Box: Flip horizontal Box: Slide d…" at bounding box center [212, 374] width 102 height 16
select select "hover_border"
click at [161, 366] on select "Plain Text color Box: Fade Box: Flip vertical Box: Flip horizontal Box: Slide d…" at bounding box center [212, 374] width 102 height 16
select select
click at [201, 352] on span "Submenu Item" at bounding box center [213, 352] width 44 height 16
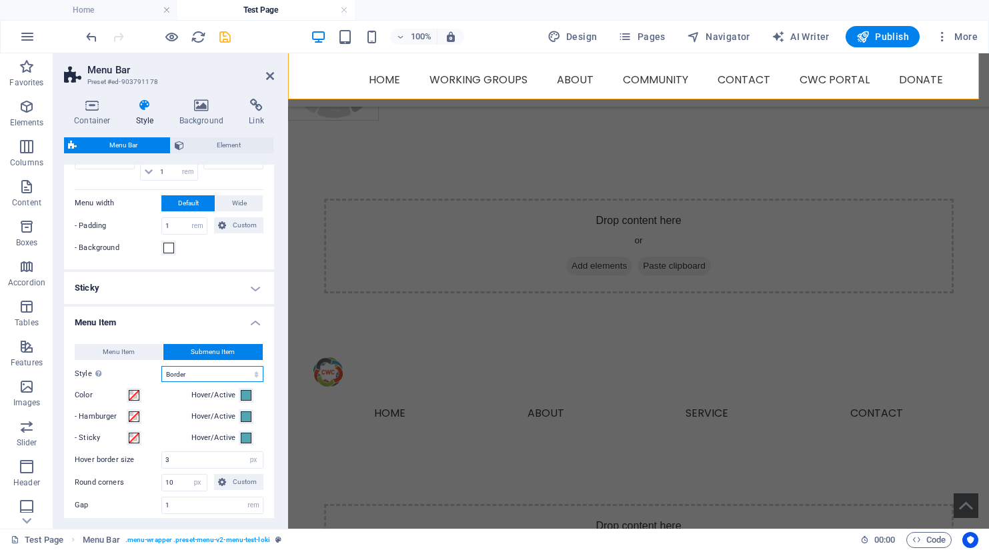
click at [187, 372] on select "Plain Text color Box: Fade Box: Flip vertical Box: Flip horizontal Box: Slide d…" at bounding box center [212, 374] width 102 height 16
select select "hover_box_vertical"
click at [161, 366] on select "Plain Text color Box: Fade Box: Flip vertical Box: Flip horizontal Box: Slide d…" at bounding box center [212, 374] width 102 height 16
click at [125, 347] on span "Menu Item" at bounding box center [119, 352] width 32 height 16
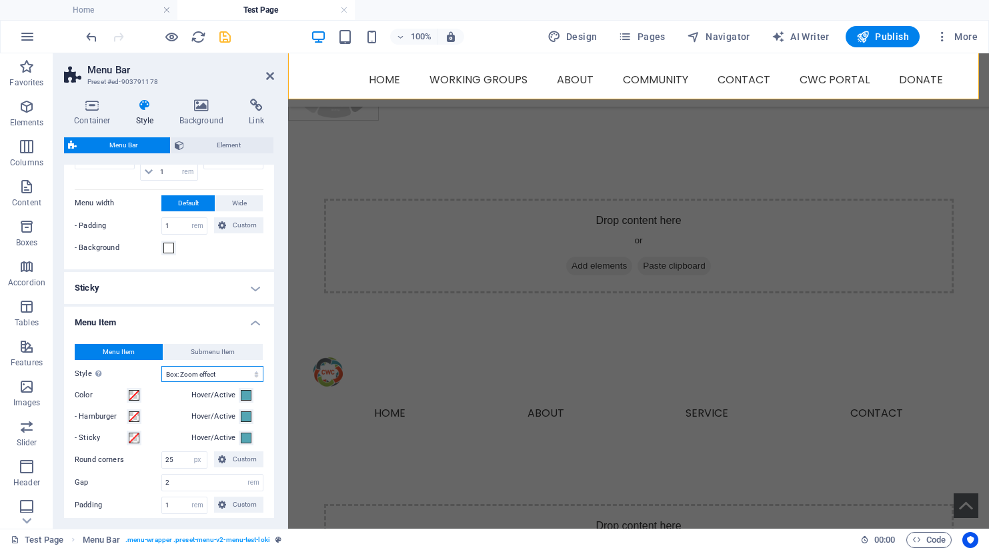
click at [191, 372] on select "Plain Text color Box: Fade Box: Flip vertical Box: Flip horizontal Box: Slide d…" at bounding box center [212, 374] width 102 height 16
select select "hover_border"
click at [161, 366] on select "Plain Text color Box: Fade Box: Flip vertical Box: Flip horizontal Box: Slide d…" at bounding box center [212, 374] width 102 height 16
drag, startPoint x: 176, startPoint y: 485, endPoint x: 162, endPoint y: 481, distance: 14.4
click at [162, 481] on input "25" at bounding box center [184, 483] width 45 height 16
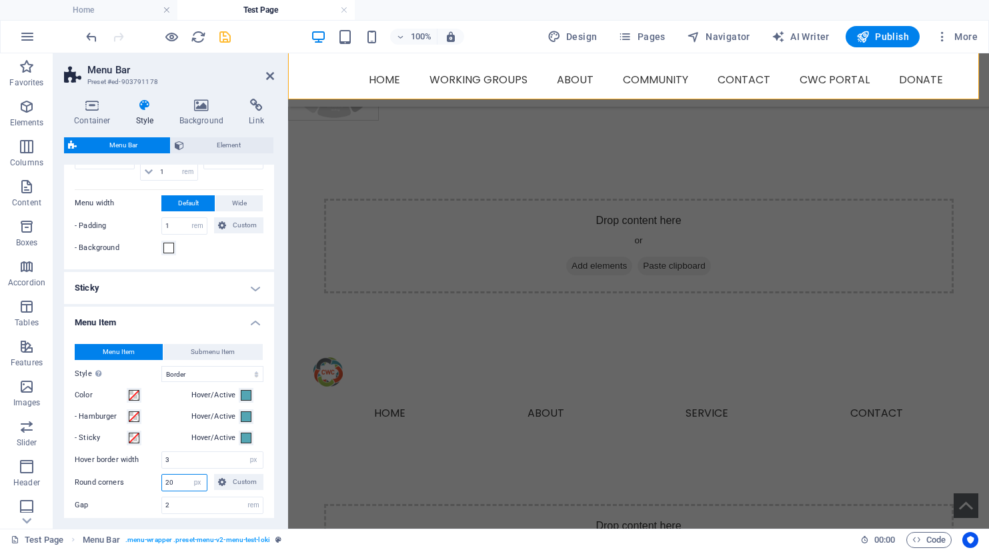
drag, startPoint x: 176, startPoint y: 481, endPoint x: 150, endPoint y: 481, distance: 26.0
click at [150, 481] on div "Round corners 20 px rem % vh vw Custom Custom" at bounding box center [169, 482] width 189 height 17
type input "8"
click at [149, 482] on label "Round corners" at bounding box center [118, 483] width 87 height 16
click at [267, 73] on icon at bounding box center [270, 76] width 8 height 11
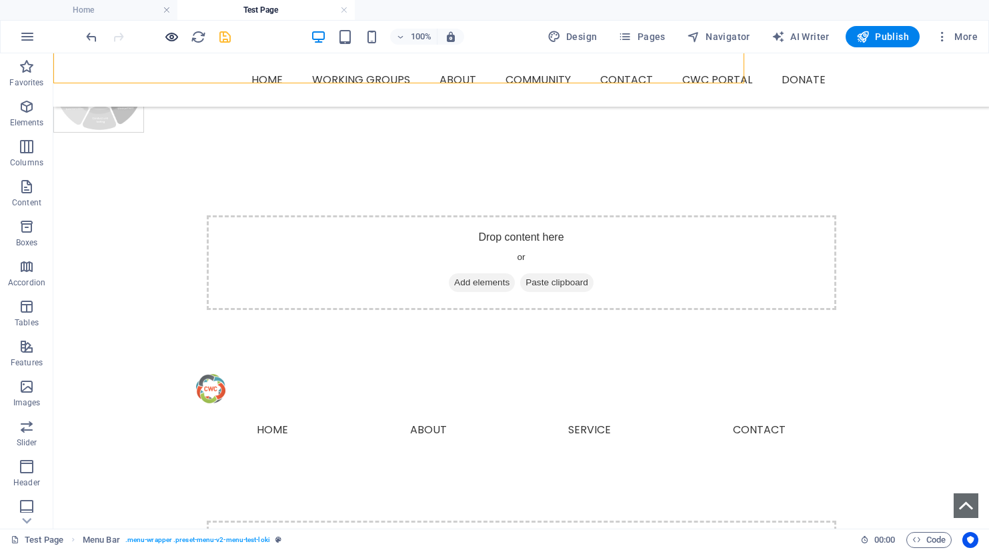
scroll to position [589, 0]
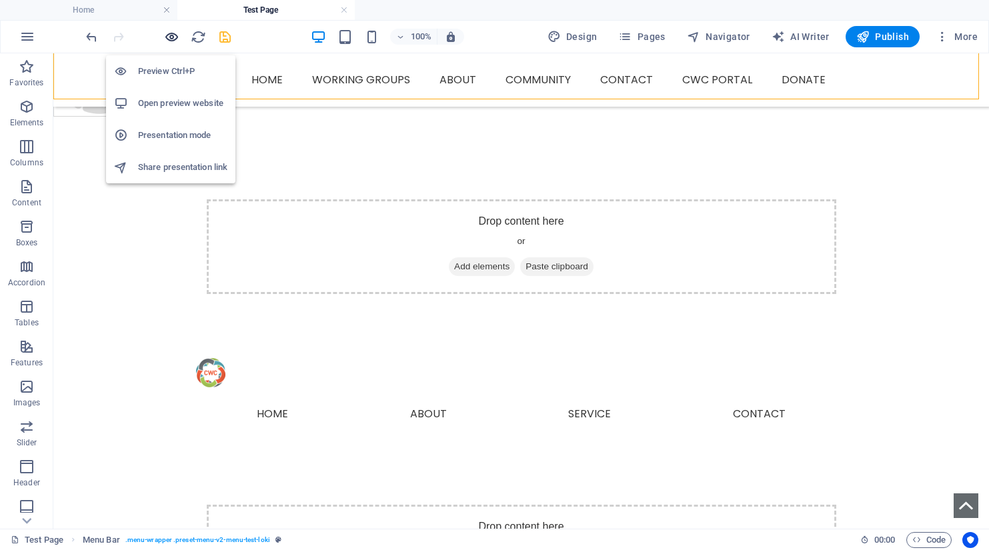
click at [170, 33] on icon "button" at bounding box center [171, 36] width 15 height 15
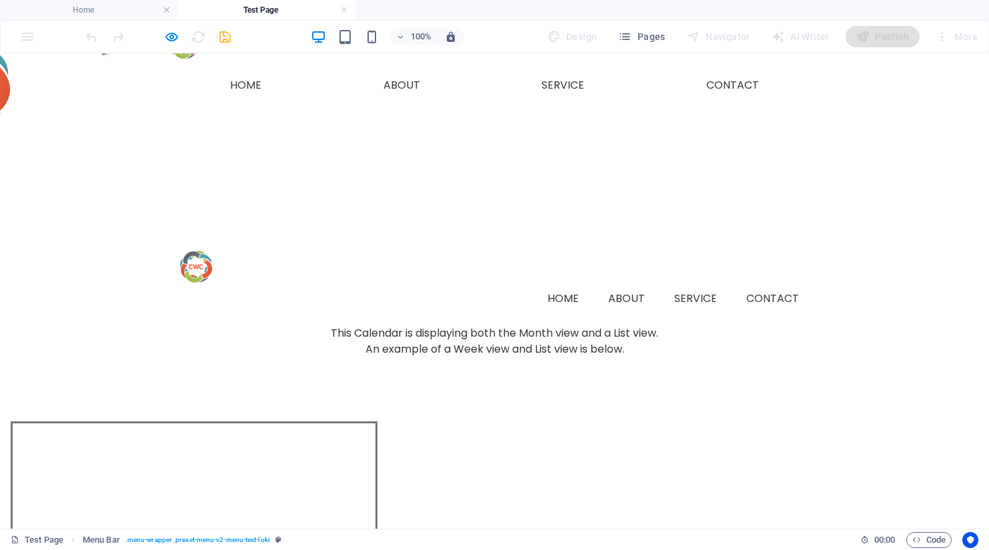
scroll to position [22, 0]
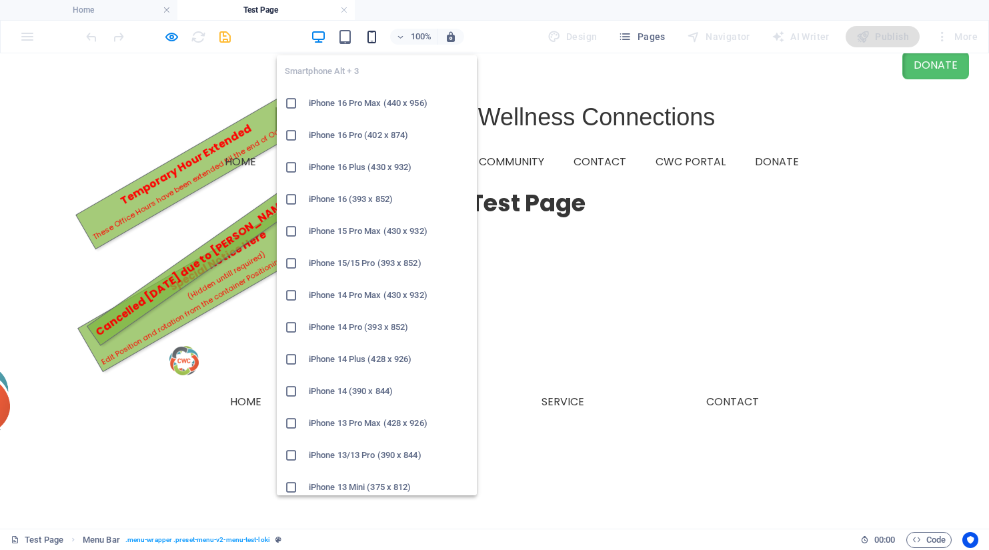
click at [376, 34] on icon "button" at bounding box center [371, 36] width 15 height 15
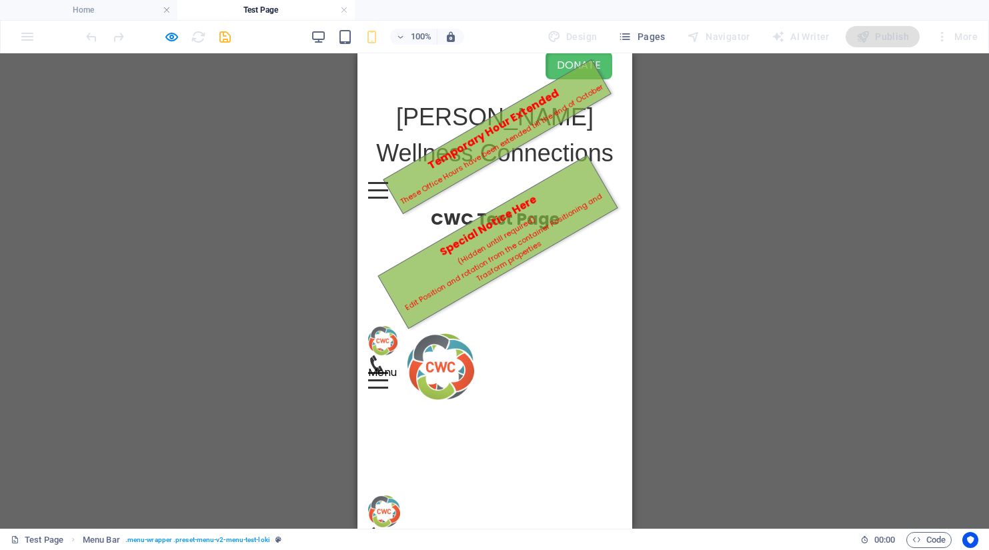
click at [387, 191] on div at bounding box center [377, 190] width 20 height 17
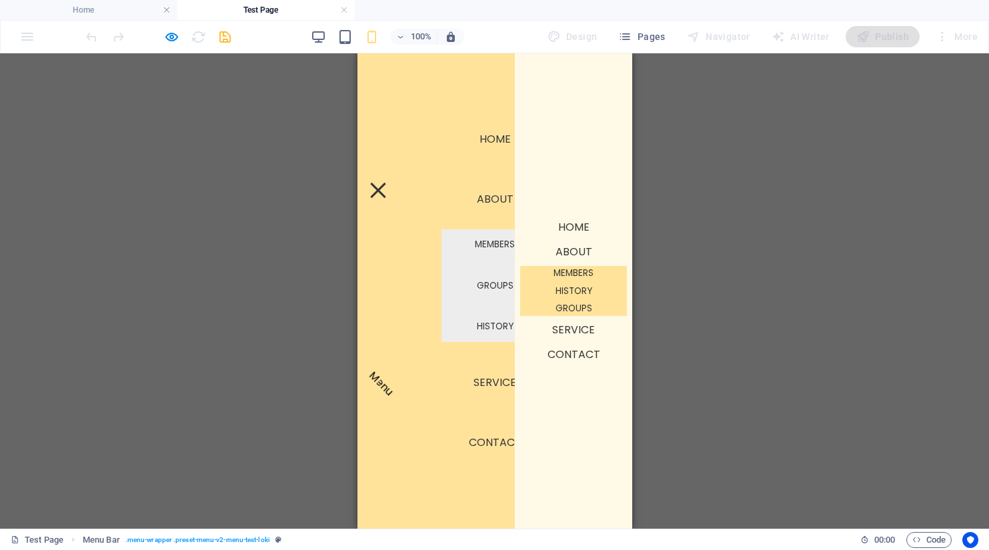
click at [385, 545] on button "Menu" at bounding box center [376, 552] width 15 height 15
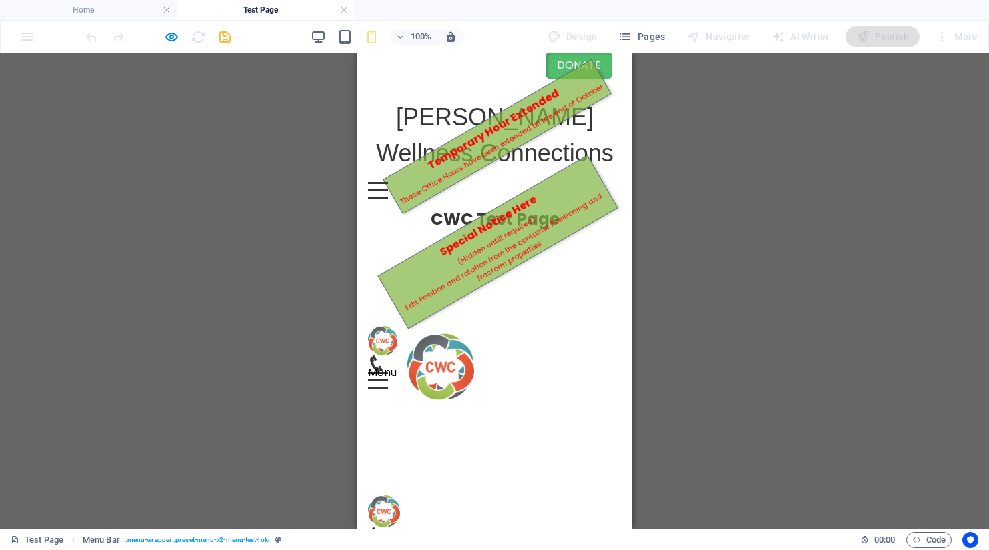
click at [387, 372] on div "Menu" at bounding box center [377, 380] width 20 height 17
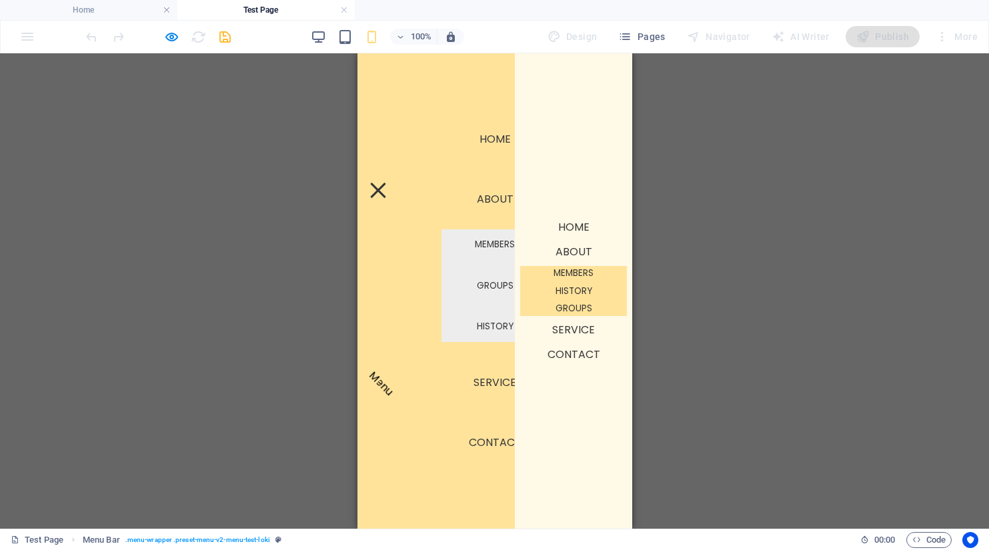
click at [385, 545] on button "Menu" at bounding box center [376, 552] width 15 height 15
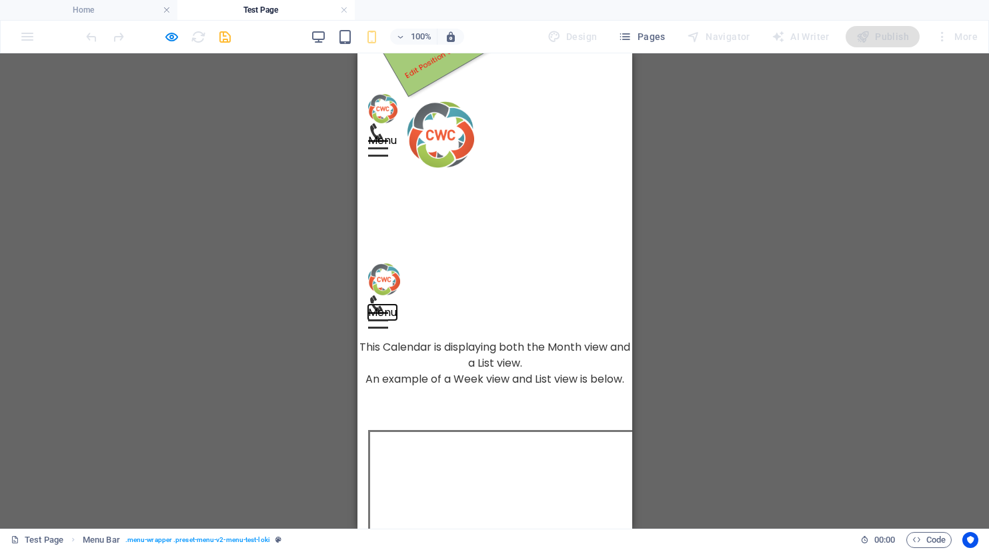
scroll to position [0, 0]
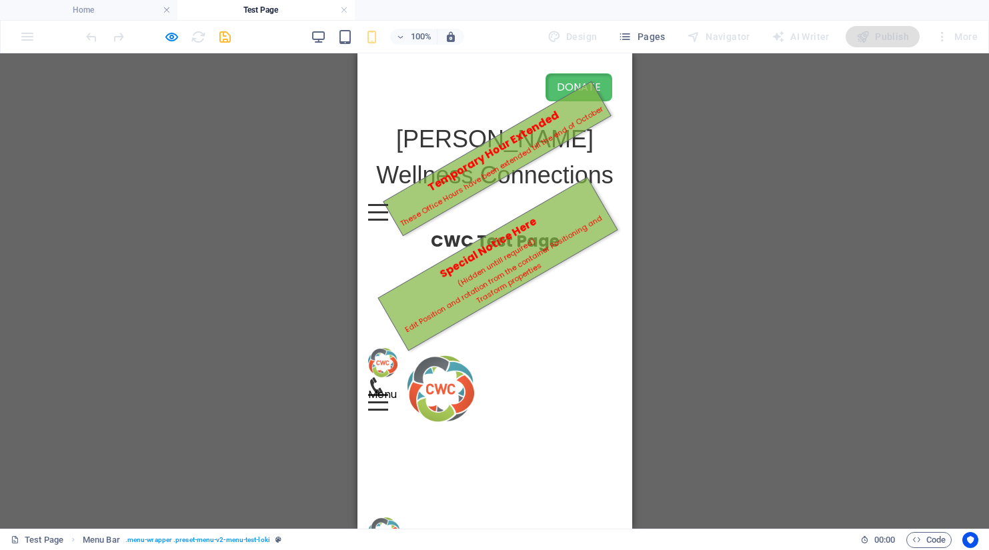
click at [387, 394] on div "Menu" at bounding box center [377, 402] width 20 height 17
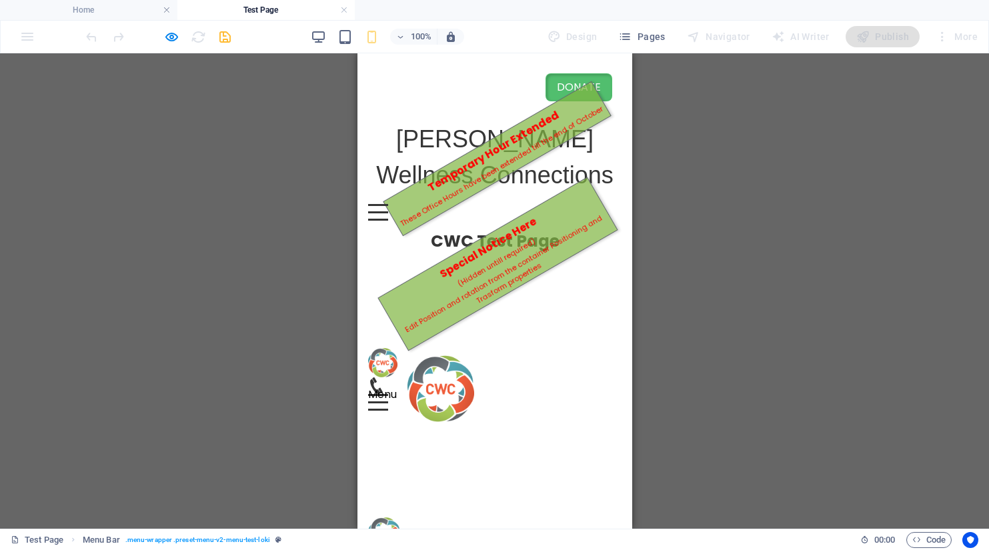
click at [387, 209] on div at bounding box center [377, 212] width 20 height 17
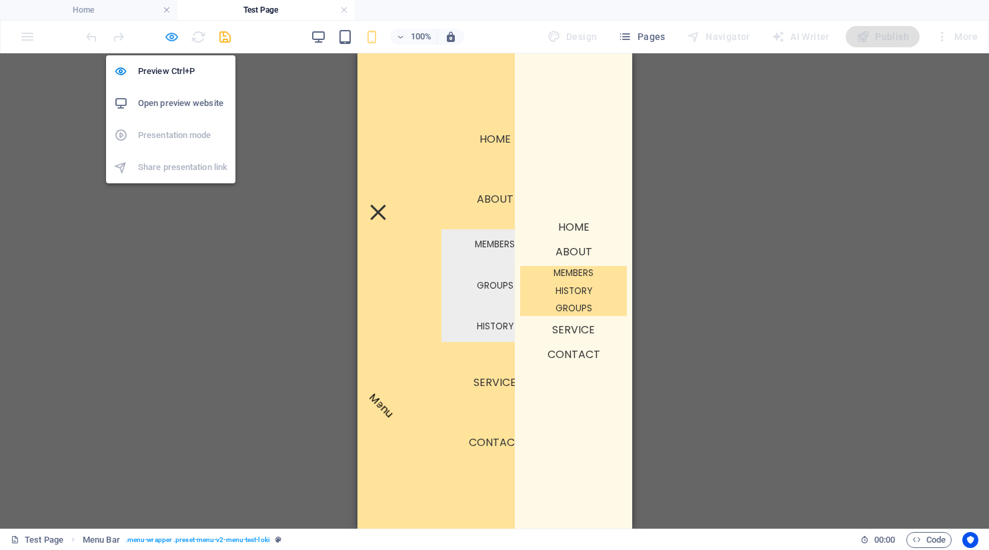
click at [173, 35] on icon "button" at bounding box center [171, 36] width 15 height 15
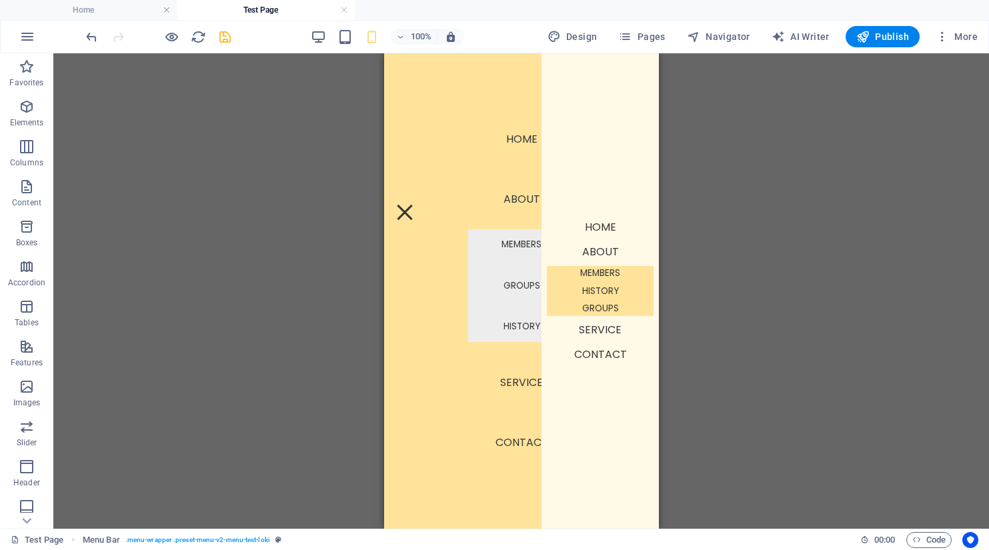
click at [850, 277] on div "H2 Button Text Reference Image tabs Image Container Placeholder Menu Bar Contai…" at bounding box center [520, 290] width 935 height 475
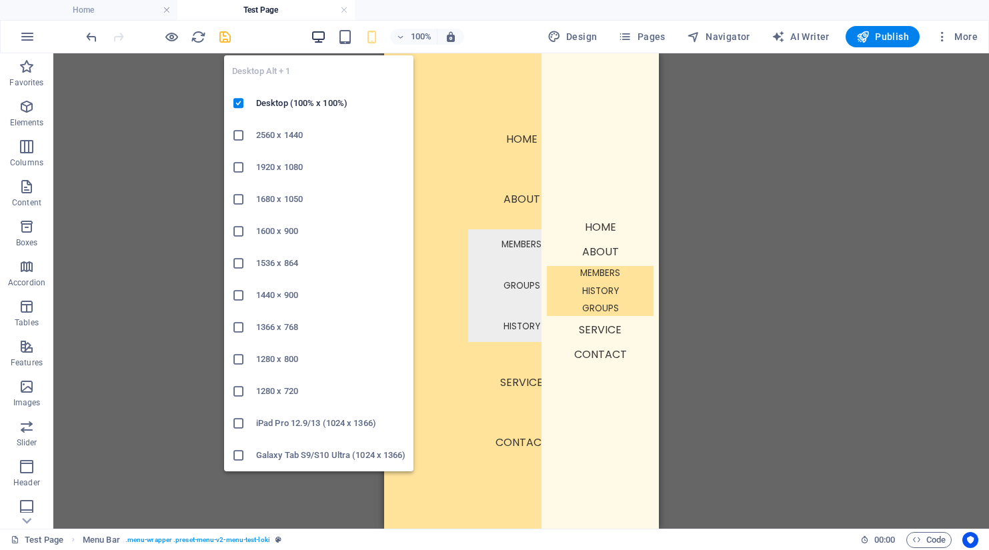
click at [312, 35] on icon "button" at bounding box center [318, 36] width 15 height 15
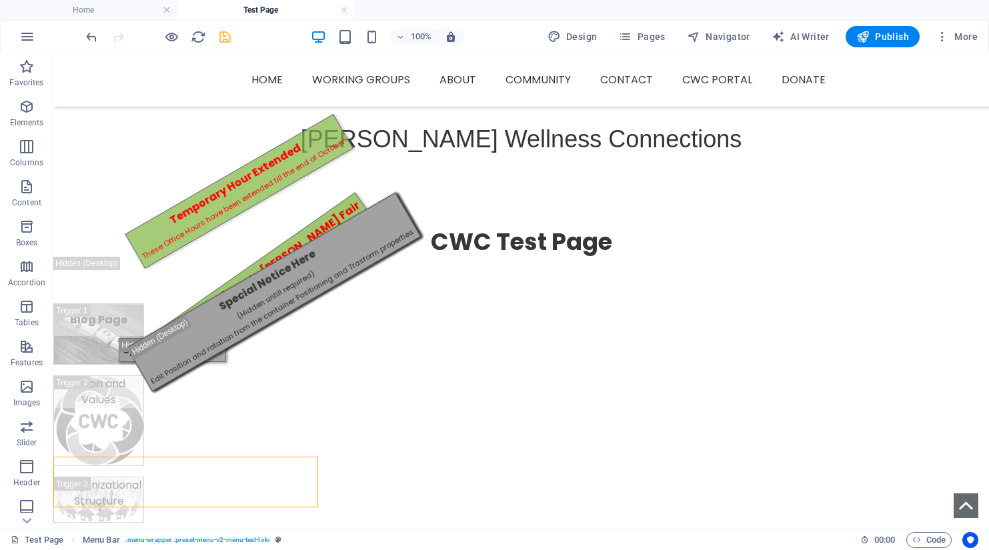
scroll to position [374, 0]
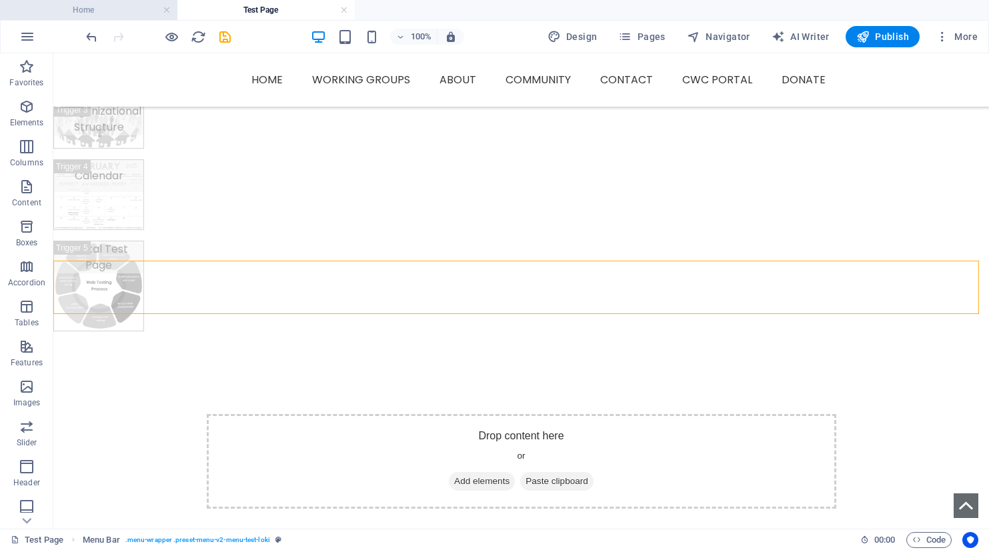
click at [106, 13] on h4 "Home" at bounding box center [88, 10] width 177 height 15
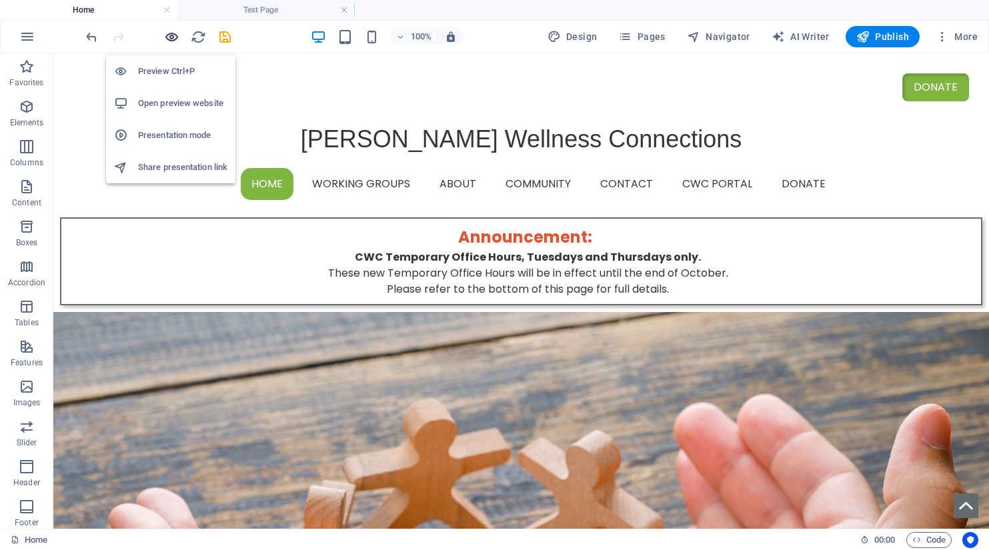
click at [171, 39] on icon "button" at bounding box center [171, 36] width 15 height 15
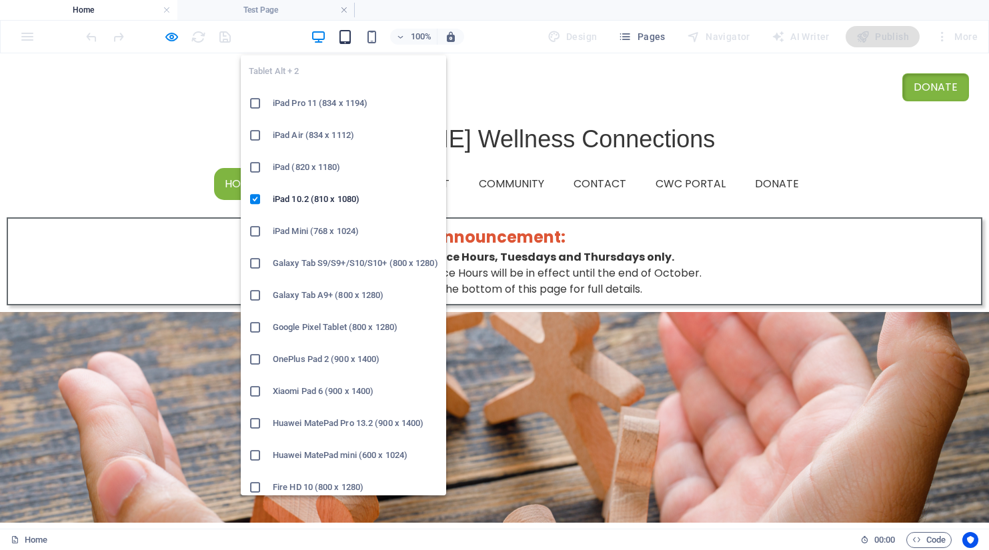
click at [353, 33] on icon "button" at bounding box center [344, 36] width 15 height 15
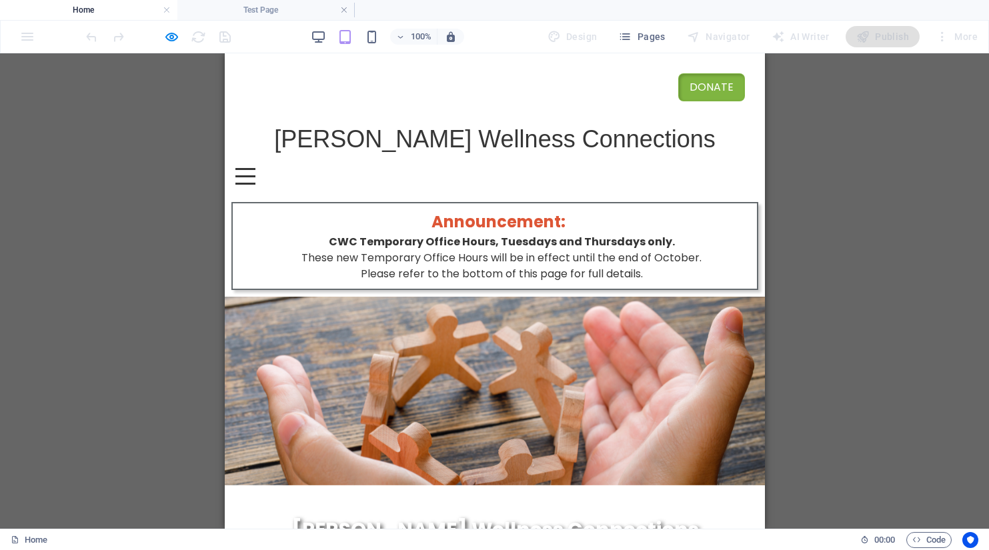
click at [255, 177] on div at bounding box center [245, 176] width 20 height 17
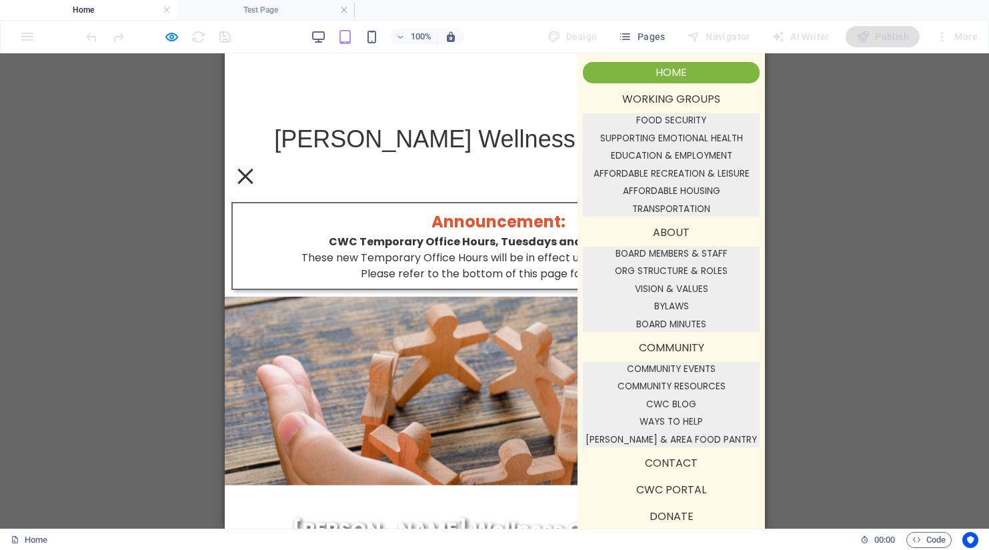
click at [255, 174] on div at bounding box center [245, 176] width 20 height 17
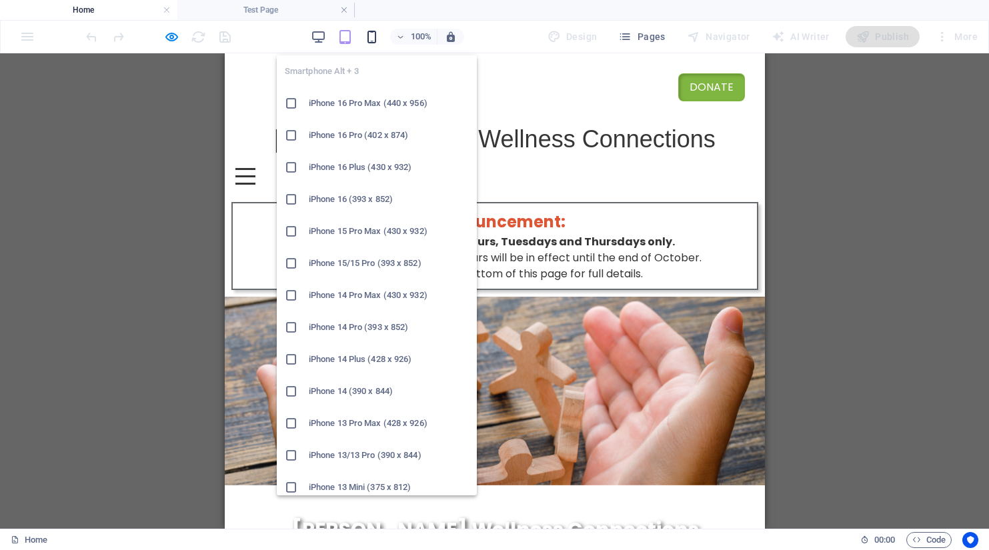
click at [366, 35] on icon "button" at bounding box center [371, 36] width 15 height 15
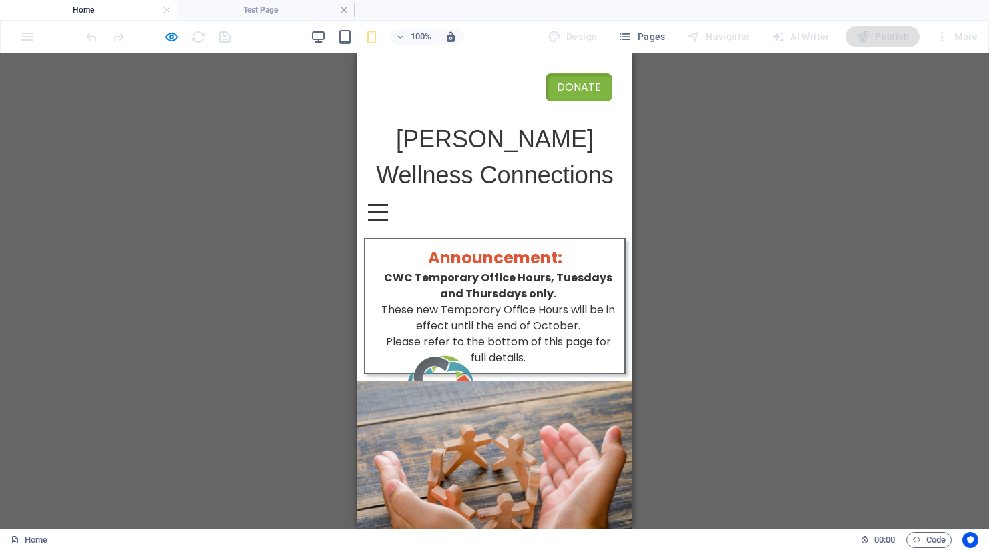
click at [387, 210] on div at bounding box center [377, 212] width 20 height 17
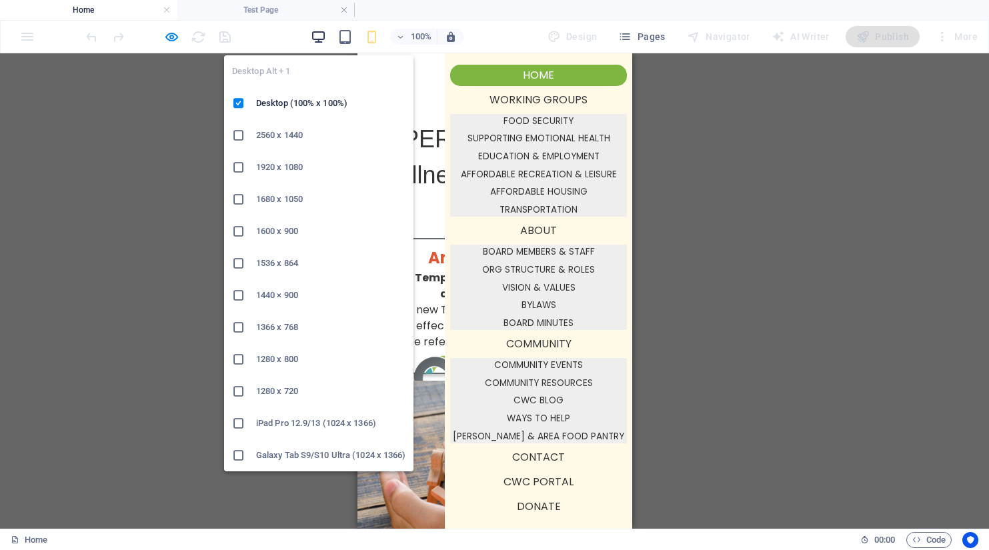
click at [324, 33] on icon "button" at bounding box center [318, 36] width 15 height 15
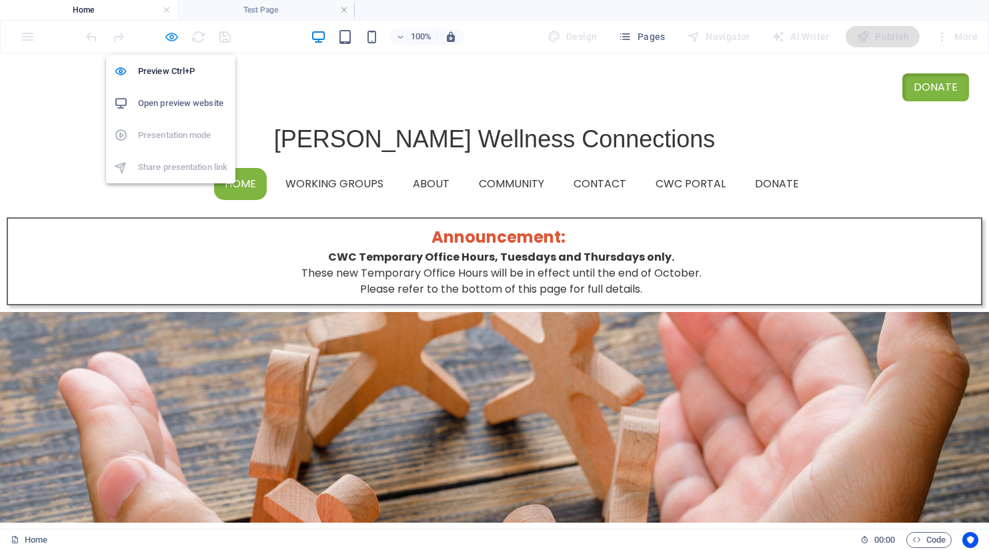
click at [169, 35] on icon "button" at bounding box center [171, 36] width 15 height 15
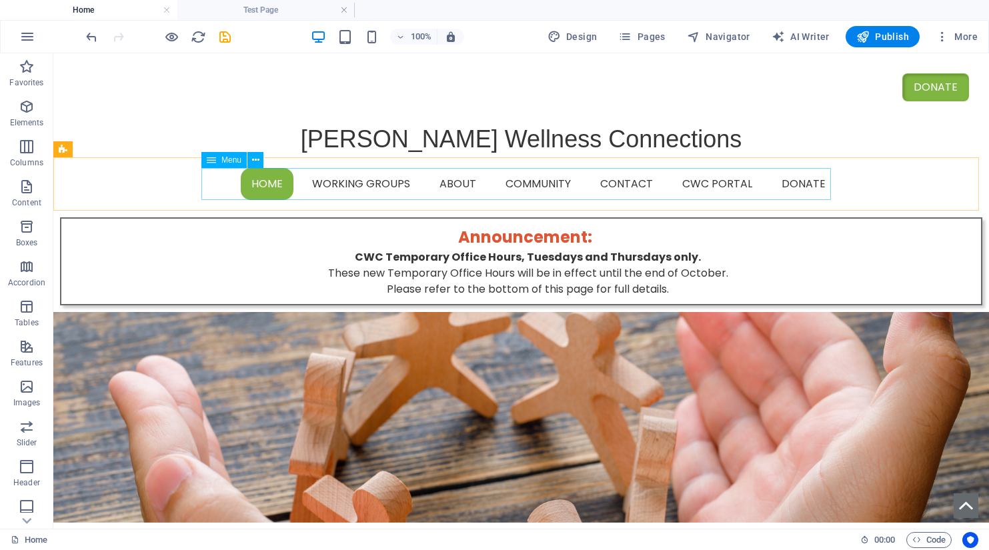
click at [217, 160] on div "Menu" at bounding box center [223, 160] width 45 height 16
select select
select select "2"
select select
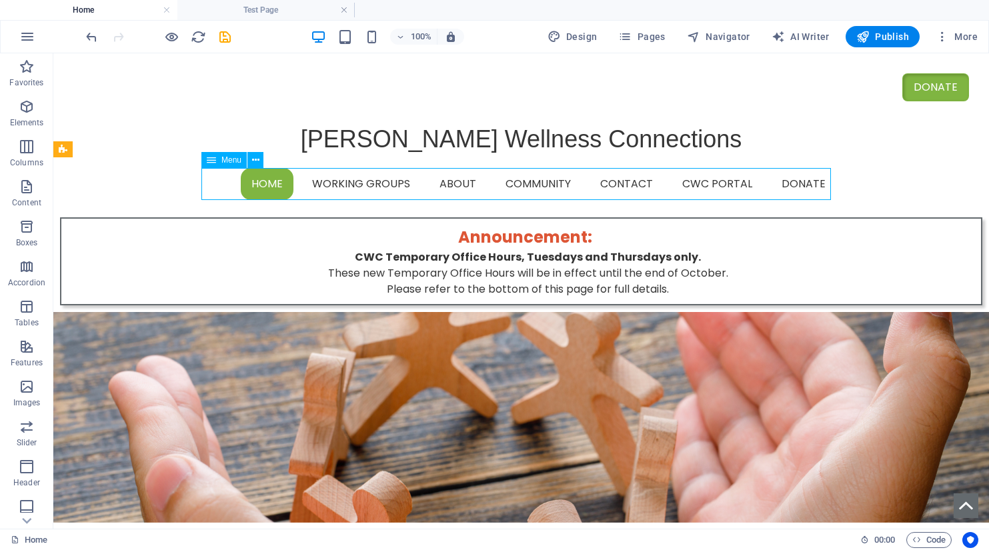
select select "3"
select select
select select "4"
select select
select select "5"
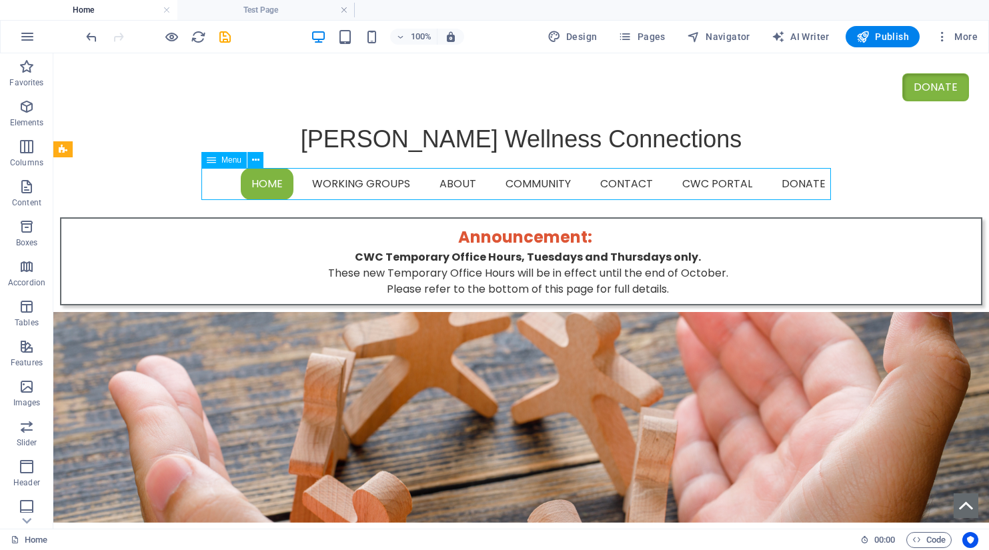
select select
select select "6"
select select
select select "7"
select select
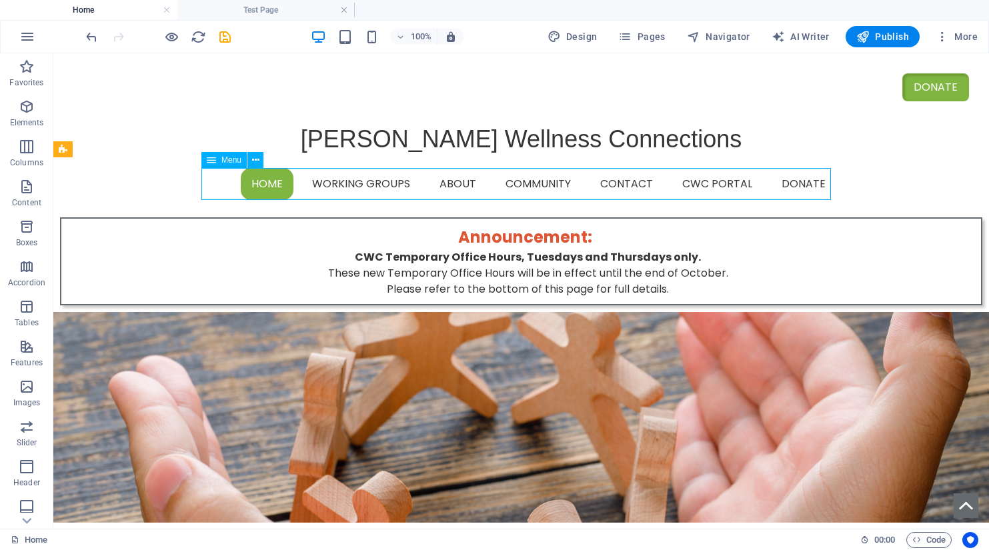
select select "9"
select select
select select "10"
select select
select select "11"
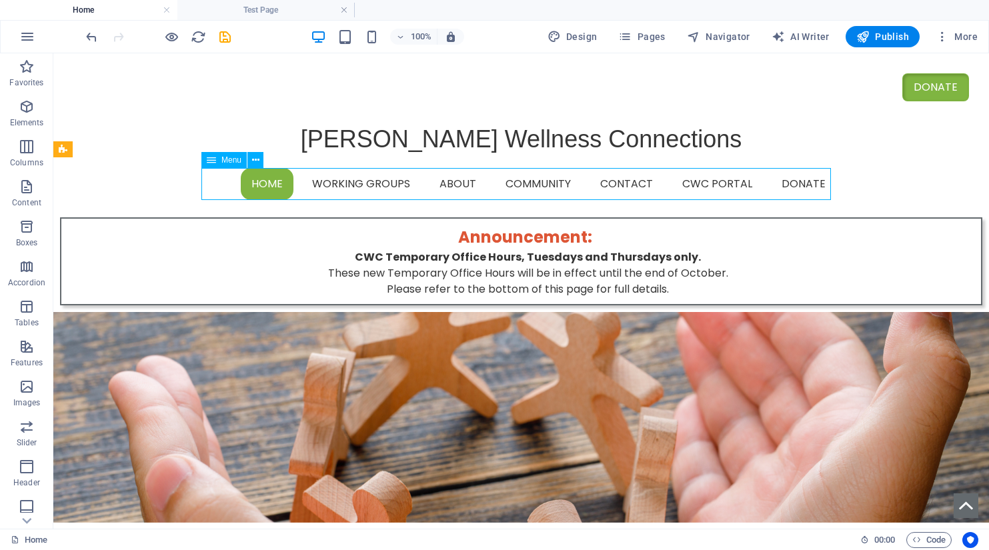
select select
select select "12"
select select
select select "13"
select select
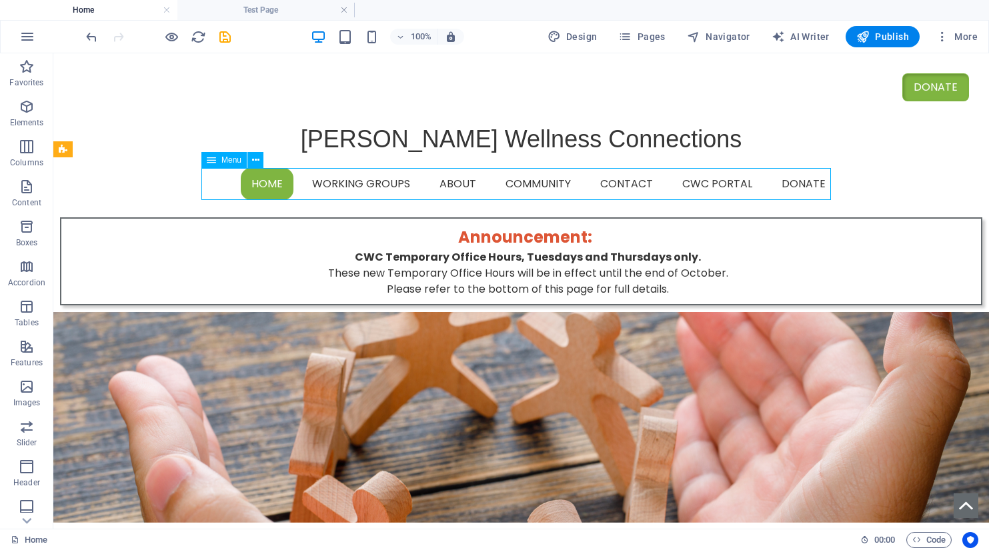
select select "15"
select select
select select "16"
select select
select select "17"
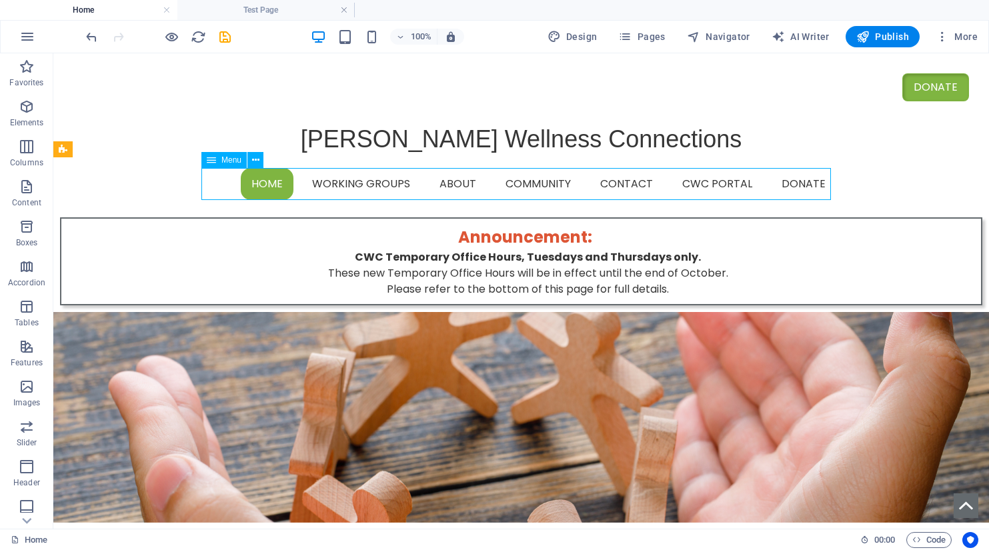
select select
select select "18"
select select
select select "19"
select select
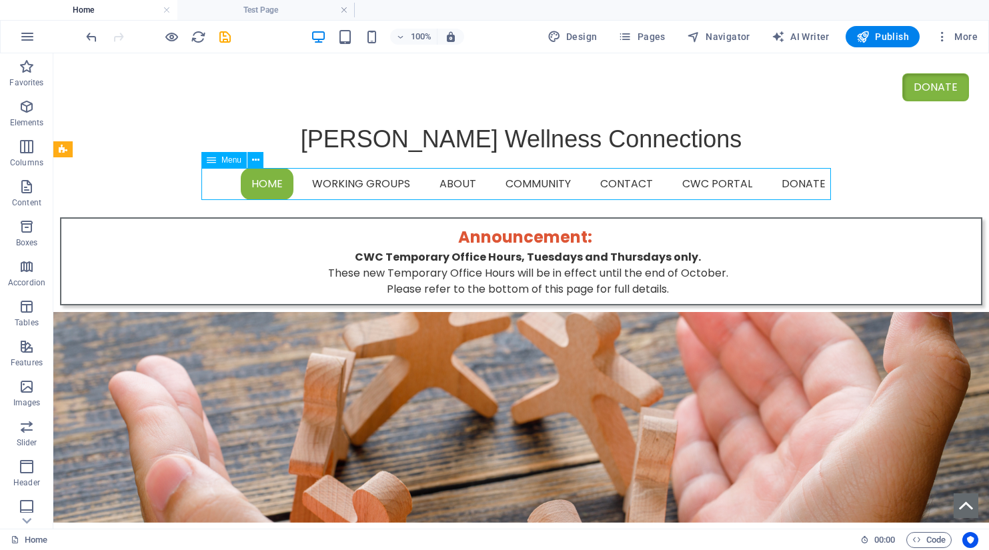
select select "20"
select select
select select "21"
select select
select select "30"
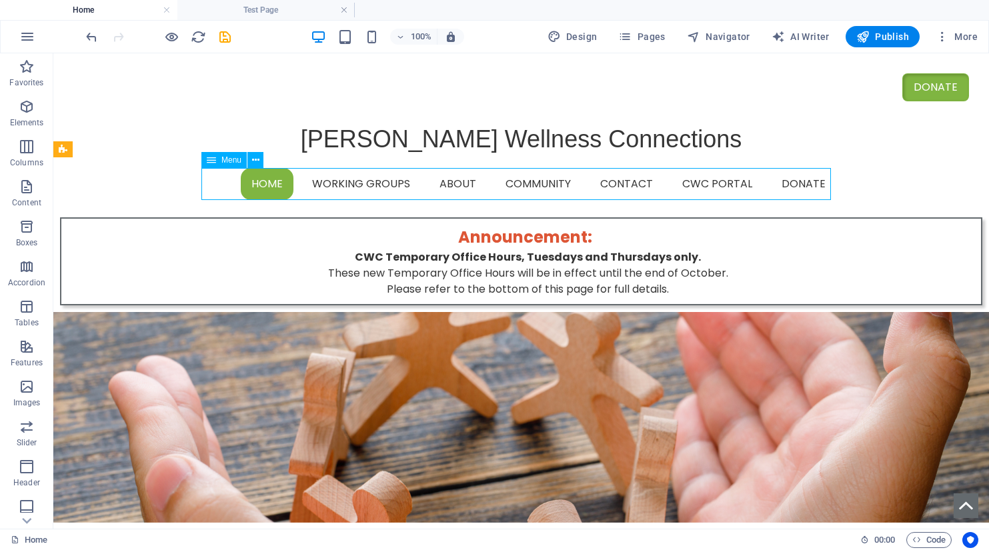
select select
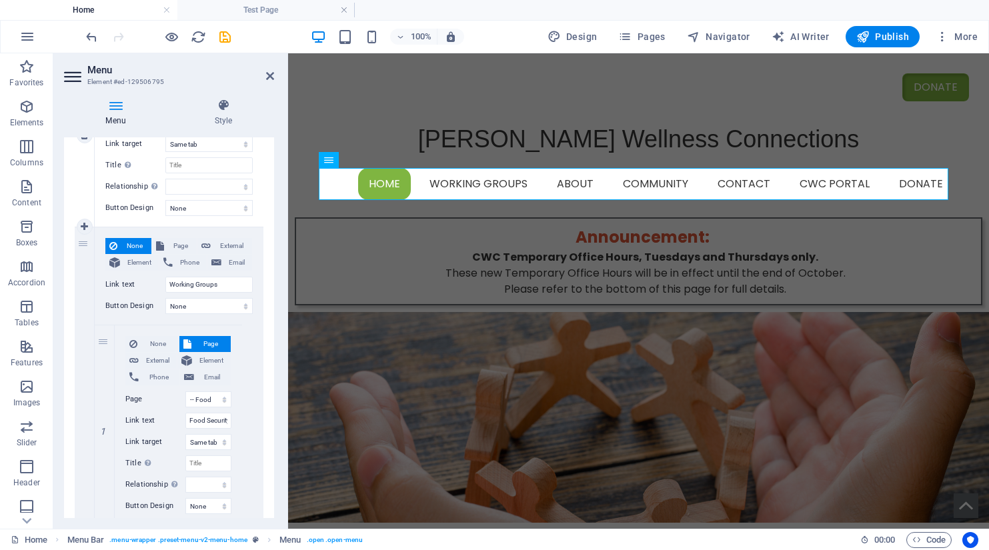
scroll to position [267, 0]
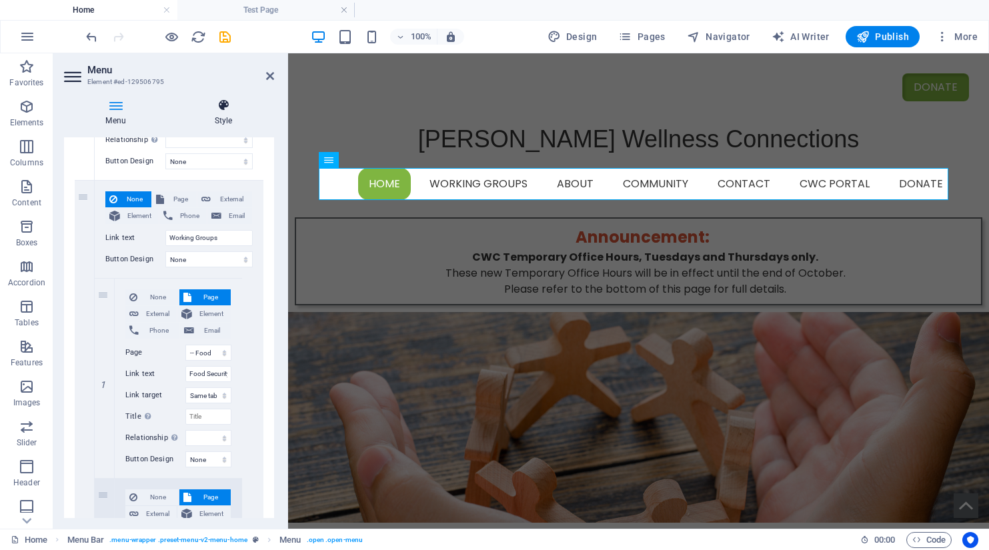
click at [221, 111] on icon at bounding box center [223, 105] width 101 height 13
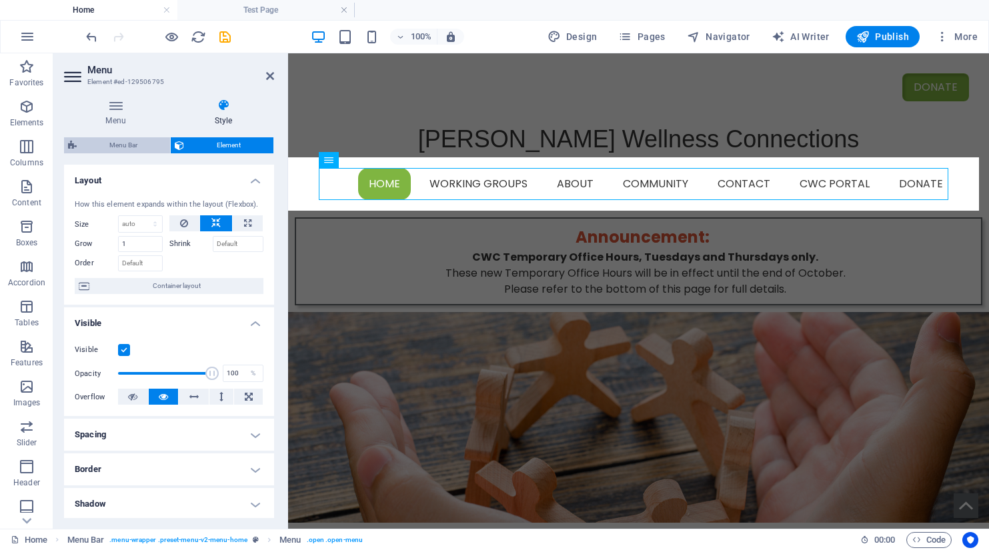
click at [125, 141] on span "Menu Bar" at bounding box center [123, 145] width 85 height 16
select select "rem"
select select "preset-menu-v2-menu-home"
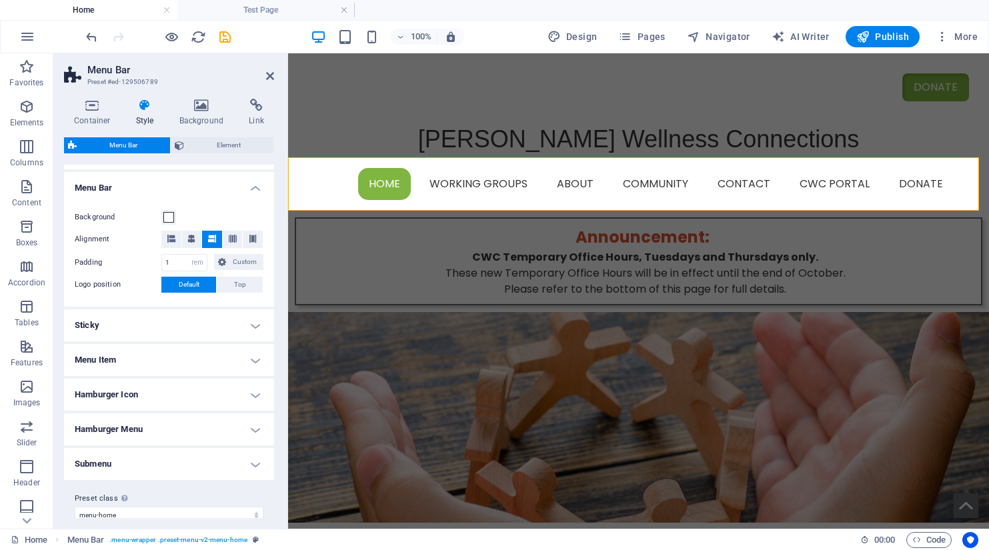
scroll to position [235, 0]
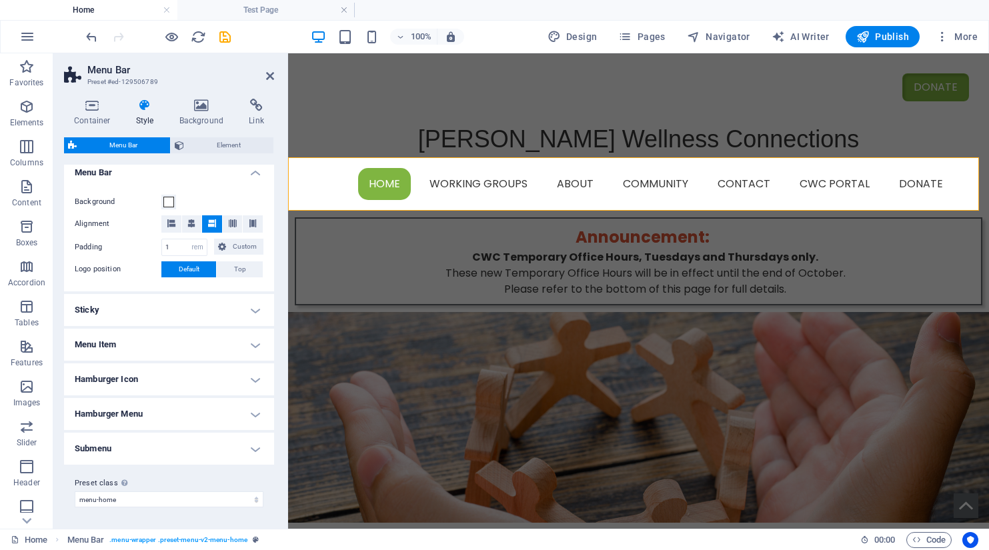
click at [253, 347] on h4 "Menu Item" at bounding box center [169, 345] width 210 height 32
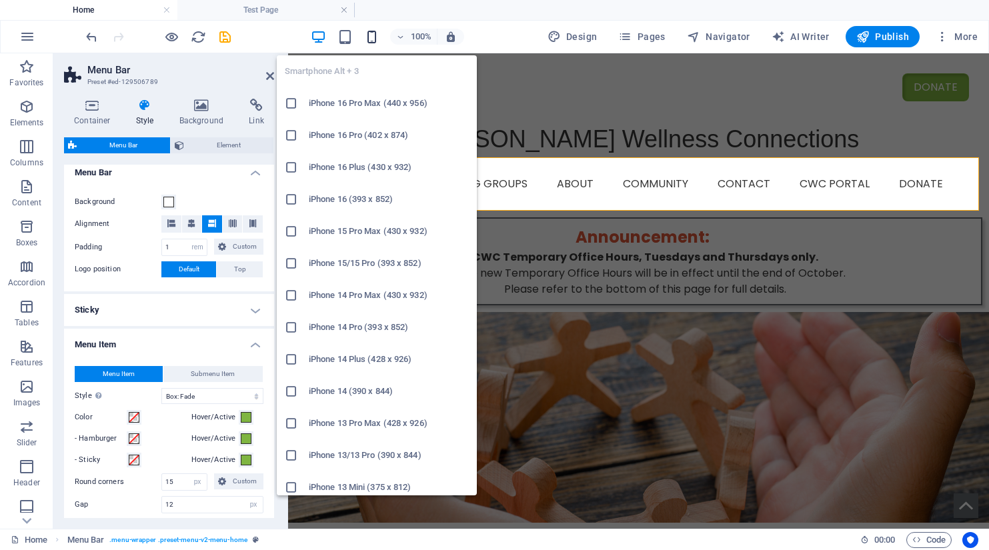
click at [373, 39] on icon "button" at bounding box center [371, 36] width 15 height 15
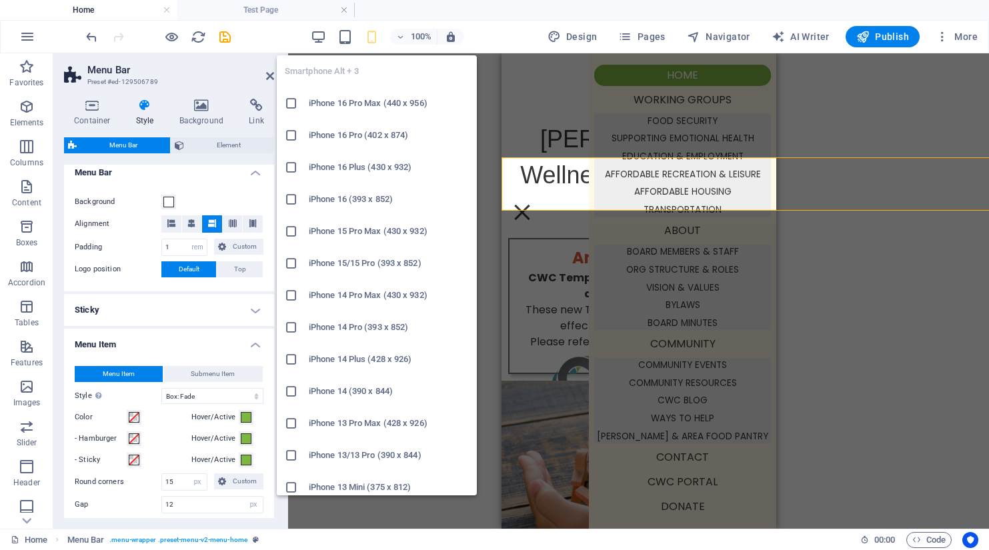
type input "0"
type input "8"
select select "px"
select select
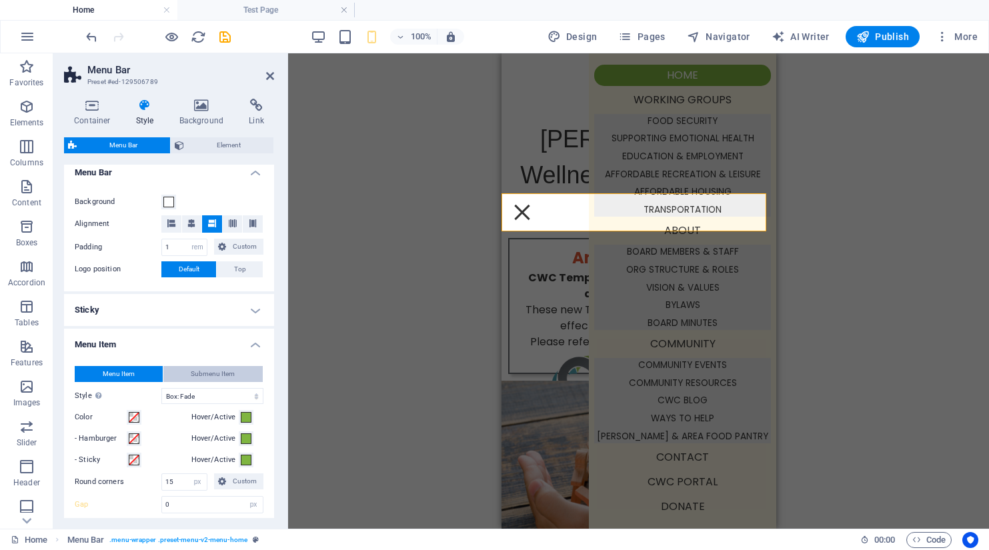
click at [195, 377] on span "Submenu Item" at bounding box center [213, 374] width 44 height 16
click at [109, 375] on span "Menu Item" at bounding box center [119, 374] width 32 height 16
select select
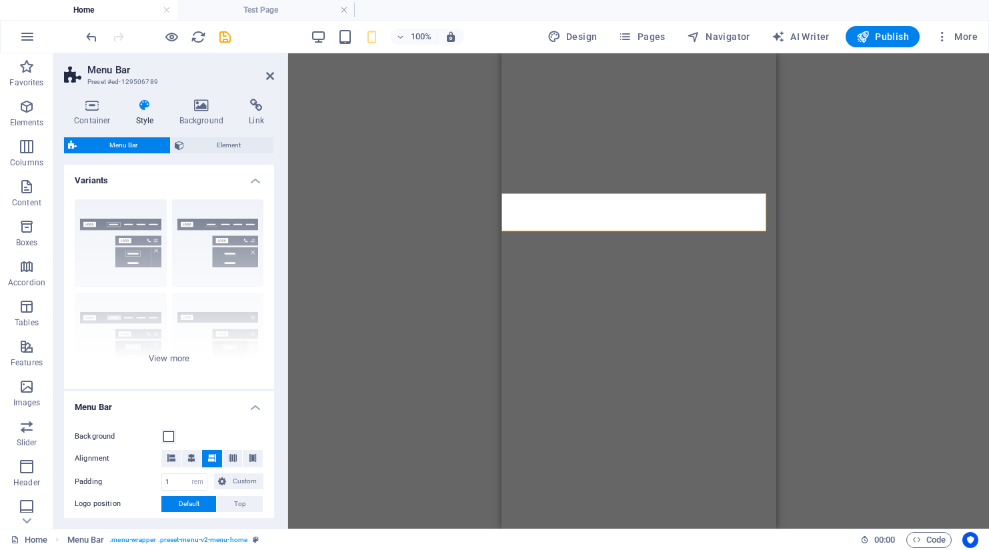
select select "rem"
select select "hover_box_fade"
select select "px"
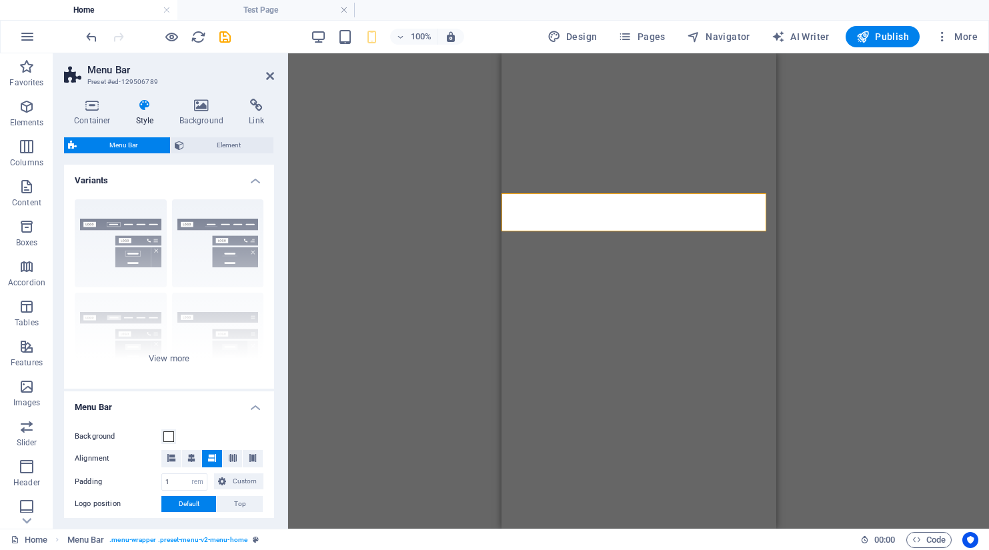
select select "px"
select select
select select "px"
select select "rem"
select select "px"
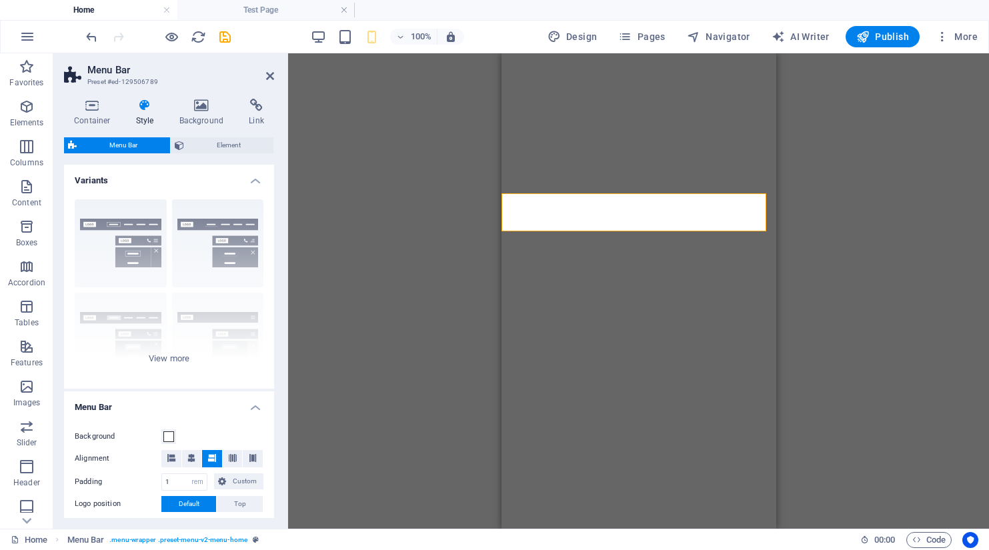
select select "preset-menu-v2-menu-home"
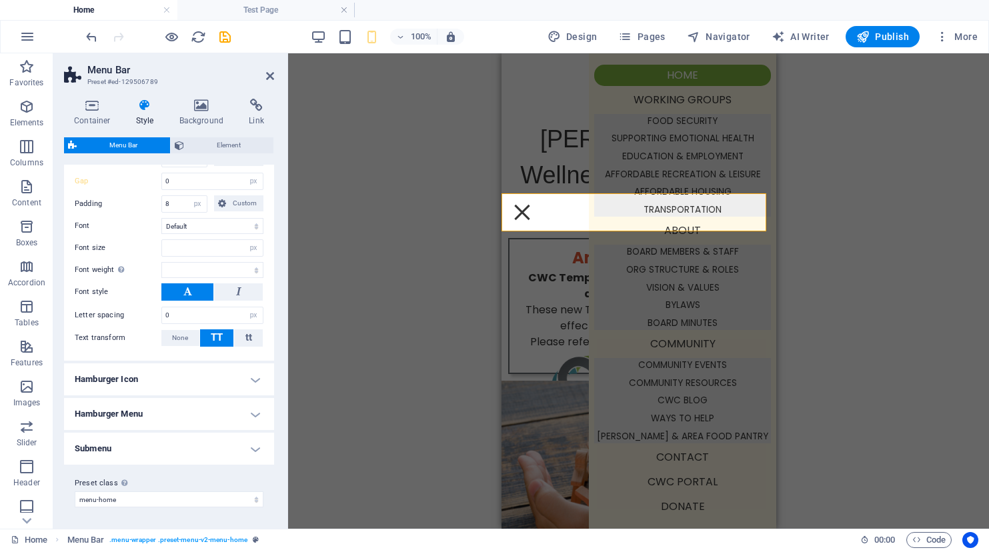
click at [254, 452] on h4 "Submenu" at bounding box center [169, 449] width 210 height 32
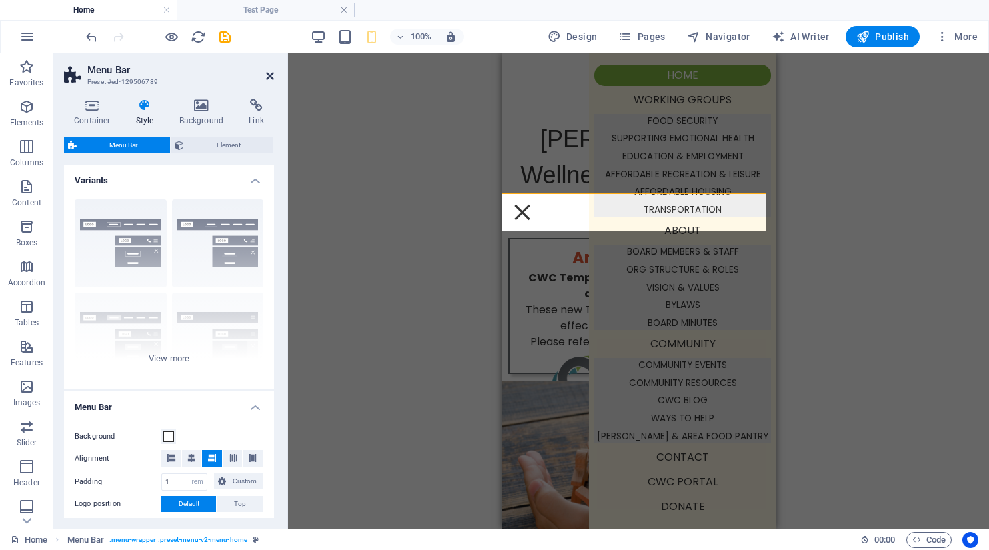
click at [272, 77] on icon at bounding box center [270, 76] width 8 height 11
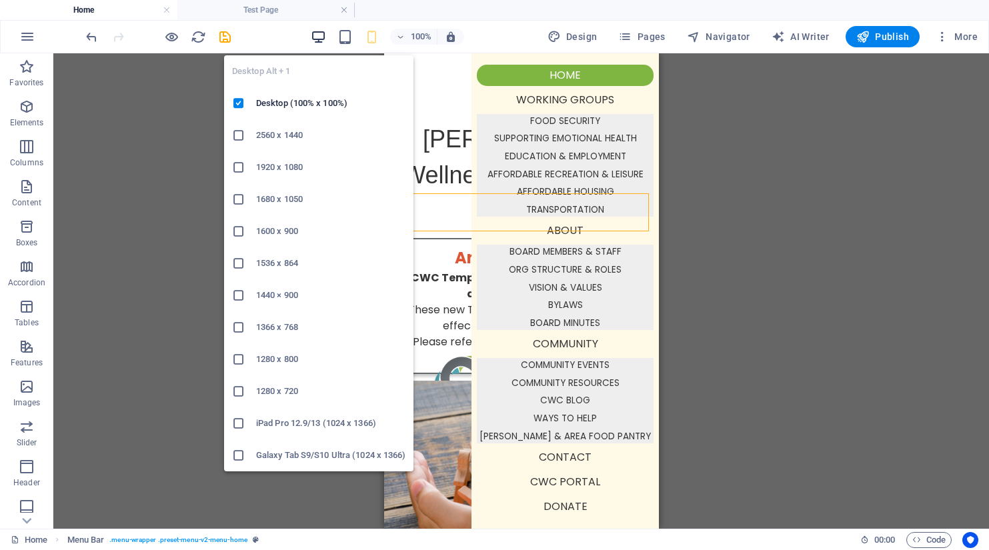
click at [317, 39] on icon "button" at bounding box center [318, 36] width 15 height 15
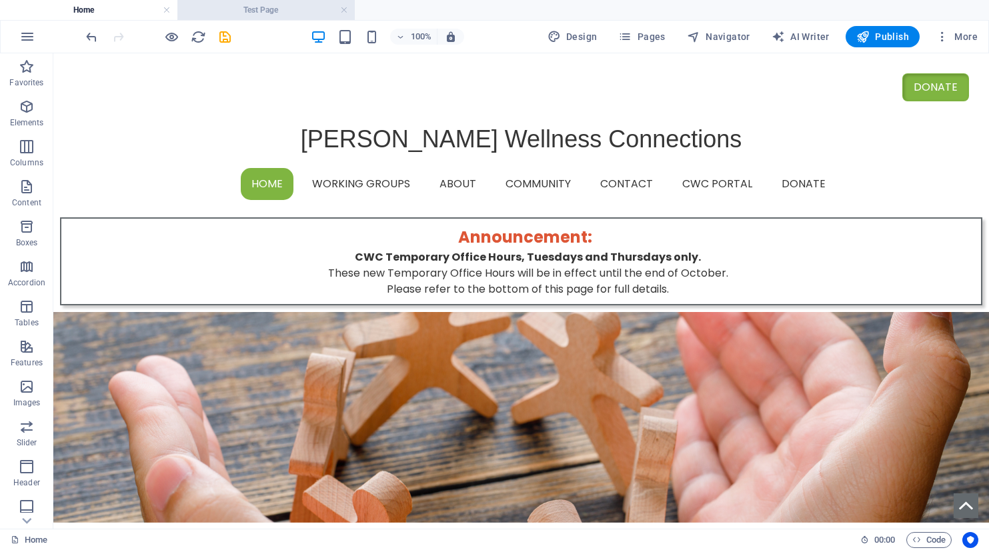
click at [274, 9] on h4 "Test Page" at bounding box center [265, 10] width 177 height 15
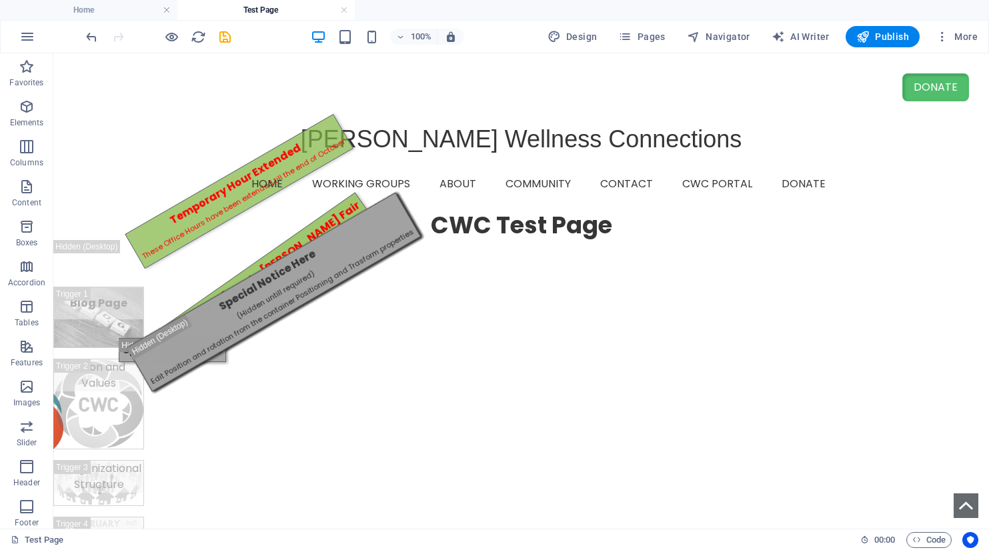
scroll to position [391, 0]
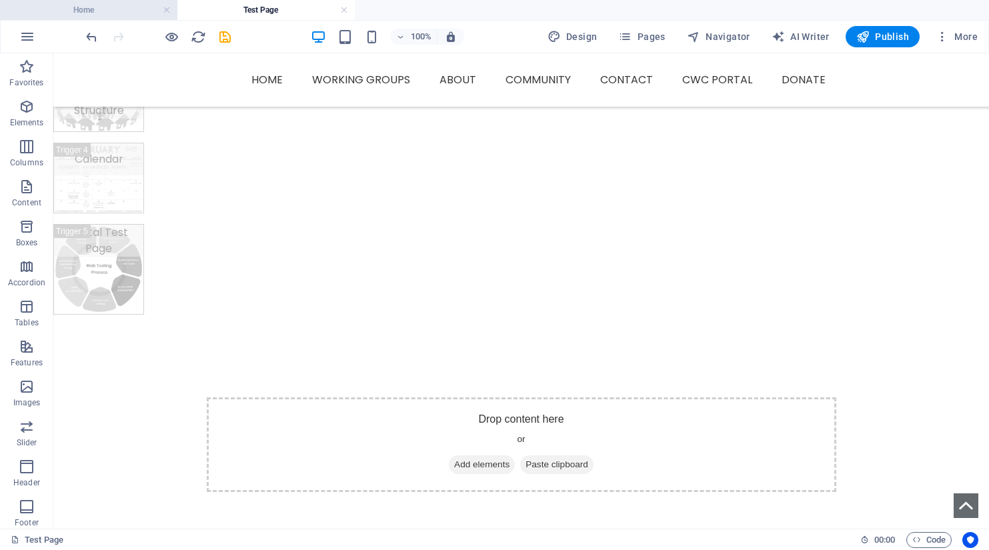
click at [137, 9] on h4 "Home" at bounding box center [88, 10] width 177 height 15
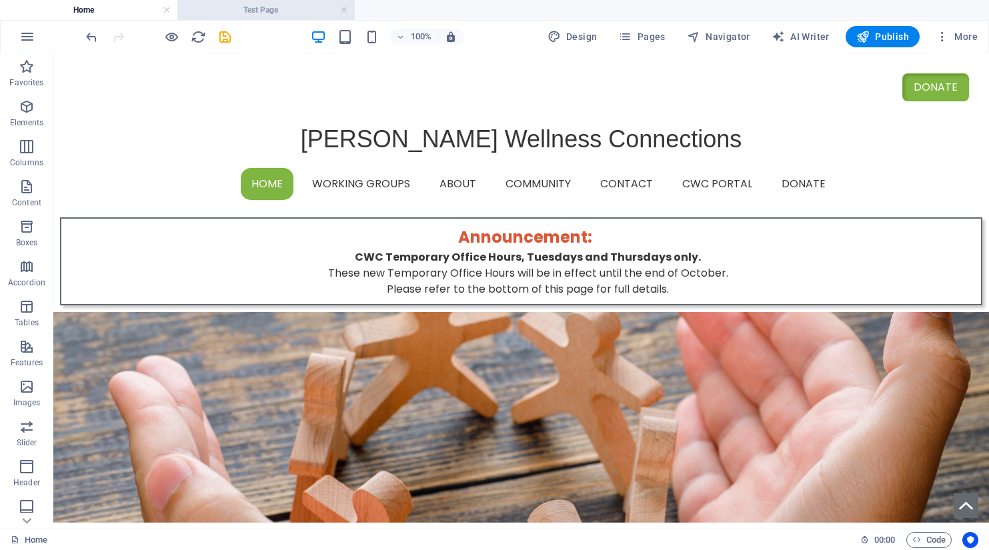
click at [275, 12] on h4 "Test Page" at bounding box center [265, 10] width 177 height 15
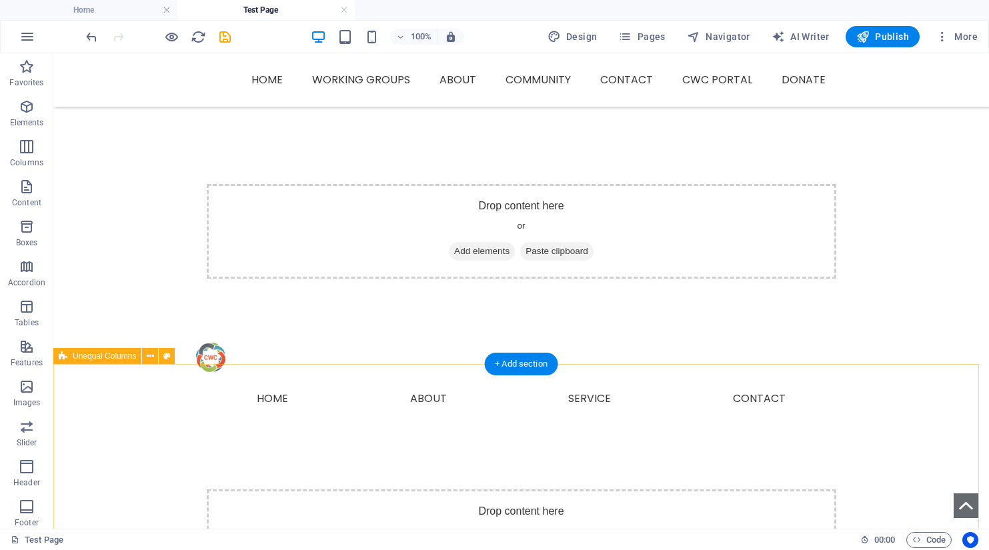
scroll to position [591, 0]
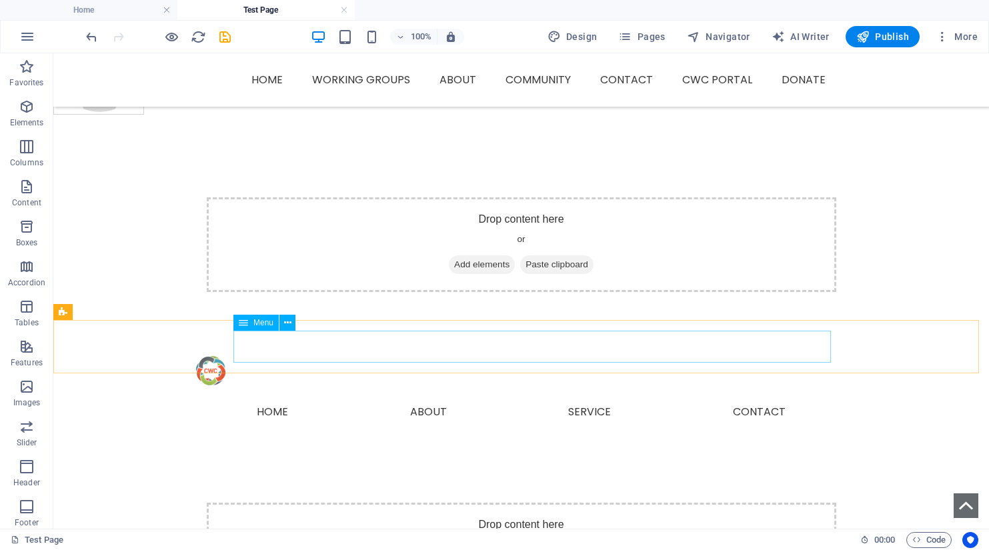
click at [258, 327] on div "Menu" at bounding box center [255, 323] width 45 height 16
click at [258, 327] on span "Menu" at bounding box center [263, 323] width 20 height 8
select select "33"
select select
select select "33"
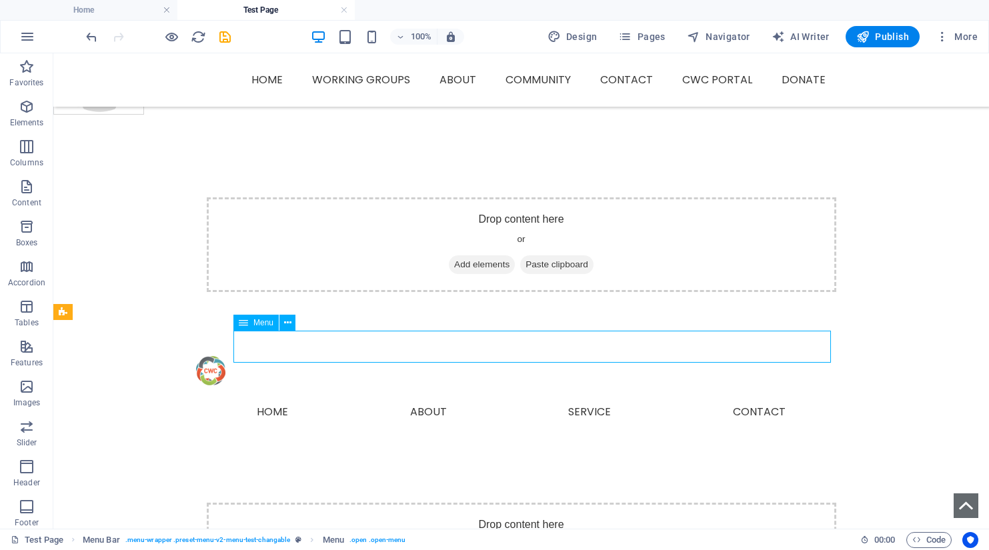
select select
select select "33"
select select
select select "33"
select select
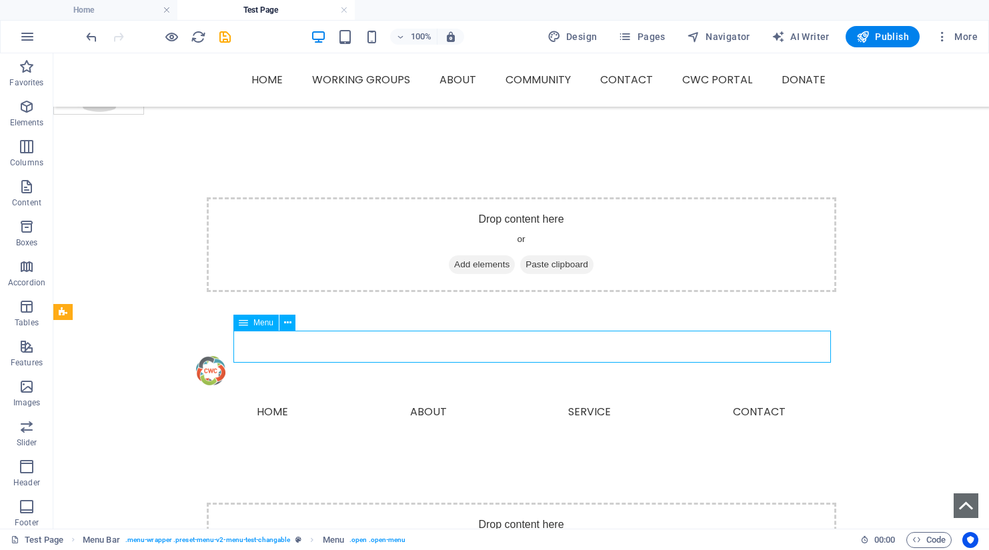
select select "33"
select select
select select "33"
select select
select select "33"
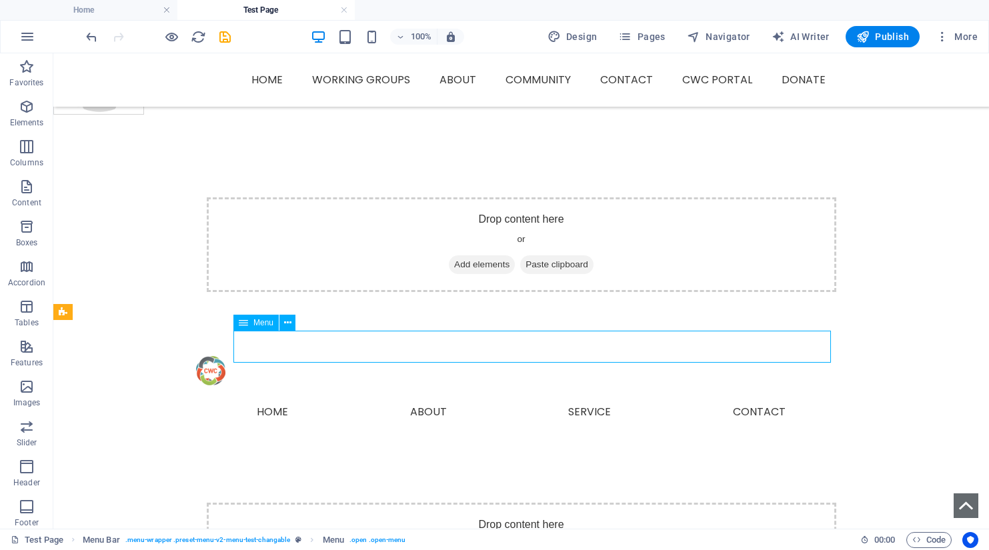
select select
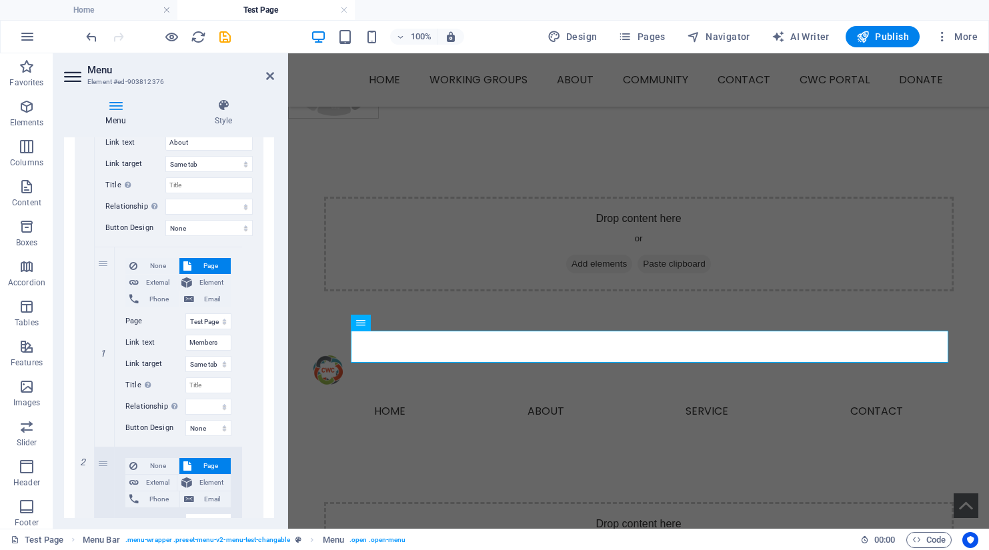
scroll to position [400, 0]
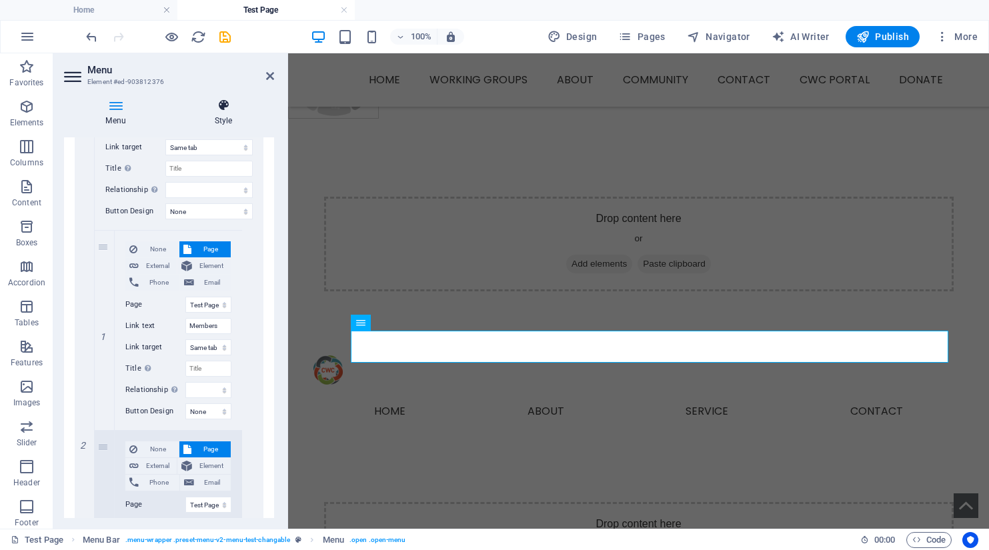
click at [223, 107] on icon at bounding box center [223, 105] width 101 height 13
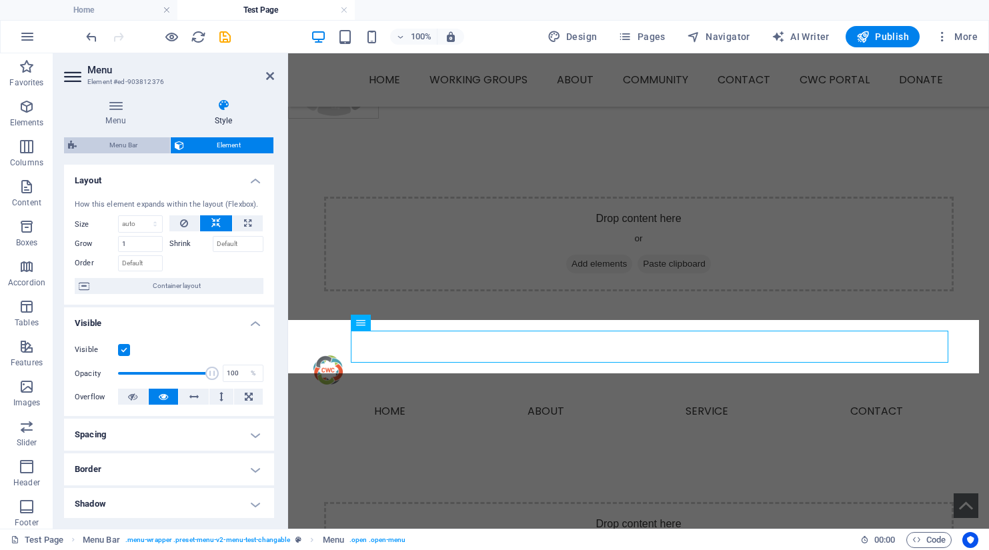
click at [113, 144] on span "Menu Bar" at bounding box center [123, 145] width 85 height 16
select select "rem"
select select "preset-menu-v2-menu-test-changable"
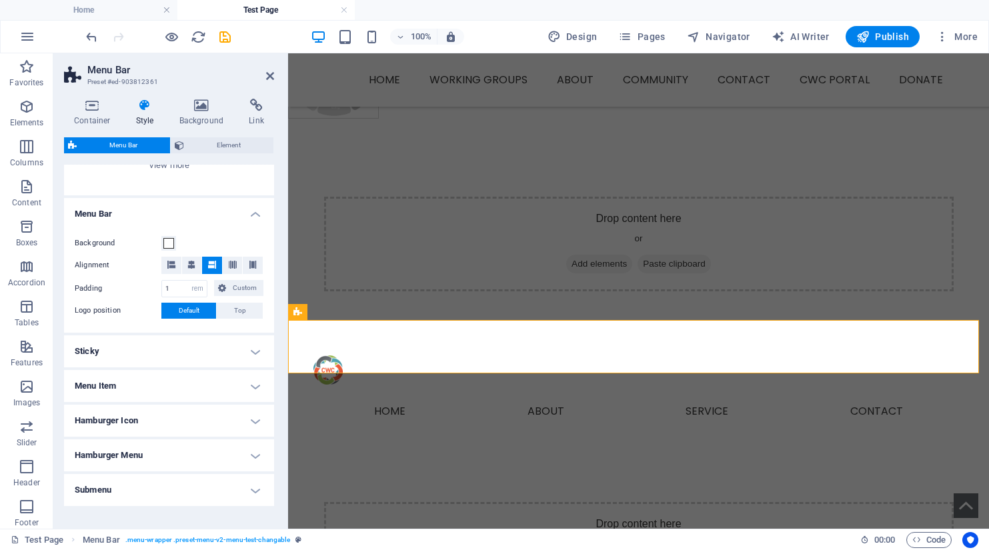
scroll to position [235, 0]
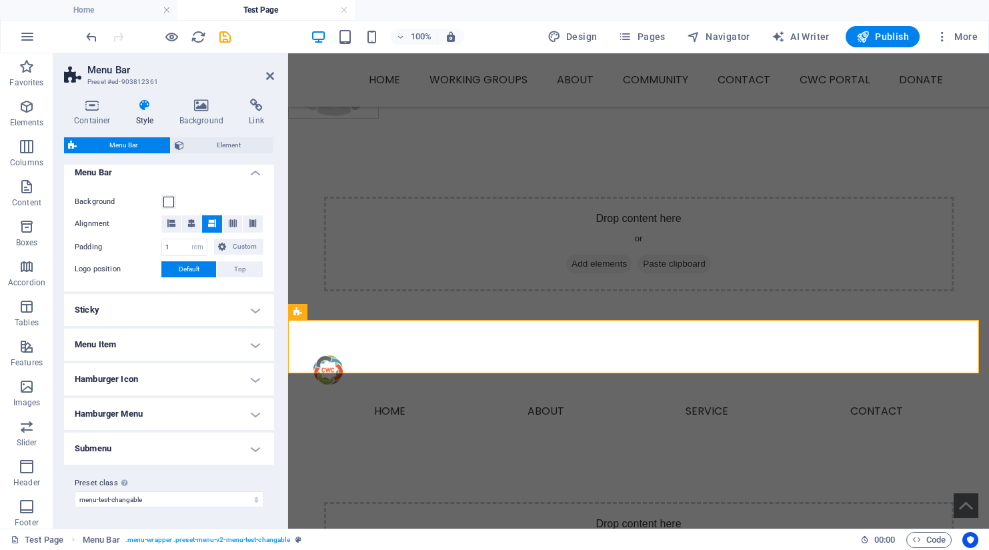
click at [255, 380] on h4 "Hamburger Icon" at bounding box center [169, 379] width 210 height 32
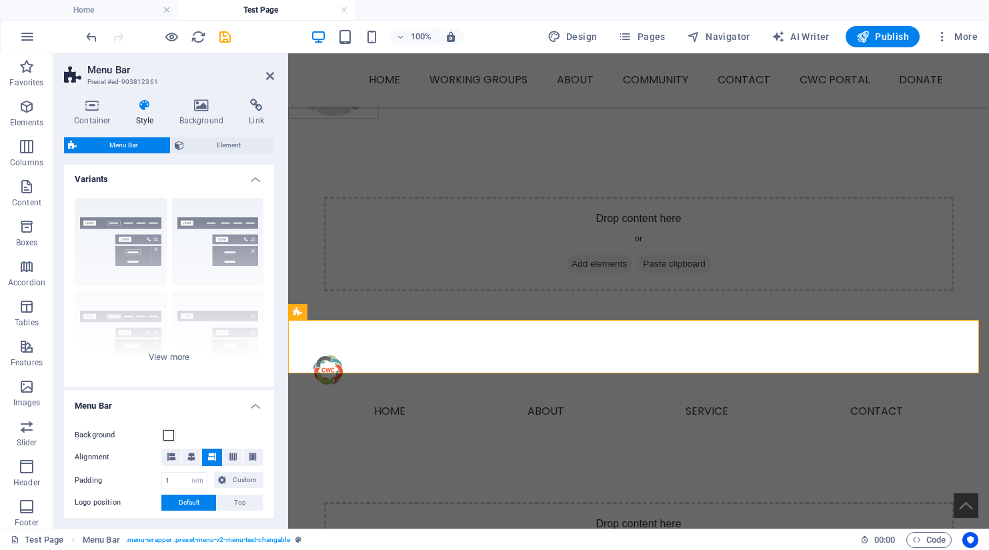
scroll to position [0, 0]
click at [107, 9] on h4 "Home" at bounding box center [88, 10] width 177 height 15
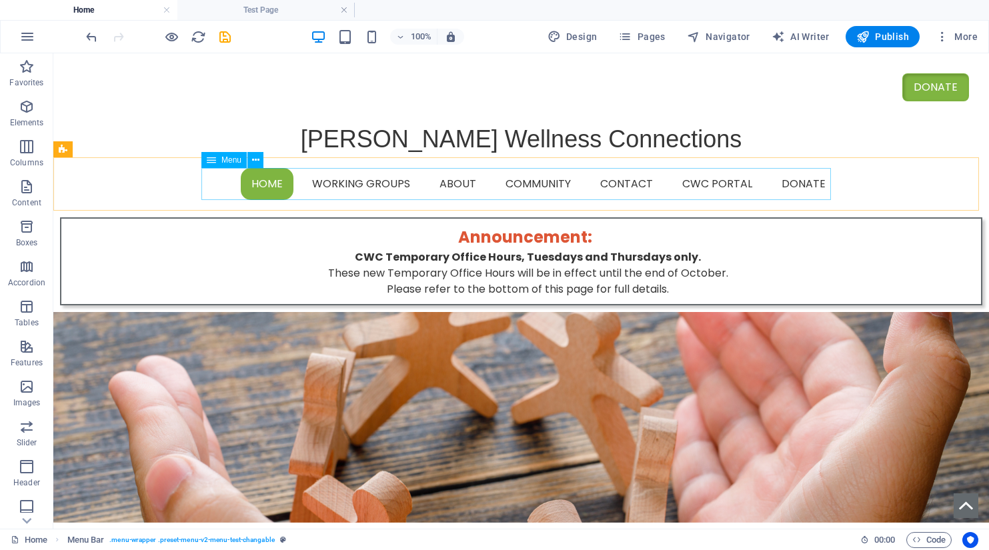
click at [231, 157] on span "Menu" at bounding box center [231, 160] width 20 height 8
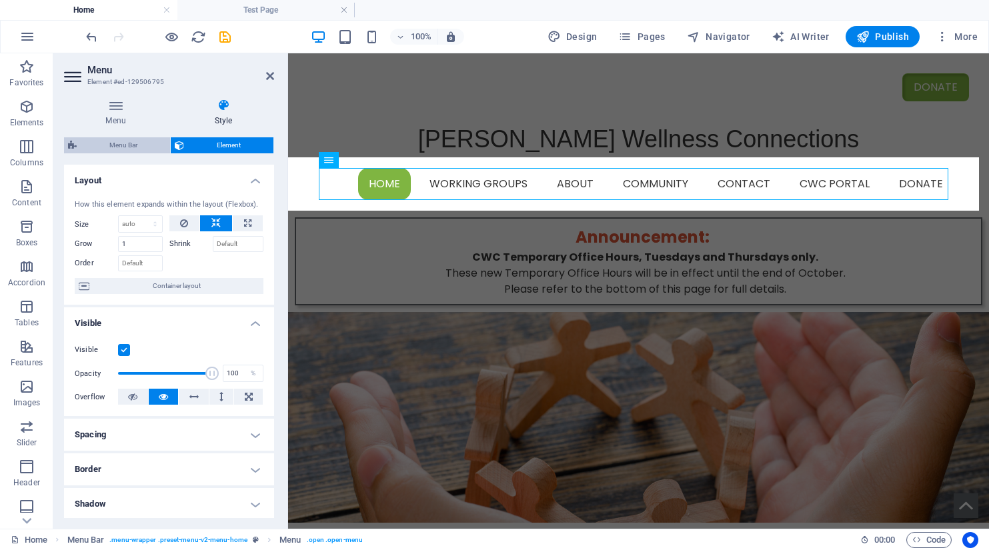
click at [152, 150] on span "Menu Bar" at bounding box center [123, 145] width 85 height 16
select select "rem"
select select "hover_box_fade"
select select "px"
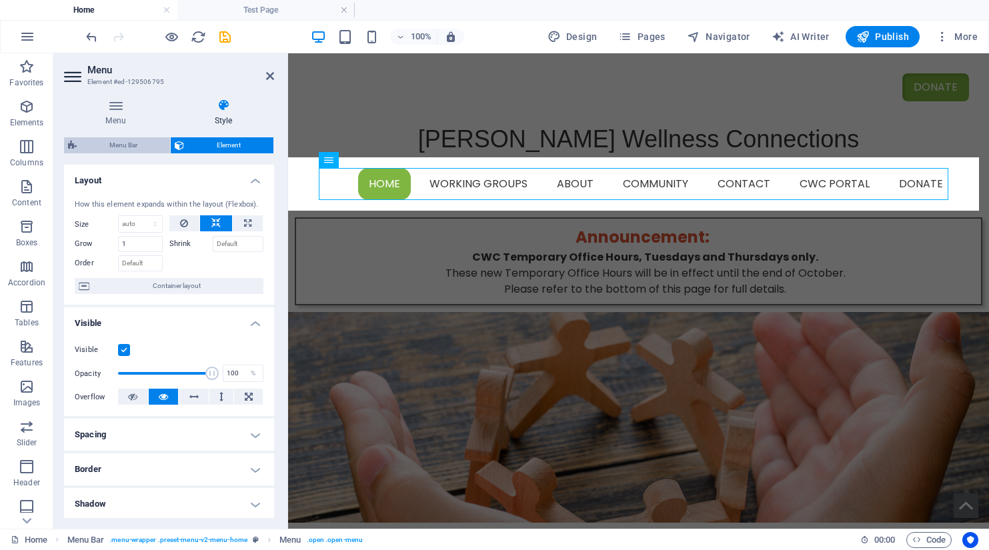
select select "px"
select select
select select "px"
select select "rem"
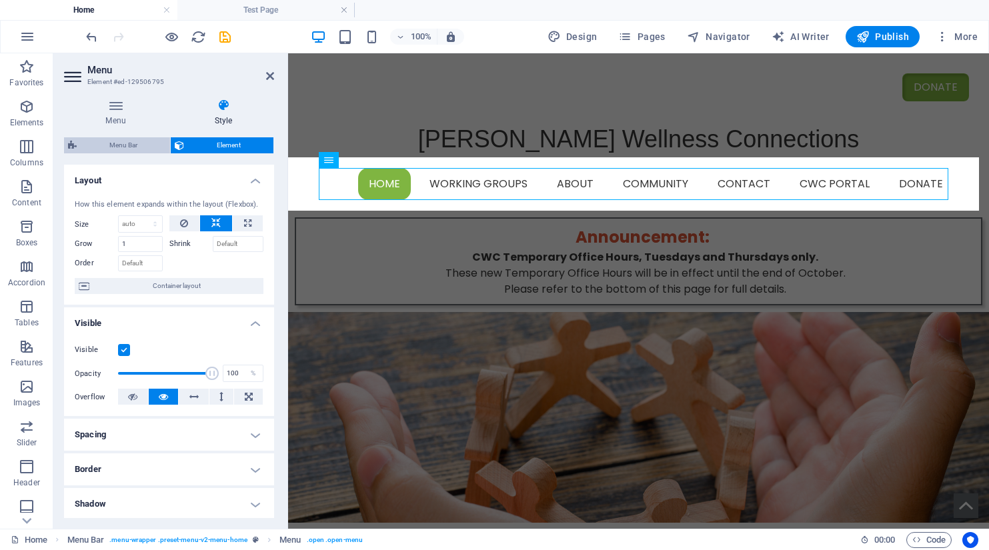
select select "px"
select select "preset-menu-v2-menu-home"
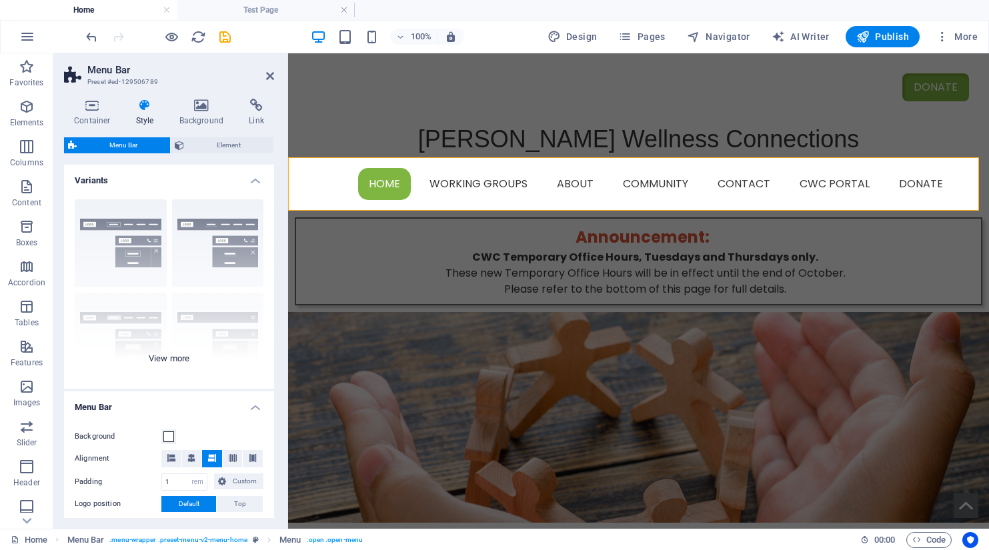
type input "12"
type input "1"
select select "rem"
select select
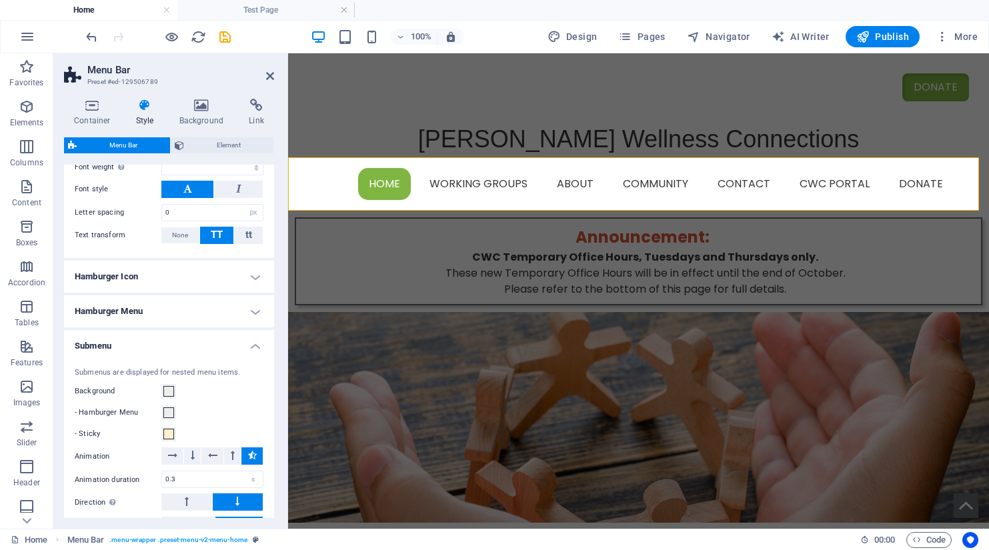
scroll to position [656, 0]
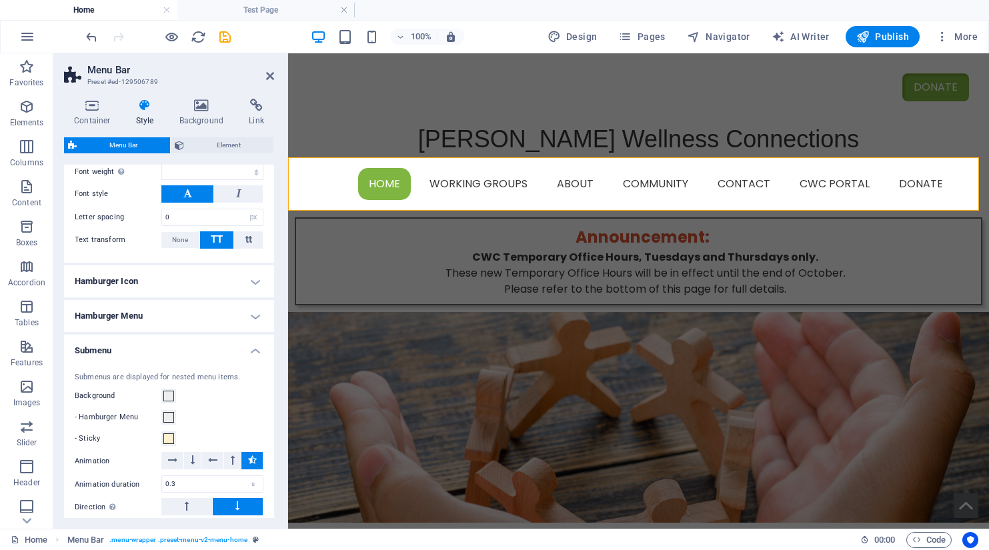
click at [252, 317] on h4 "Hamburger Menu" at bounding box center [169, 316] width 210 height 32
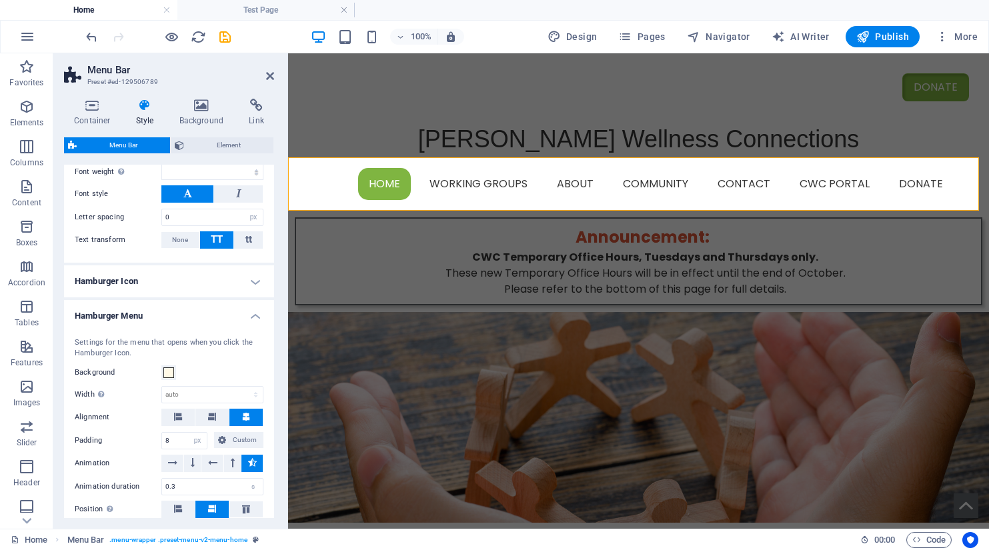
click at [246, 283] on h4 "Hamburger Icon" at bounding box center [169, 281] width 210 height 32
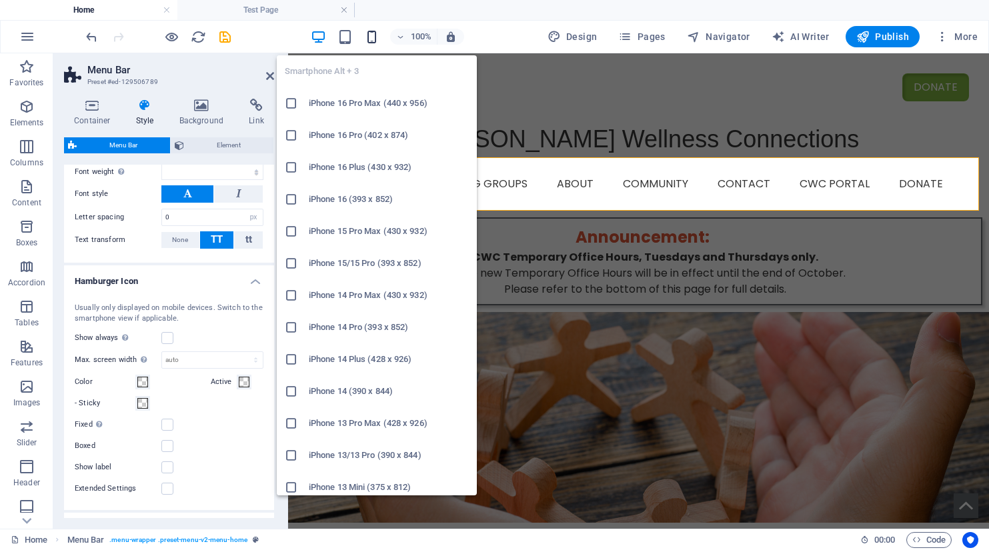
click at [372, 37] on icon "button" at bounding box center [371, 36] width 15 height 15
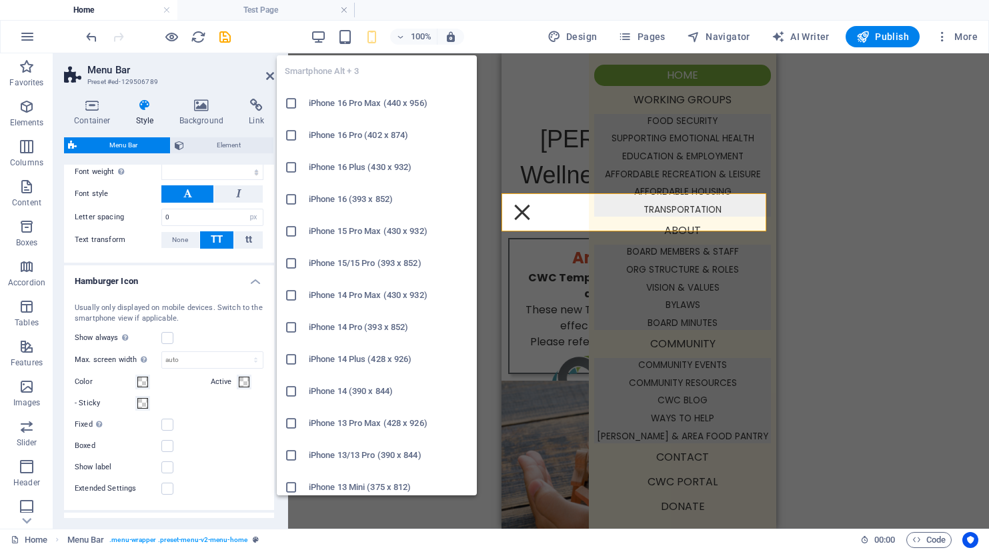
type input "0"
type input "8"
select select "px"
select select
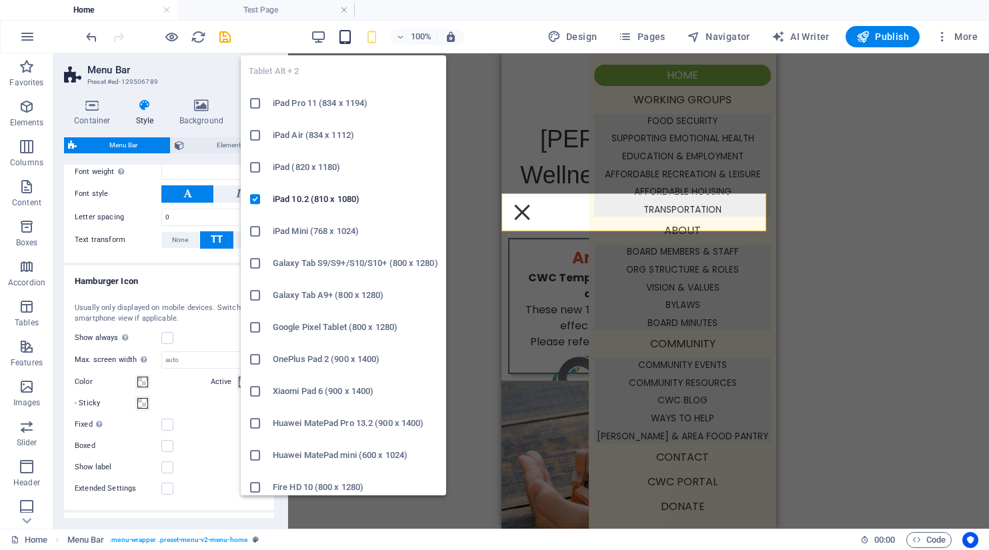
click at [342, 37] on icon "button" at bounding box center [344, 36] width 15 height 15
type input "8"
select select
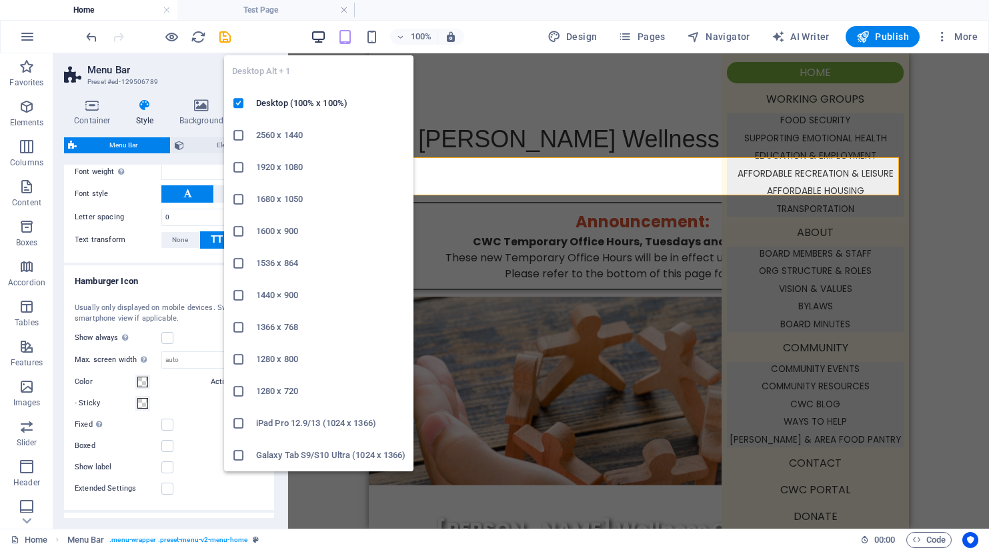
click at [315, 34] on icon "button" at bounding box center [318, 36] width 15 height 15
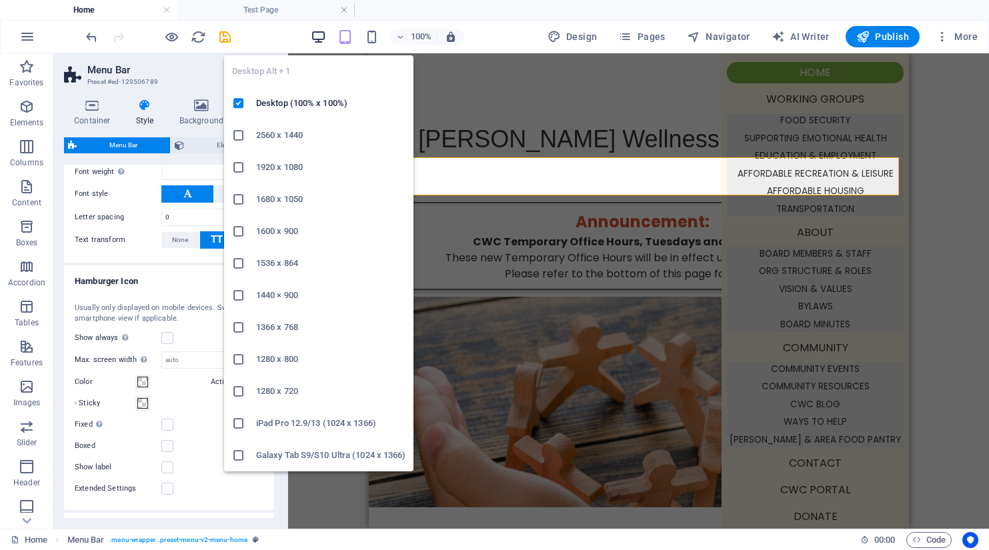
type input "12"
type input "1"
select select "rem"
select select
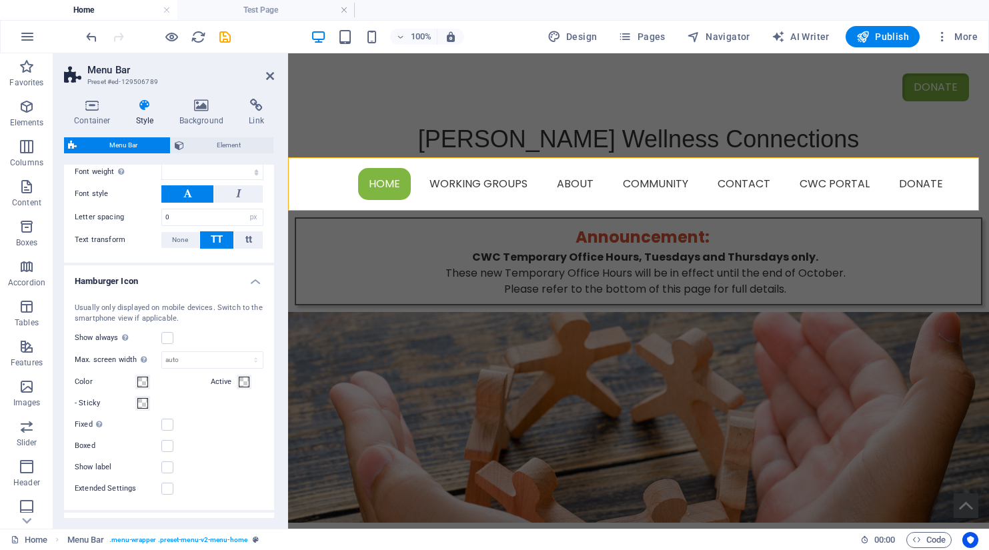
click at [236, 472] on div "Show label" at bounding box center [169, 467] width 189 height 16
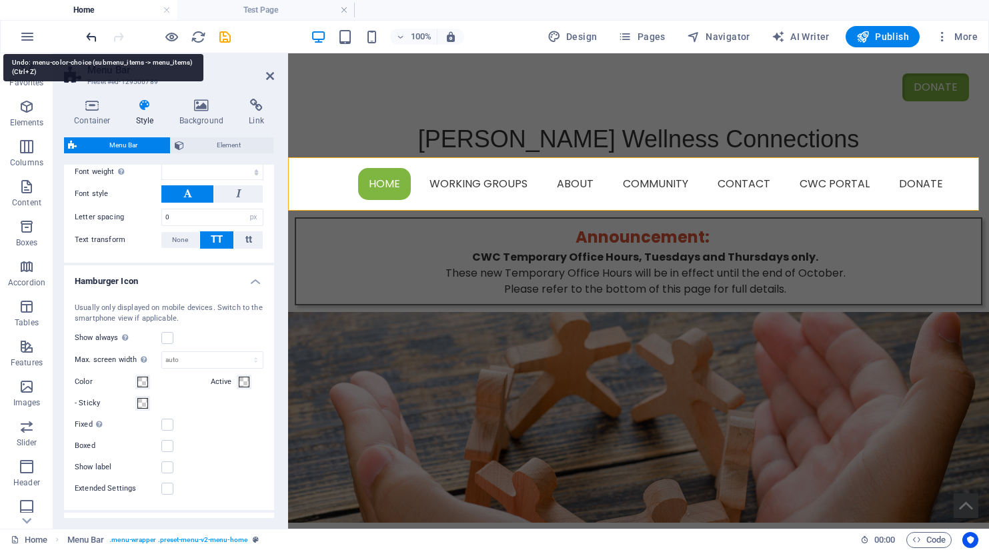
click at [91, 37] on icon "undo" at bounding box center [91, 36] width 15 height 15
select select
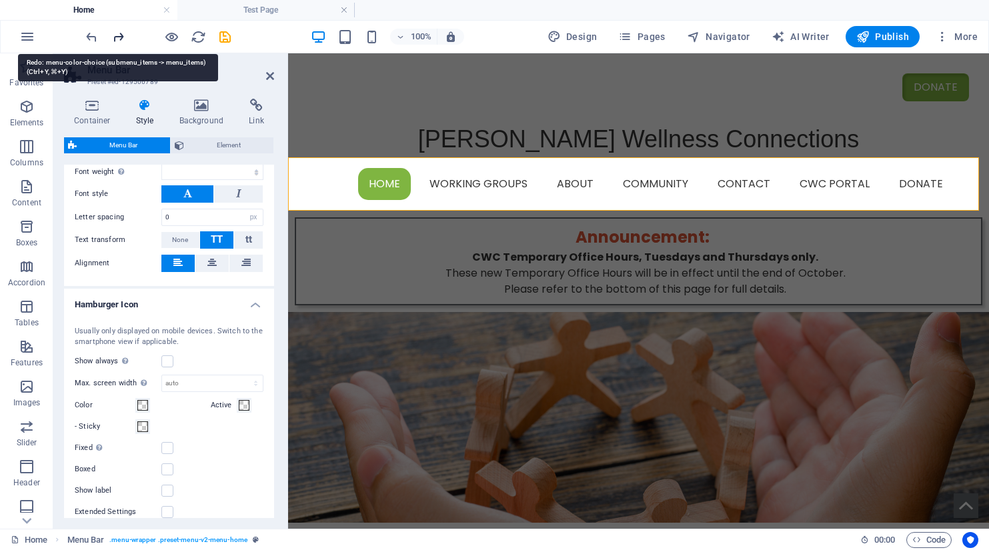
click at [119, 37] on icon "redo" at bounding box center [118, 36] width 15 height 15
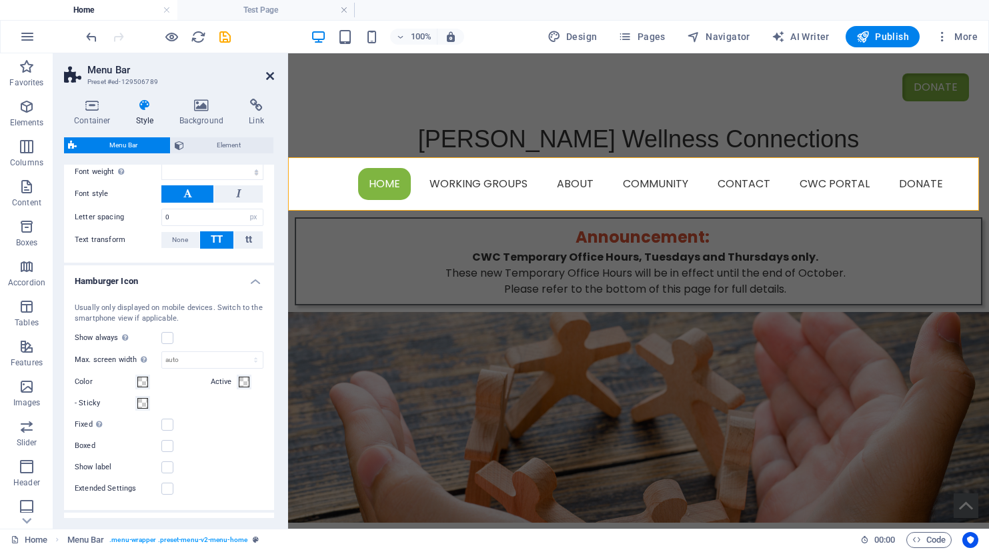
click at [270, 79] on icon at bounding box center [270, 76] width 8 height 11
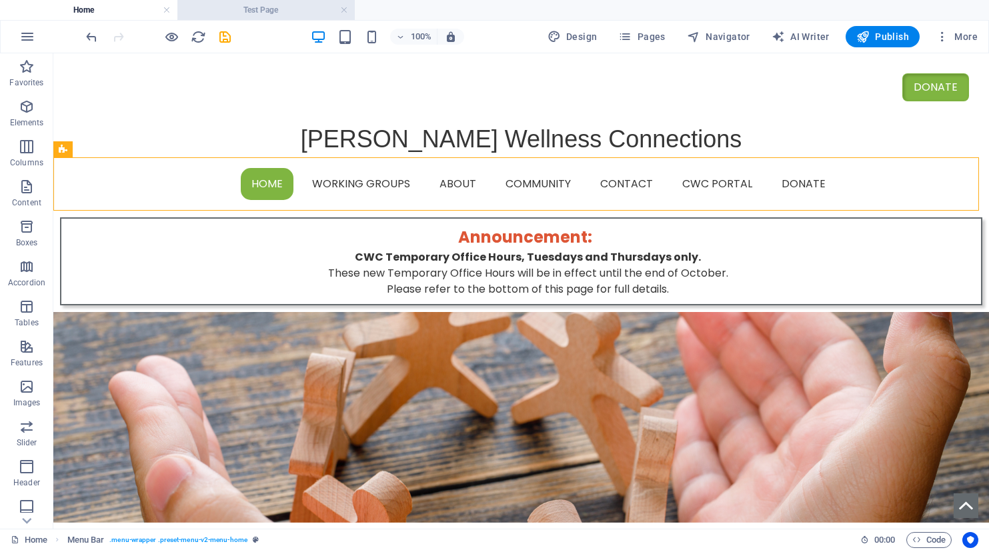
click at [293, 5] on h4 "Test Page" at bounding box center [265, 10] width 177 height 15
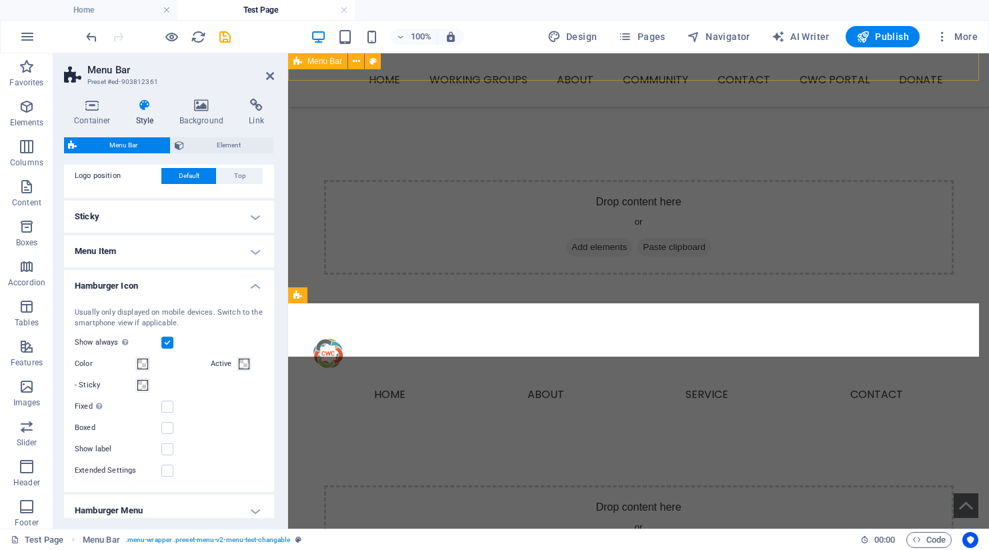
scroll to position [400, 0]
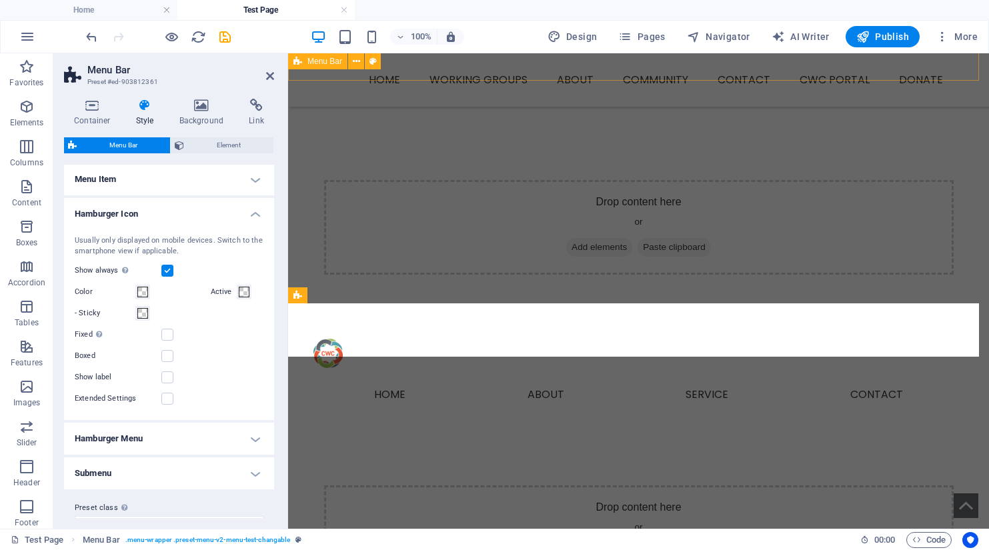
click at [166, 271] on label at bounding box center [167, 271] width 12 height 12
click at [0, 0] on input "Show always Shows the trigger for all viewports." at bounding box center [0, 0] width 0 height 0
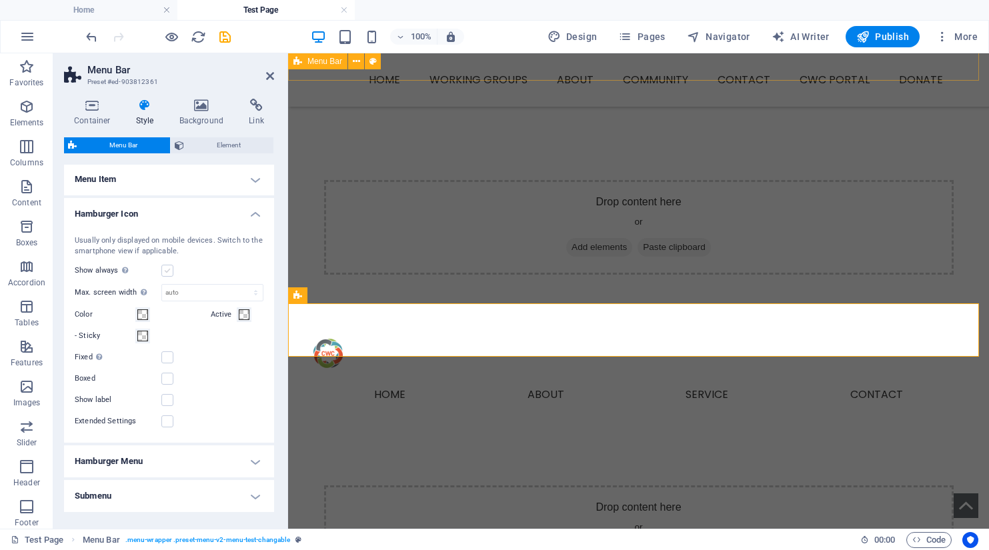
click at [166, 270] on label at bounding box center [167, 271] width 12 height 12
click at [0, 0] on input "Show always Shows the trigger for all viewports." at bounding box center [0, 0] width 0 height 0
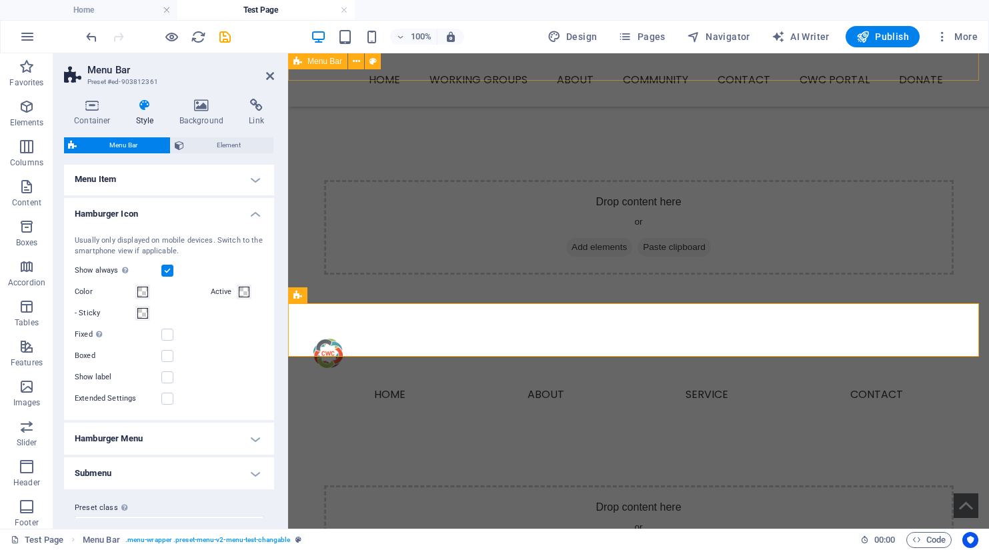
click at [166, 270] on label at bounding box center [167, 271] width 12 height 12
click at [0, 0] on input "Show always Shows the trigger for all viewports." at bounding box center [0, 0] width 0 height 0
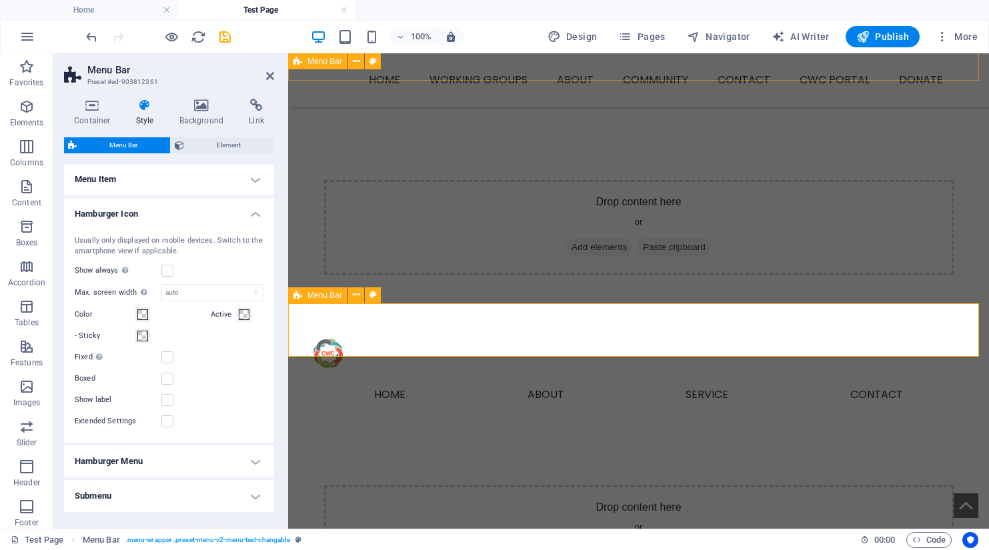
scroll to position [391, 0]
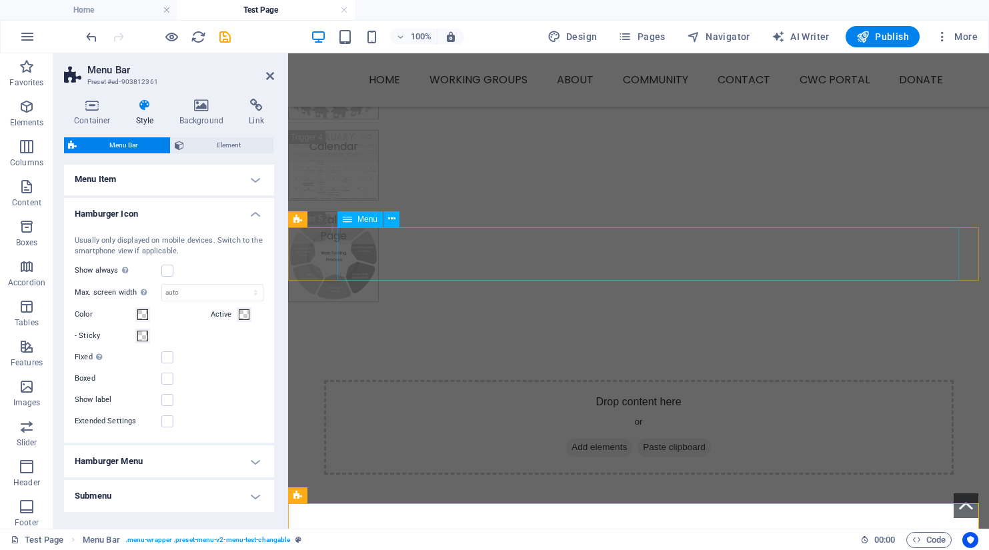
click at [357, 223] on div "Menu" at bounding box center [359, 219] width 45 height 16
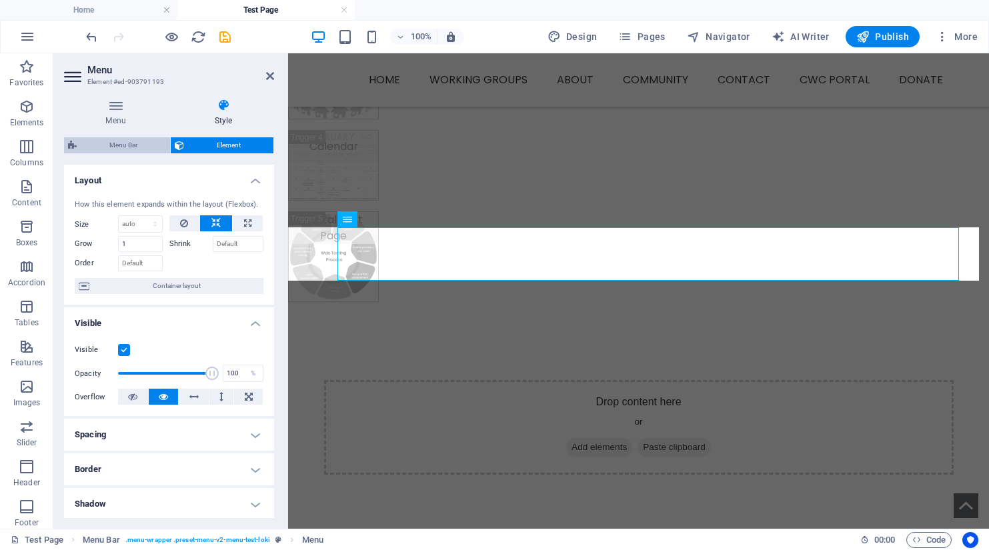
click at [130, 142] on span "Menu Bar" at bounding box center [123, 145] width 85 height 16
select select "rem"
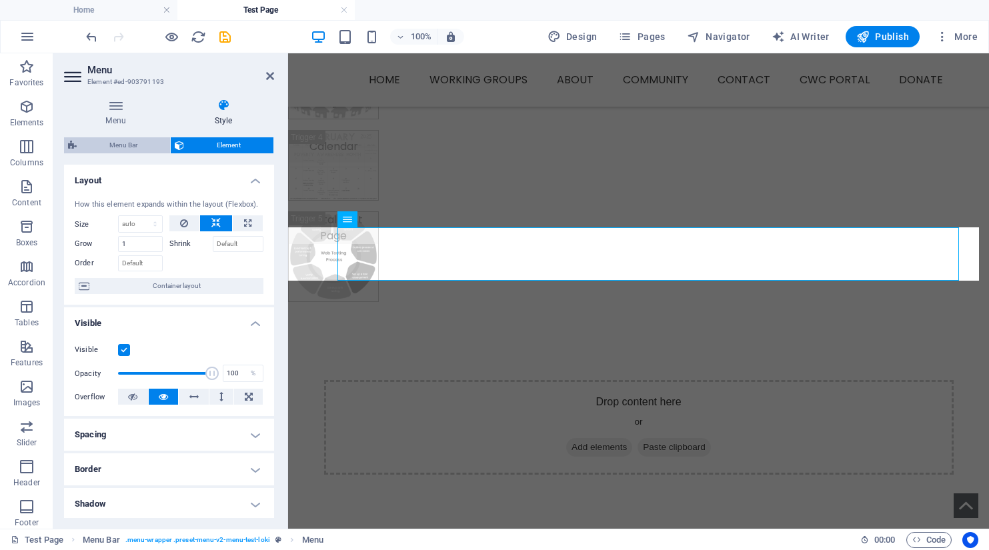
select select "rem"
select select "hover_border"
select select "px"
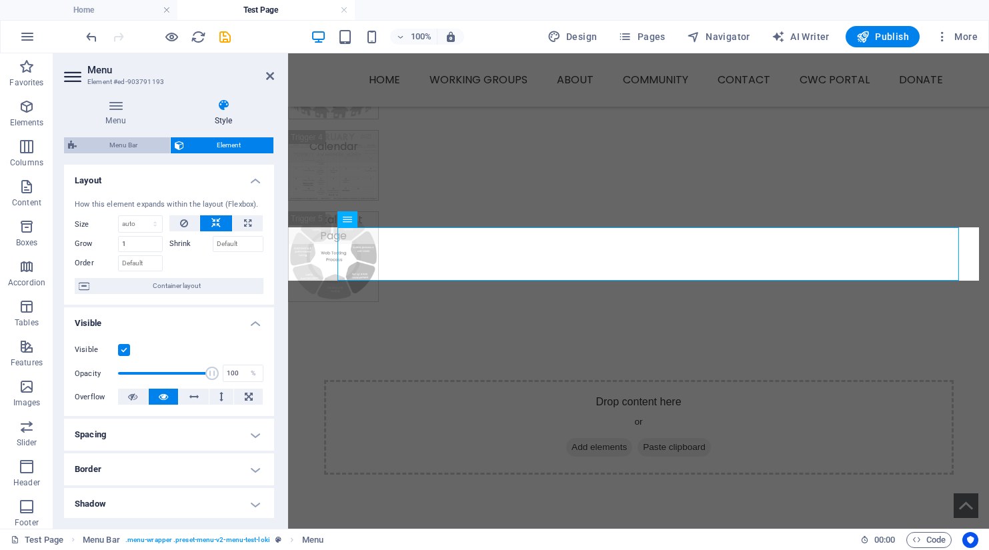
select select "rem"
select select "px"
select select "400"
select select "px"
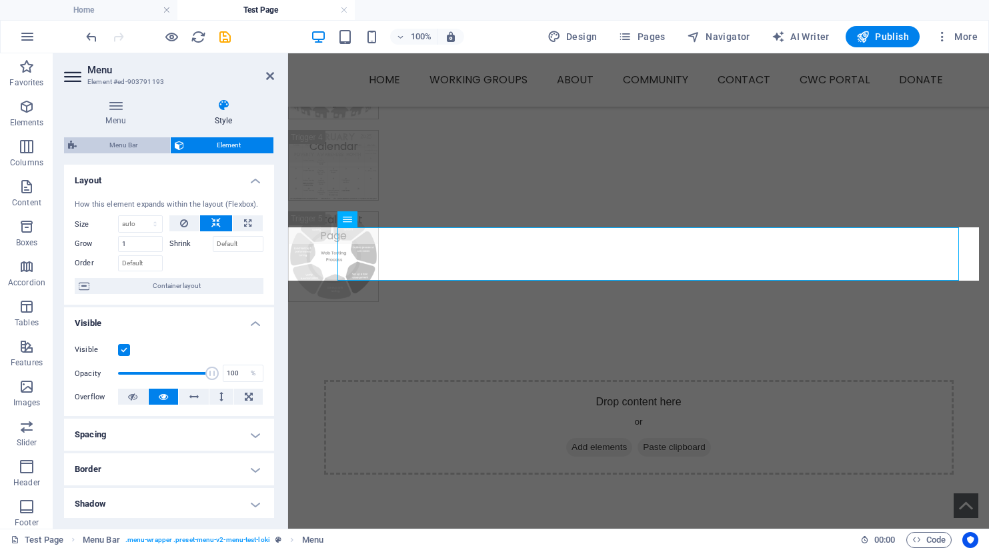
select select "rem"
select select "px"
select select "preset-menu-v2-menu-test-loki"
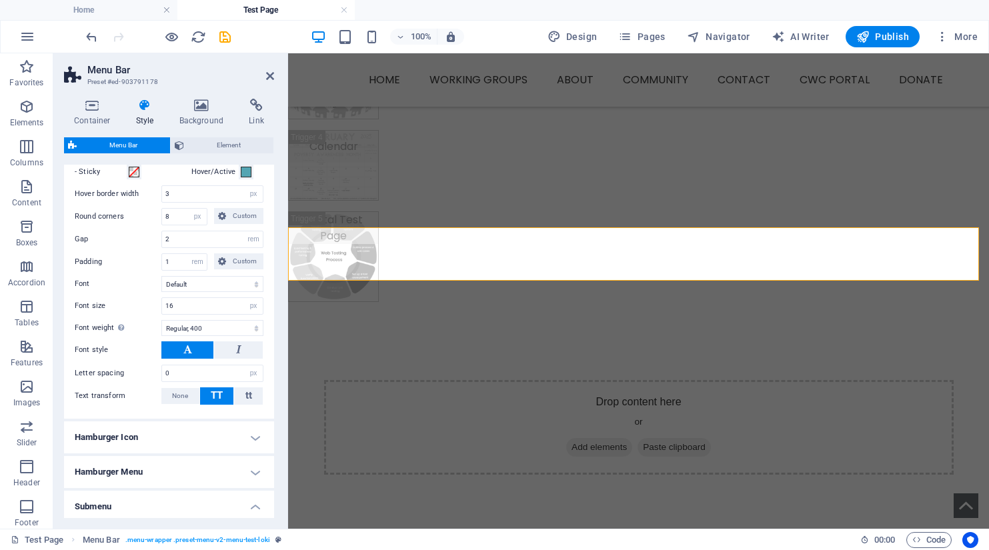
scroll to position [667, 0]
click at [258, 434] on h4 "Hamburger Icon" at bounding box center [169, 437] width 210 height 32
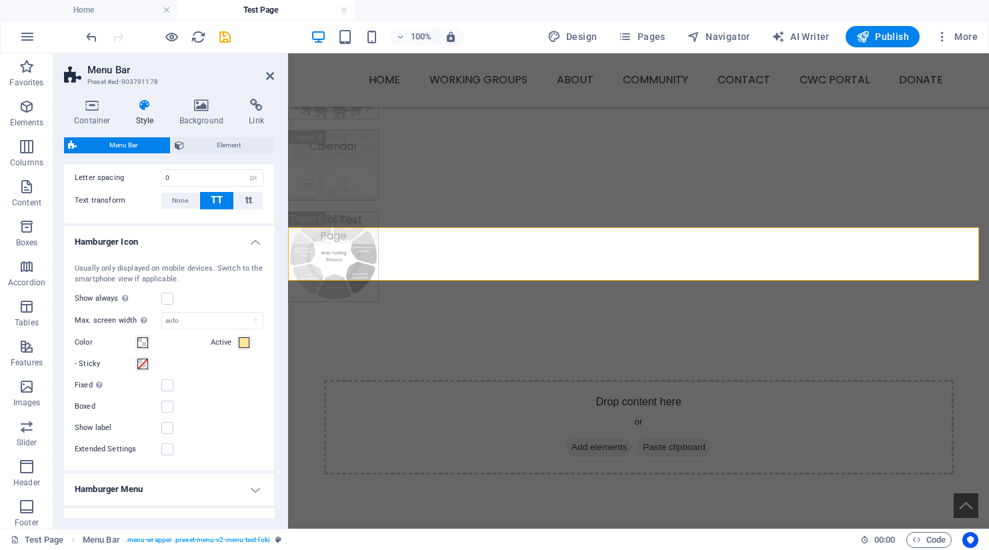
scroll to position [867, 0]
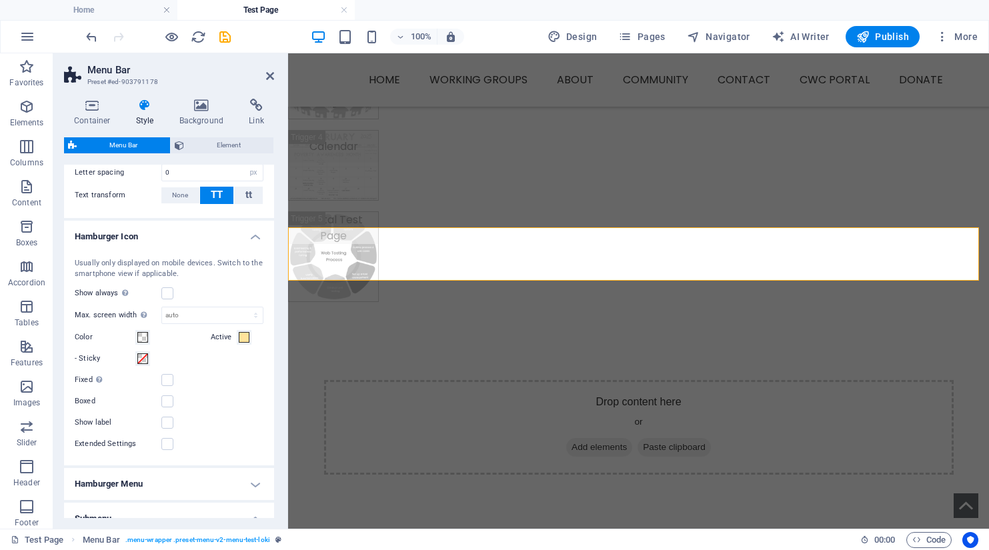
click at [250, 486] on h4 "Hamburger Menu" at bounding box center [169, 484] width 210 height 32
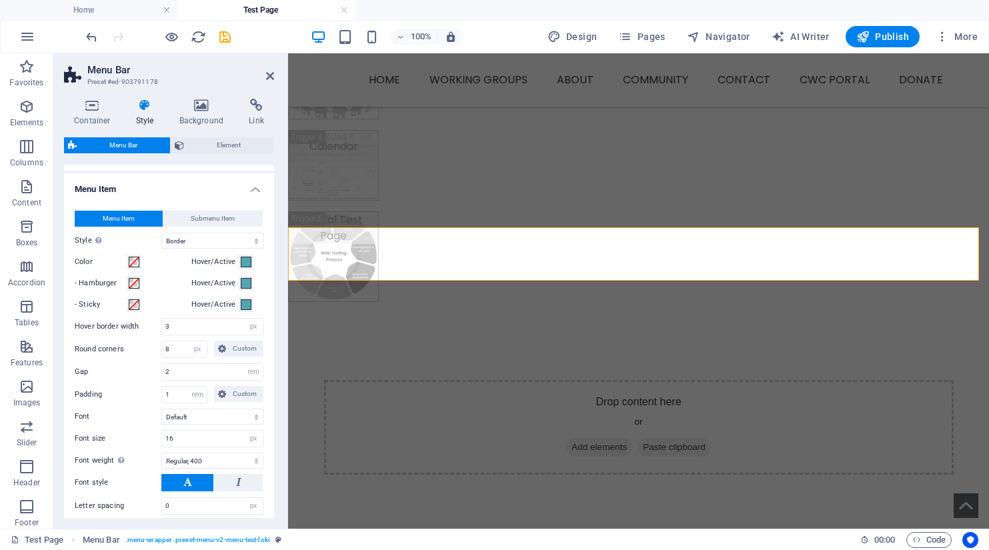
scroll to position [0, 0]
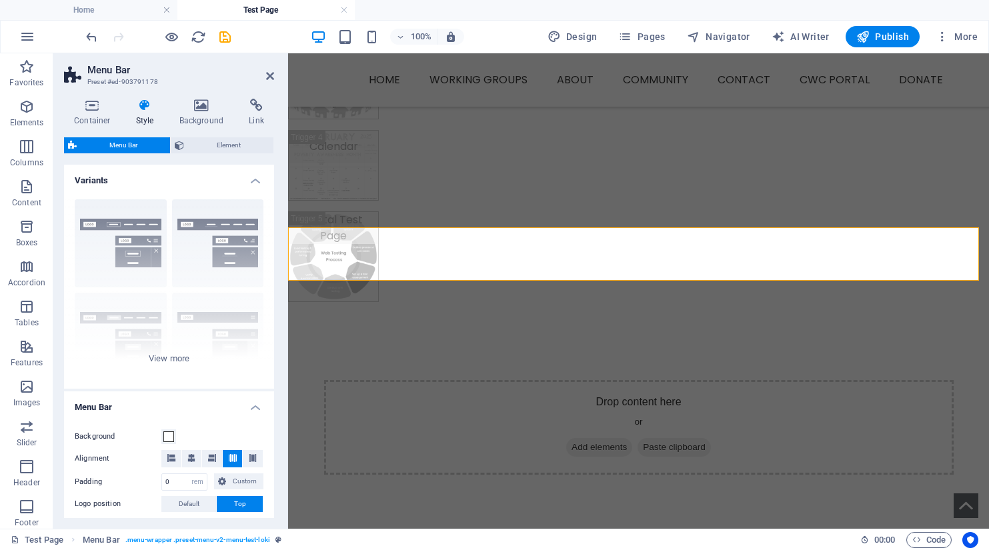
click at [264, 77] on header "Menu Bar Preset #ed-903791178" at bounding box center [169, 70] width 210 height 35
click at [268, 77] on icon at bounding box center [270, 76] width 8 height 11
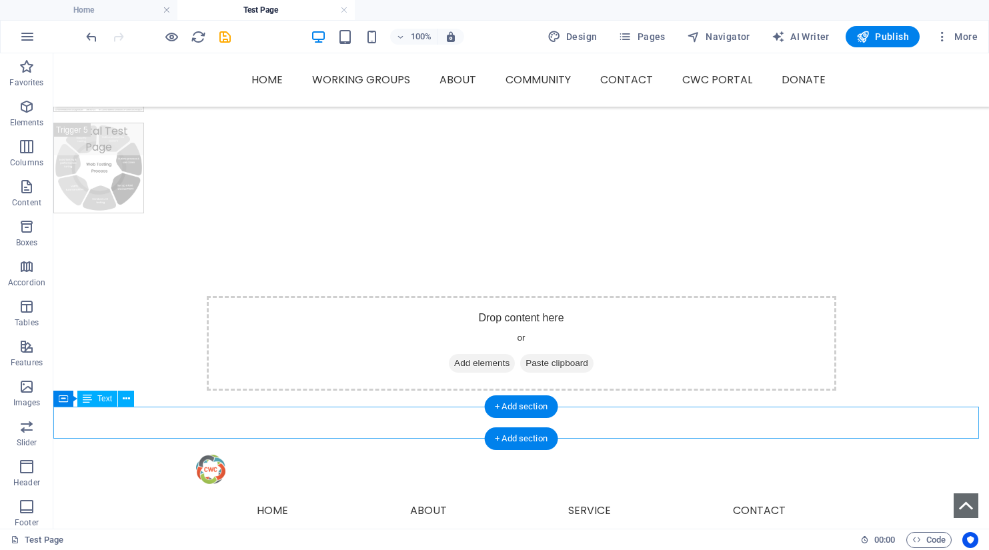
scroll to position [557, 0]
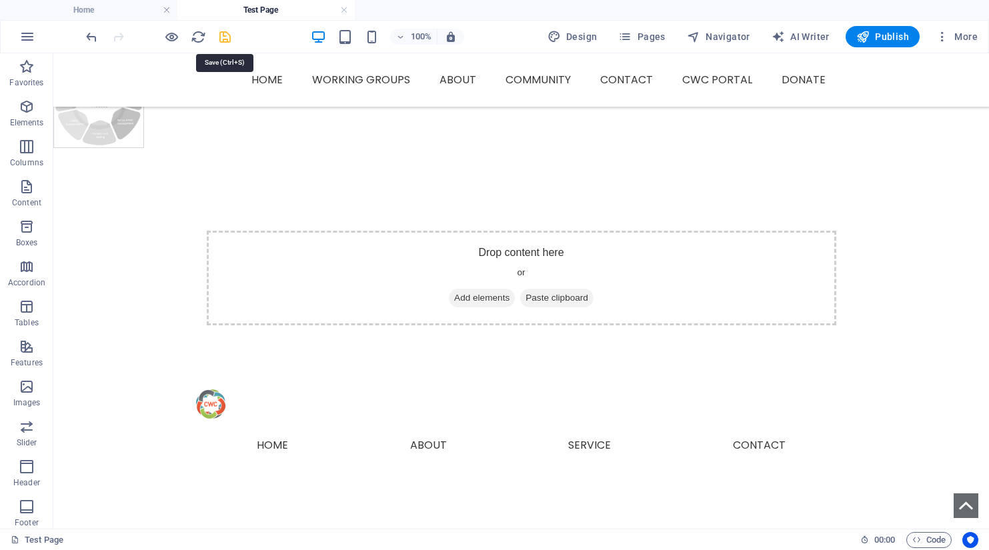
click at [227, 39] on icon "save" at bounding box center [224, 36] width 15 height 15
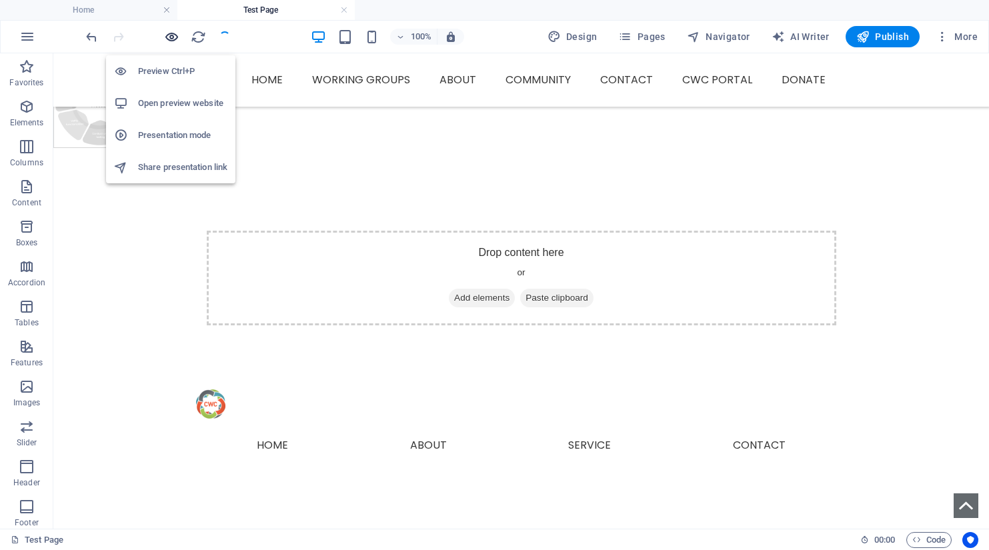
click at [171, 39] on icon "button" at bounding box center [171, 36] width 15 height 15
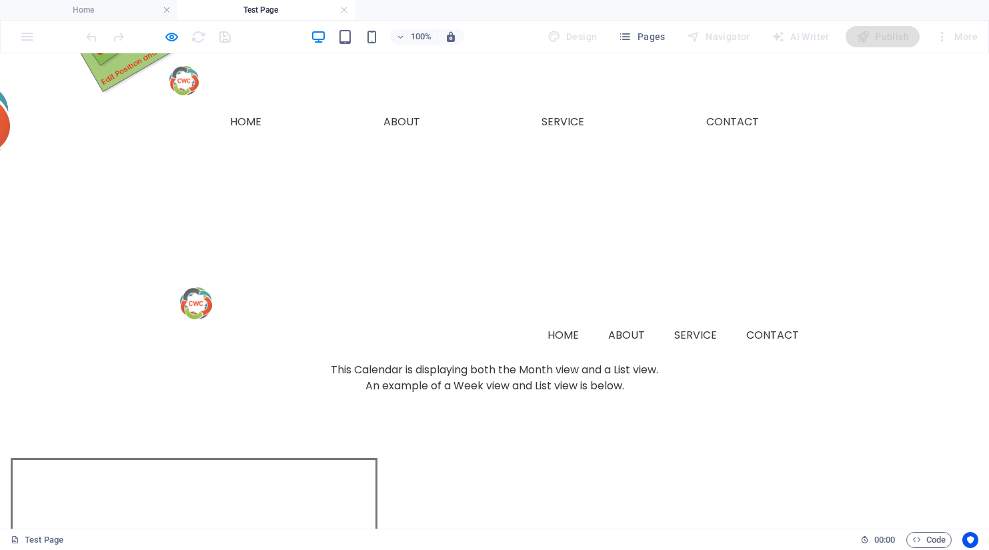
scroll to position [0, 0]
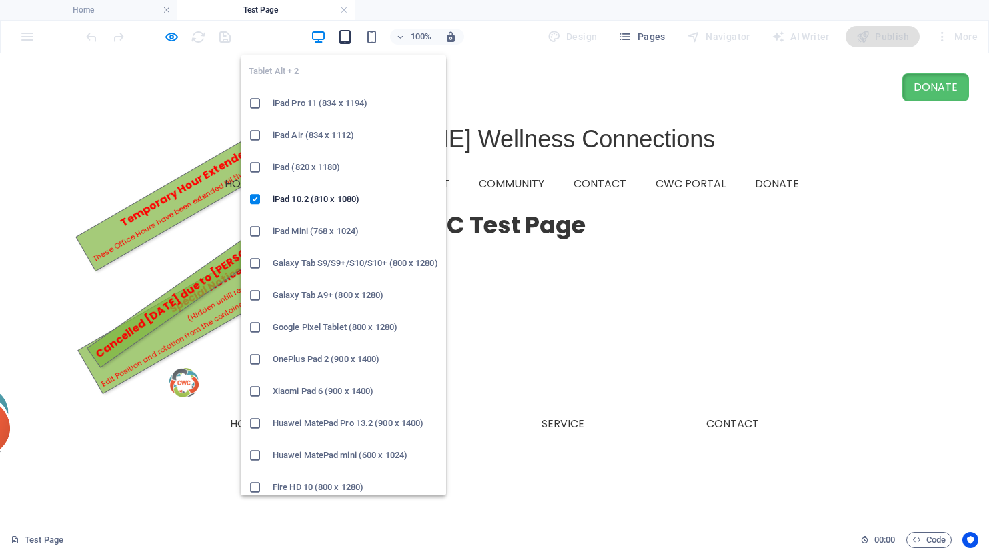
click at [349, 38] on icon "button" at bounding box center [344, 36] width 15 height 15
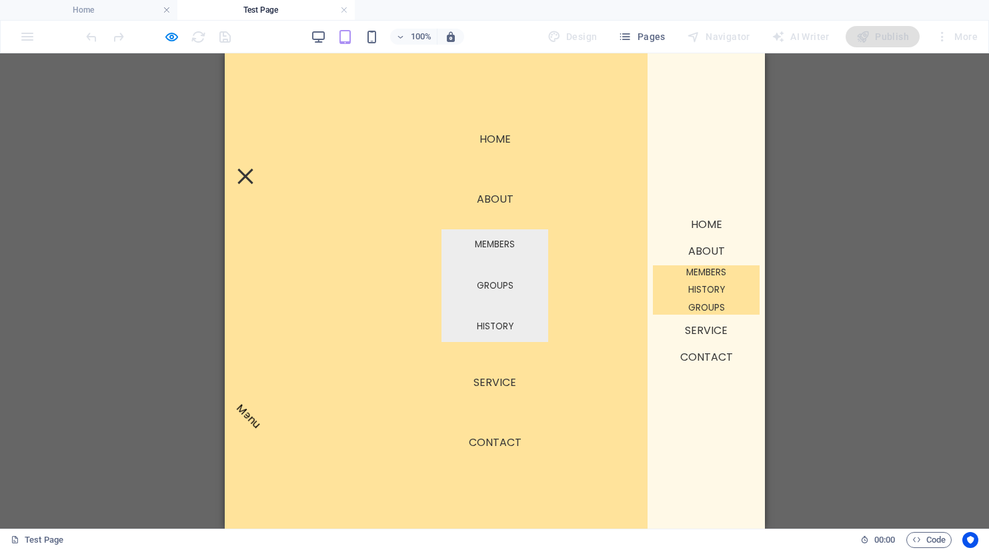
click at [739, 163] on nav "Home About Members History Groups Service Contact" at bounding box center [705, 290] width 117 height 475
click at [743, 424] on nav "Home About Members History Groups Service Contact" at bounding box center [705, 290] width 117 height 475
click at [593, 408] on nav "Home About Members Groups History Service Contact" at bounding box center [494, 290] width 540 height 475
click at [477, 194] on link "About" at bounding box center [494, 199] width 58 height 32
click at [694, 252] on link "About" at bounding box center [705, 251] width 107 height 21
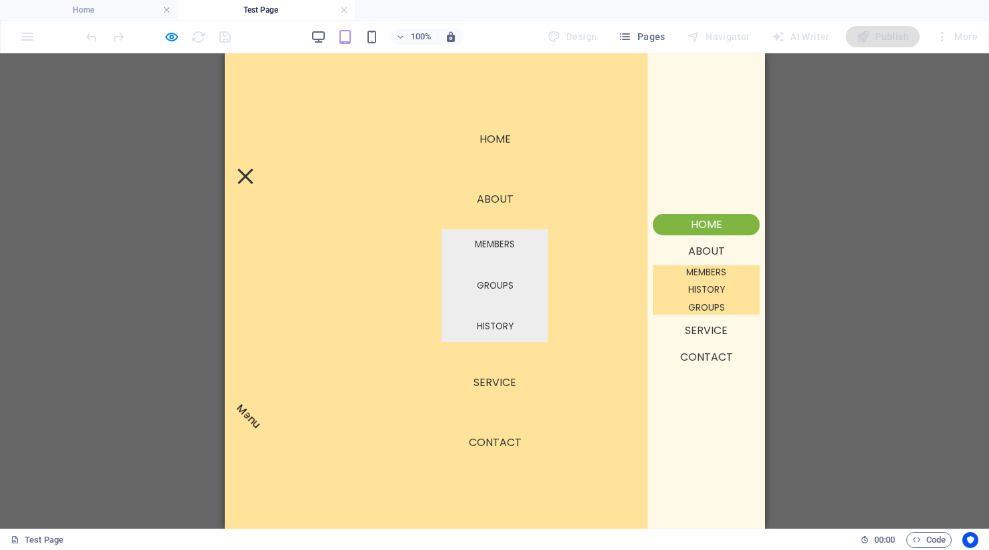
click at [697, 225] on link "Home" at bounding box center [705, 224] width 107 height 21
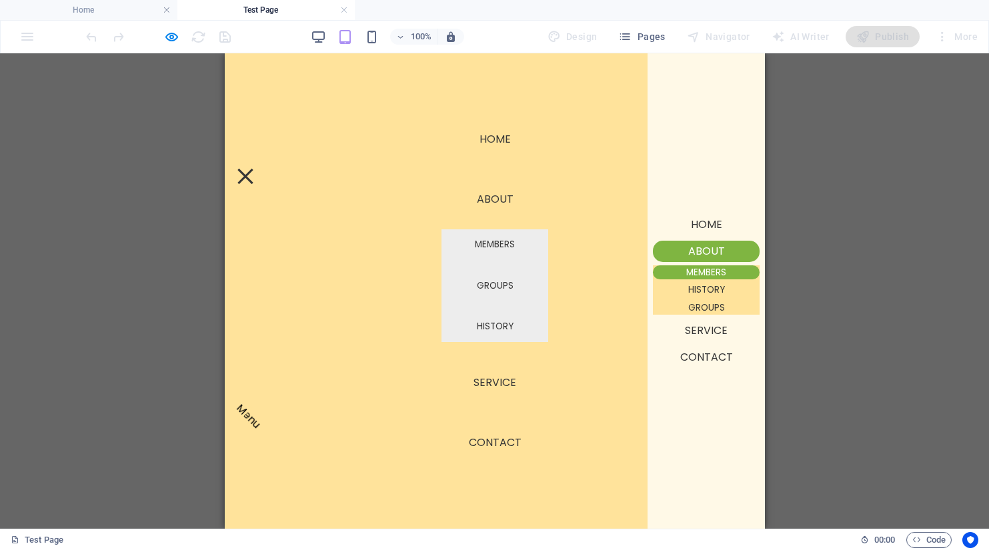
click at [703, 272] on link "Members" at bounding box center [705, 272] width 107 height 15
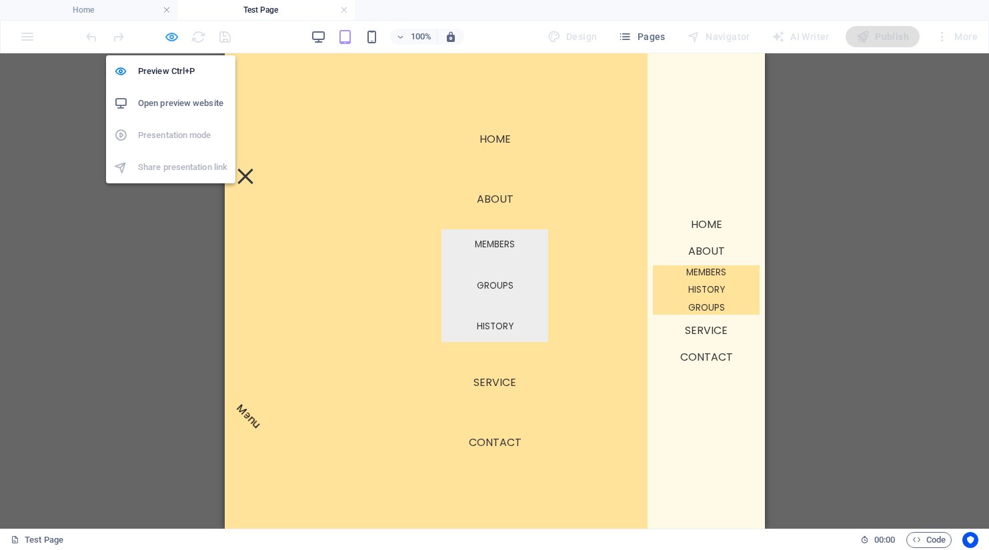
click at [173, 37] on icon "button" at bounding box center [171, 36] width 15 height 15
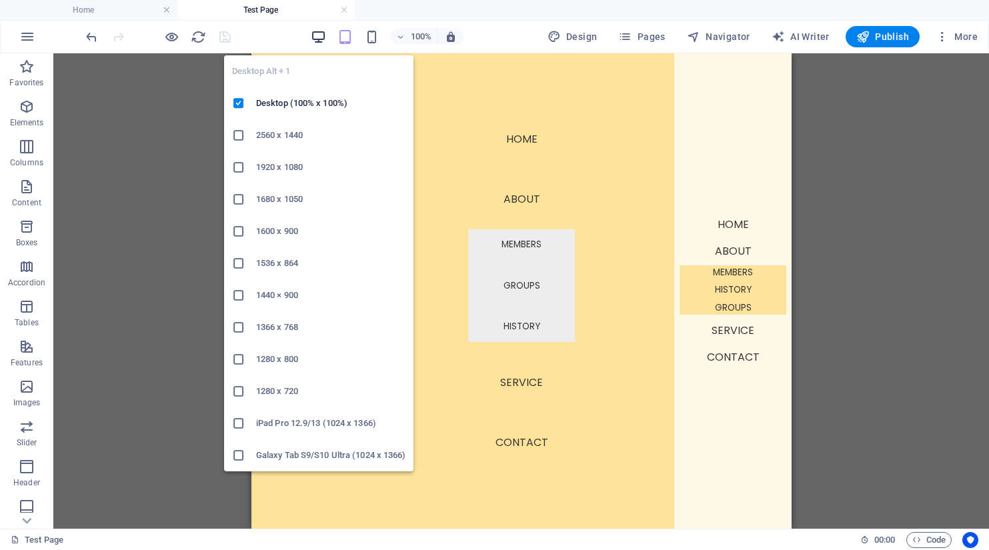
click at [321, 39] on icon "button" at bounding box center [318, 36] width 15 height 15
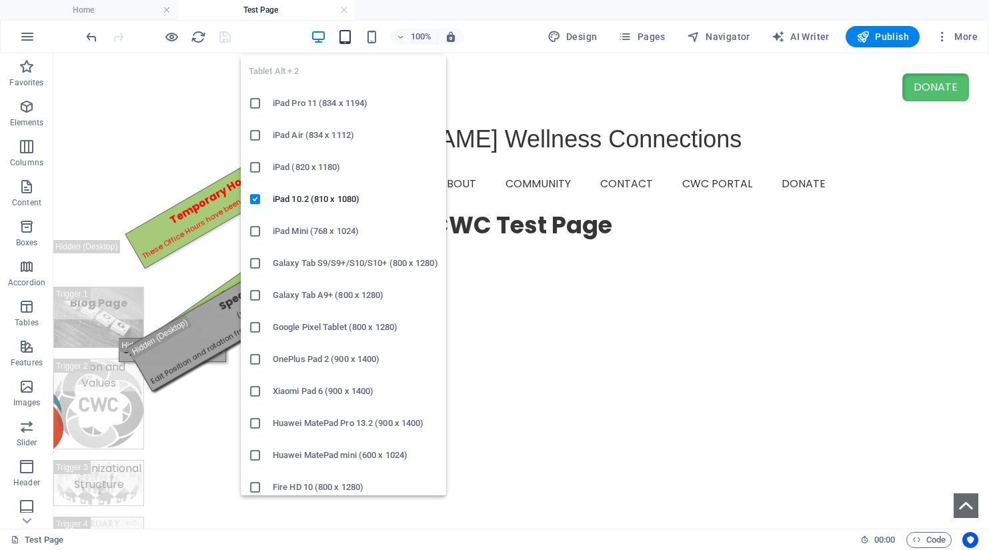
click at [349, 38] on icon "button" at bounding box center [344, 36] width 15 height 15
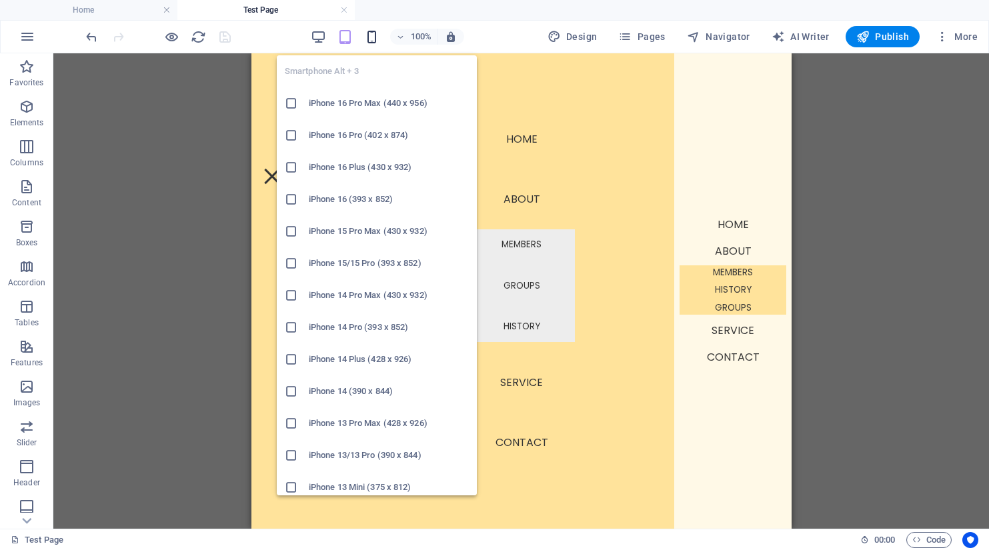
click at [375, 33] on icon "button" at bounding box center [371, 36] width 15 height 15
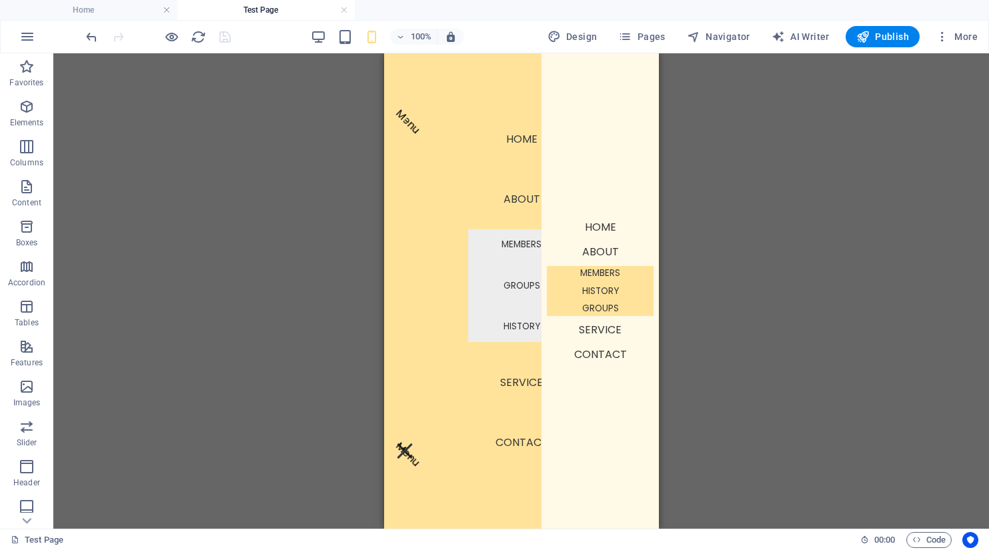
scroll to position [1069, 0]
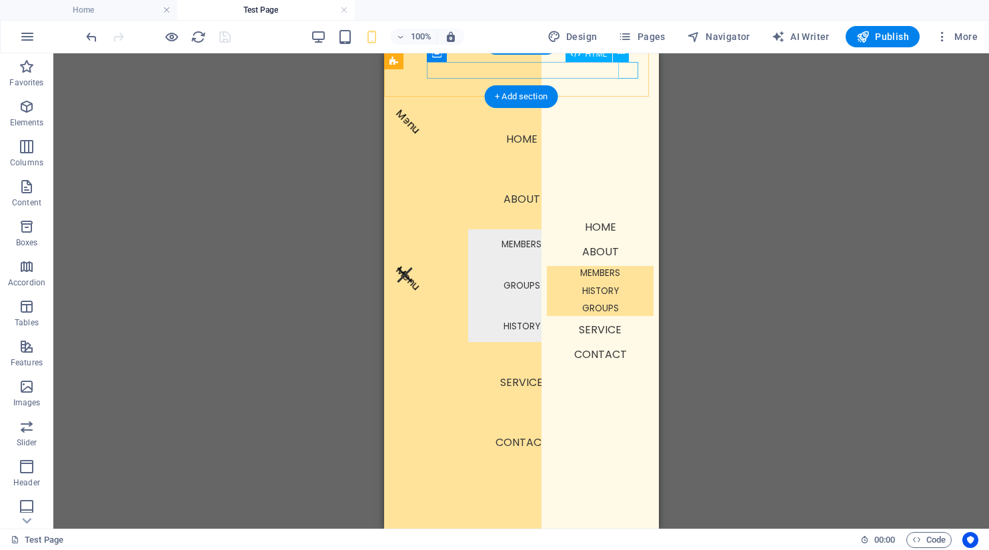
click at [627, 267] on div "Menu" at bounding box center [520, 275] width 253 height 17
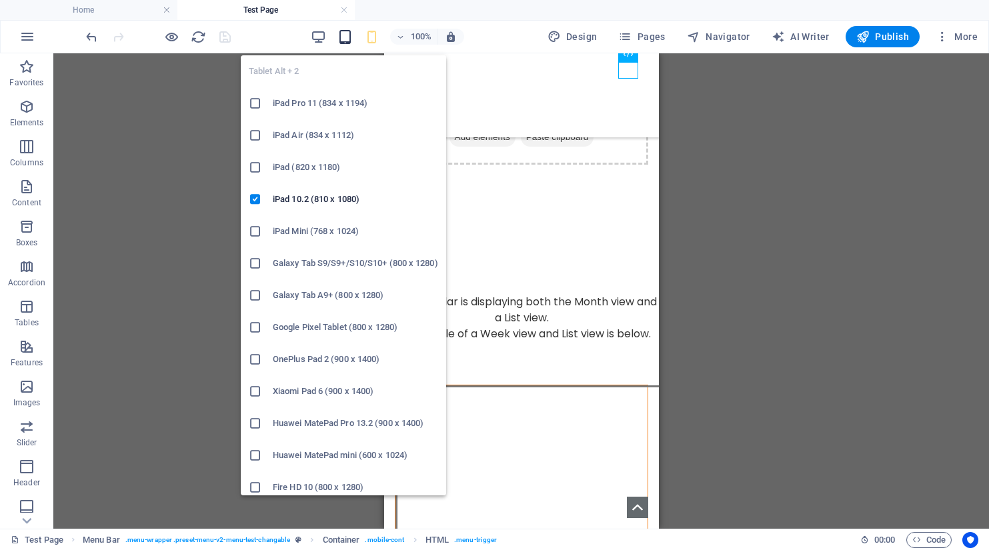
click at [344, 40] on icon "button" at bounding box center [344, 36] width 15 height 15
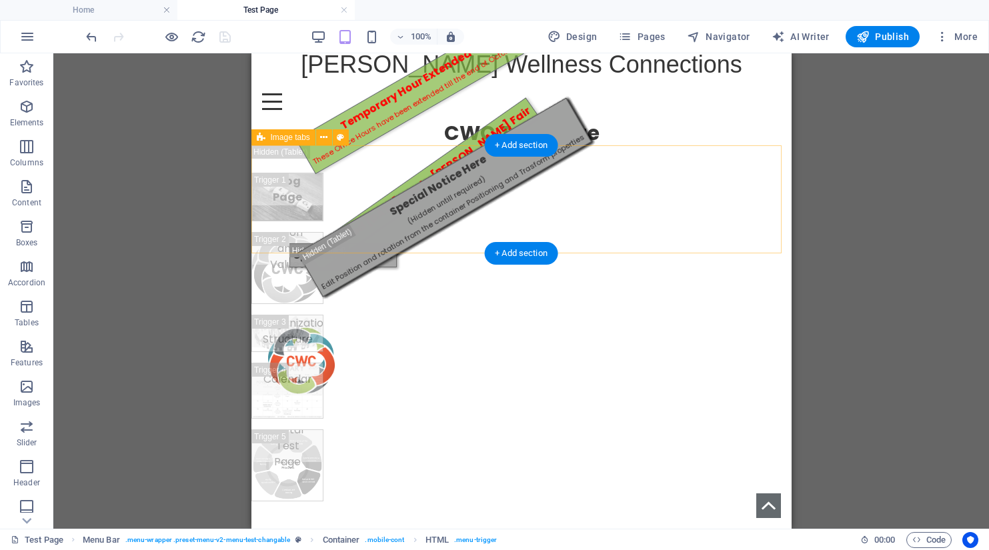
scroll to position [0, 0]
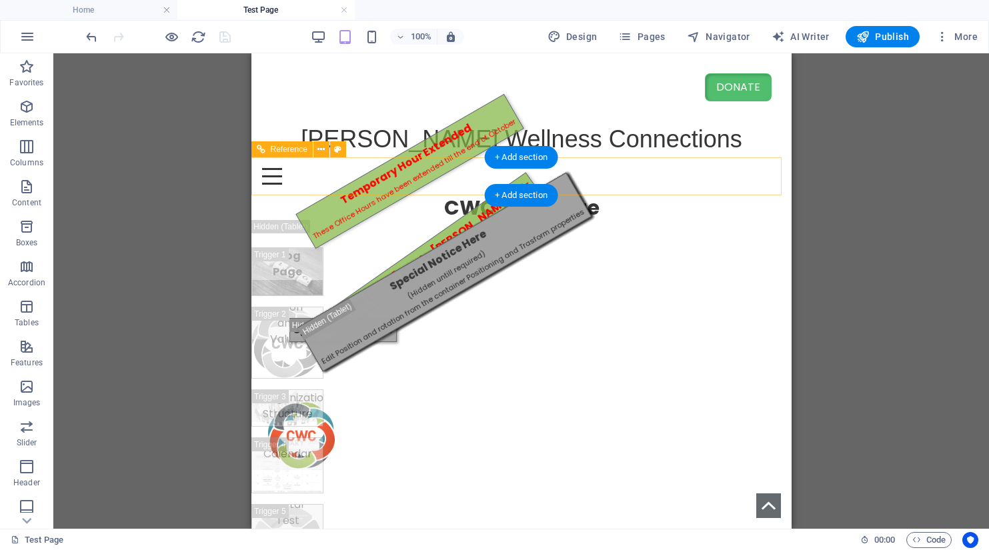
click at [763, 177] on div at bounding box center [520, 176] width 519 height 17
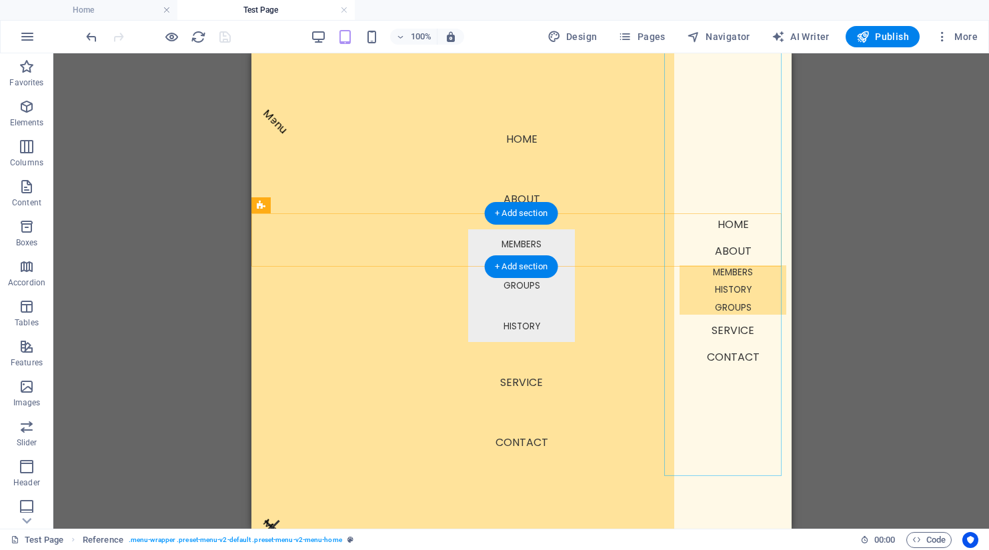
scroll to position [579, 0]
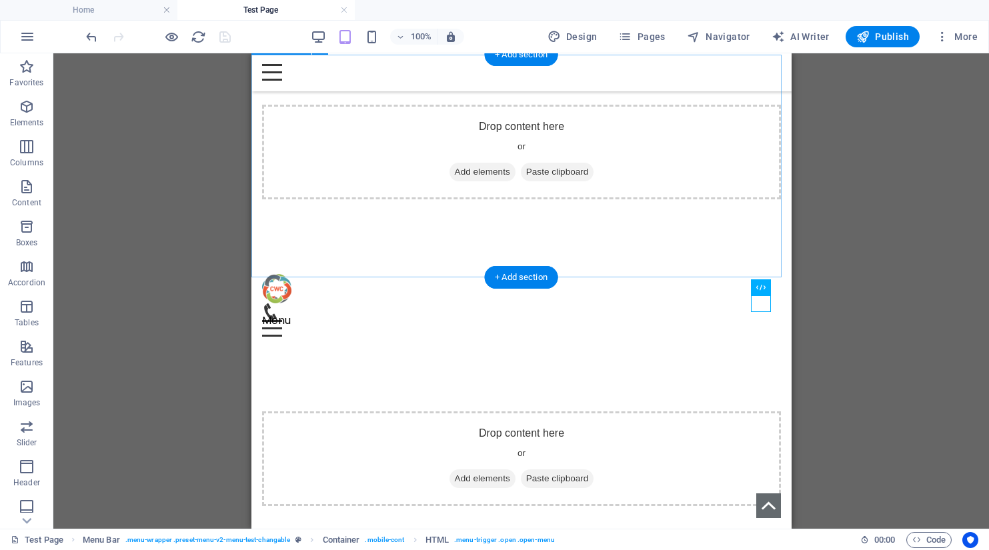
scroll to position [211, 0]
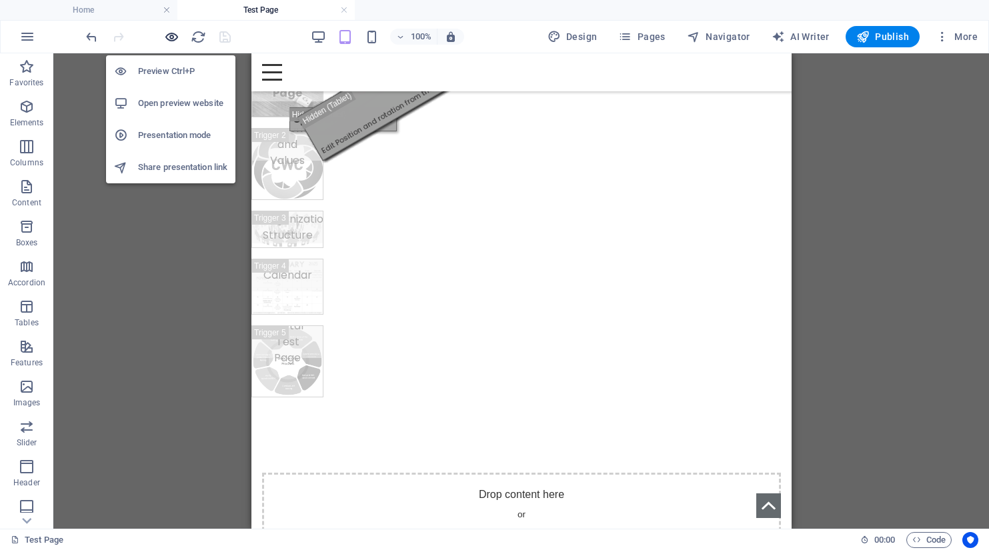
click at [168, 37] on icon "button" at bounding box center [171, 36] width 15 height 15
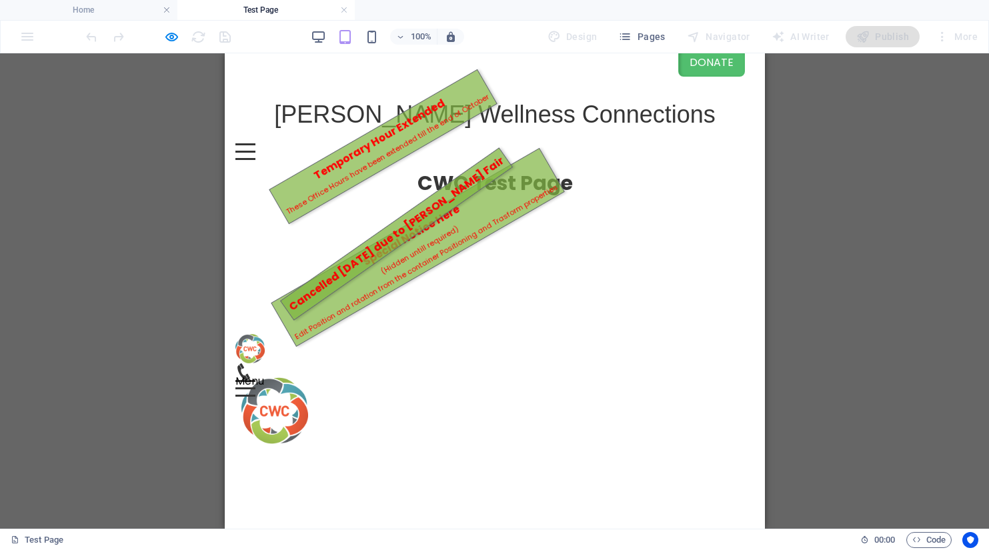
scroll to position [0, 0]
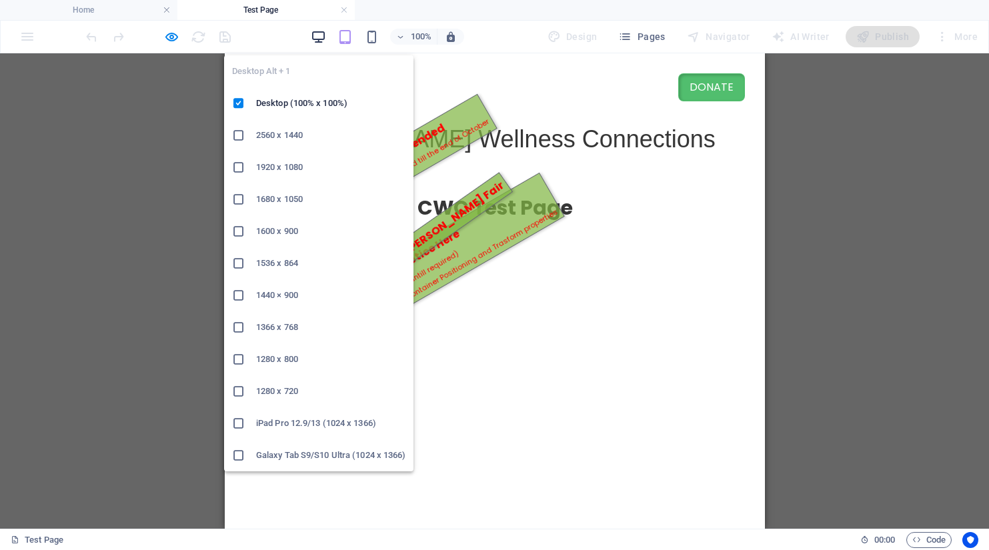
click at [326, 35] on icon "button" at bounding box center [318, 36] width 15 height 15
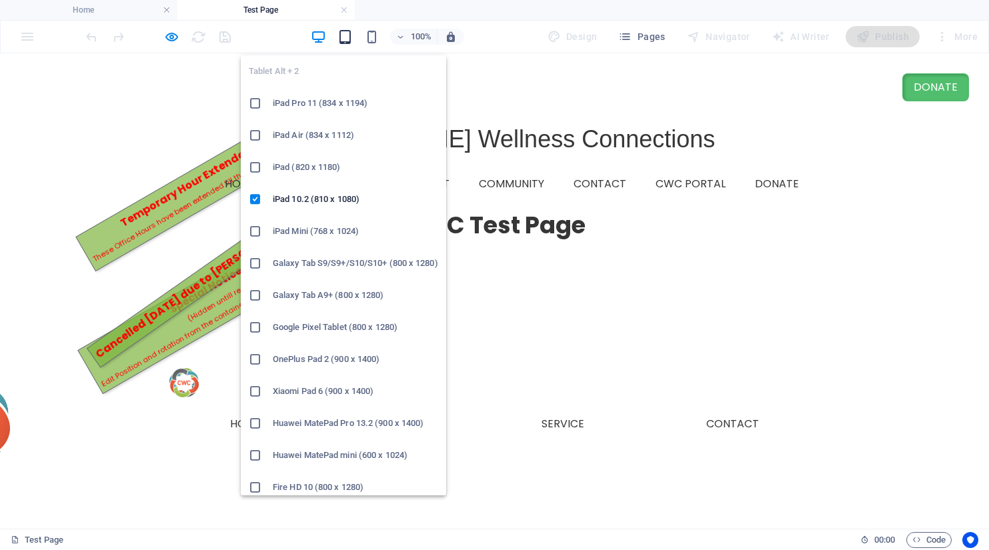
click at [345, 40] on icon "button" at bounding box center [344, 36] width 15 height 15
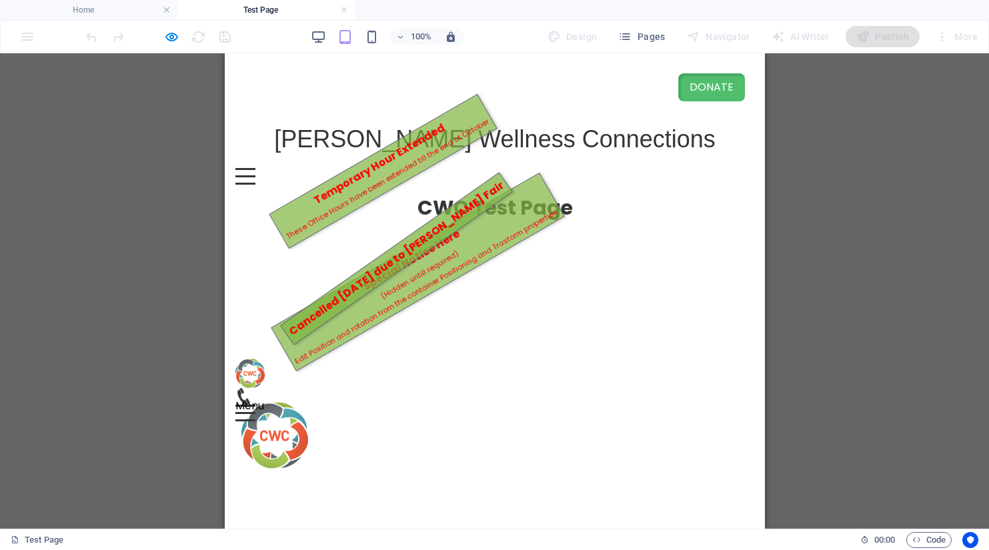
click at [255, 178] on div at bounding box center [245, 176] width 20 height 17
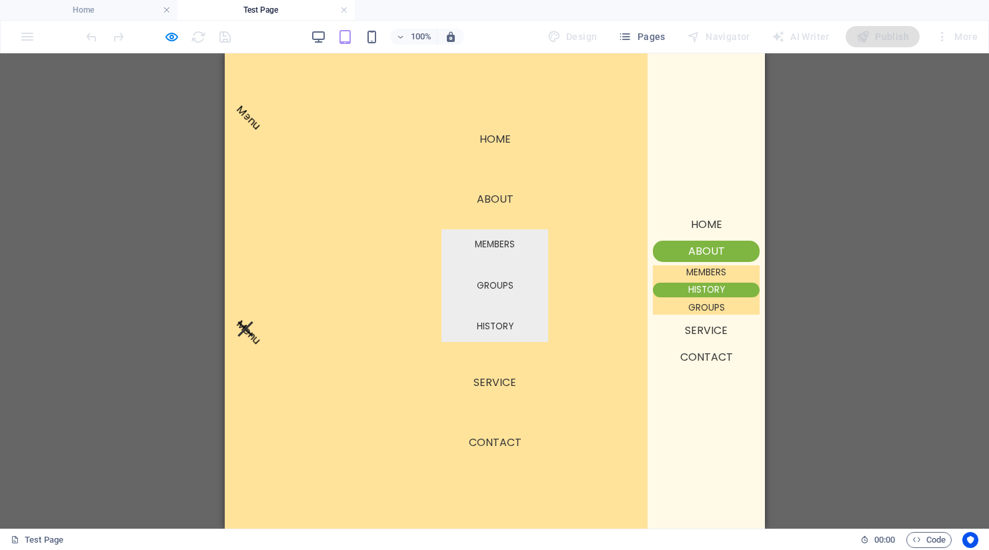
scroll to position [99, 0]
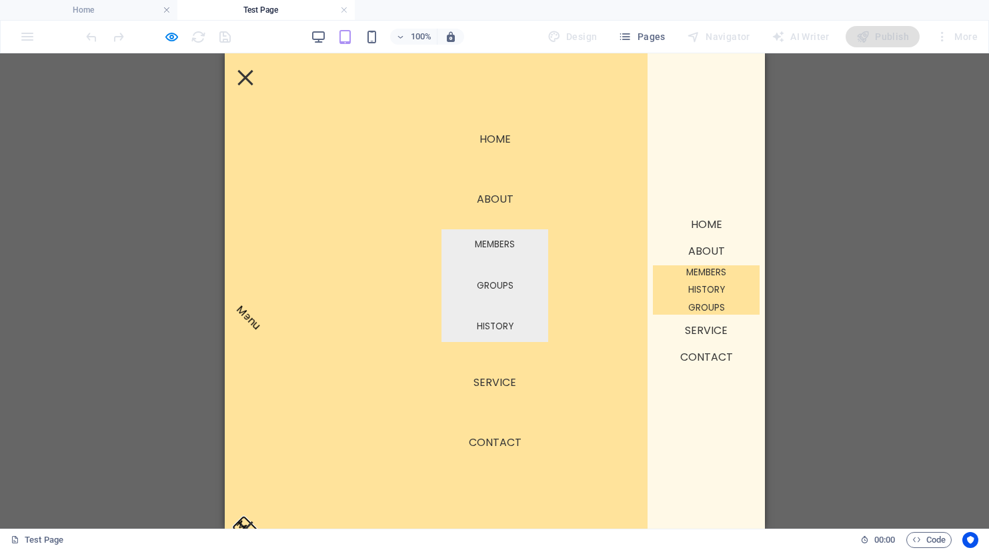
click at [252, 521] on button "Menu" at bounding box center [244, 528] width 15 height 15
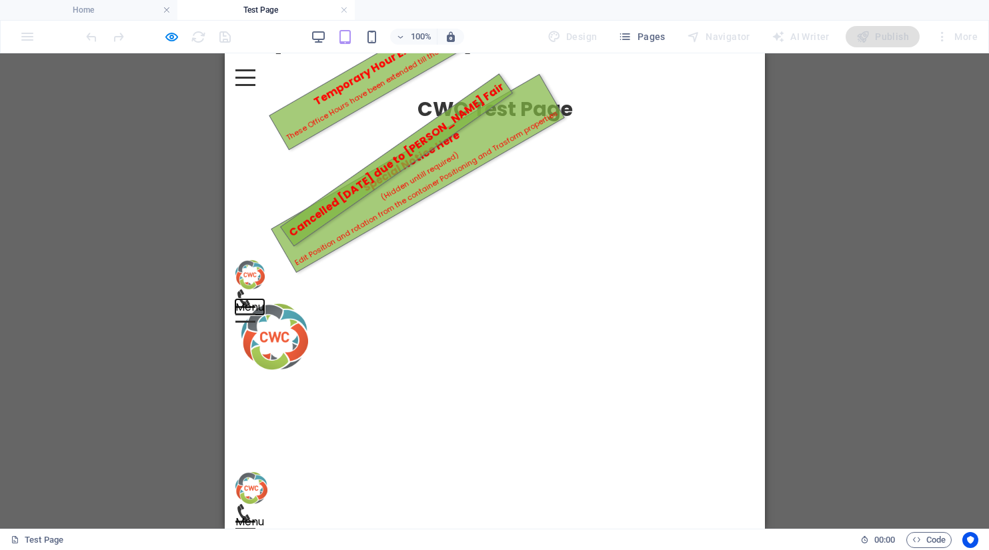
click at [255, 306] on button "Menu" at bounding box center [245, 307] width 20 height 2
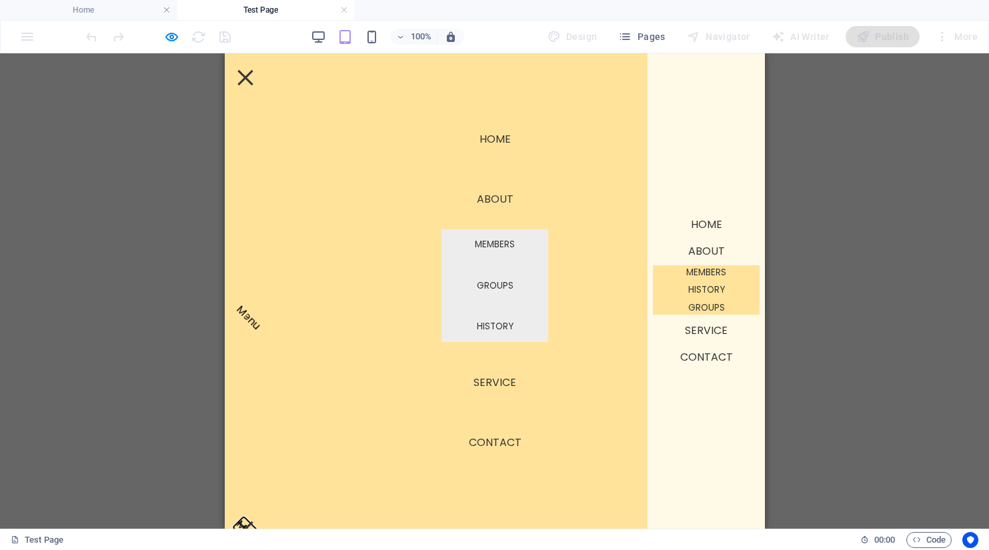
click at [252, 521] on button "Menu" at bounding box center [244, 528] width 15 height 15
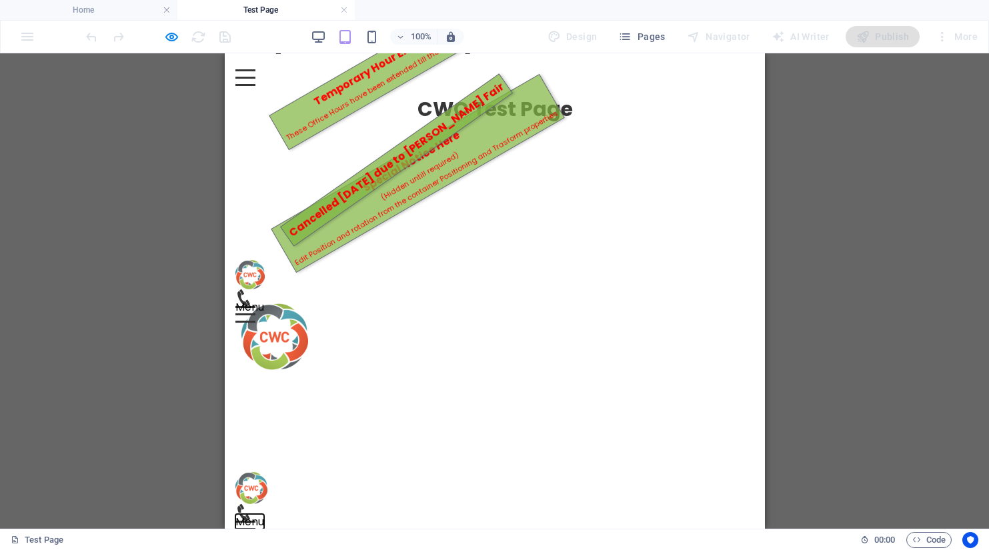
click at [255, 521] on button "Menu" at bounding box center [245, 522] width 20 height 2
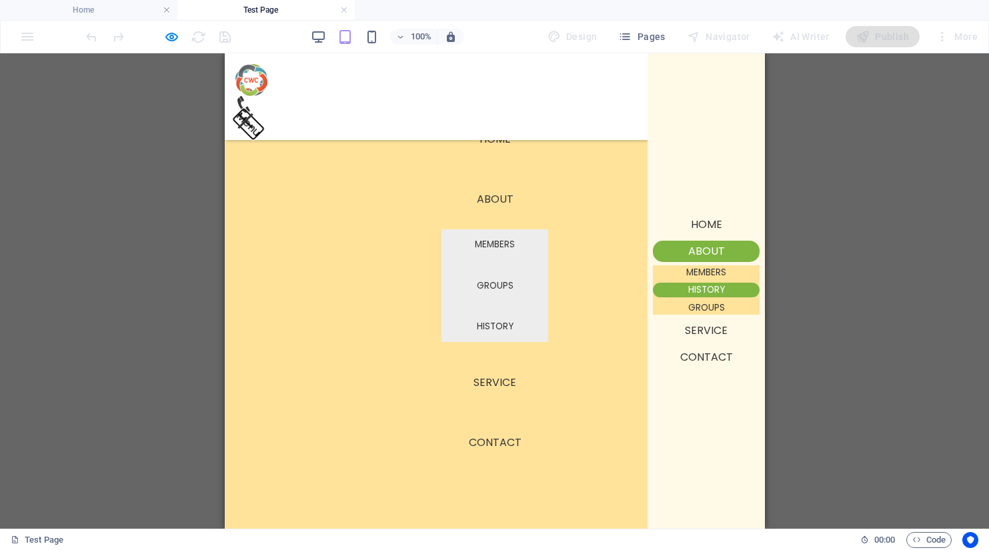
scroll to position [842, 0]
click at [252, 113] on button "Menu" at bounding box center [244, 120] width 15 height 15
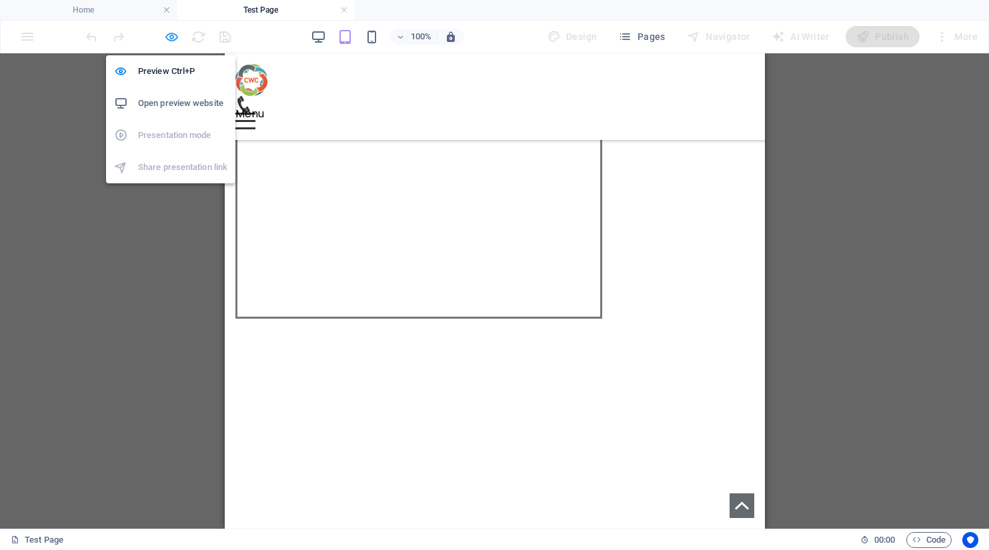
click at [171, 39] on icon "button" at bounding box center [171, 36] width 15 height 15
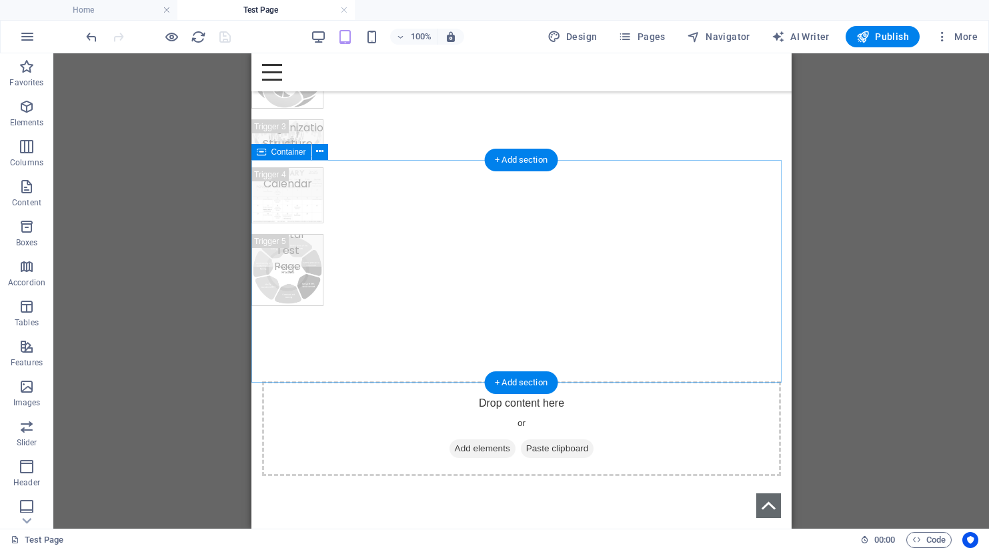
scroll to position [387, 0]
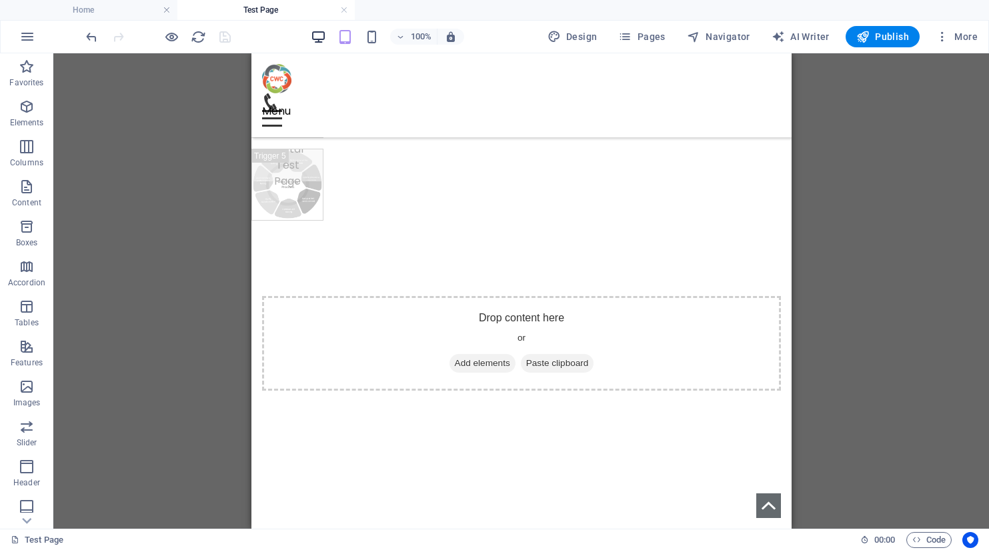
click at [319, 40] on icon "button" at bounding box center [318, 36] width 15 height 15
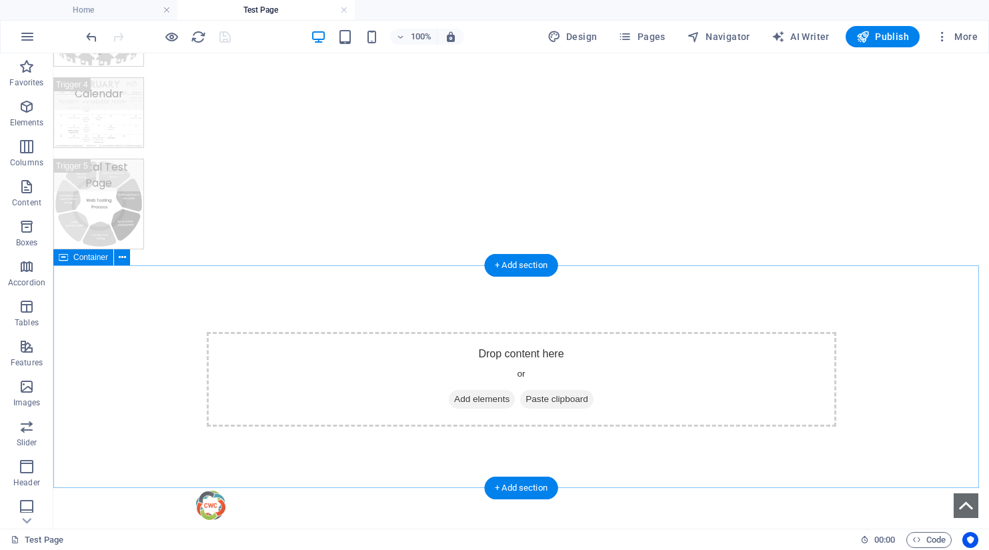
scroll to position [0, 0]
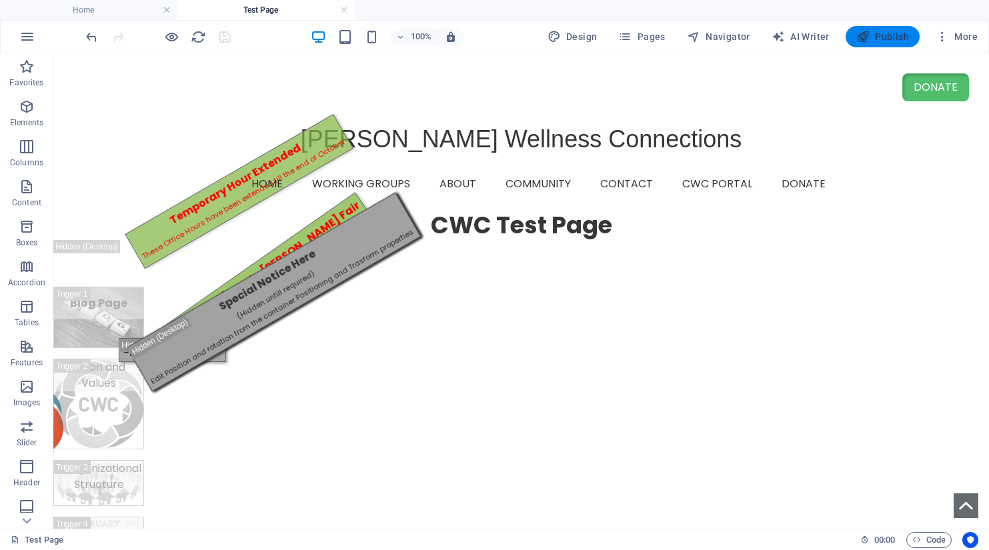
click at [881, 33] on span "Publish" at bounding box center [882, 36] width 53 height 13
